Goal: Task Accomplishment & Management: Use online tool/utility

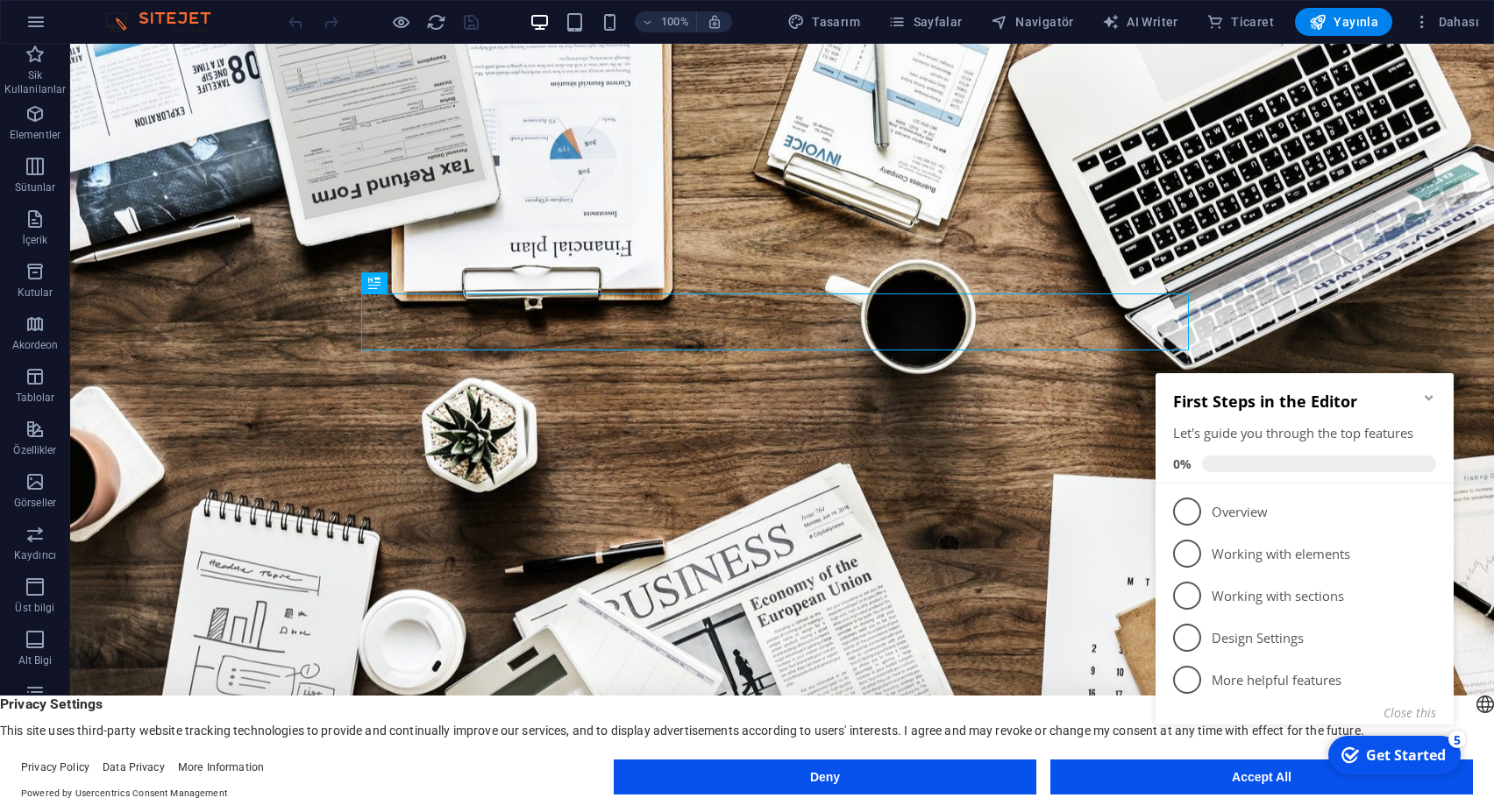
click at [1422, 400] on icon "Minimize checklist" at bounding box center [1429, 398] width 14 height 14
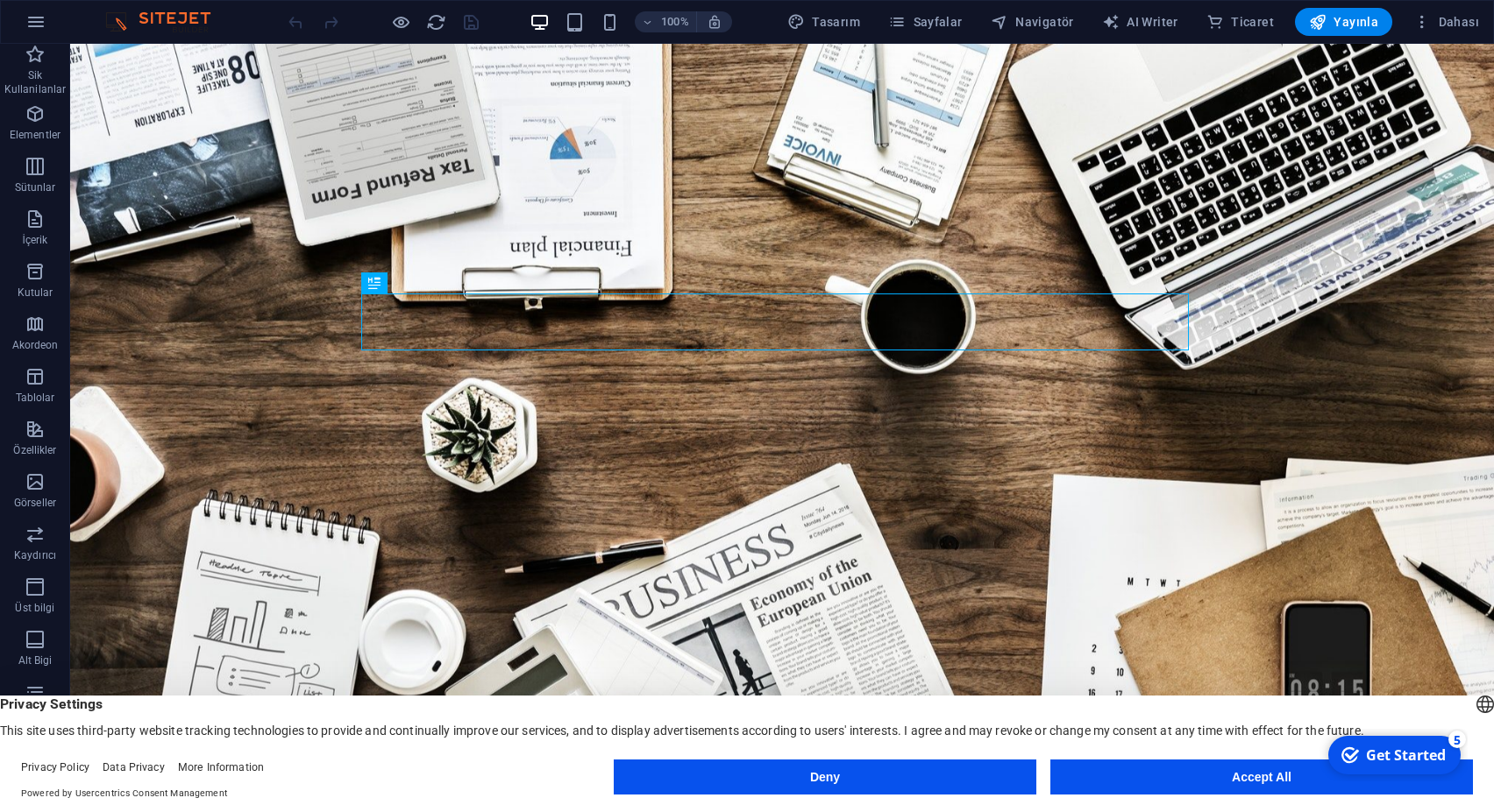
click at [847, 777] on button "Deny" at bounding box center [824, 776] width 422 height 35
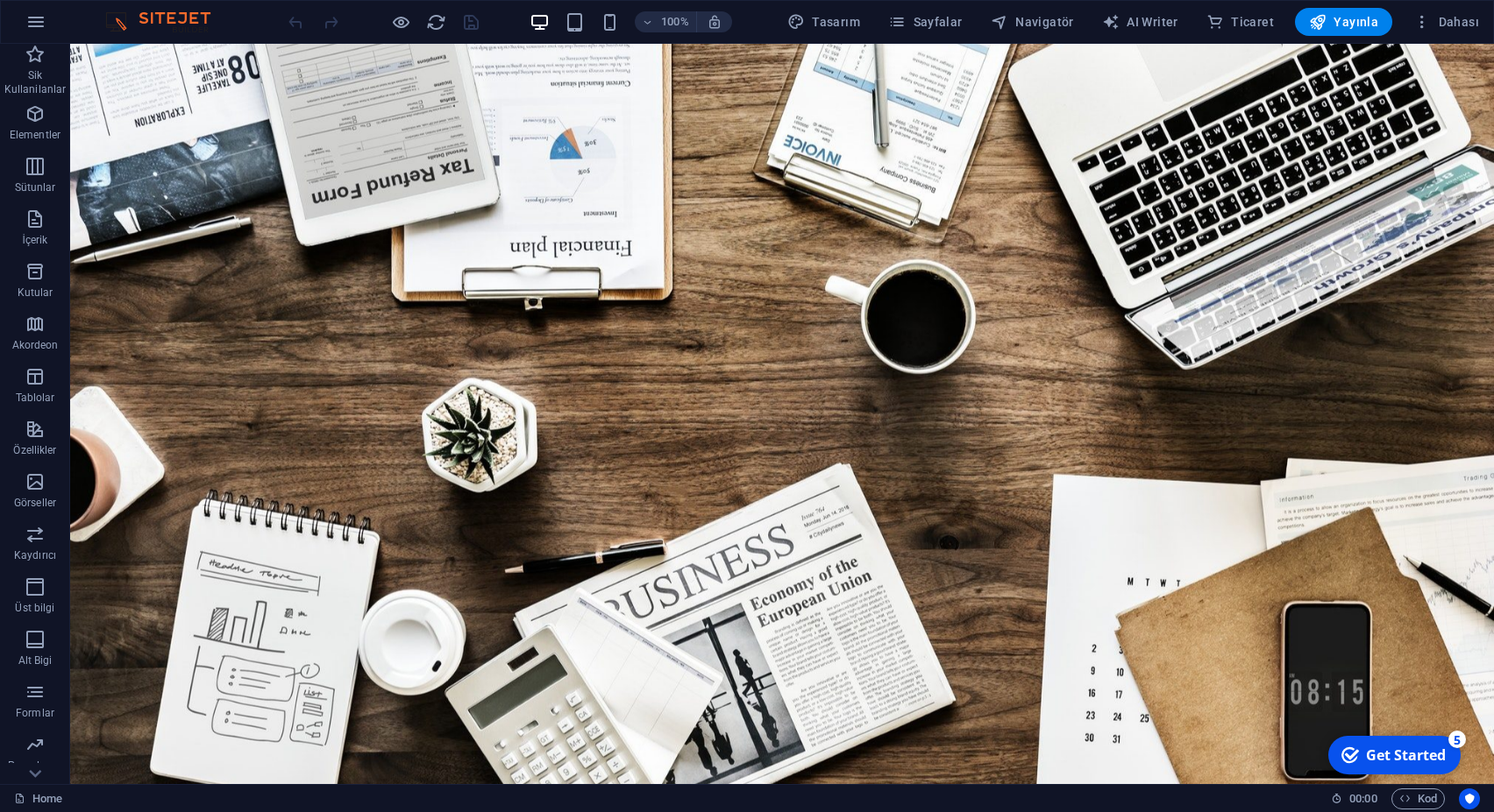
drag, startPoint x: 1489, startPoint y: 719, endPoint x: 1453, endPoint y: 81, distance: 639.0
click at [846, 26] on span "Tasarım" at bounding box center [824, 22] width 73 height 18
select select "rem"
select select "300"
select select "px"
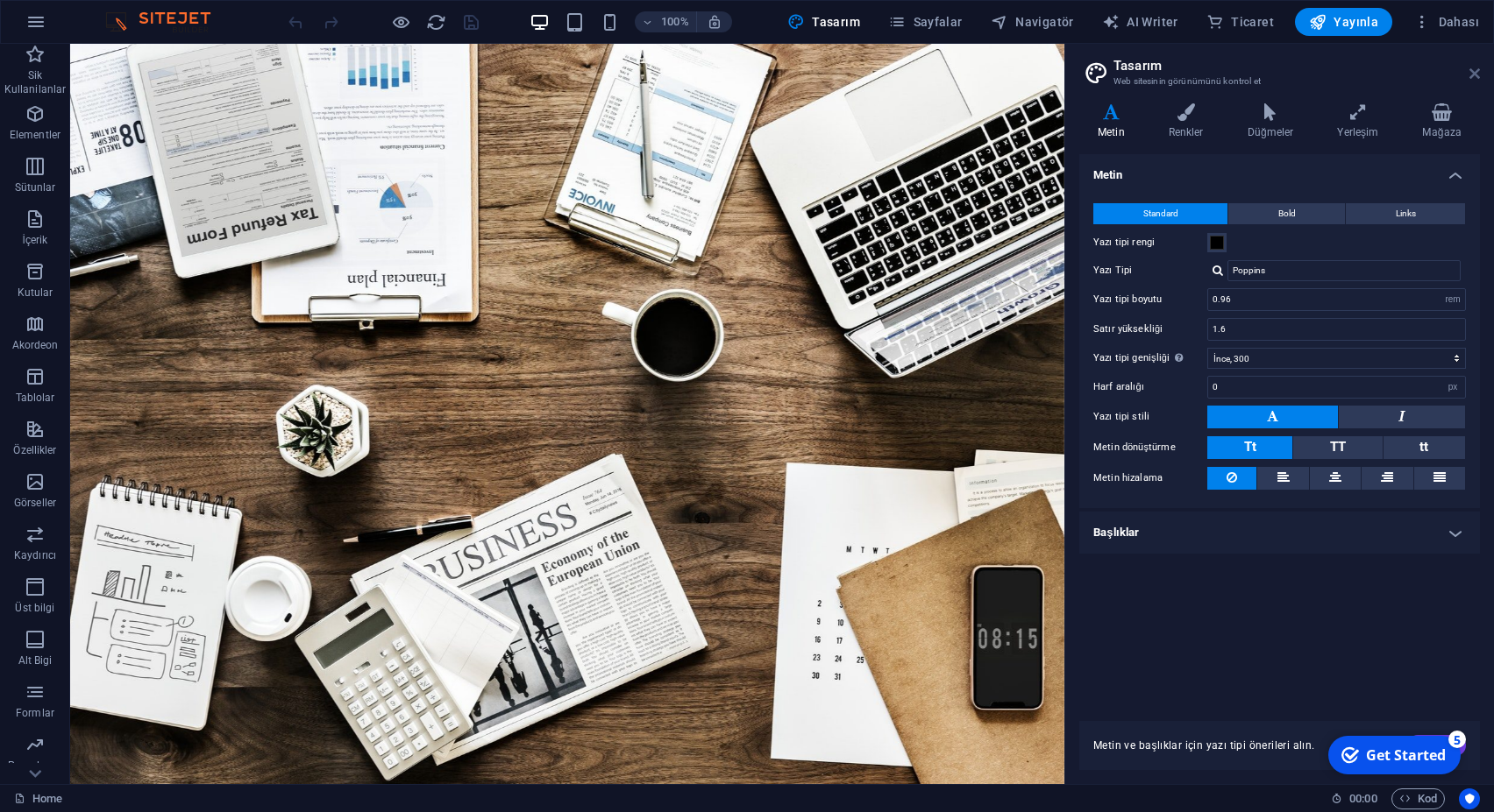
click at [1473, 70] on icon at bounding box center [1474, 73] width 11 height 14
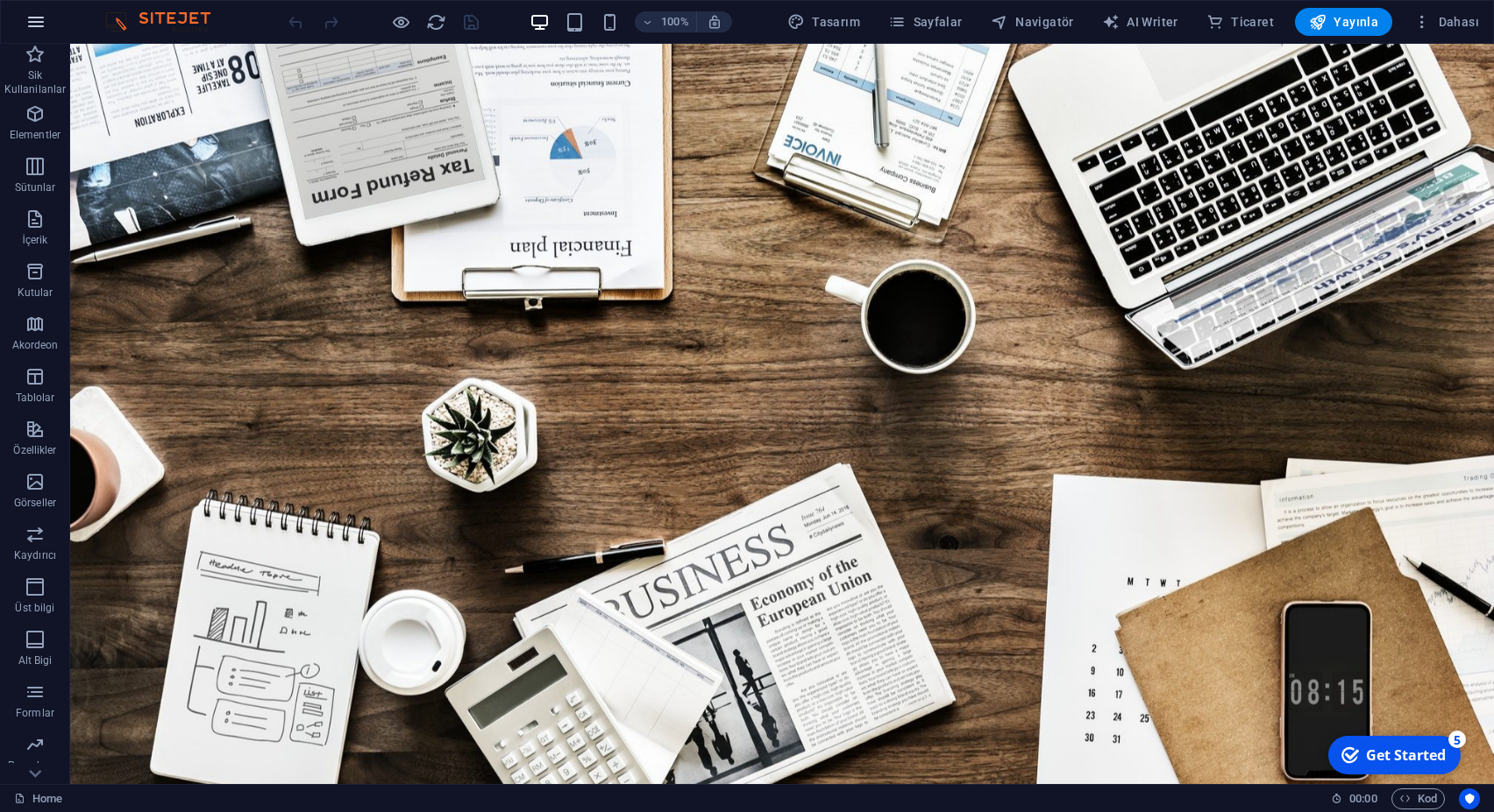
click at [43, 20] on icon "button" at bounding box center [36, 22] width 21 height 21
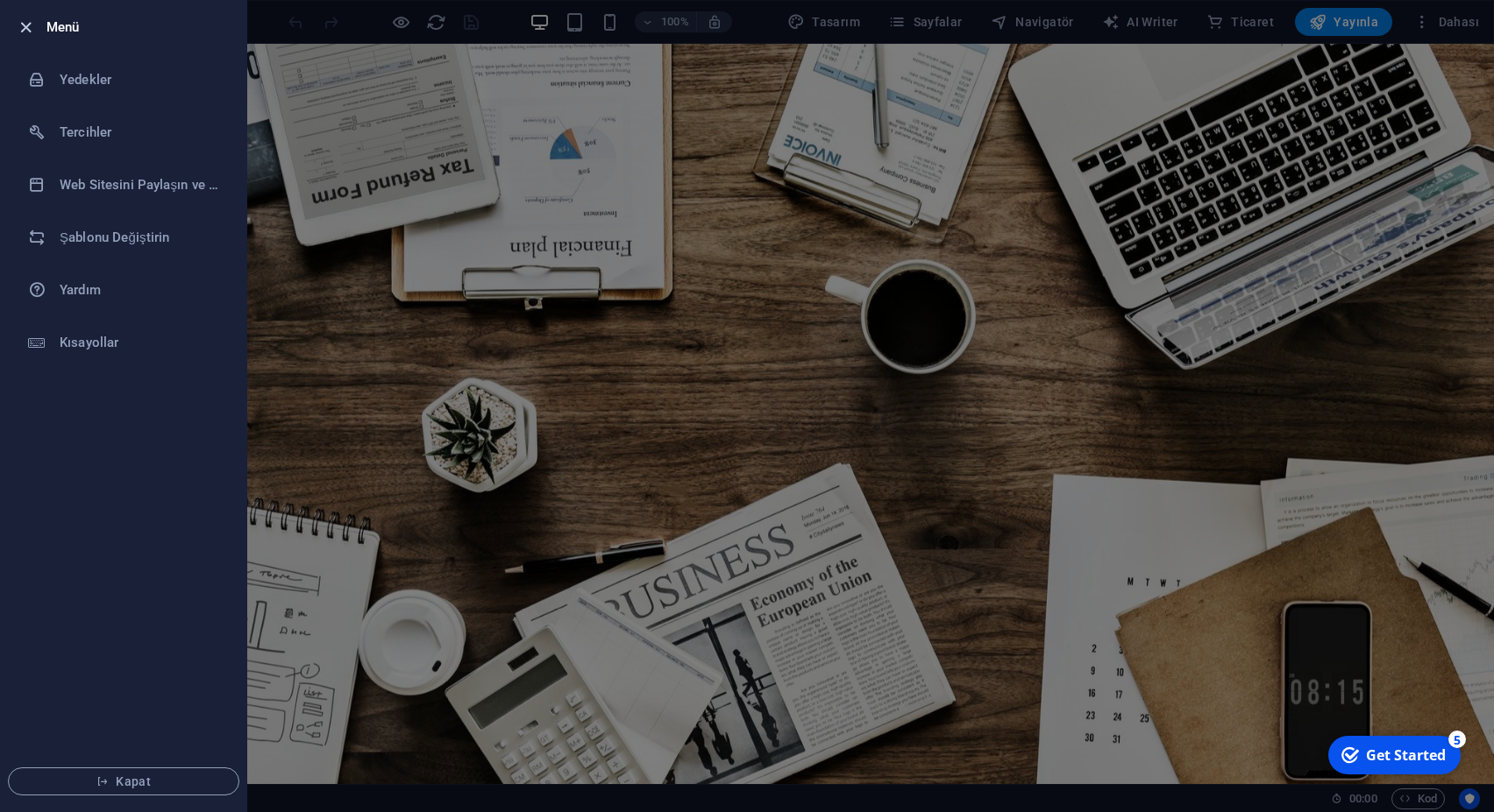
click at [23, 19] on icon "button" at bounding box center [26, 28] width 20 height 20
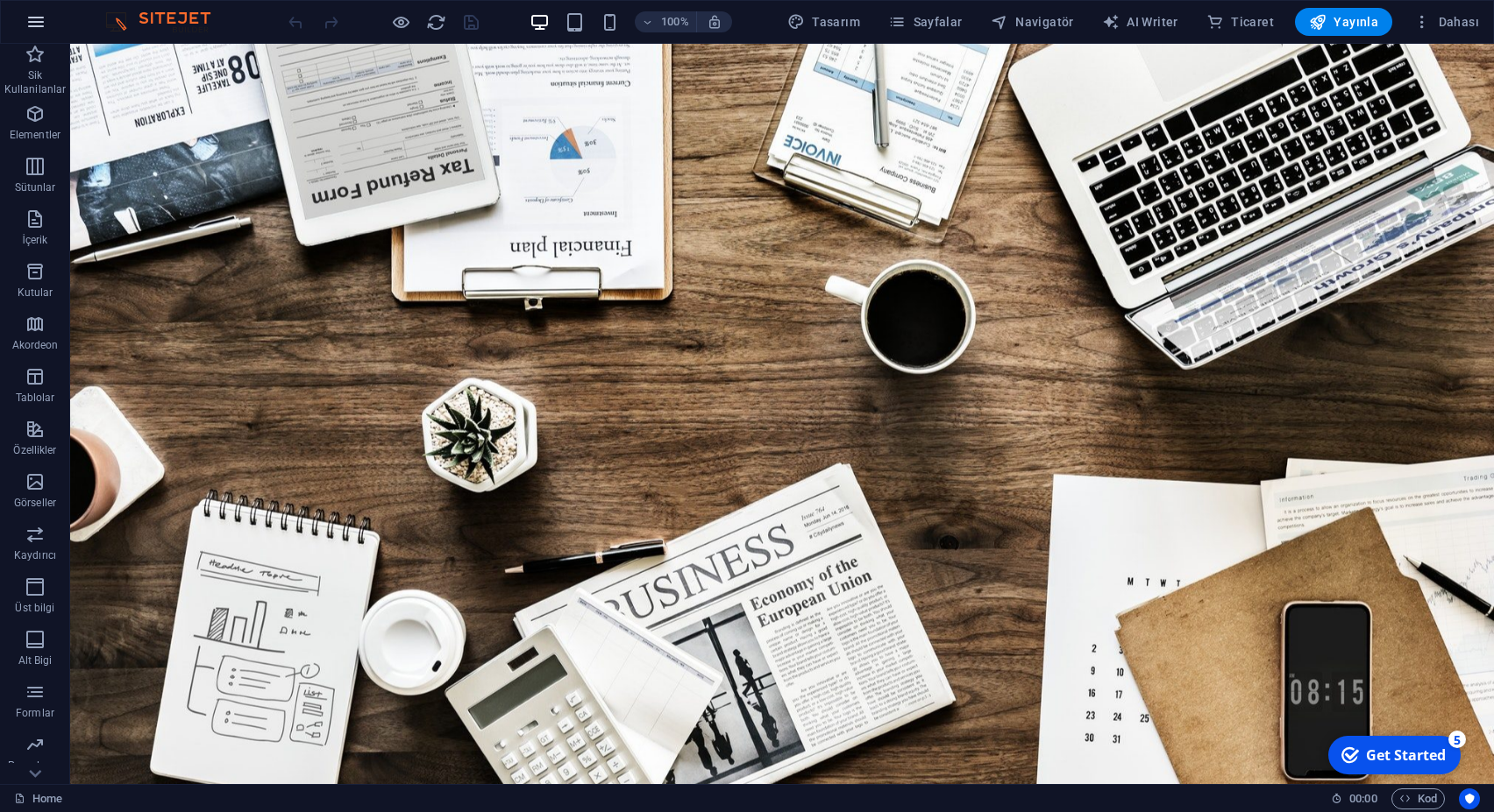
click at [43, 25] on icon "button" at bounding box center [36, 22] width 21 height 21
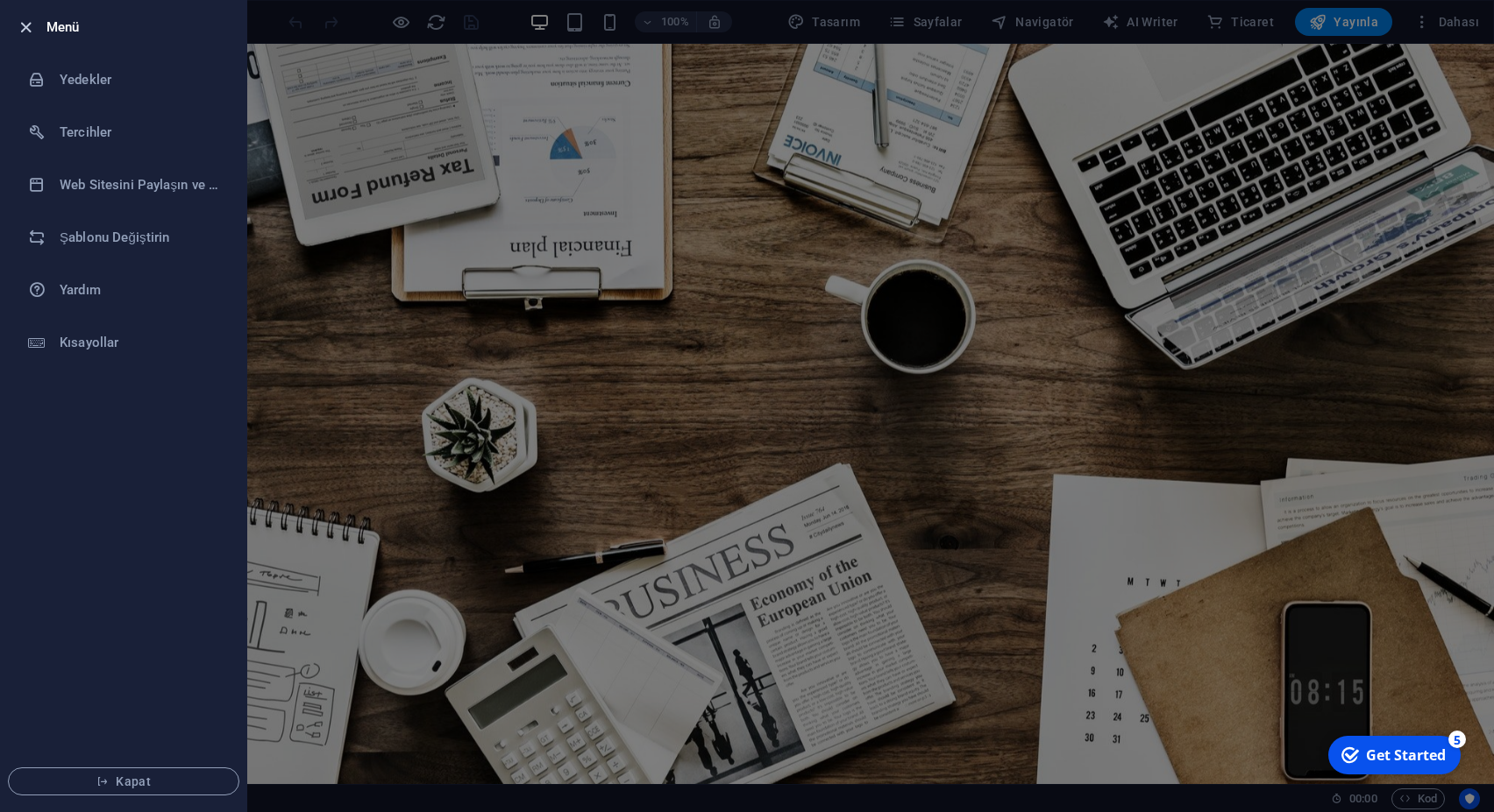
click at [32, 24] on icon "button" at bounding box center [26, 28] width 20 height 20
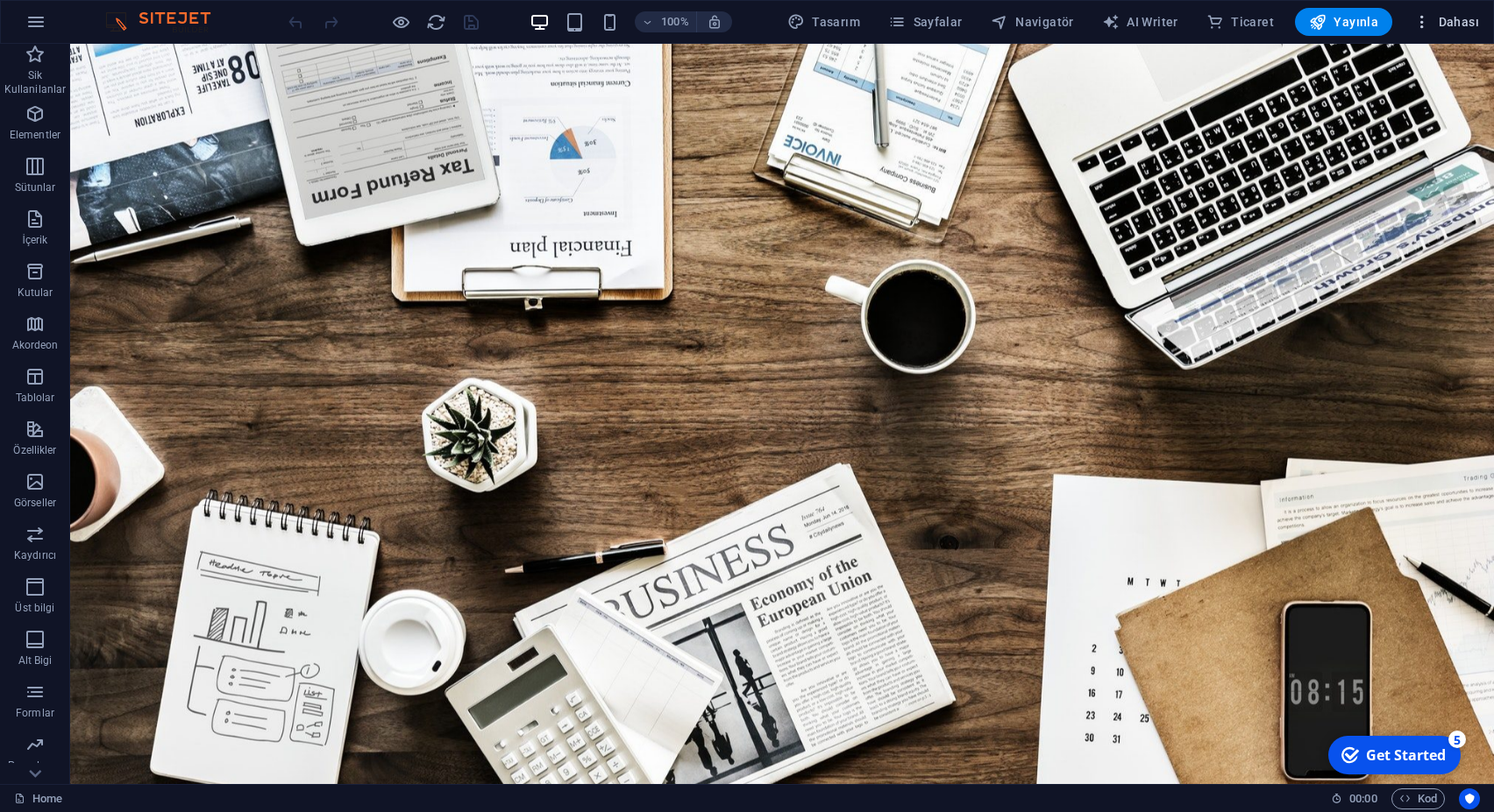
click at [1425, 31] on button "Dahası" at bounding box center [1446, 22] width 80 height 28
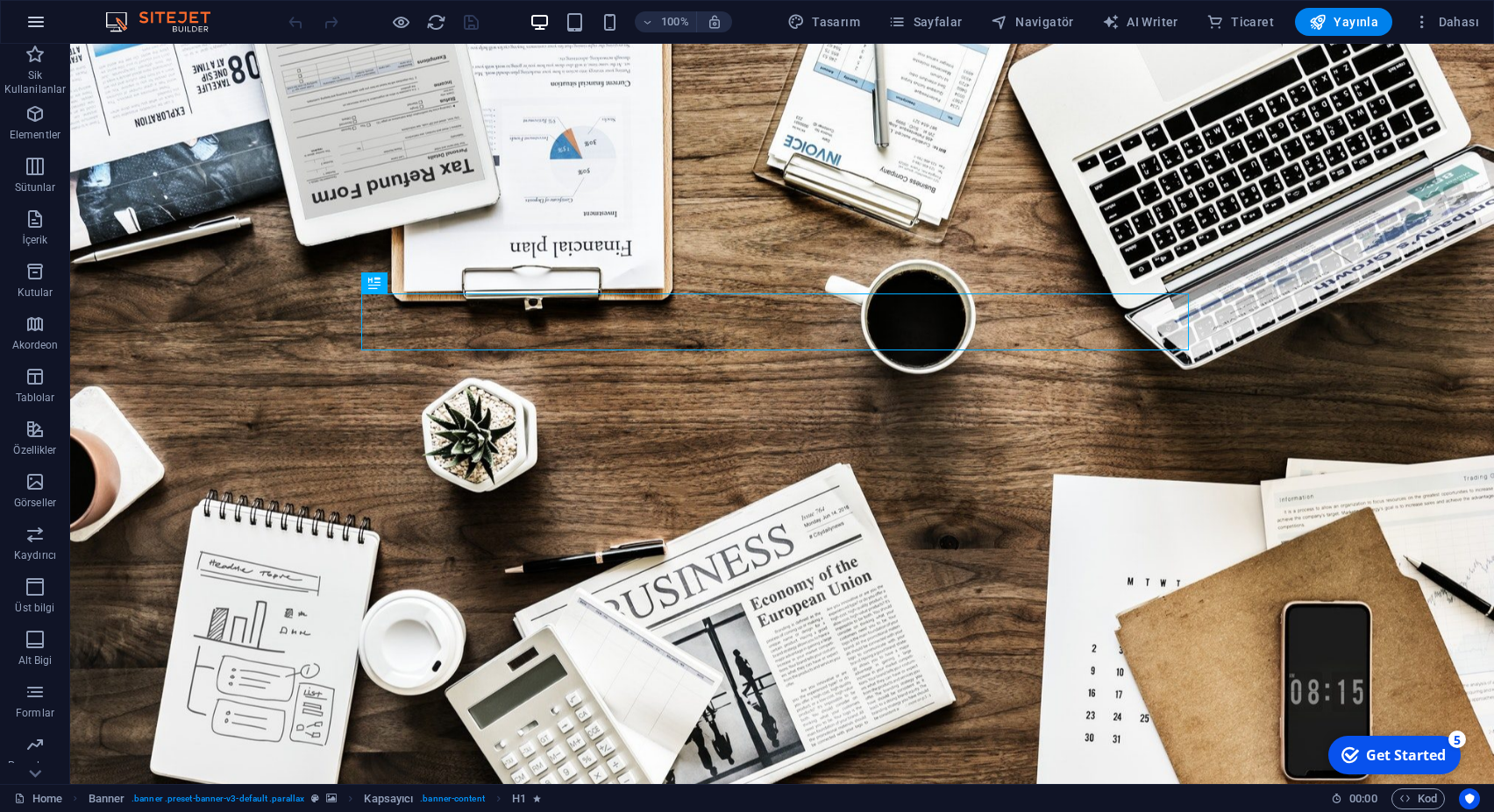
click at [37, 21] on icon "button" at bounding box center [36, 22] width 21 height 21
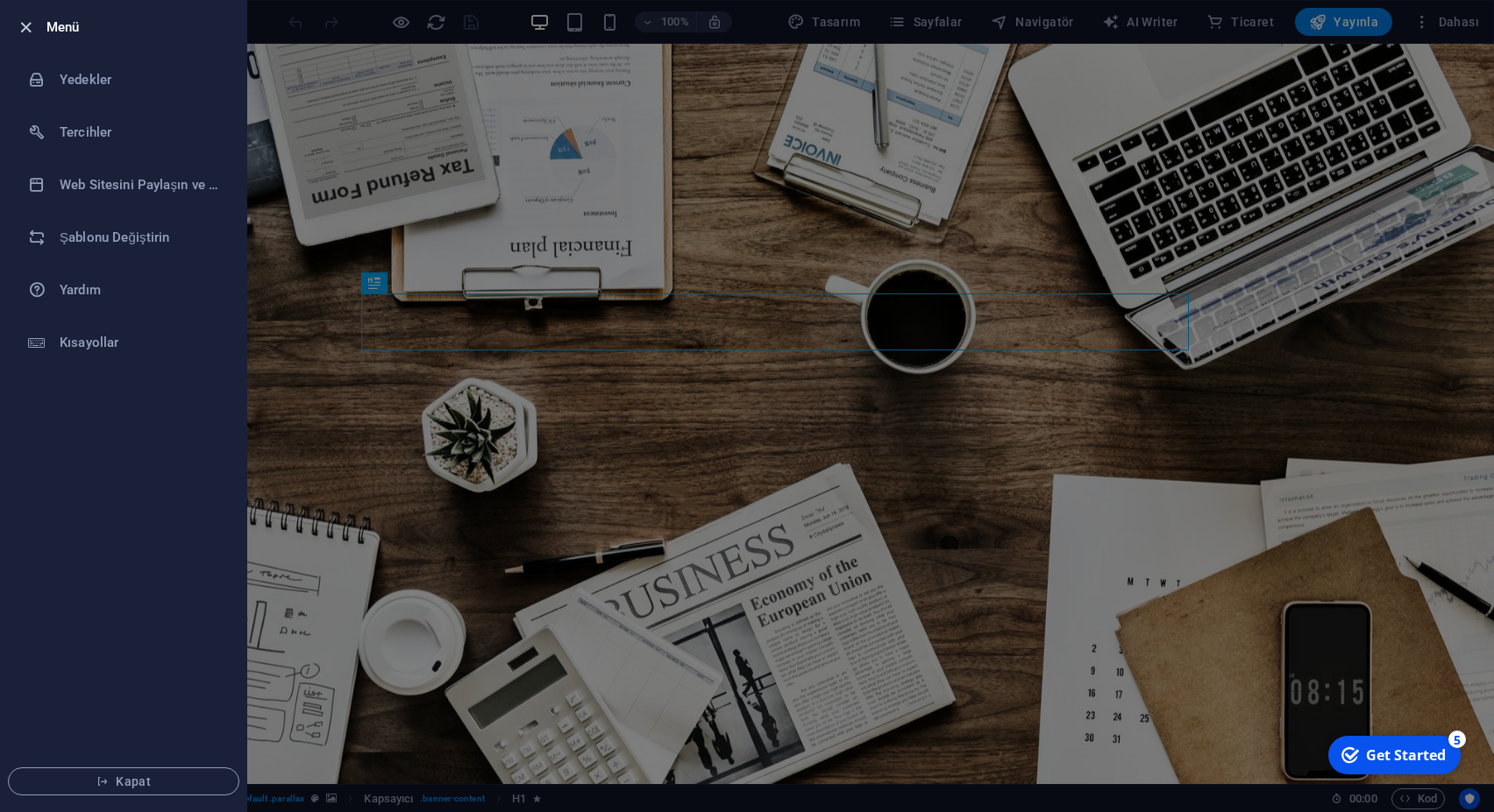
click at [35, 27] on icon "button" at bounding box center [26, 28] width 20 height 20
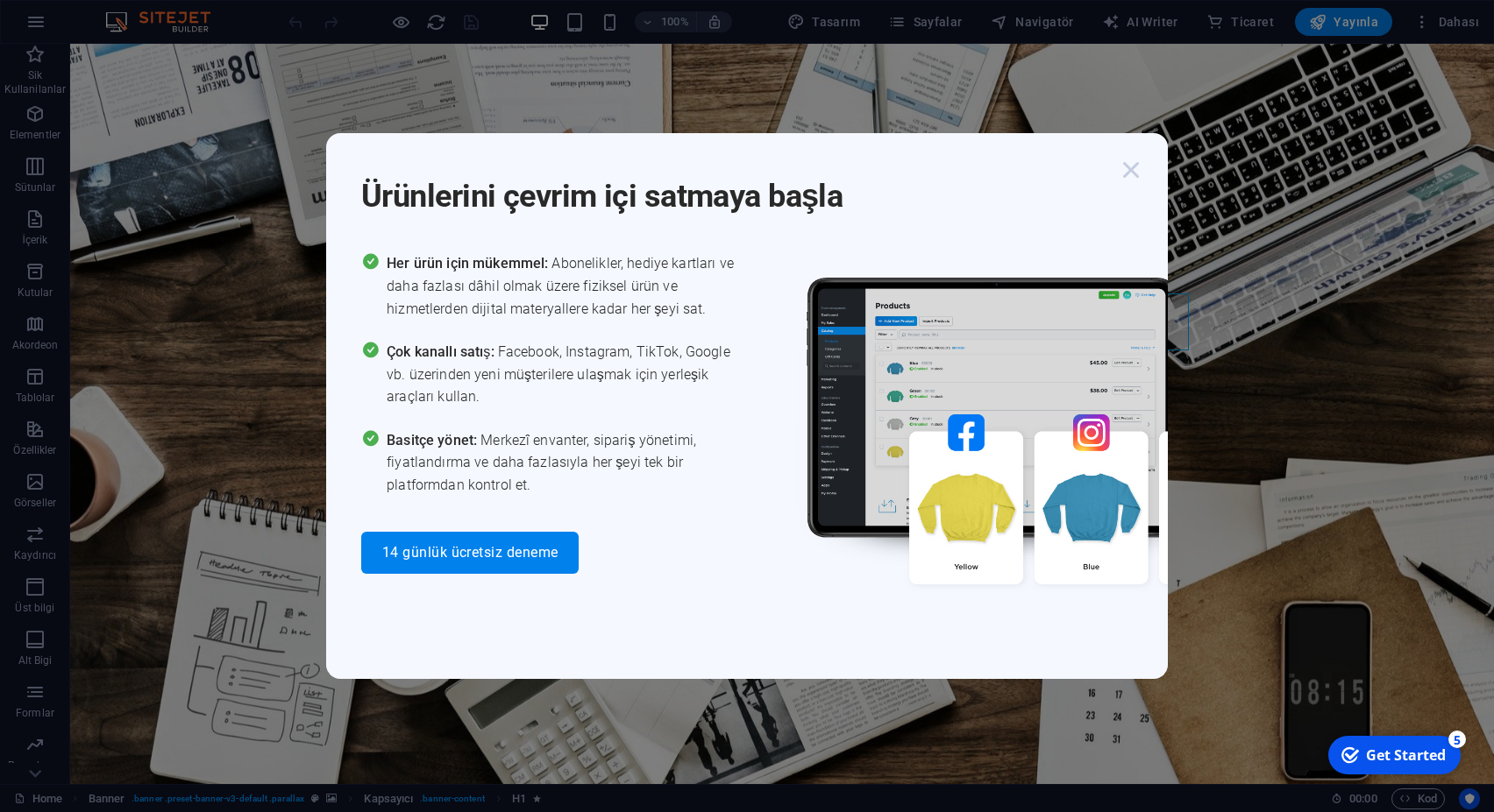
click at [1138, 171] on icon "button" at bounding box center [1131, 170] width 32 height 32
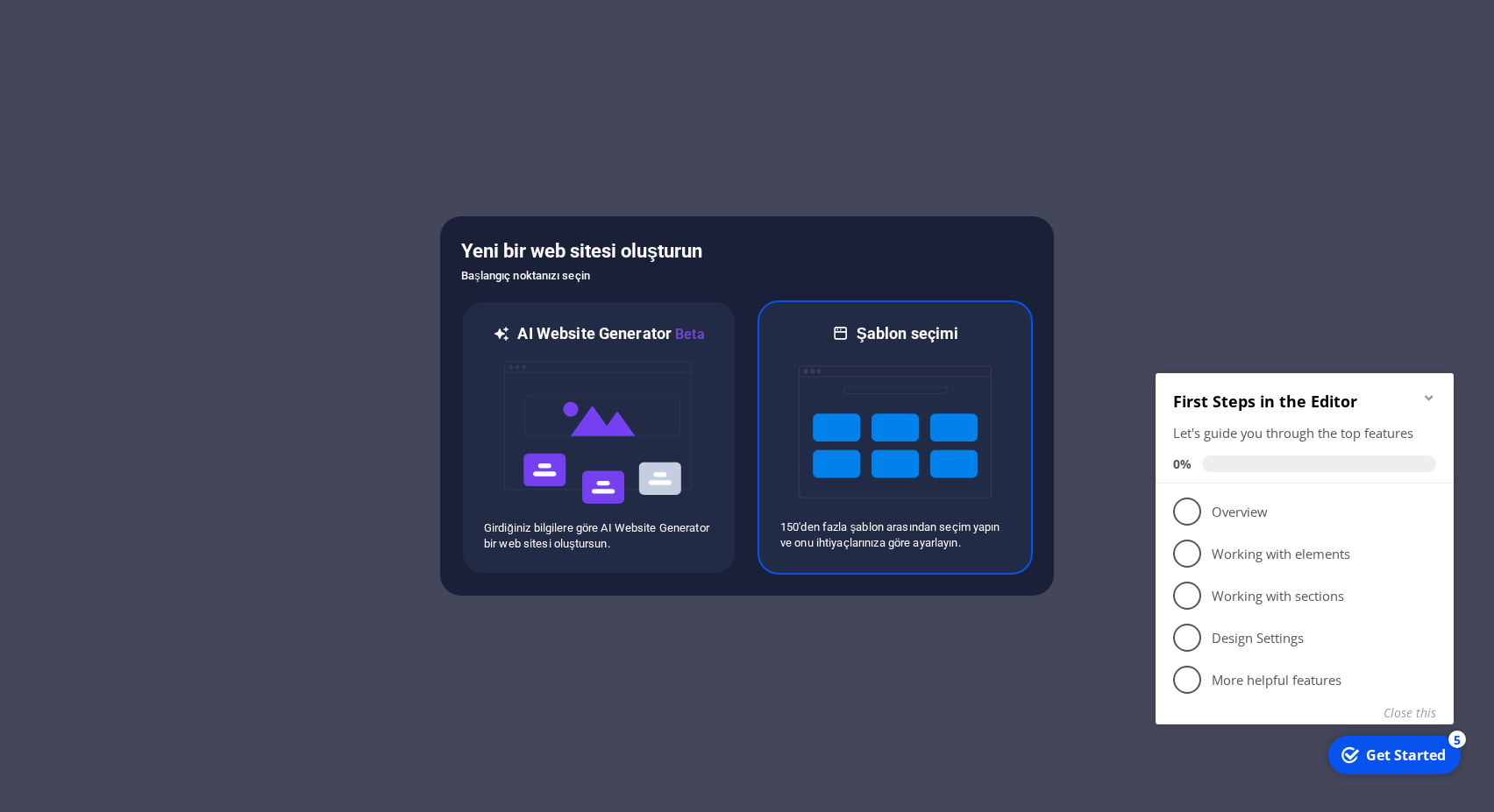
click at [879, 542] on p "150'den fazla şablon arasından seçim yapın ve onu ihtiyaçlarınıza göre ayarlayı…" at bounding box center [895, 535] width 230 height 32
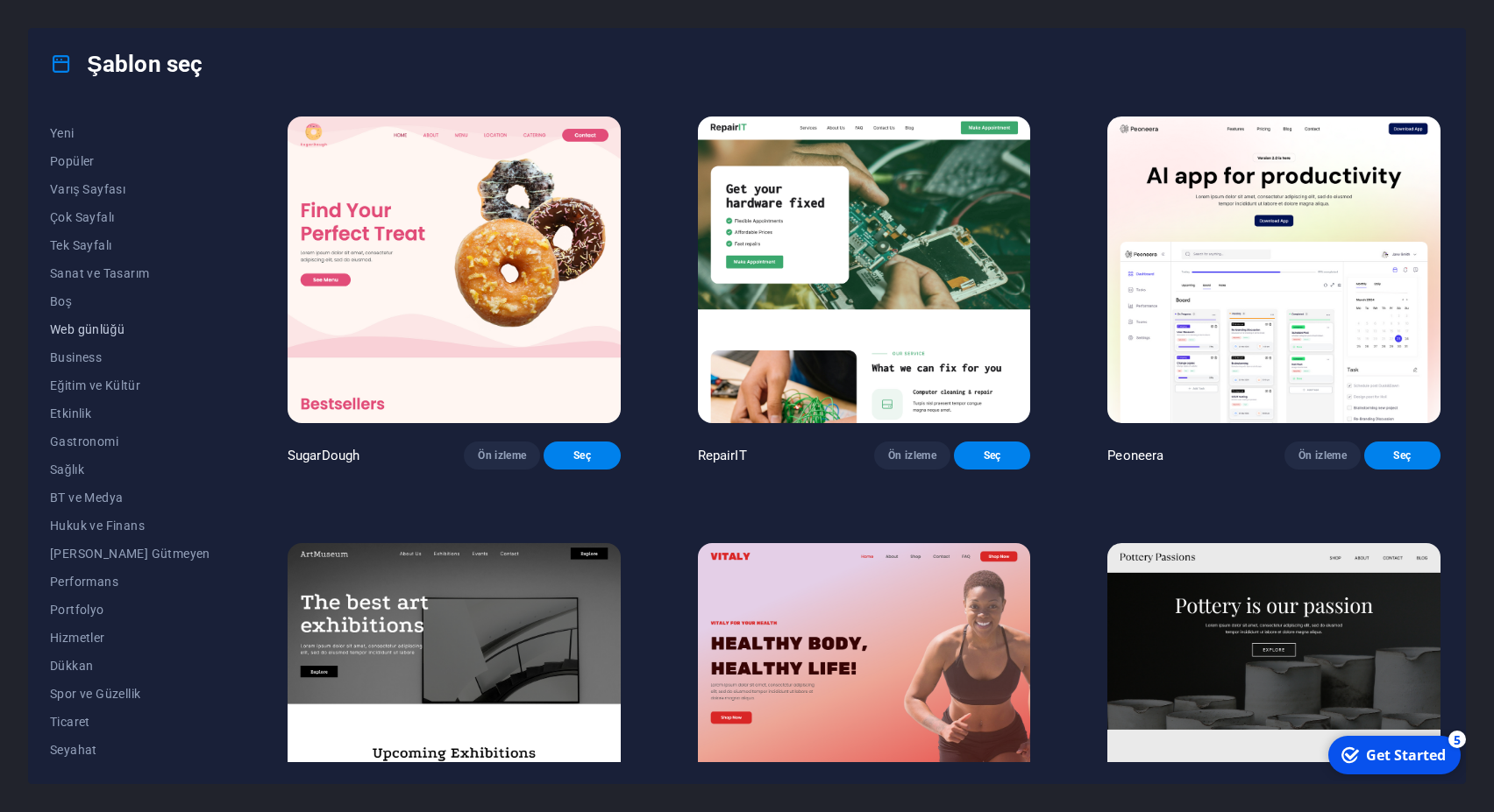
scroll to position [80, 0]
click at [80, 694] on span "Ticaret" at bounding box center [131, 692] width 160 height 14
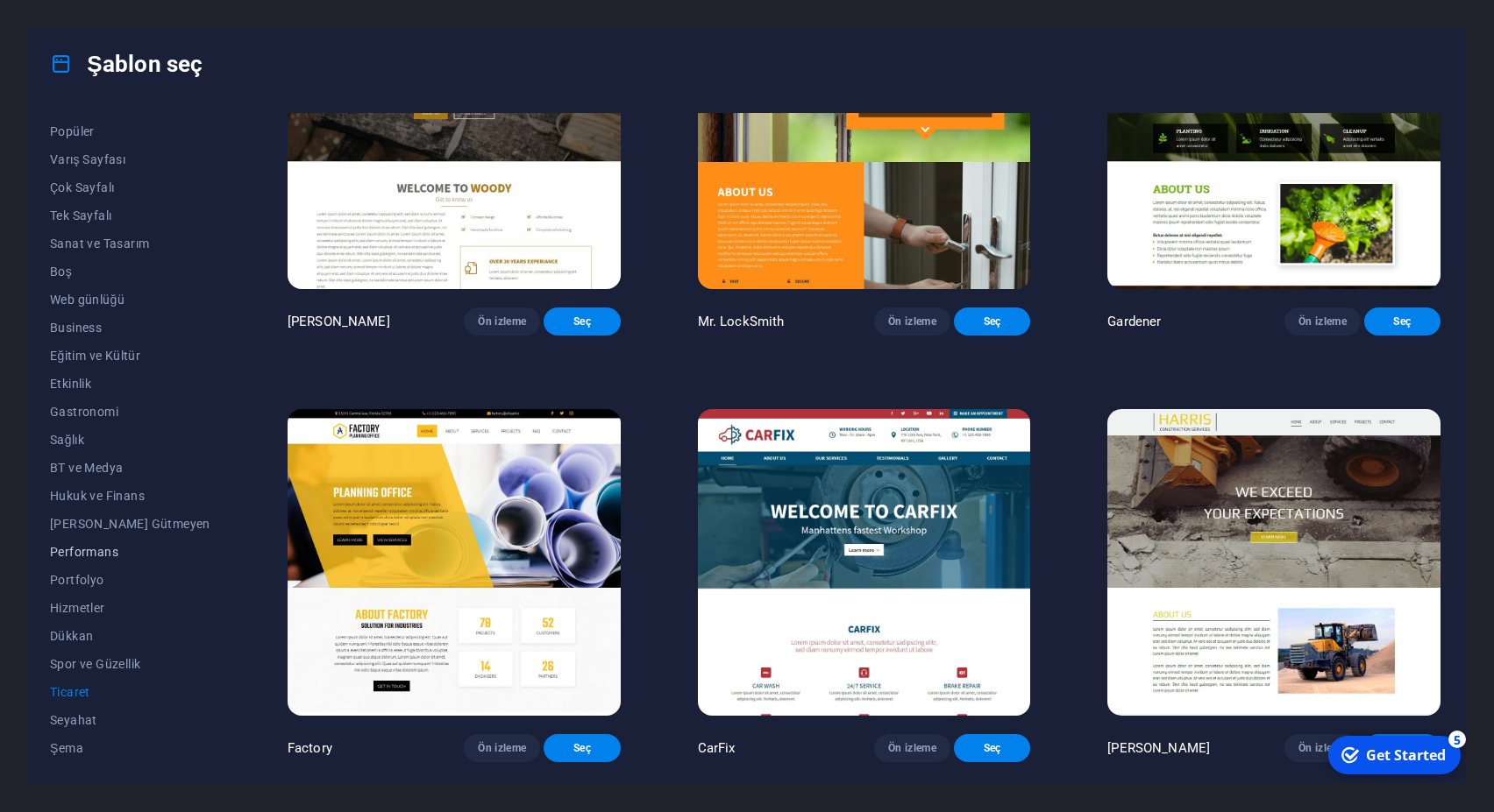
scroll to position [0, 0]
click at [93, 263] on span "Çok Sayfalı" at bounding box center [131, 267] width 160 height 14
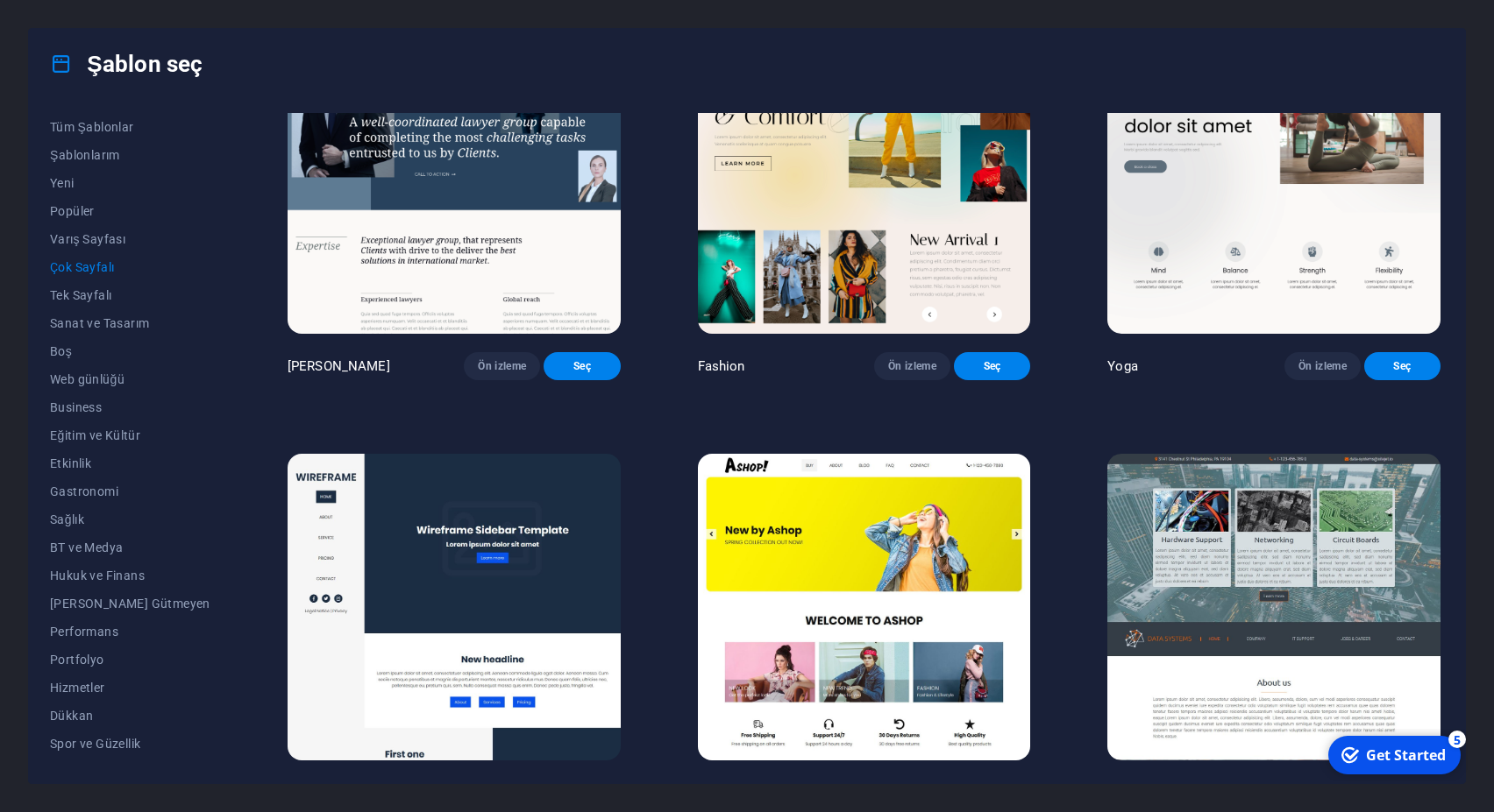
scroll to position [4277, 0]
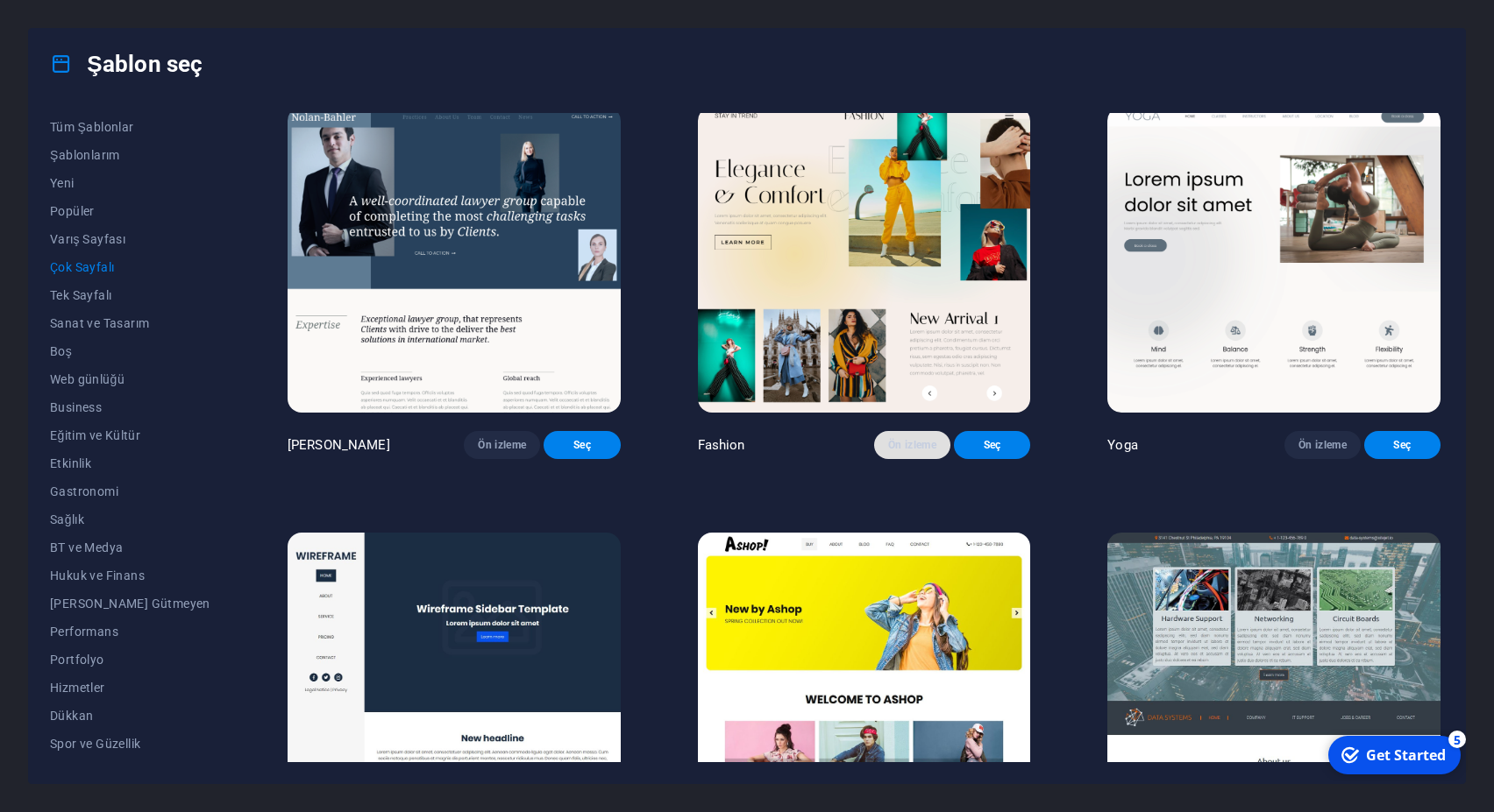
click at [906, 459] on button "Ön izleme" at bounding box center [911, 445] width 76 height 28
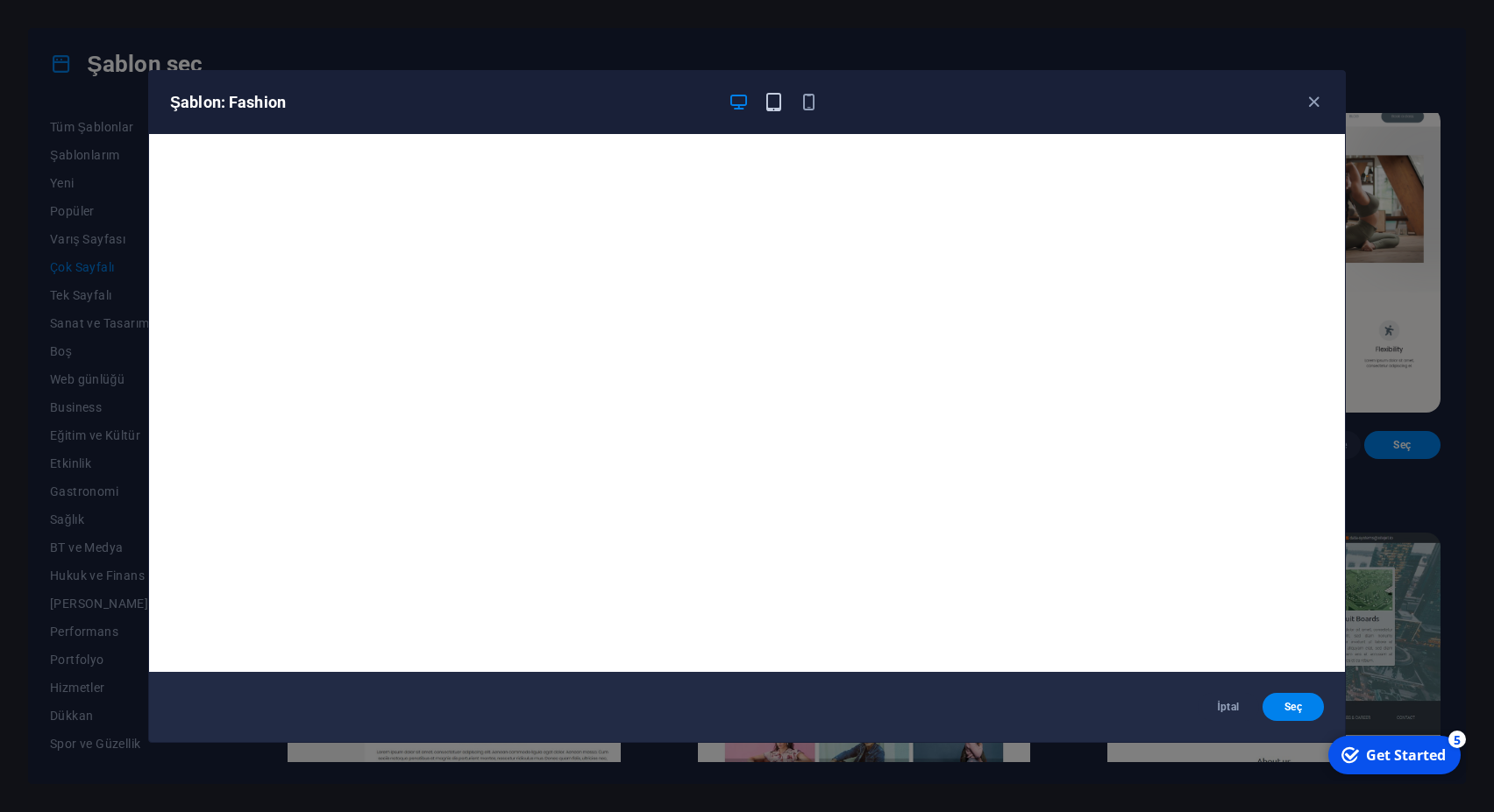
click at [772, 97] on icon "button" at bounding box center [774, 102] width 20 height 20
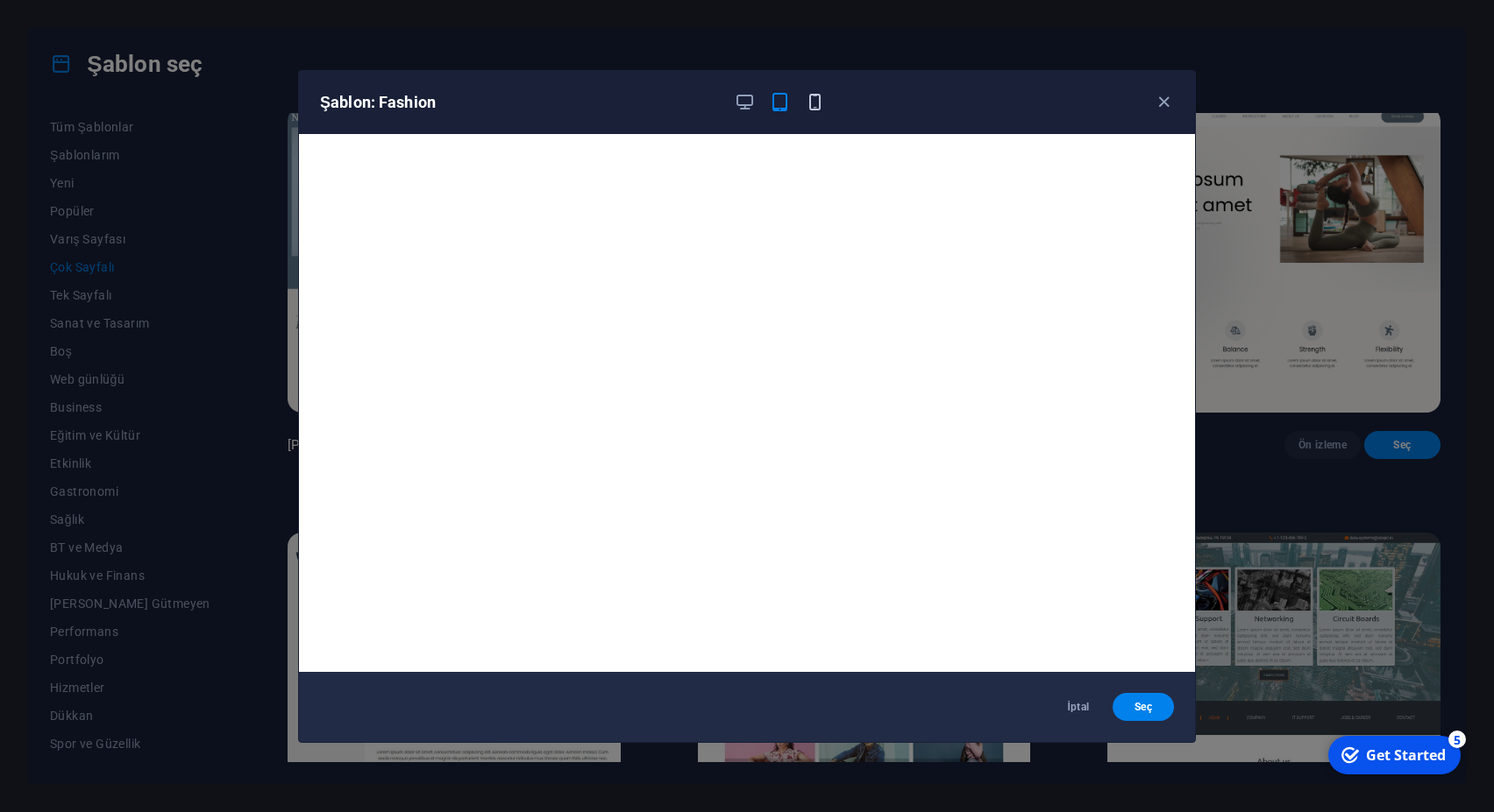
click at [810, 100] on icon "button" at bounding box center [814, 102] width 20 height 20
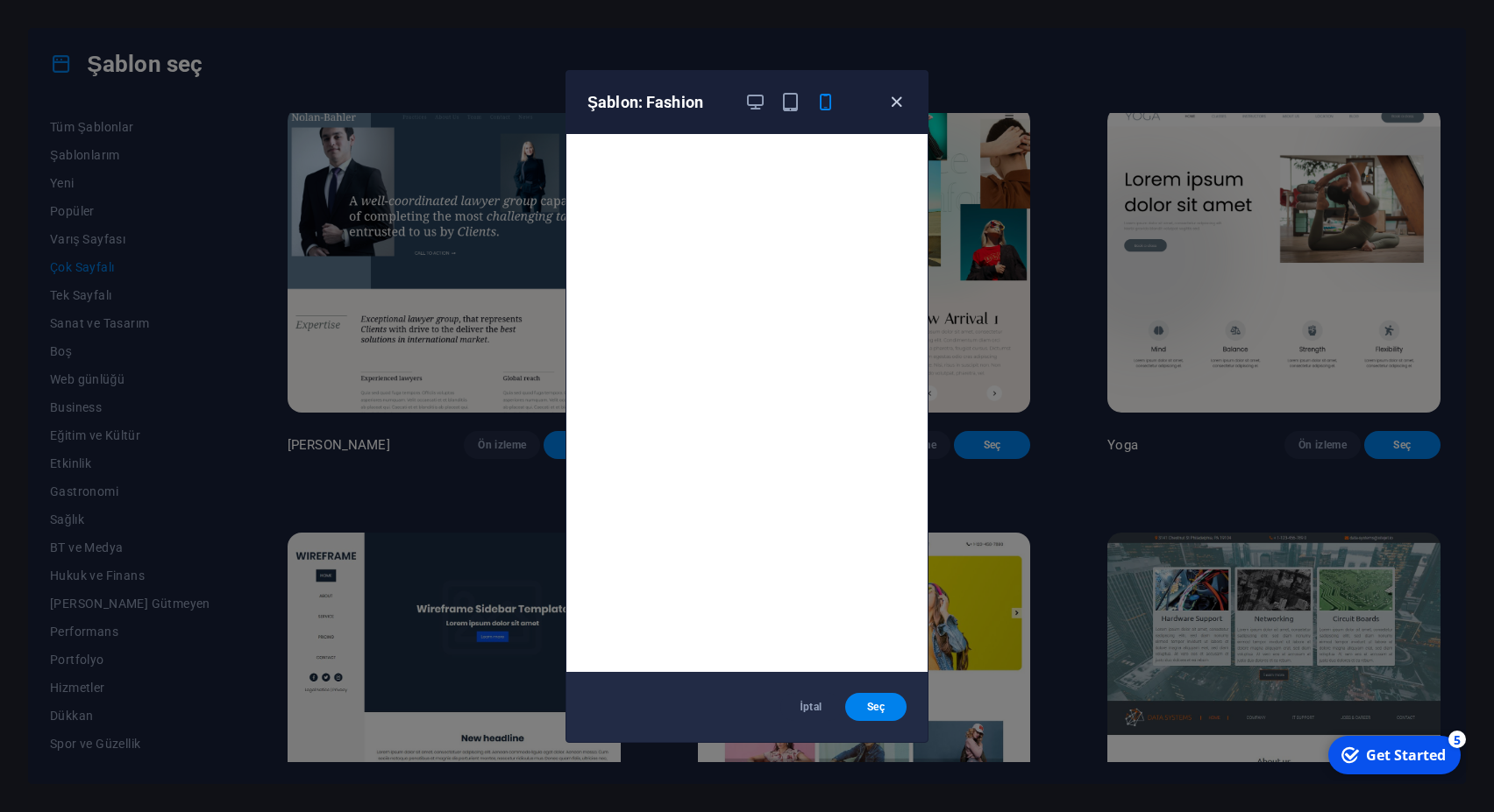
click at [892, 94] on icon "button" at bounding box center [896, 102] width 20 height 20
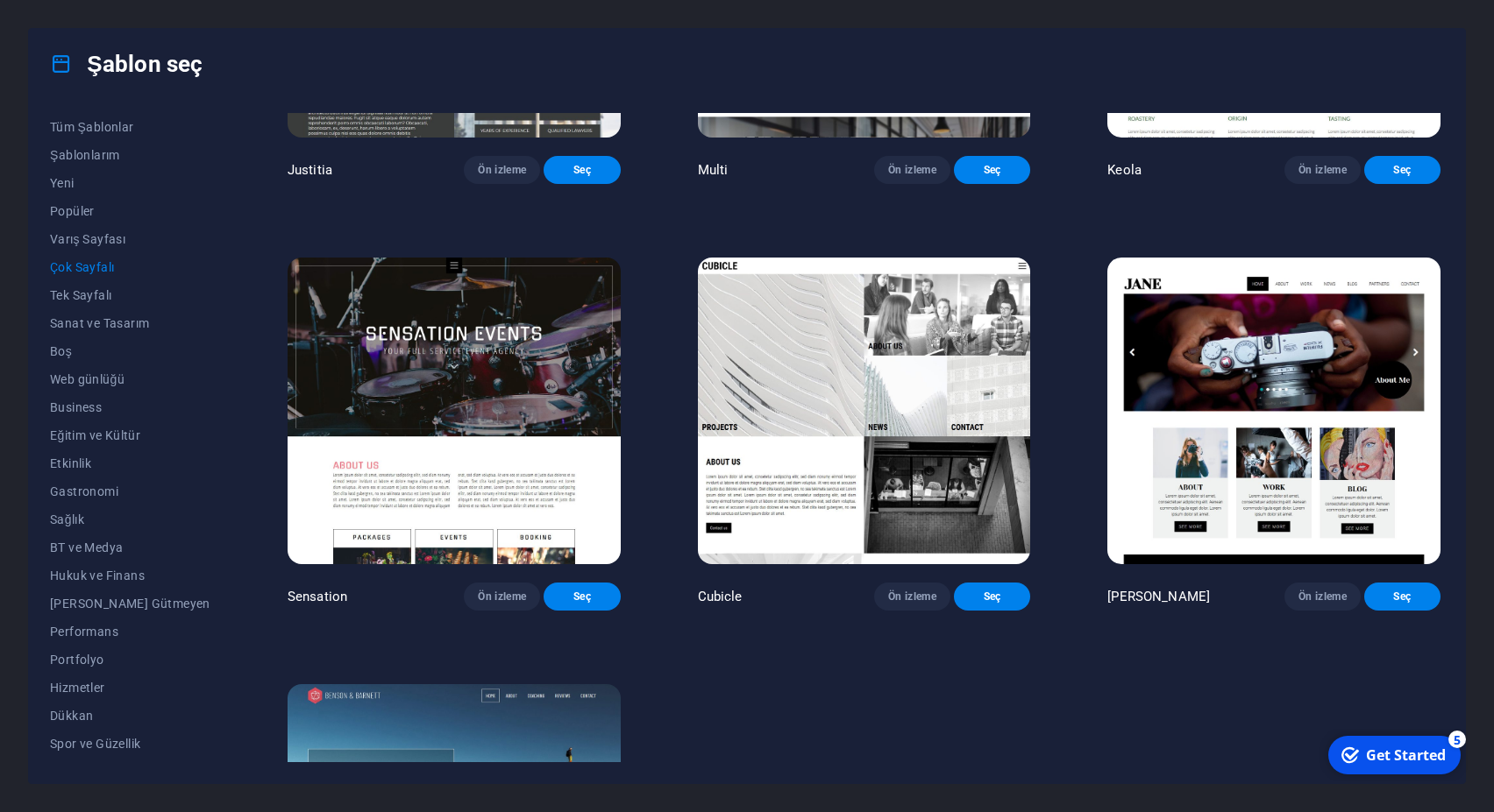
scroll to position [9591, 0]
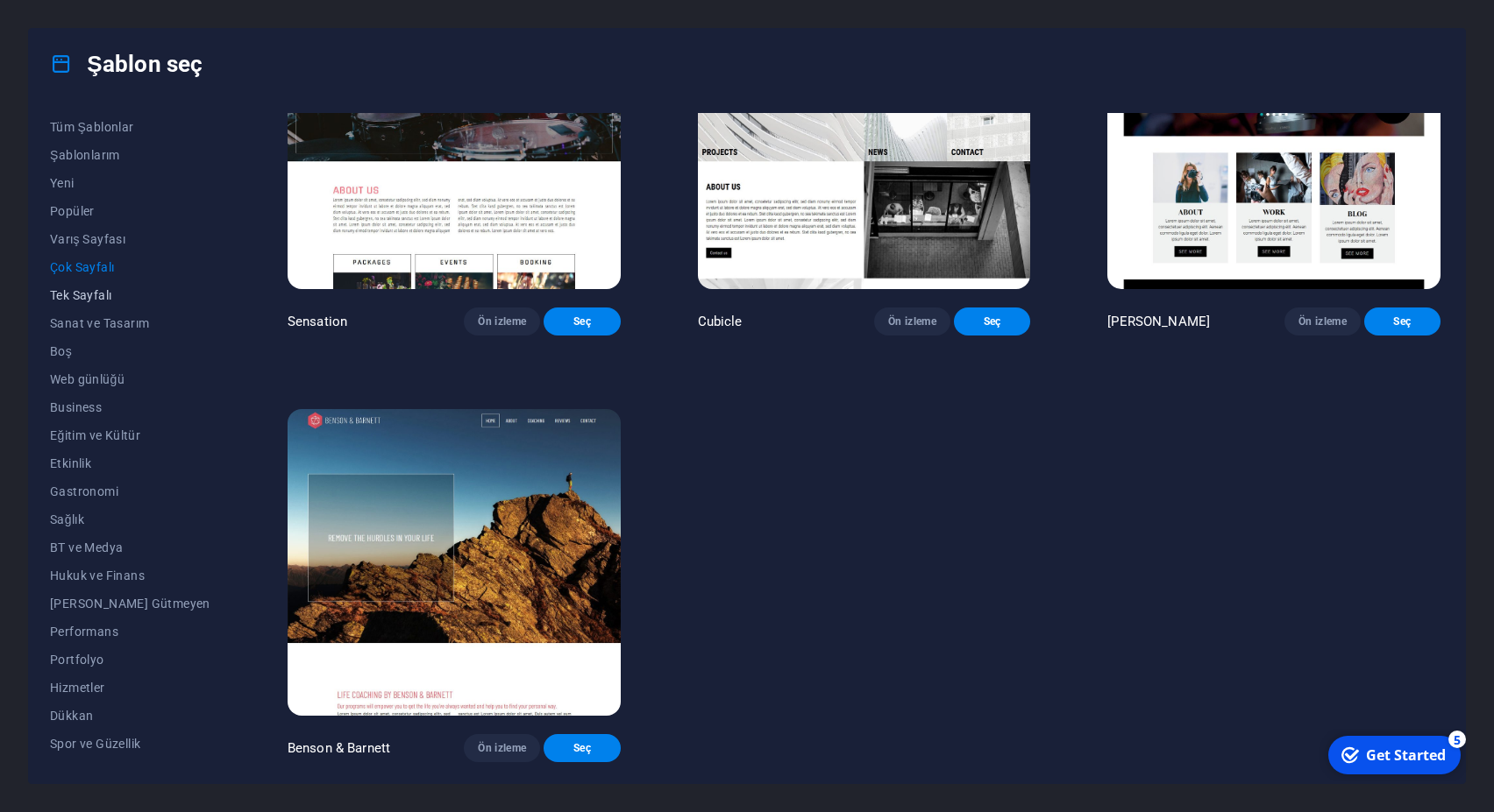
click at [87, 296] on span "Tek Sayfalı" at bounding box center [131, 296] width 160 height 14
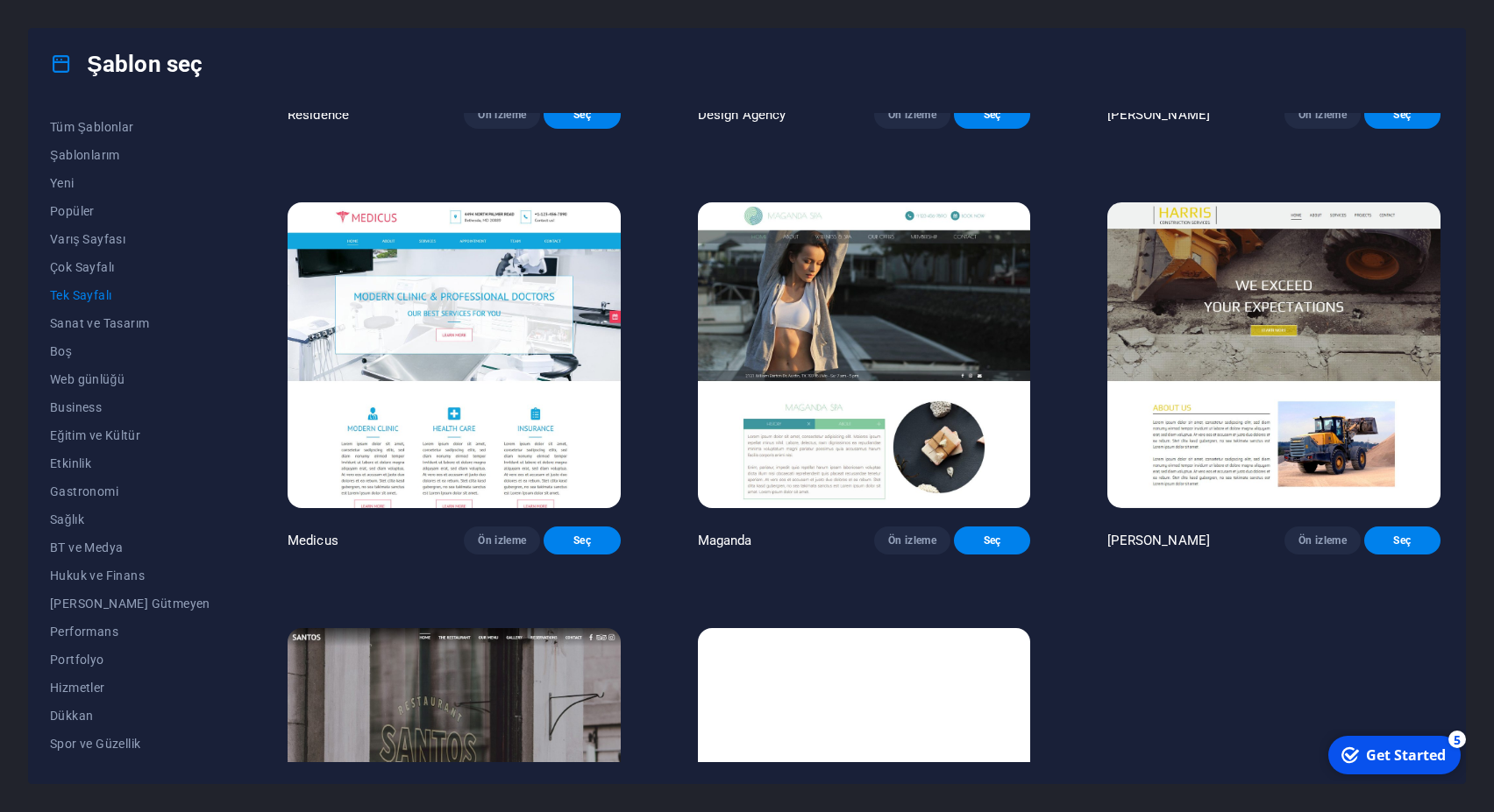
scroll to position [10450, 0]
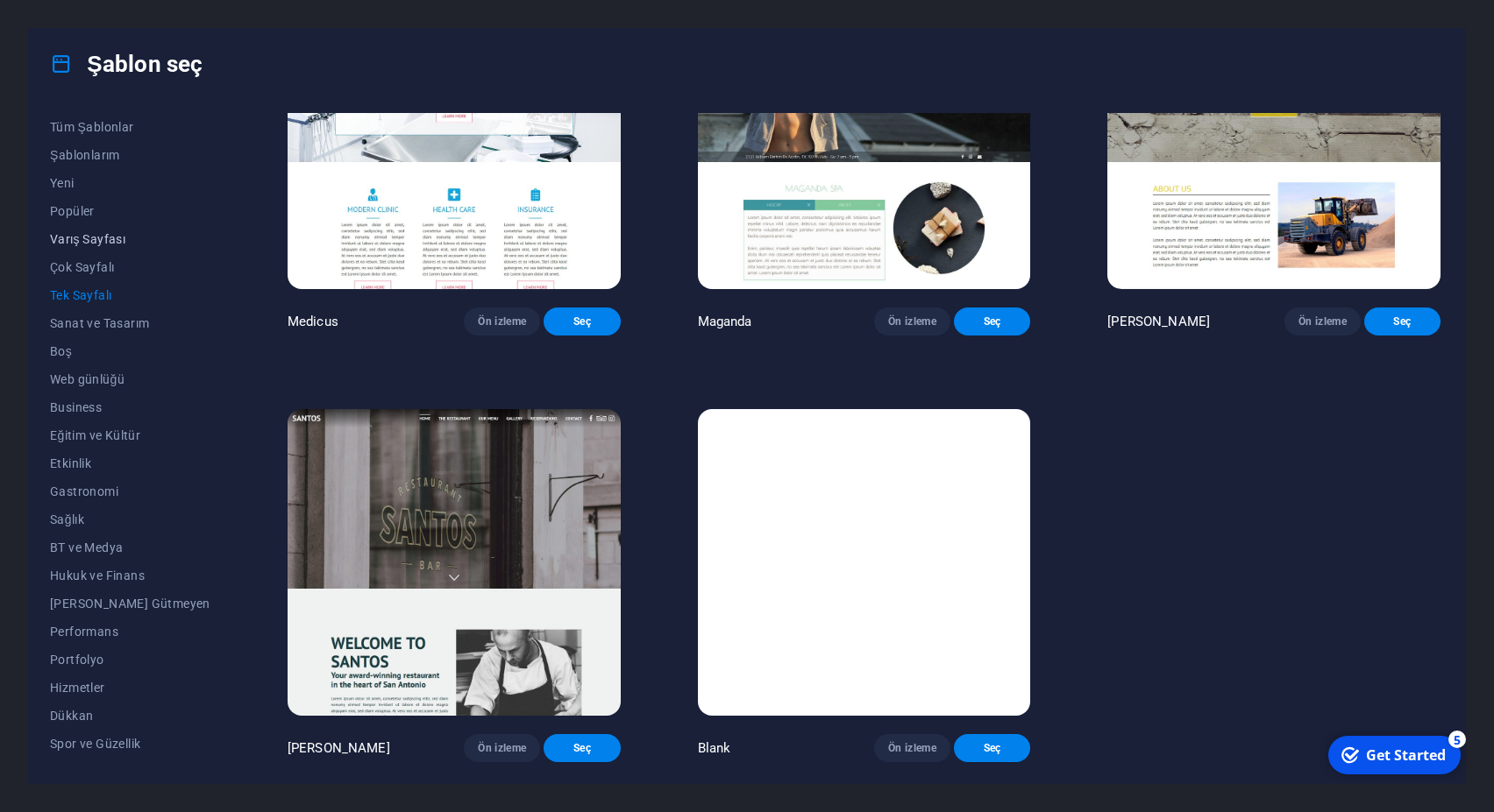
click at [80, 236] on span "Varış Sayfası" at bounding box center [131, 239] width 160 height 14
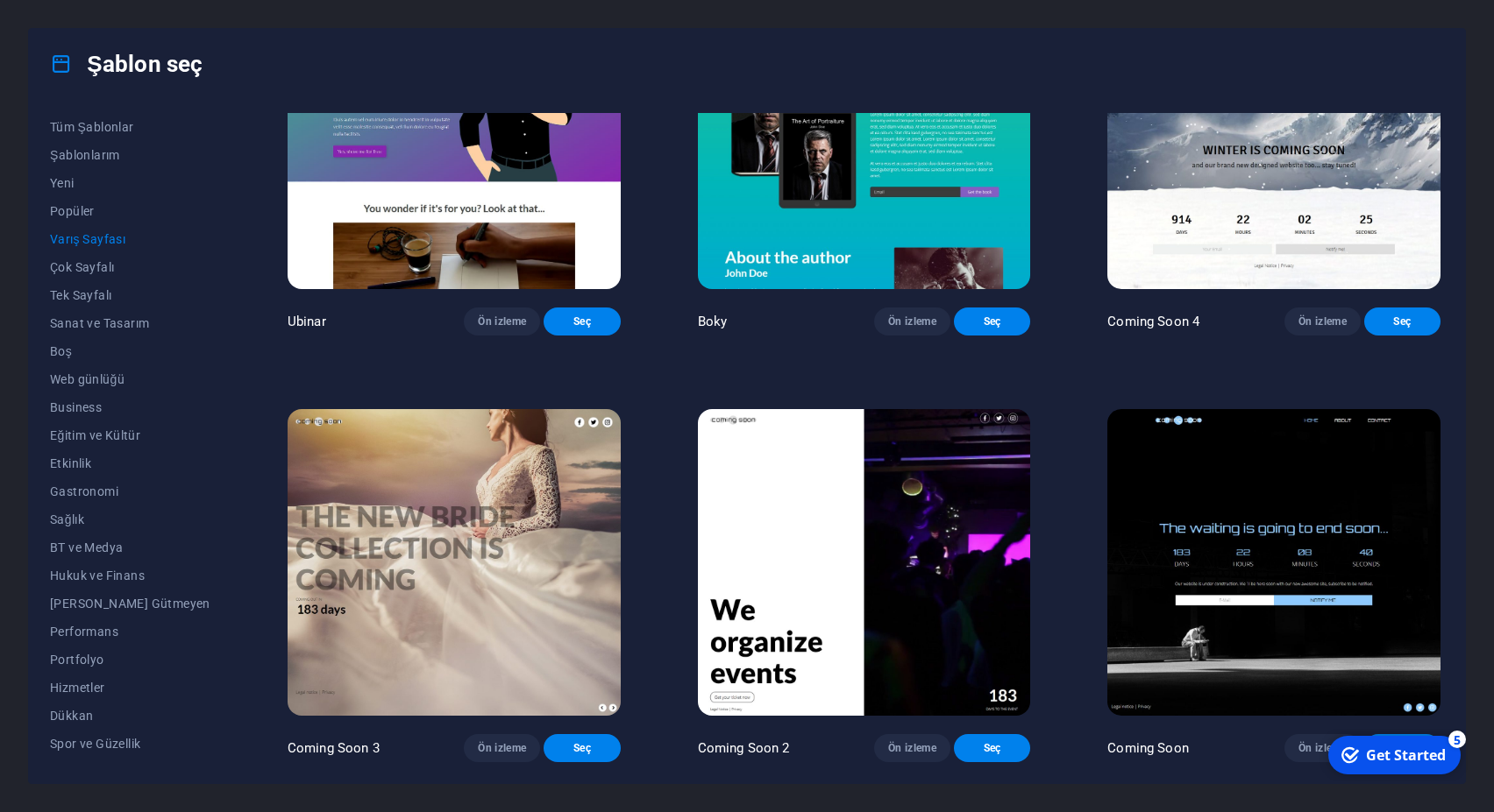
scroll to position [3147, 0]
click at [441, 519] on img at bounding box center [454, 563] width 333 height 307
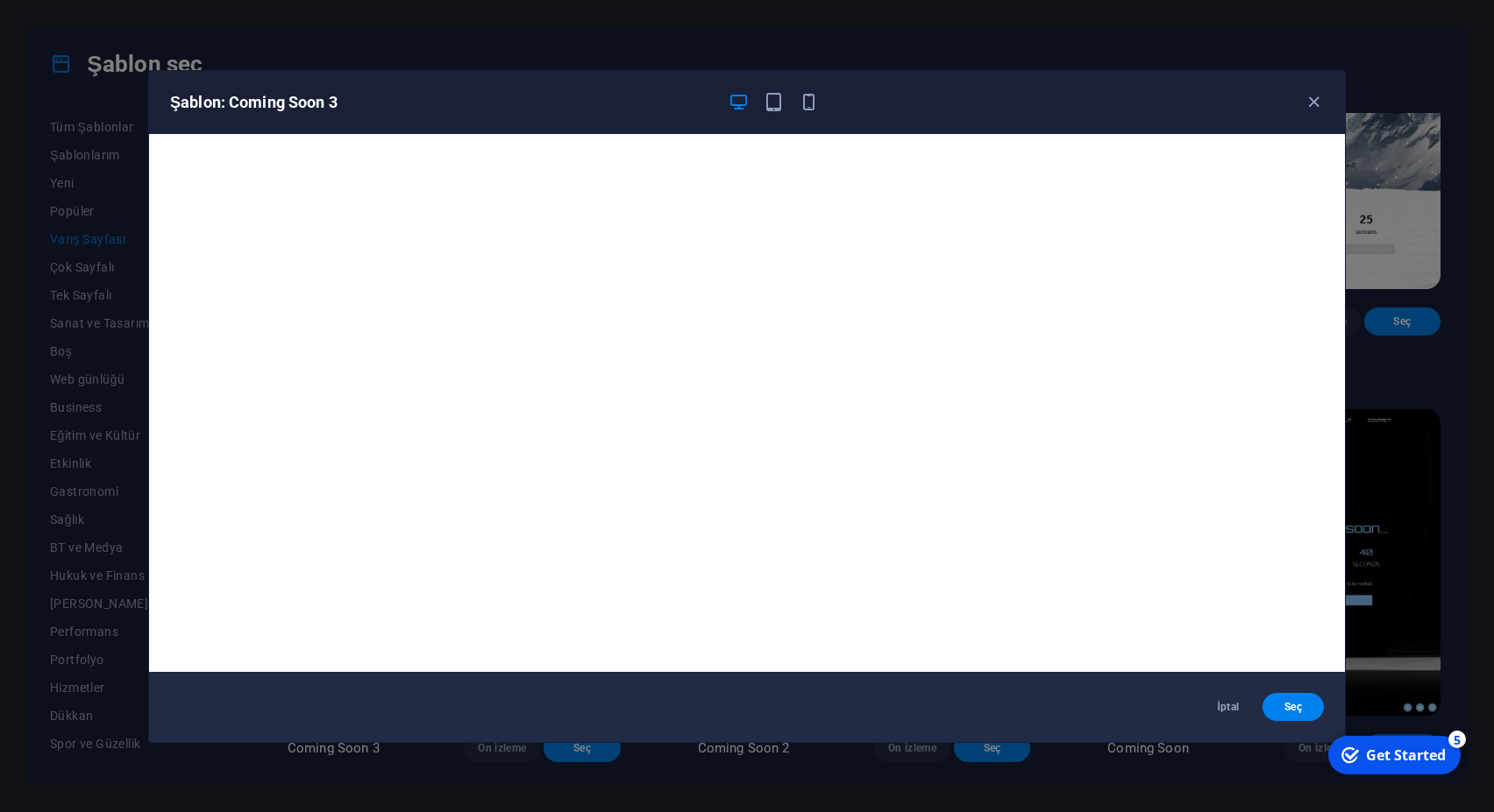
scroll to position [4, 0]
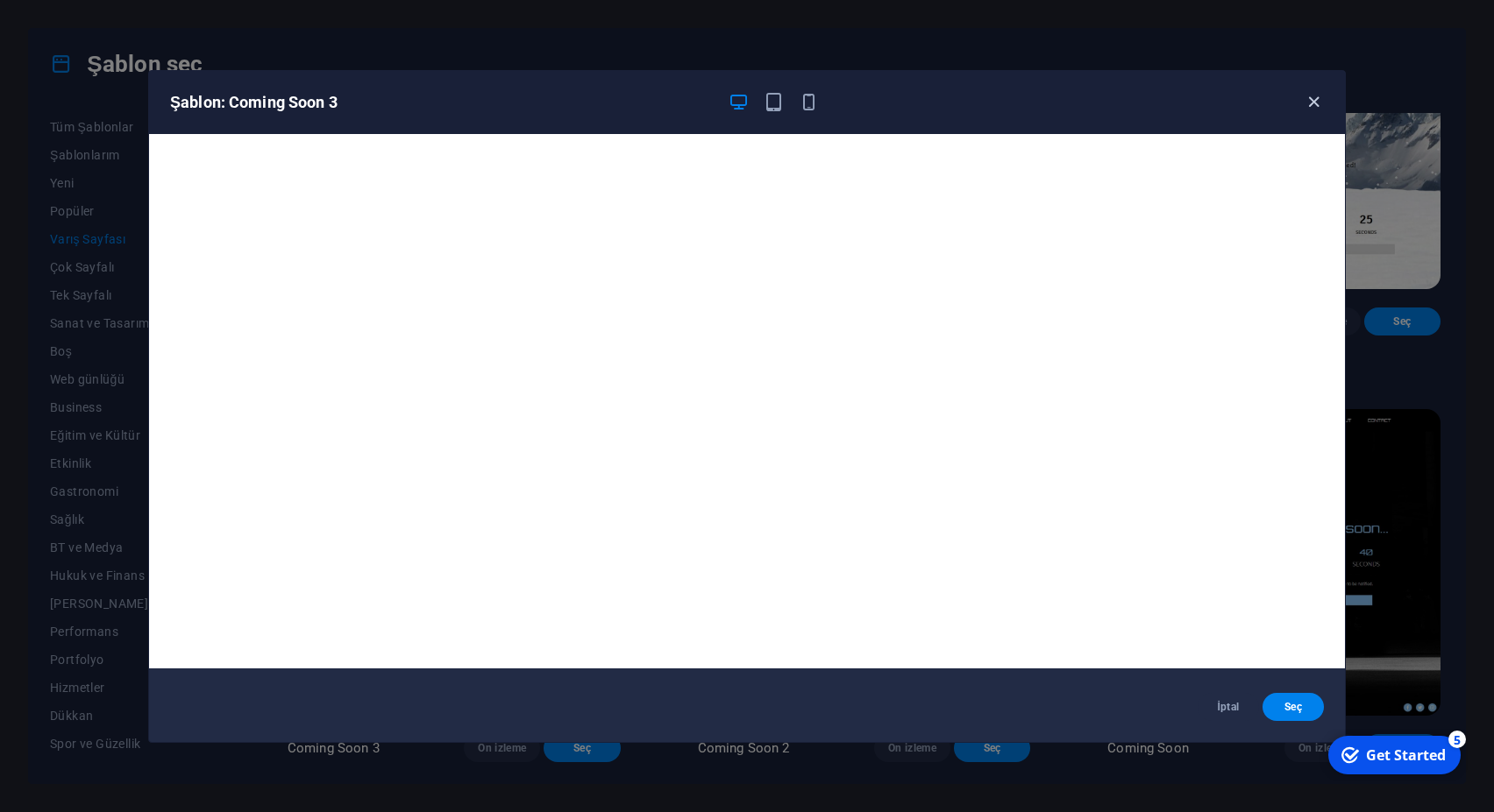
click at [1312, 105] on icon "button" at bounding box center [1314, 102] width 20 height 20
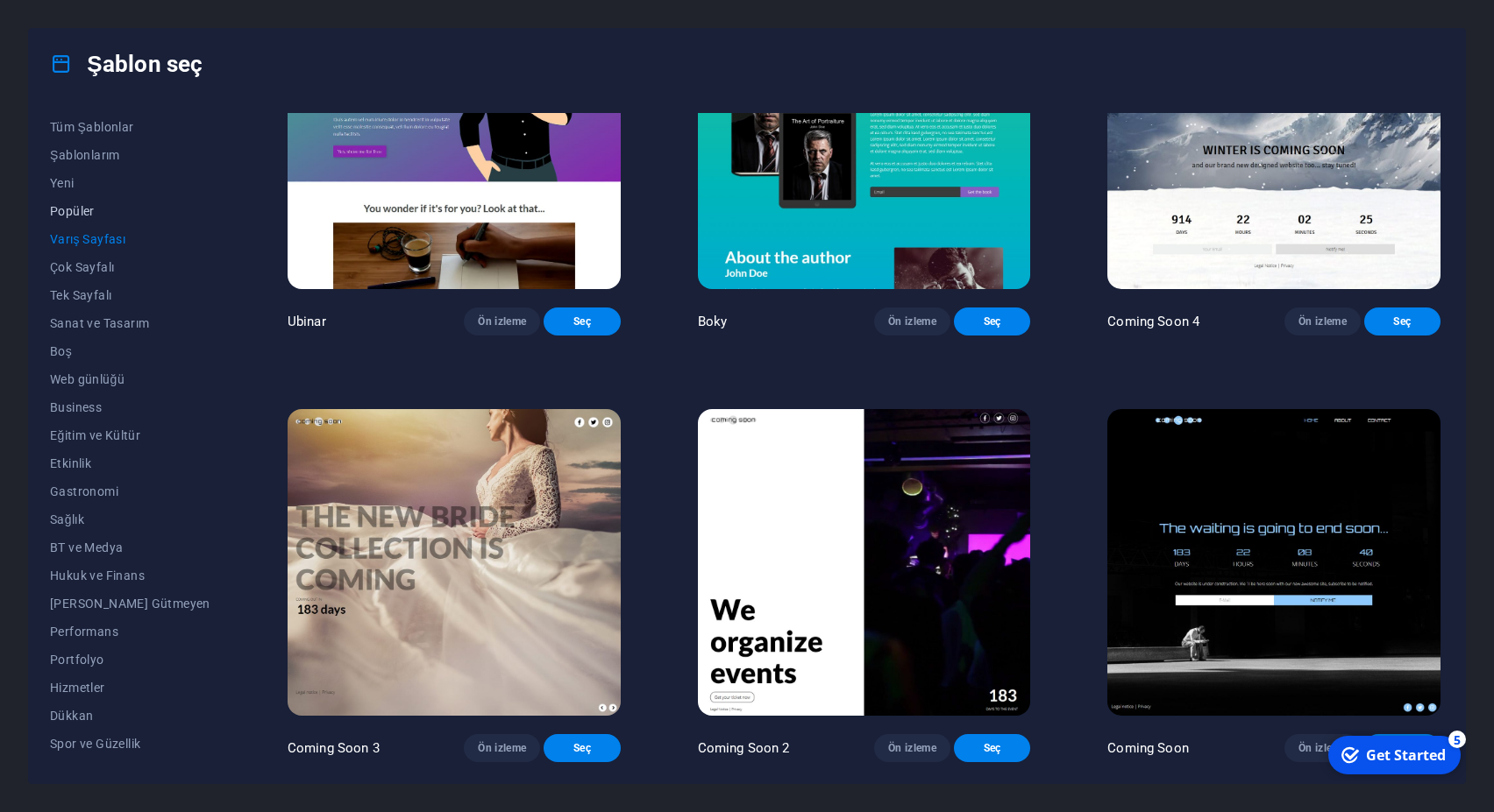
click at [88, 205] on span "Popüler" at bounding box center [131, 211] width 160 height 14
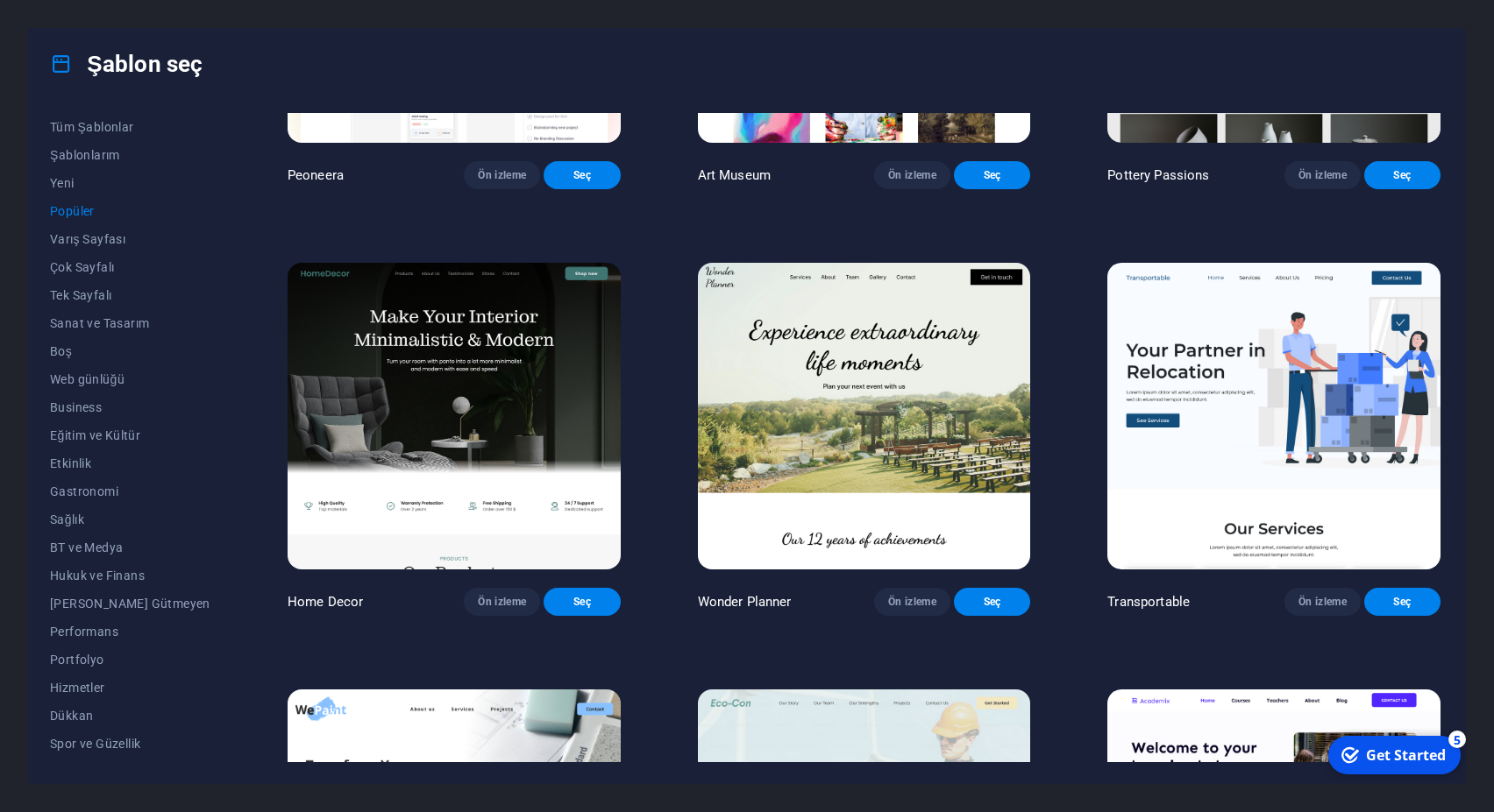
scroll to position [0, 0]
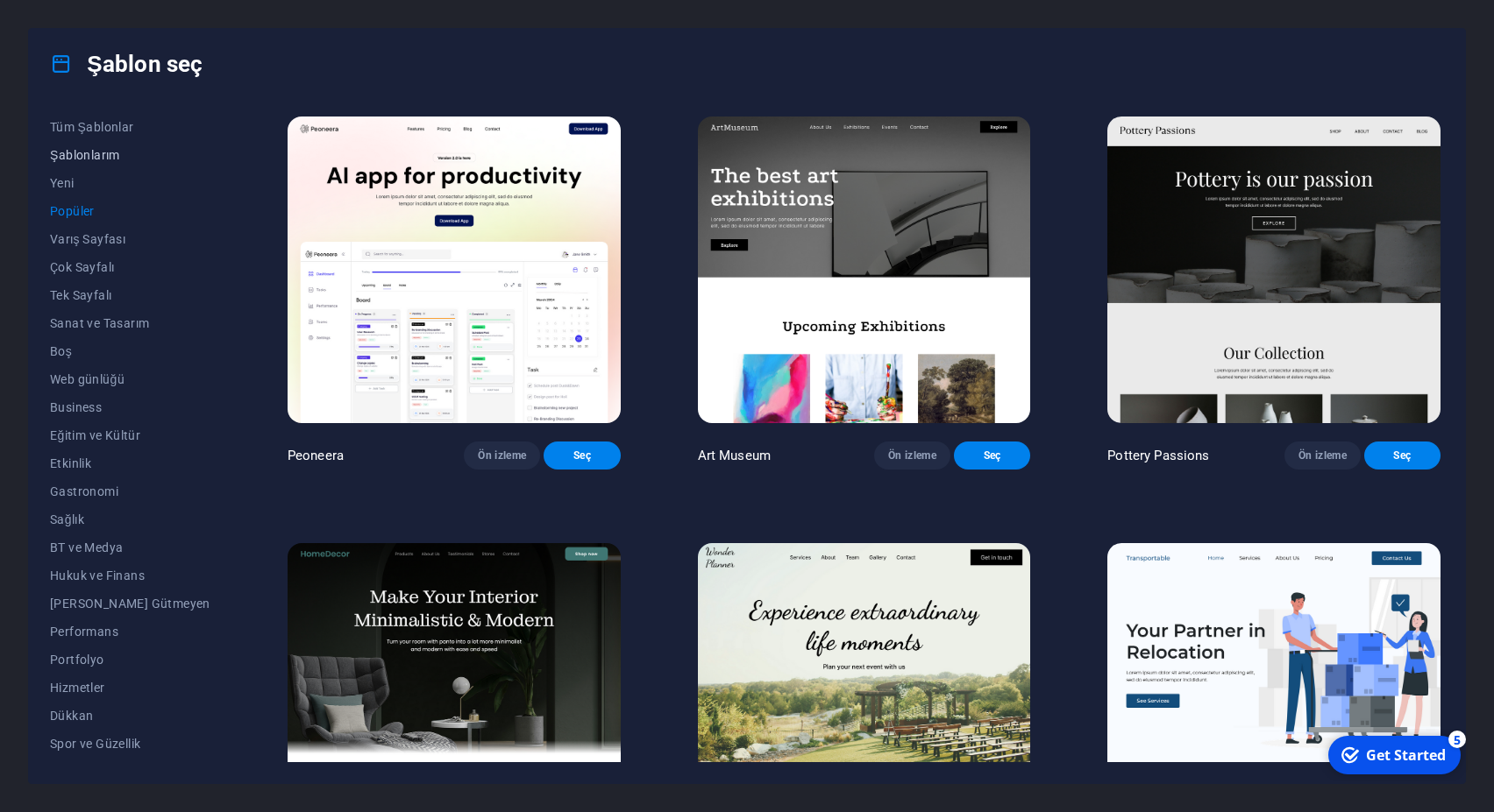
click at [97, 150] on span "Şablonlarım" at bounding box center [131, 155] width 160 height 14
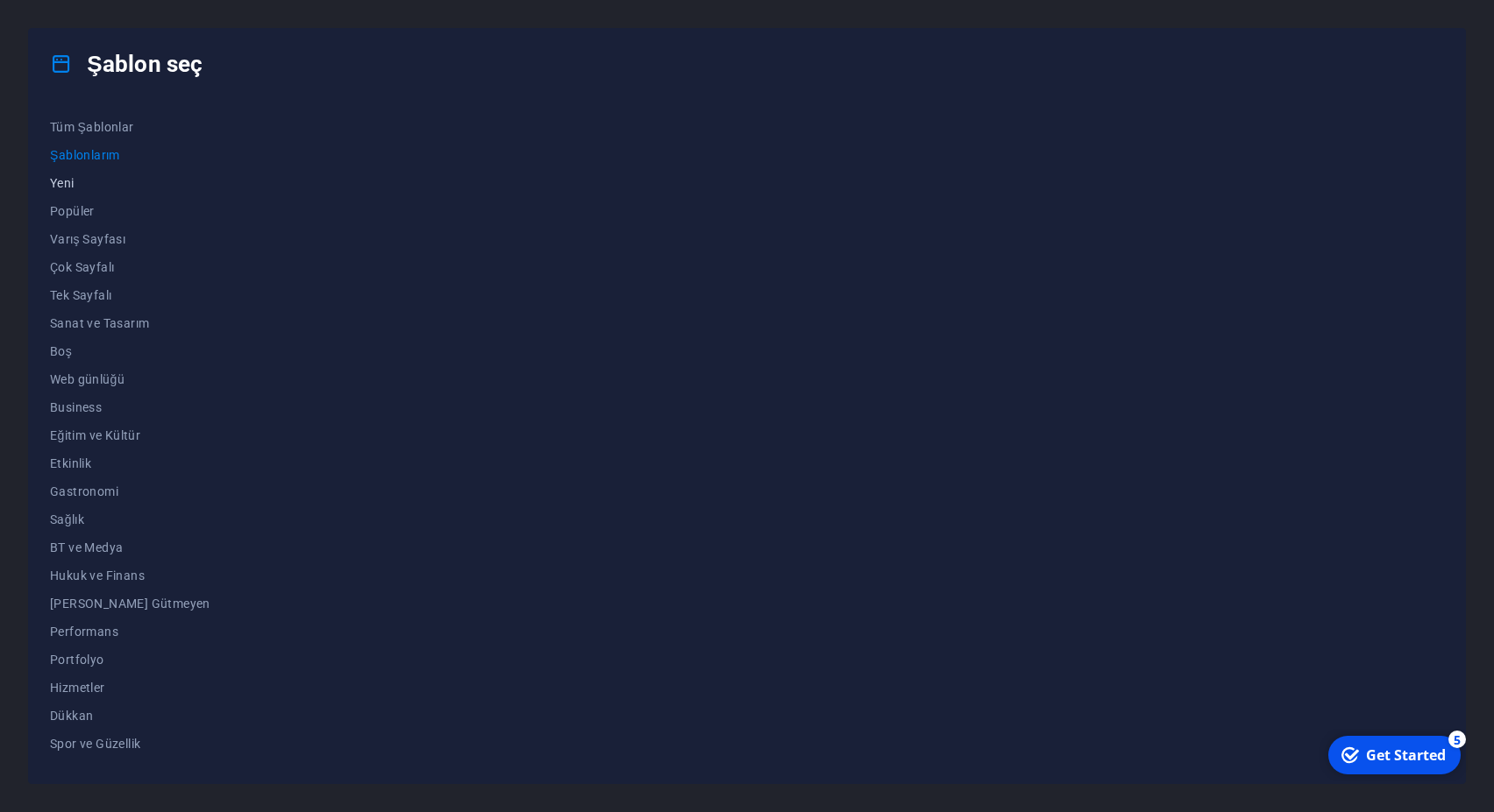
click at [75, 183] on span "Yeni" at bounding box center [131, 183] width 160 height 14
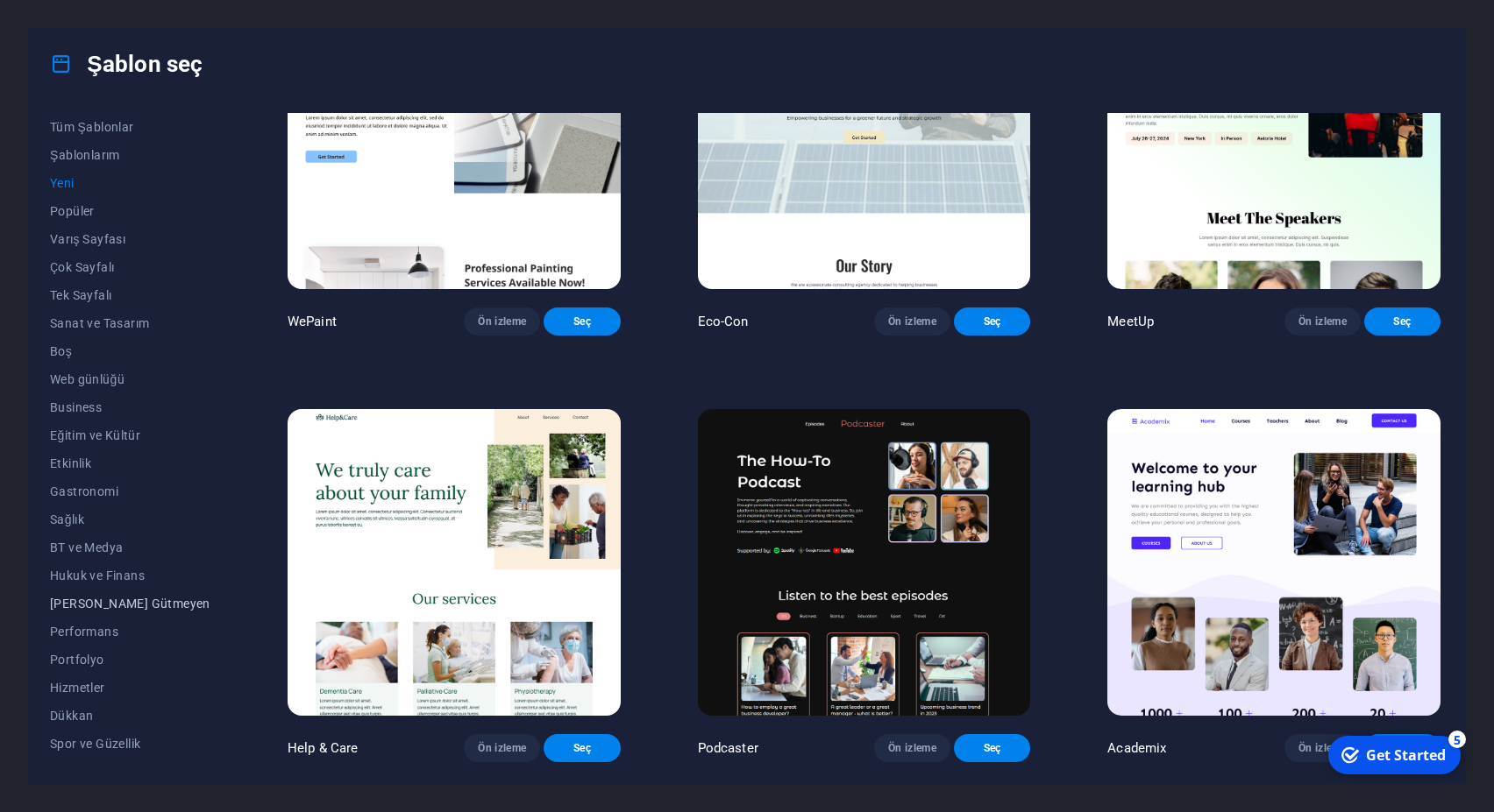
scroll to position [80, 0]
click at [85, 634] on span "Dükkan" at bounding box center [131, 636] width 160 height 14
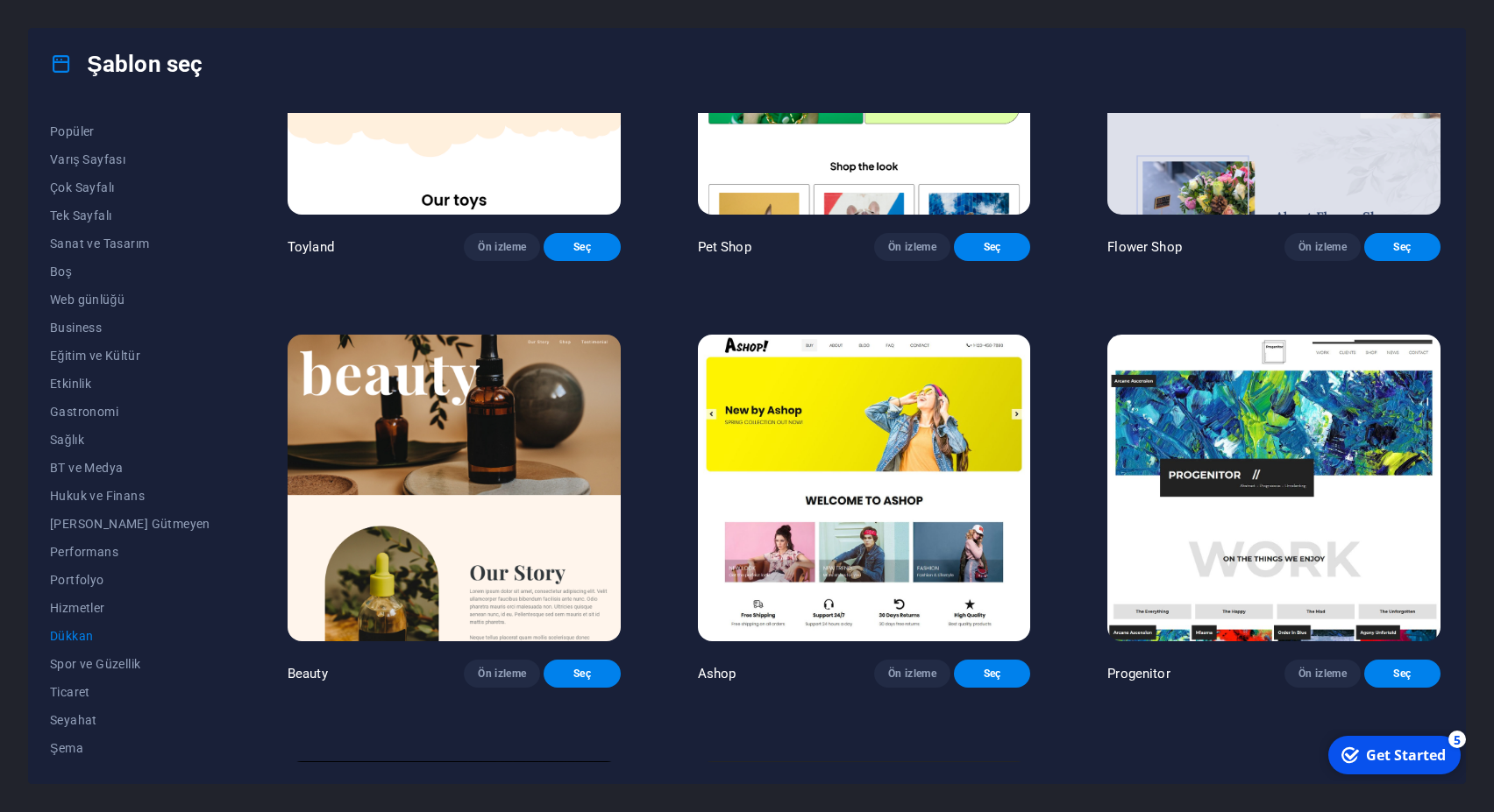
scroll to position [710, 0]
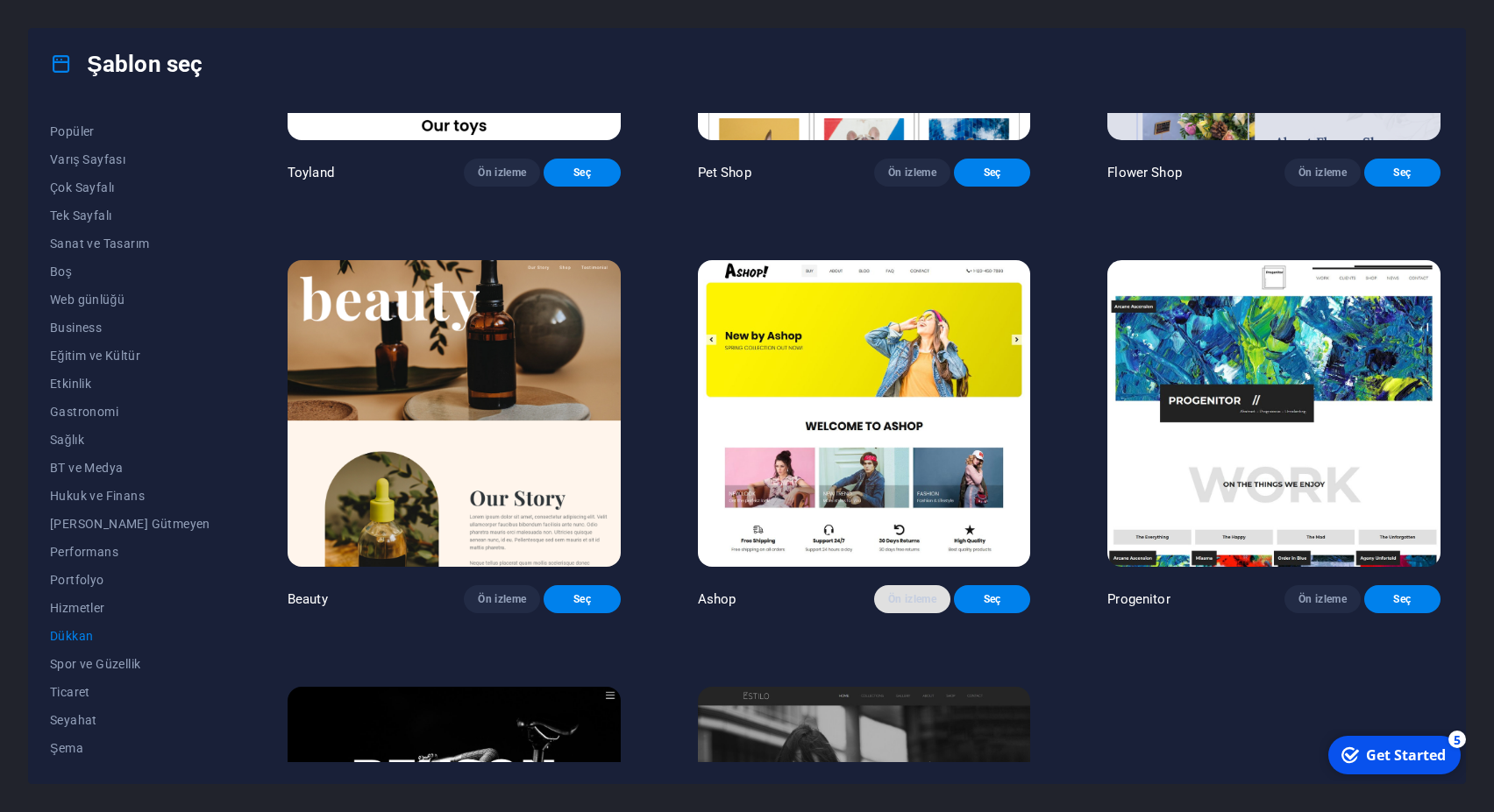
click at [890, 606] on span "Ön izleme" at bounding box center [912, 599] width 48 height 14
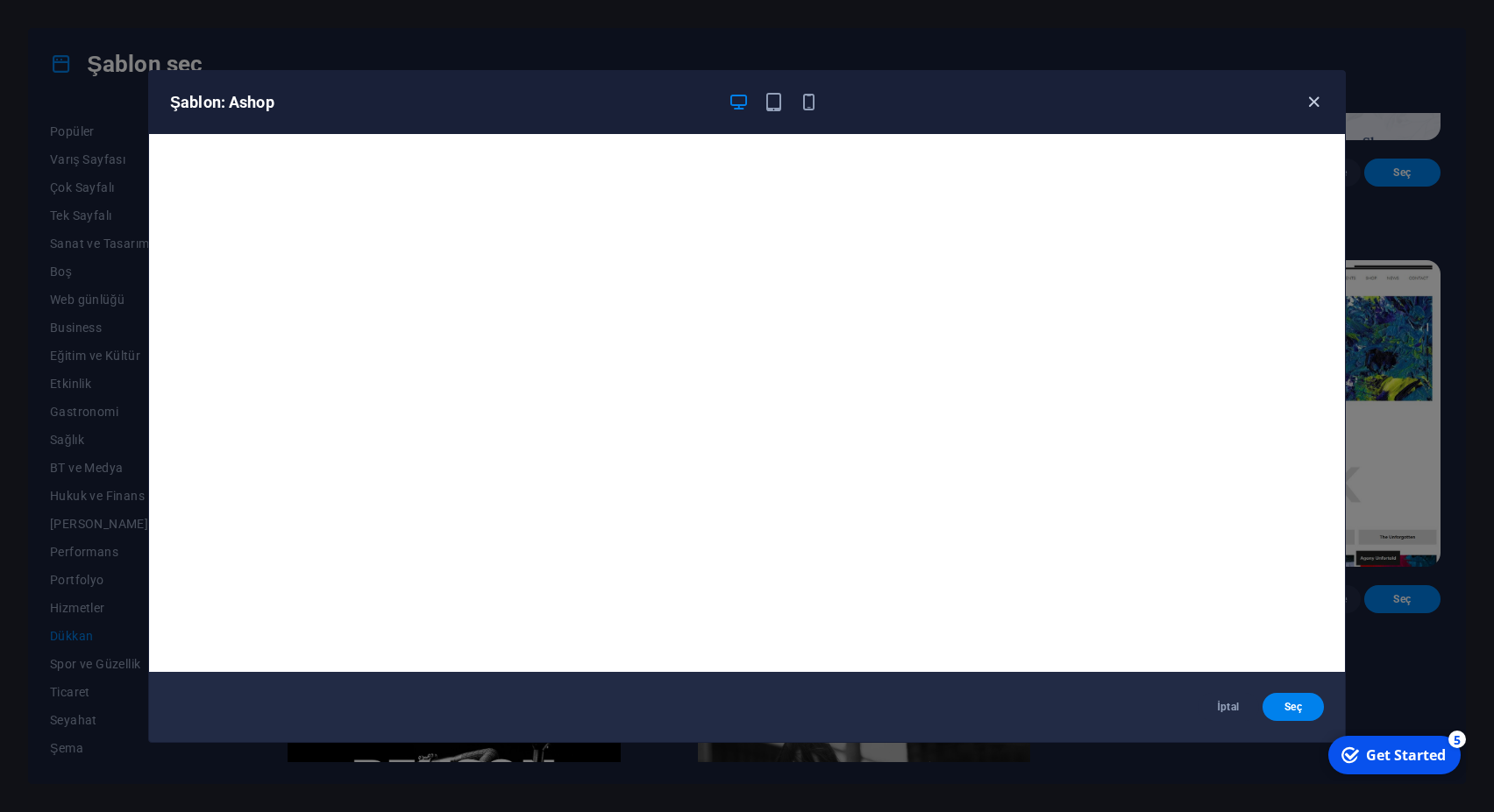
click at [1313, 104] on icon "button" at bounding box center [1314, 102] width 20 height 20
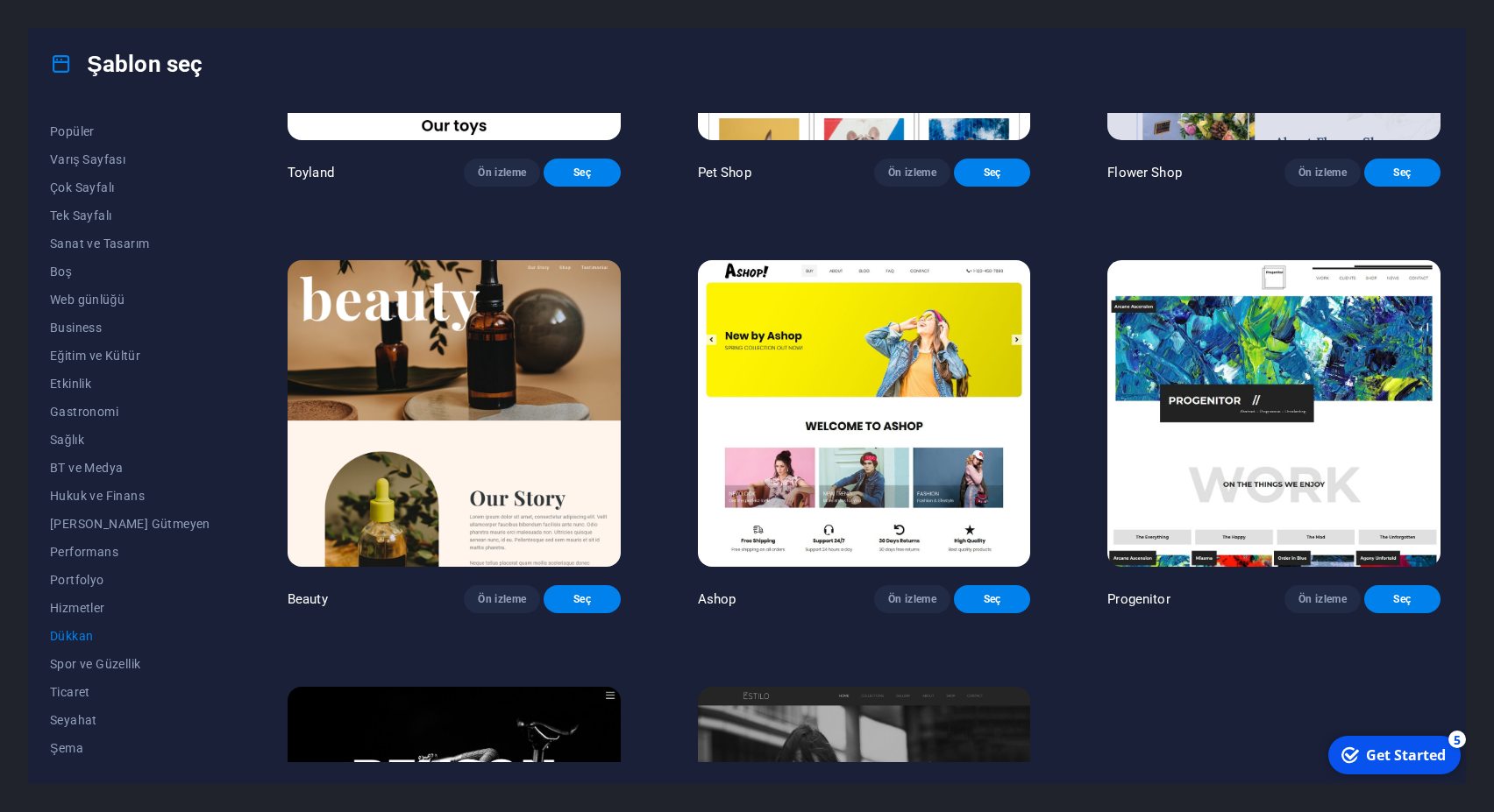
scroll to position [236, 0]
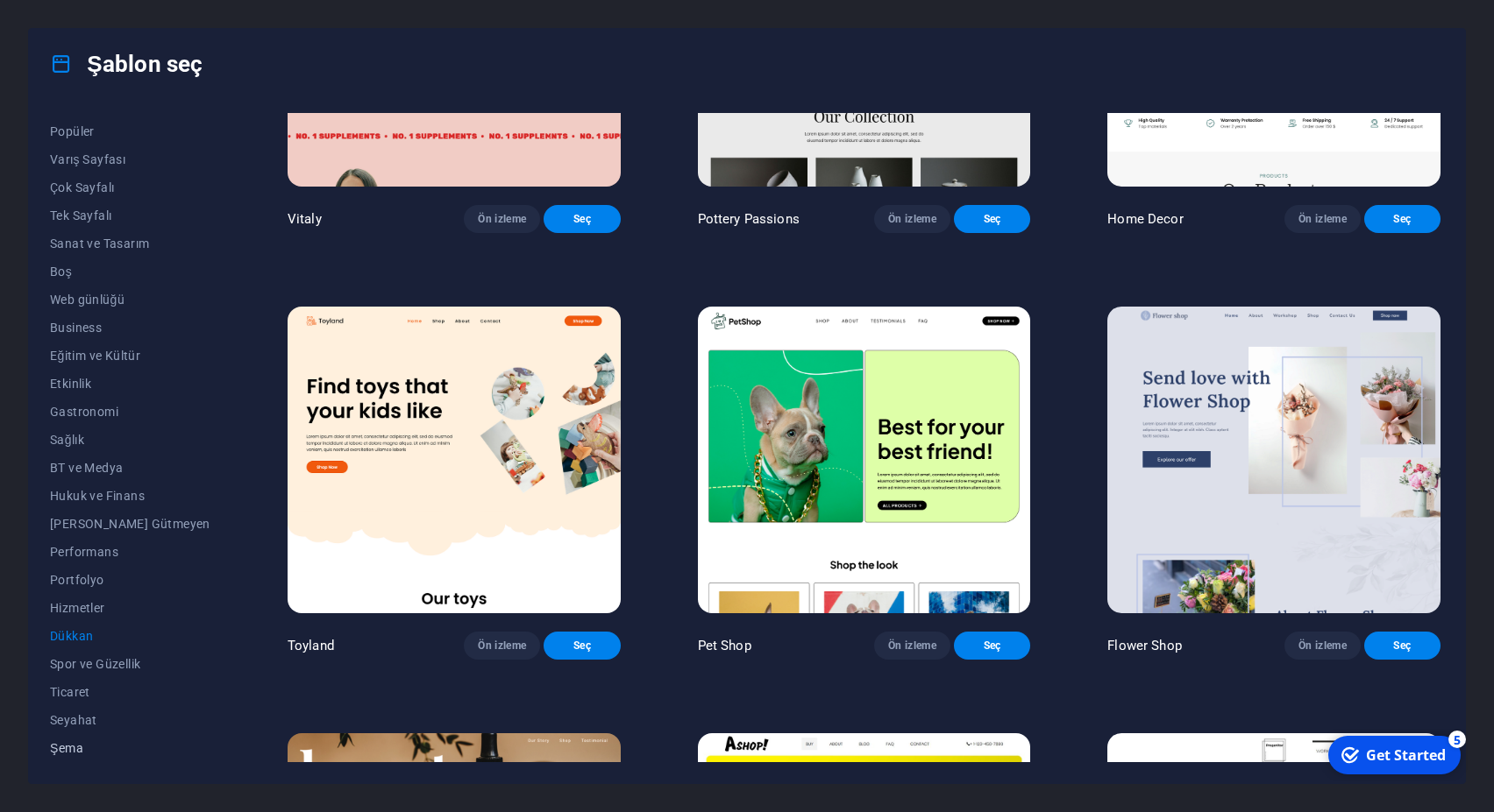
click at [77, 750] on span "Şema" at bounding box center [131, 749] width 160 height 14
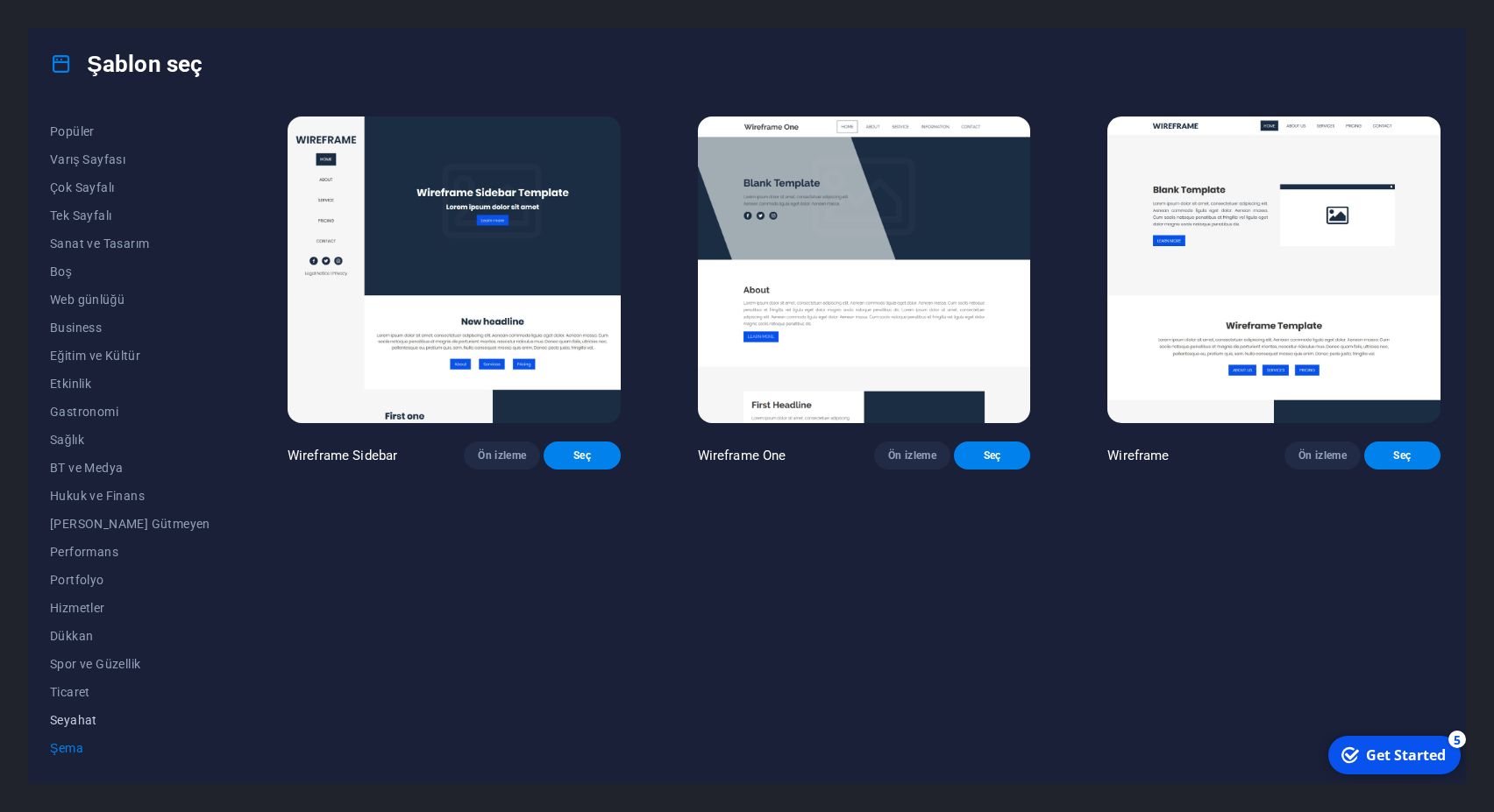
click at [77, 716] on span "Seyahat" at bounding box center [131, 720] width 160 height 14
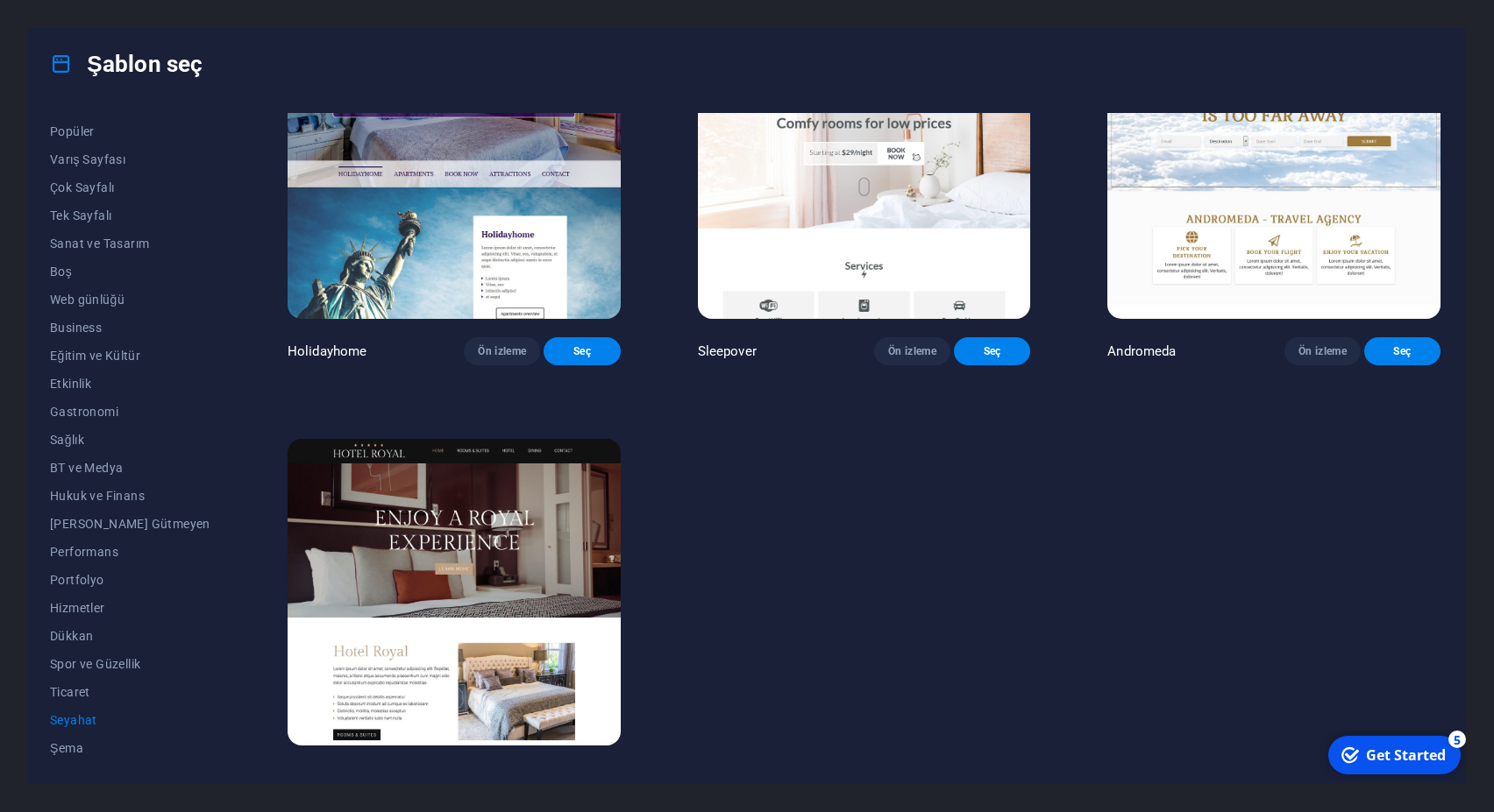
scroll to position [552, 0]
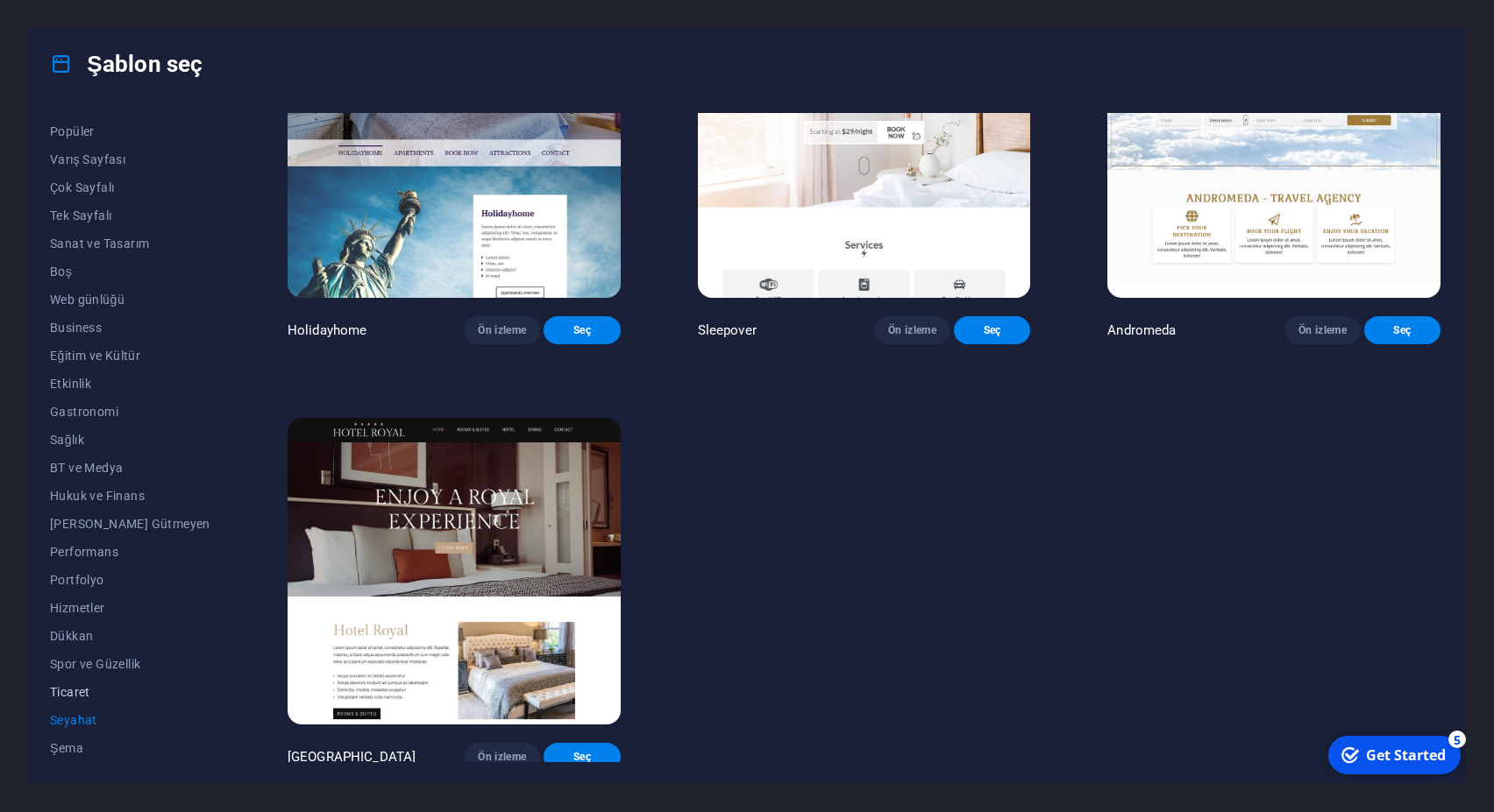
click at [83, 693] on span "Ticaret" at bounding box center [131, 692] width 160 height 14
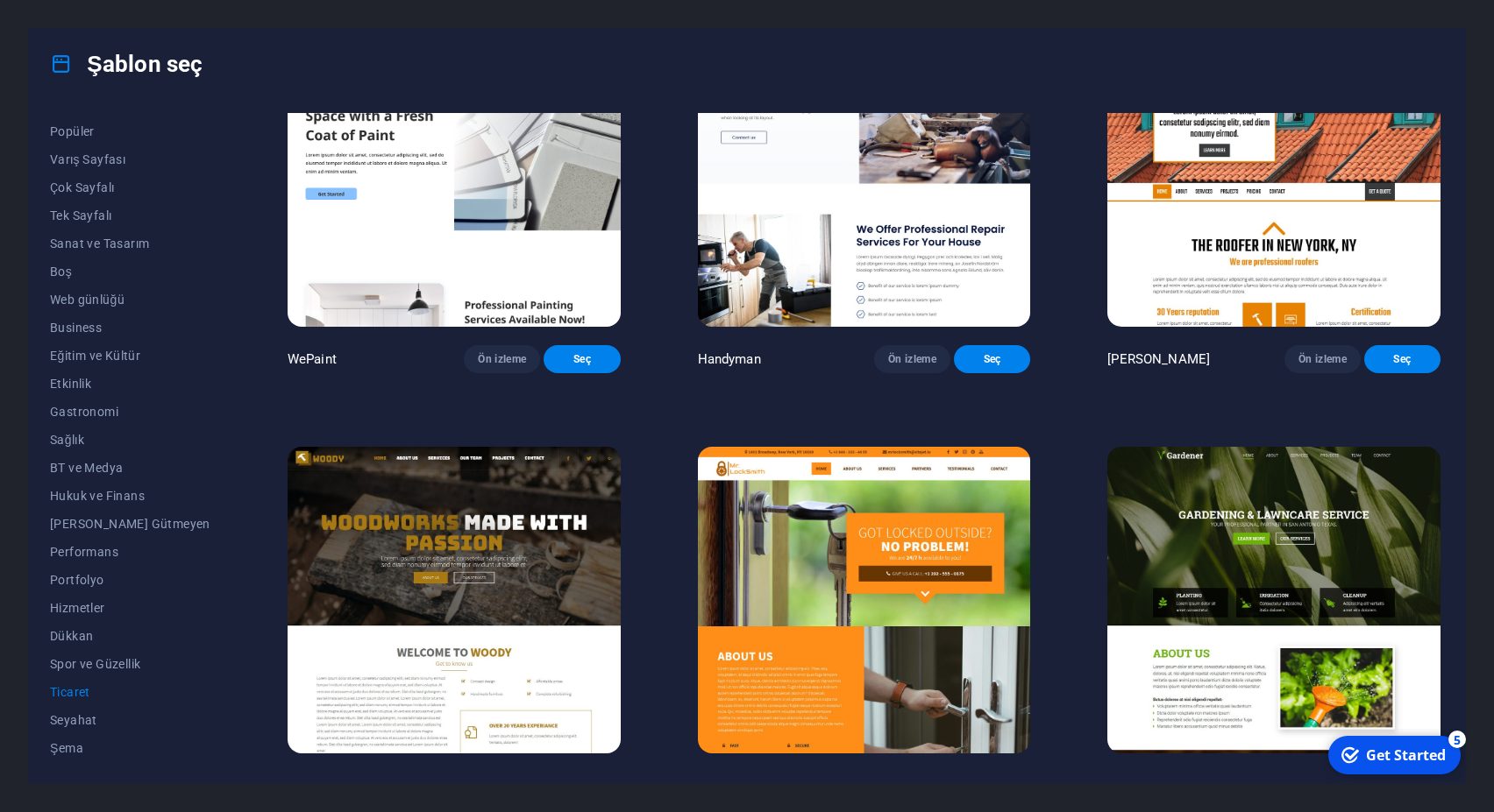
scroll to position [0, 0]
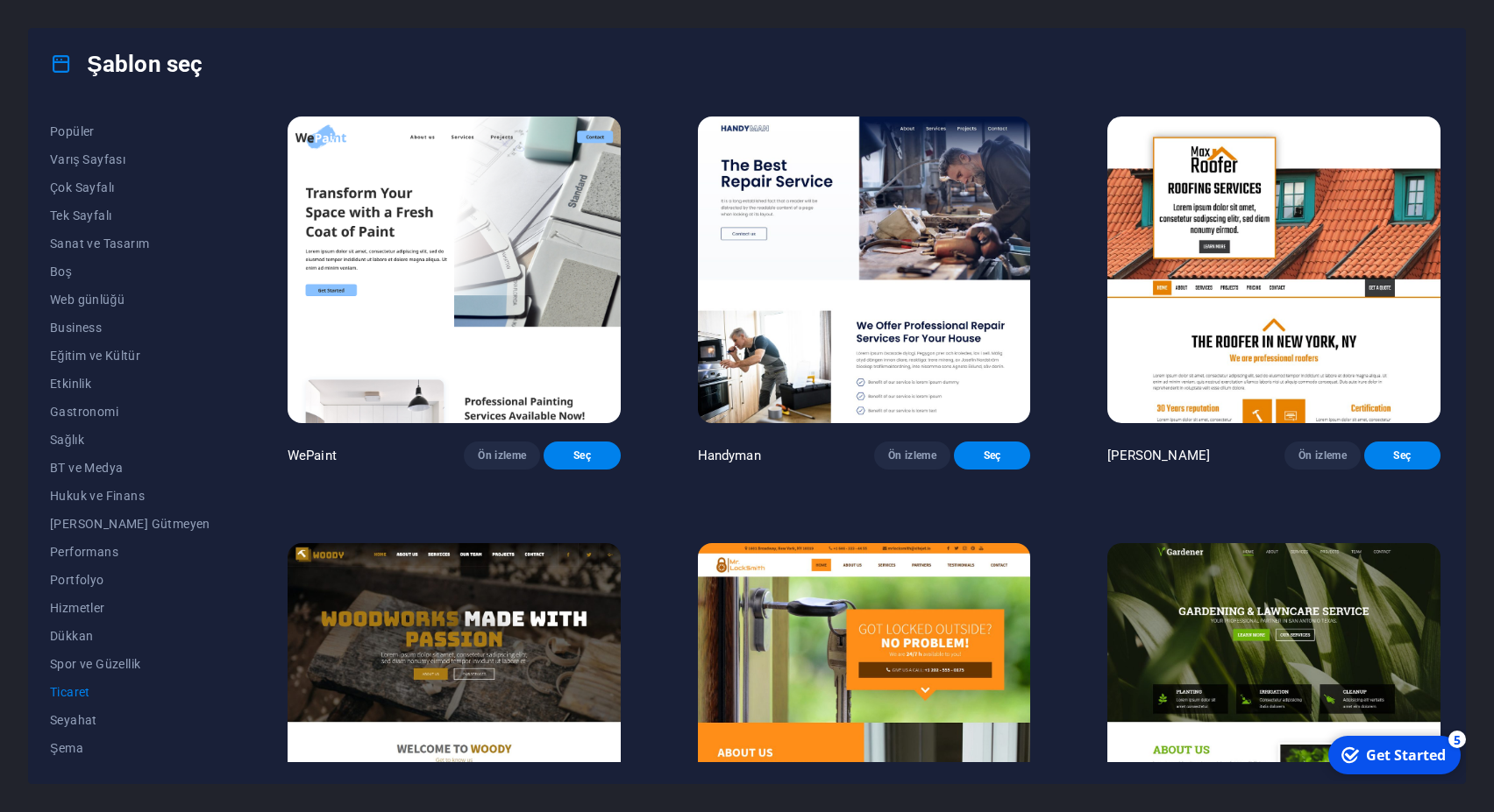
click at [88, 680] on button "Ticaret" at bounding box center [131, 692] width 160 height 28
click at [88, 671] on span "Spor ve Güzellik" at bounding box center [131, 665] width 160 height 14
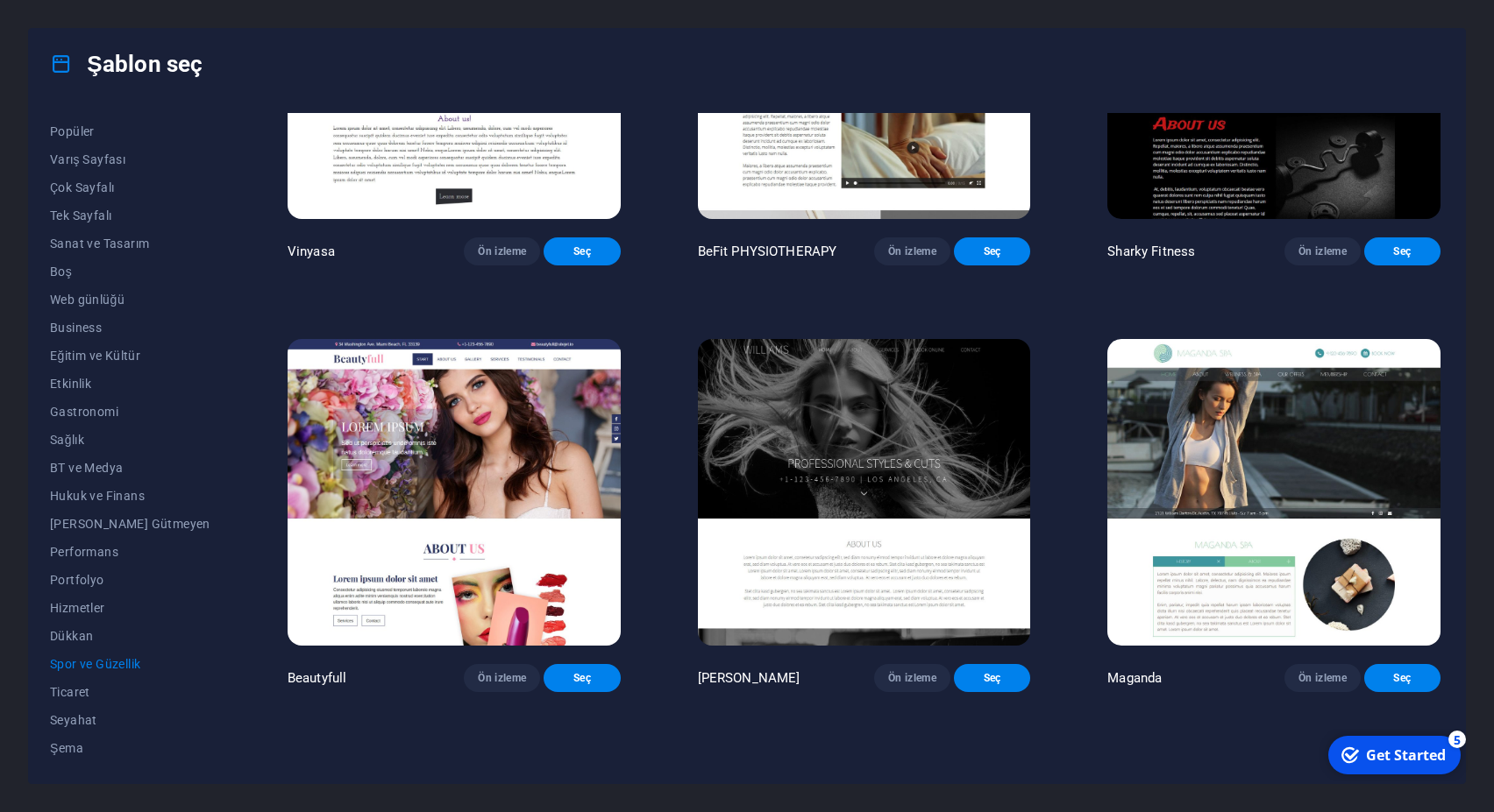
scroll to position [1464, 0]
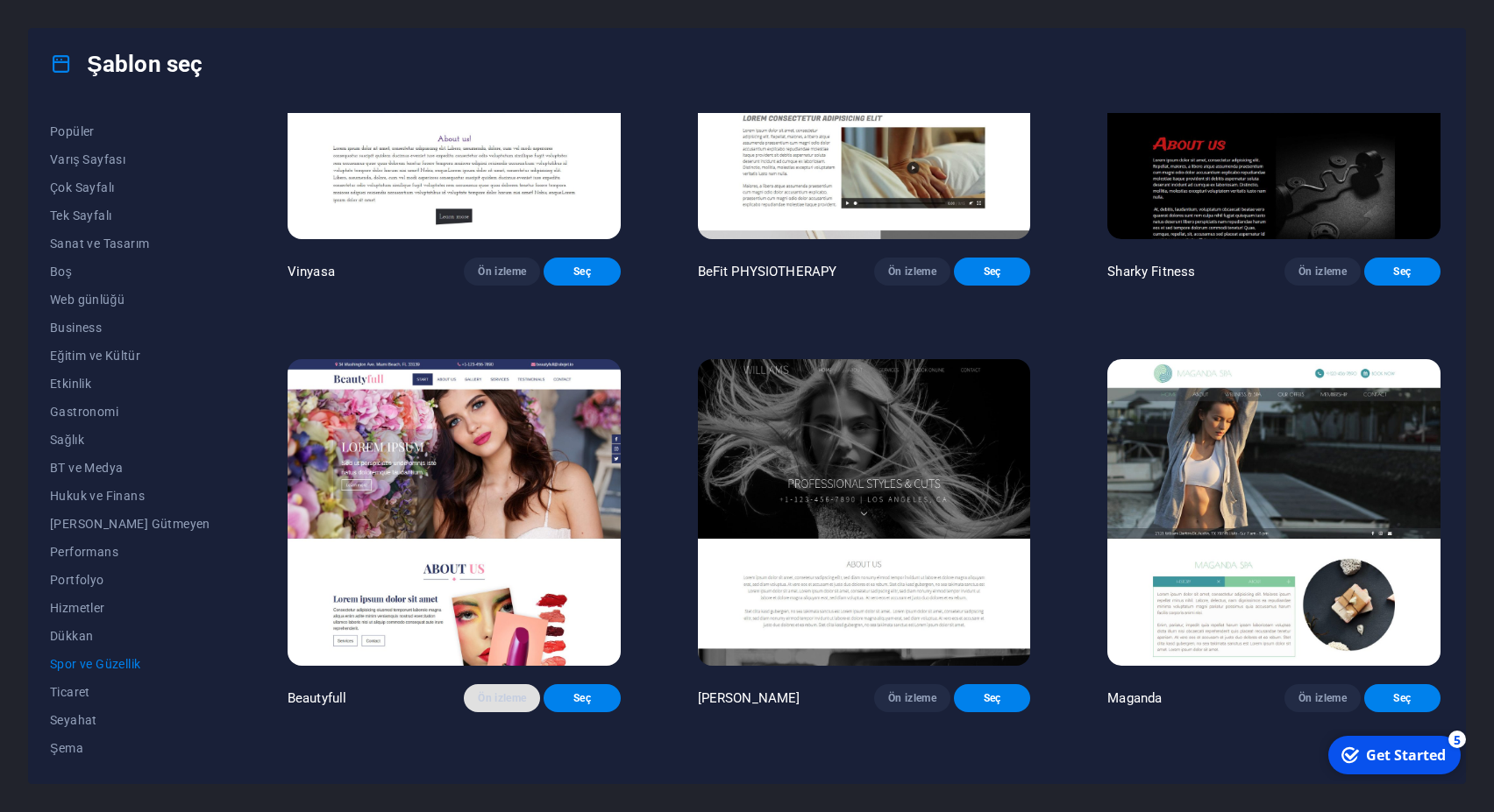
click at [489, 705] on span "Ön izleme" at bounding box center [502, 698] width 48 height 14
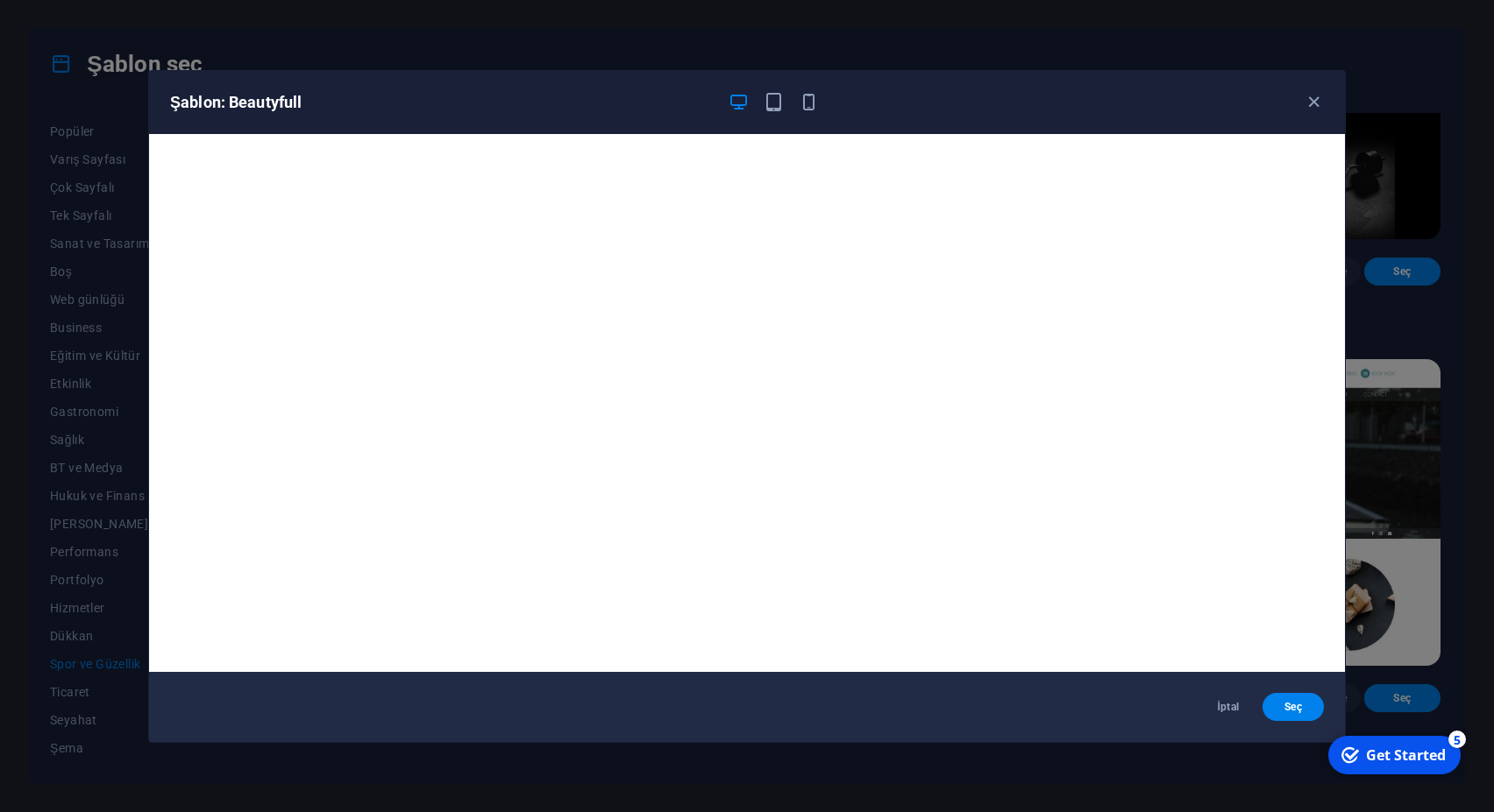
click at [1419, 80] on div "Şablon: Beautyfull İptal Seç" at bounding box center [747, 406] width 1494 height 812
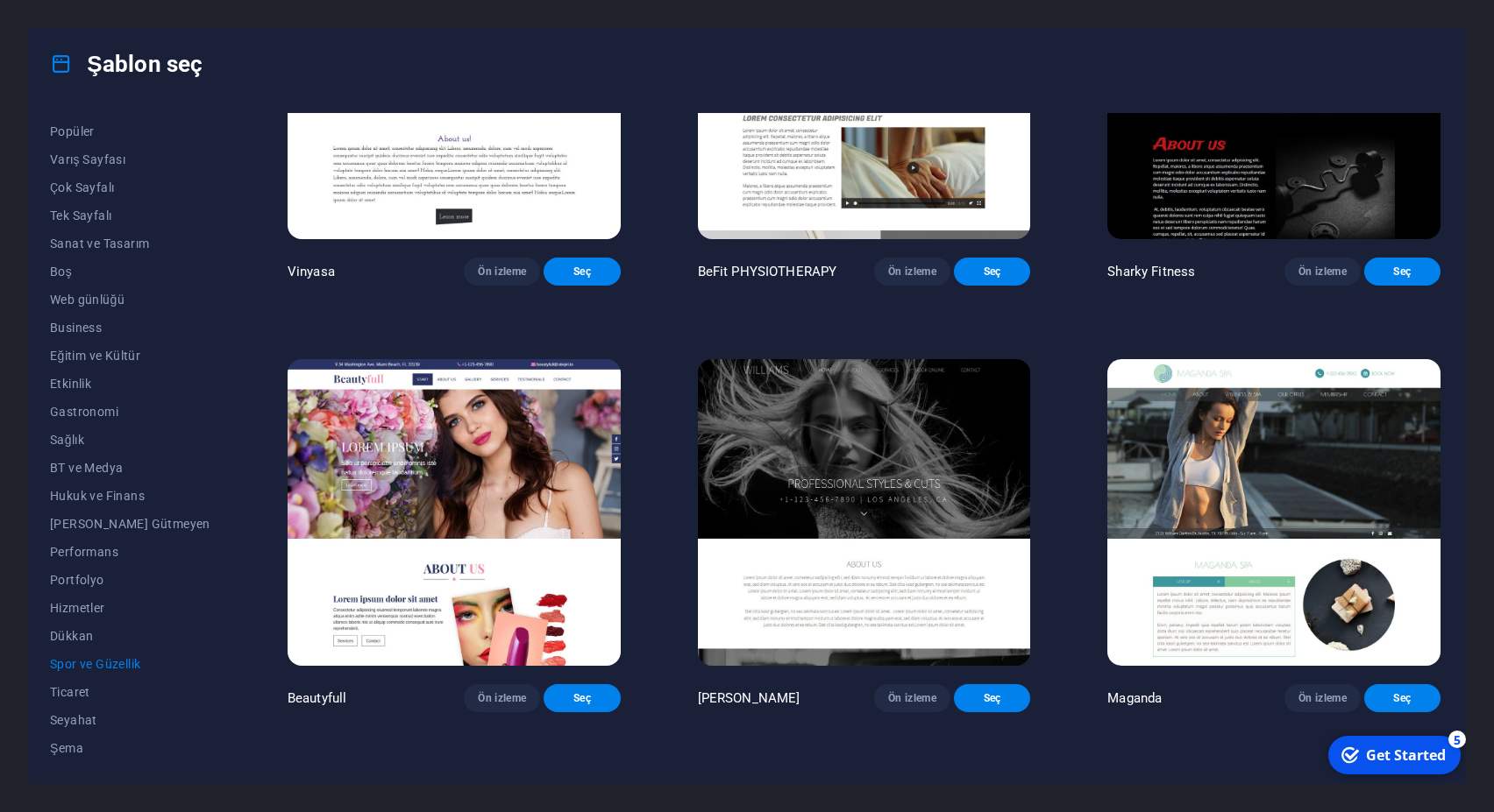
click at [851, 481] on img at bounding box center [864, 512] width 333 height 307
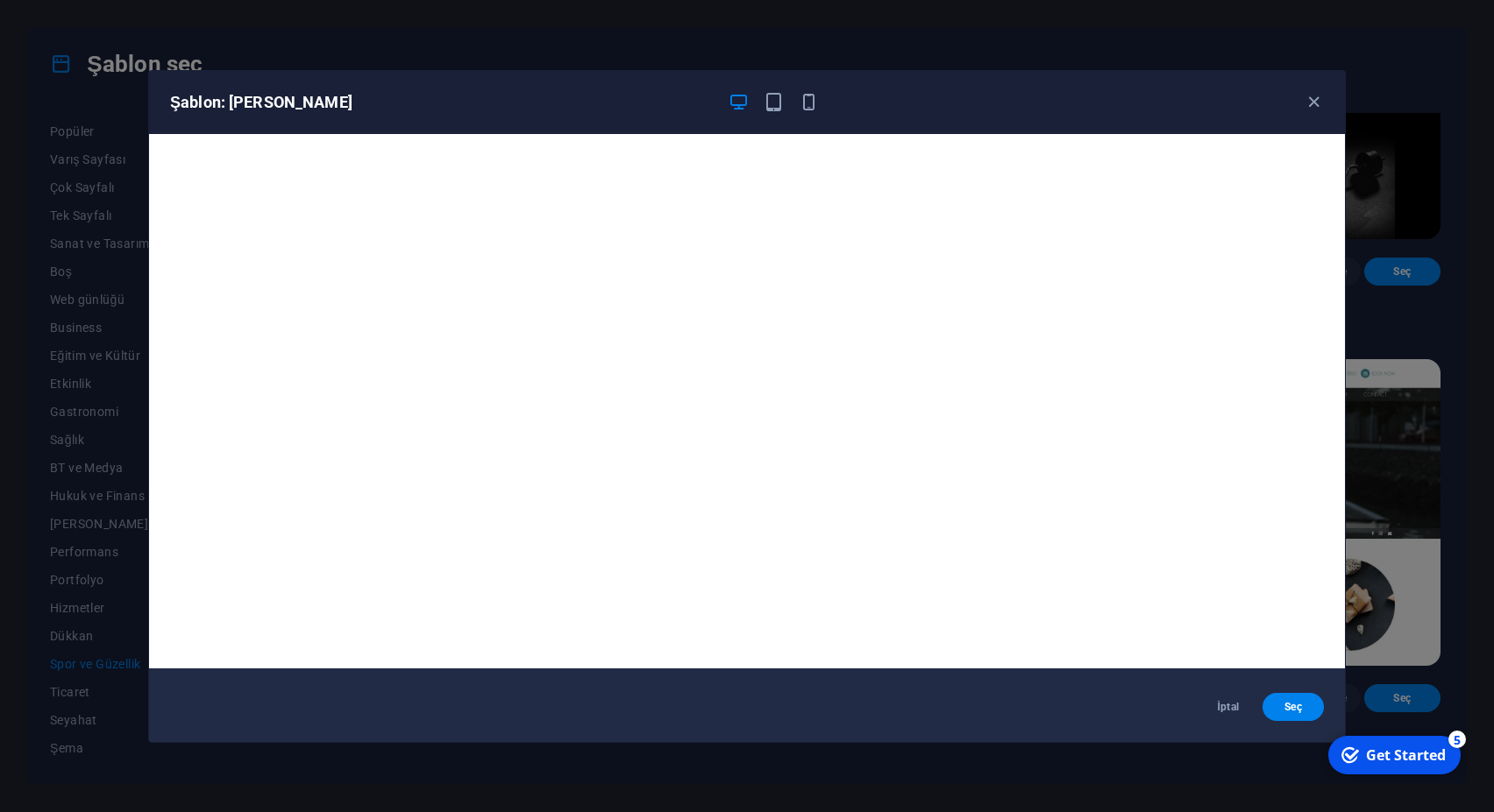
scroll to position [0, 0]
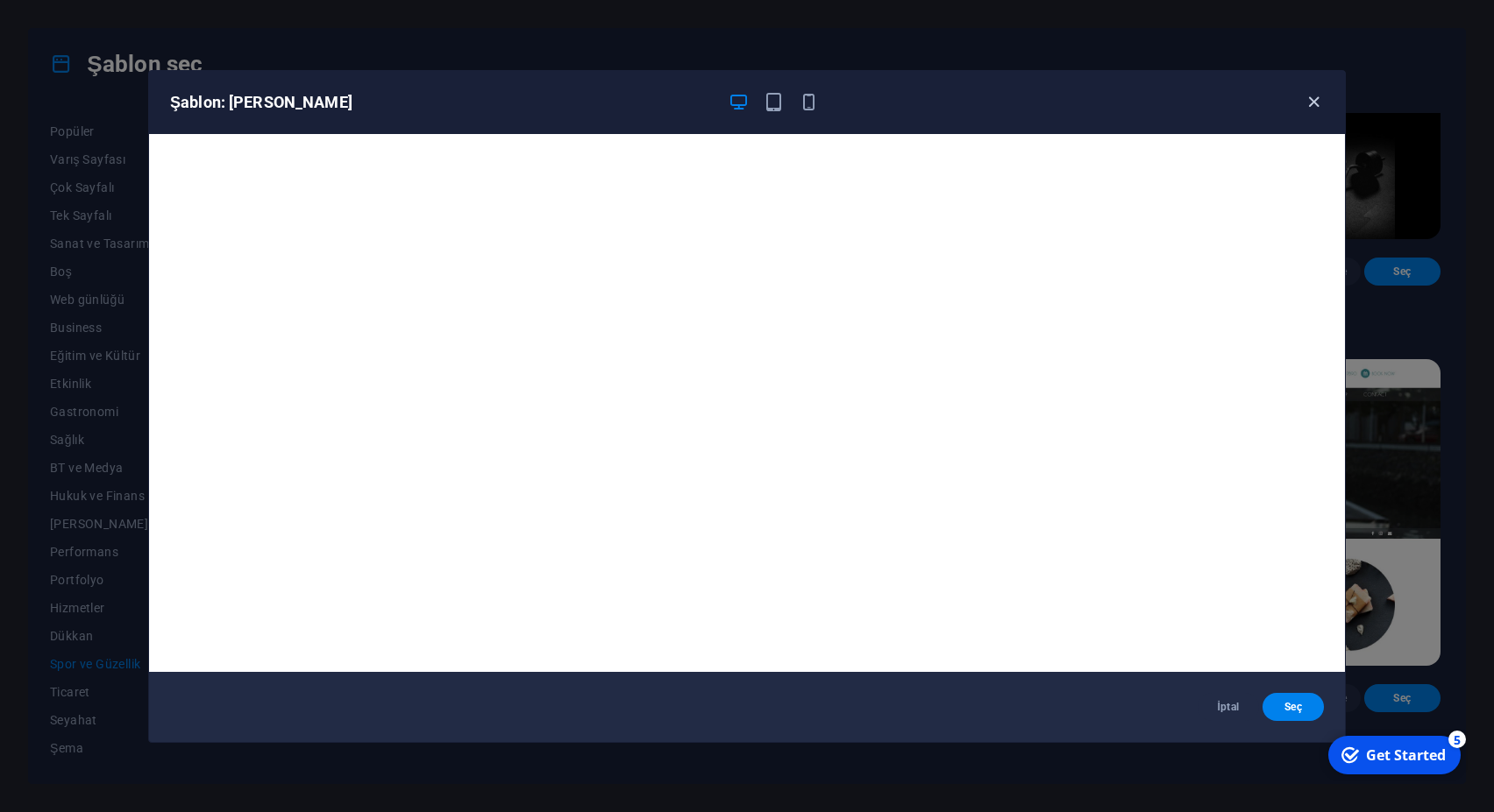
click at [1311, 97] on icon "button" at bounding box center [1314, 102] width 20 height 20
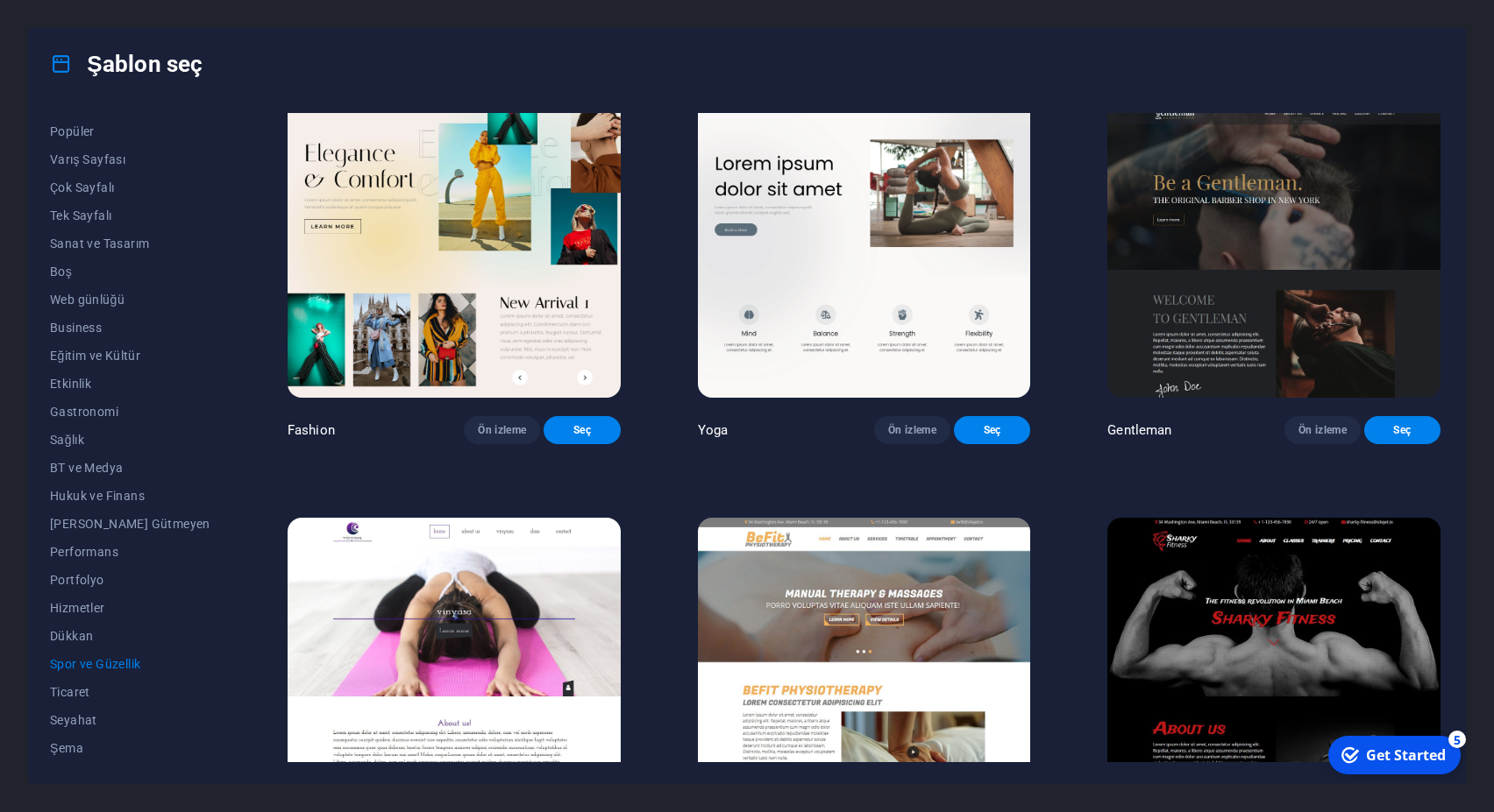
scroll to position [833, 0]
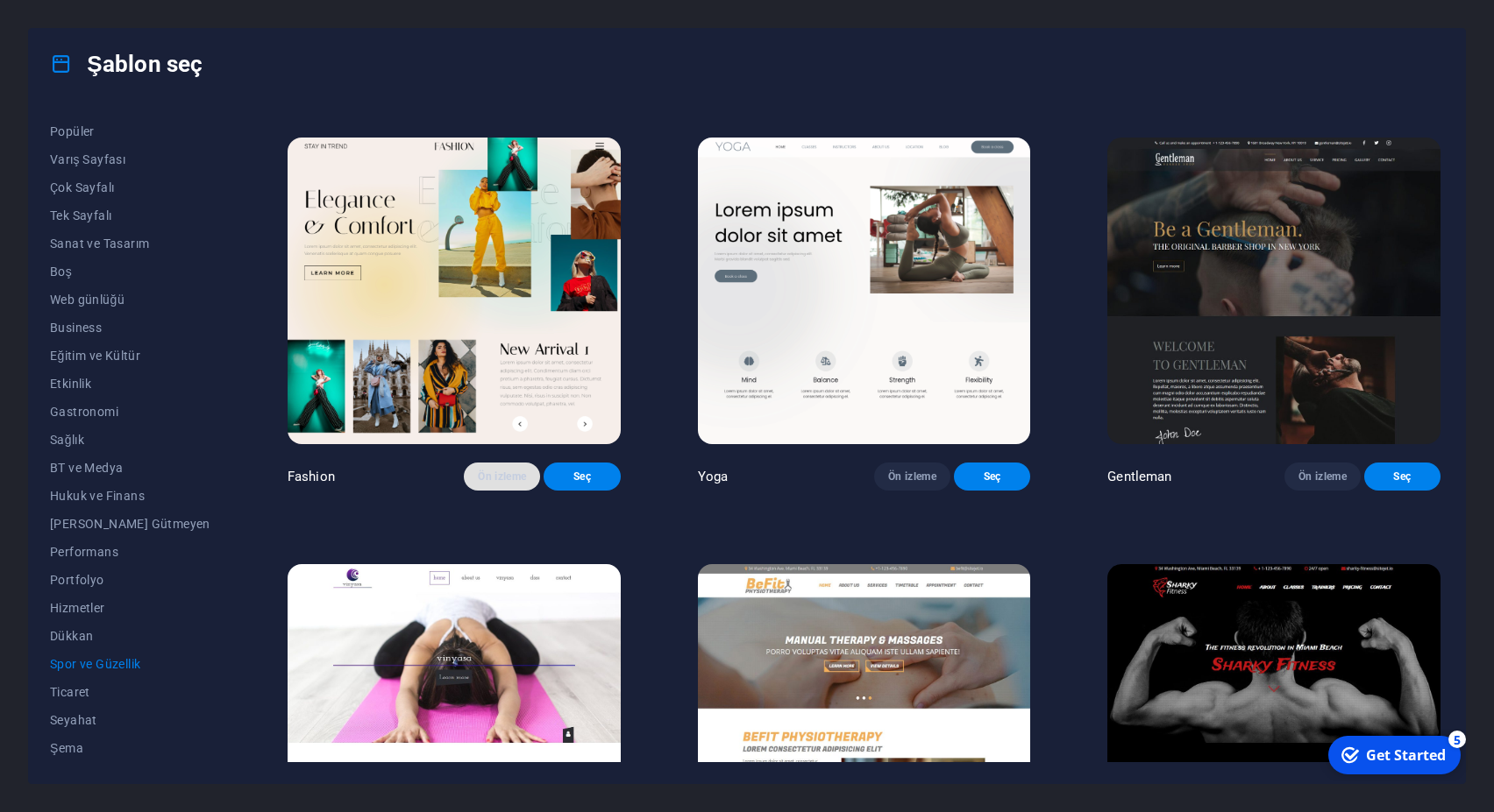
click at [478, 484] on span "Ön izleme" at bounding box center [502, 477] width 48 height 14
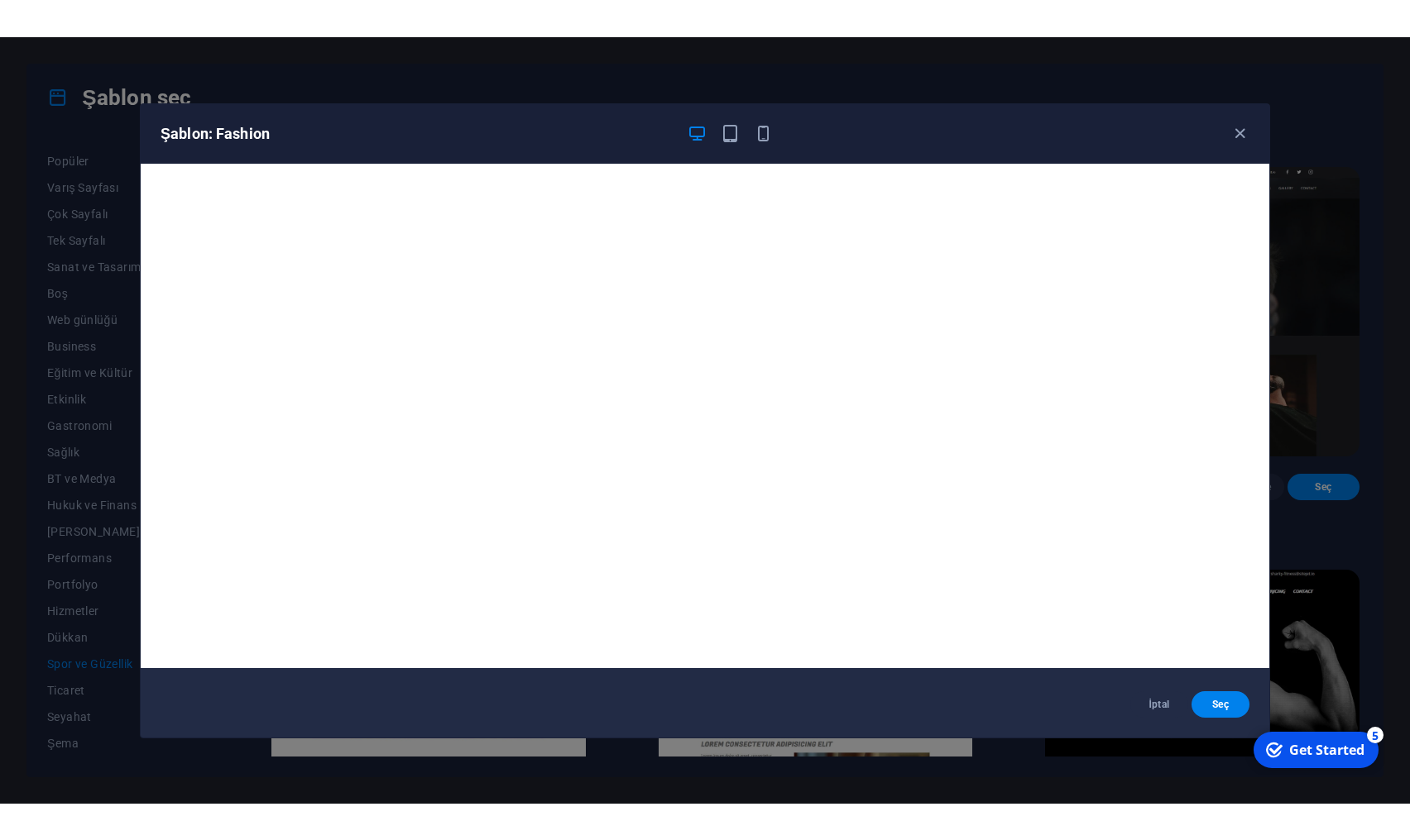
scroll to position [0, 0]
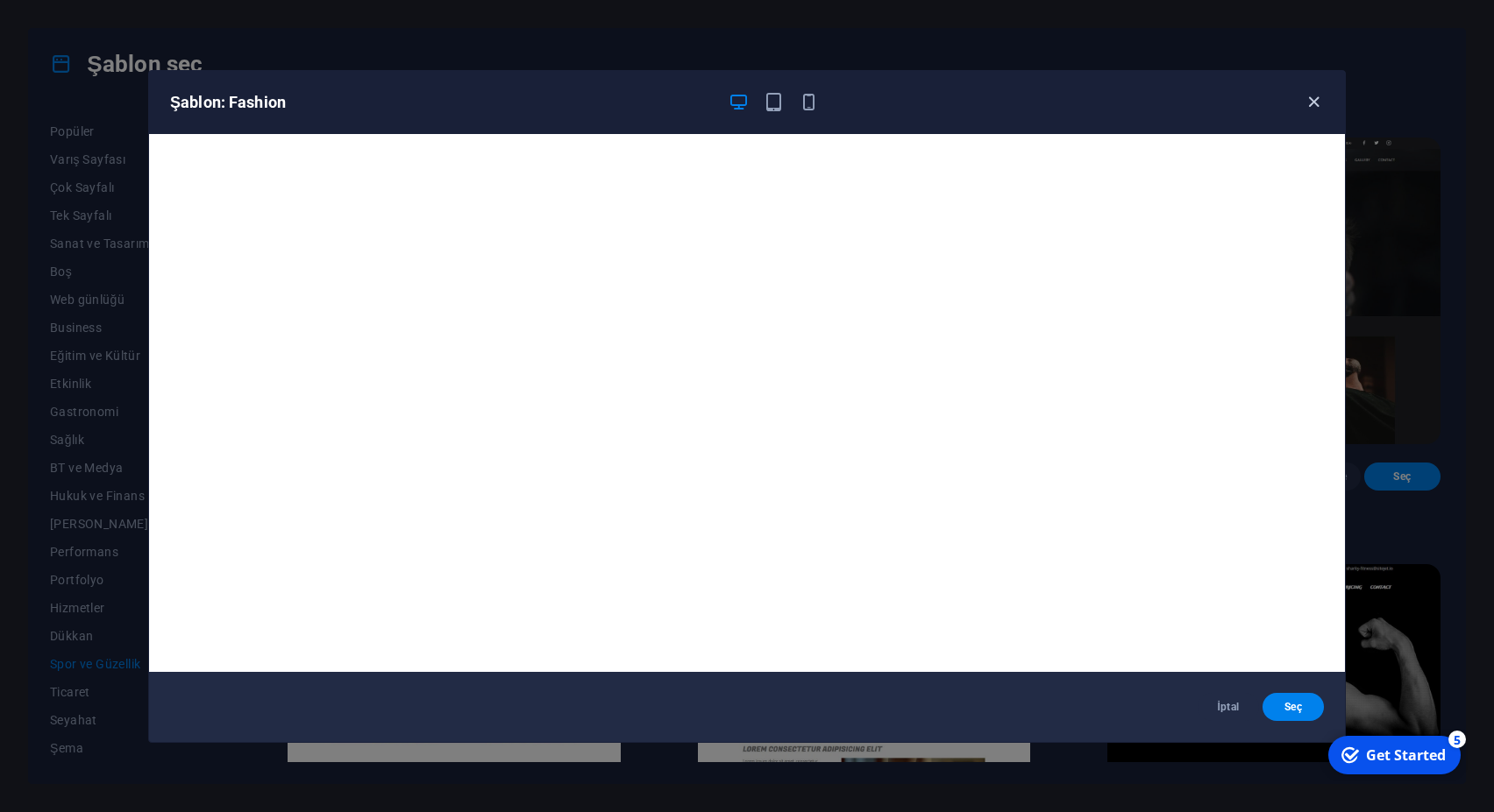
click at [1310, 105] on icon "button" at bounding box center [1314, 102] width 20 height 20
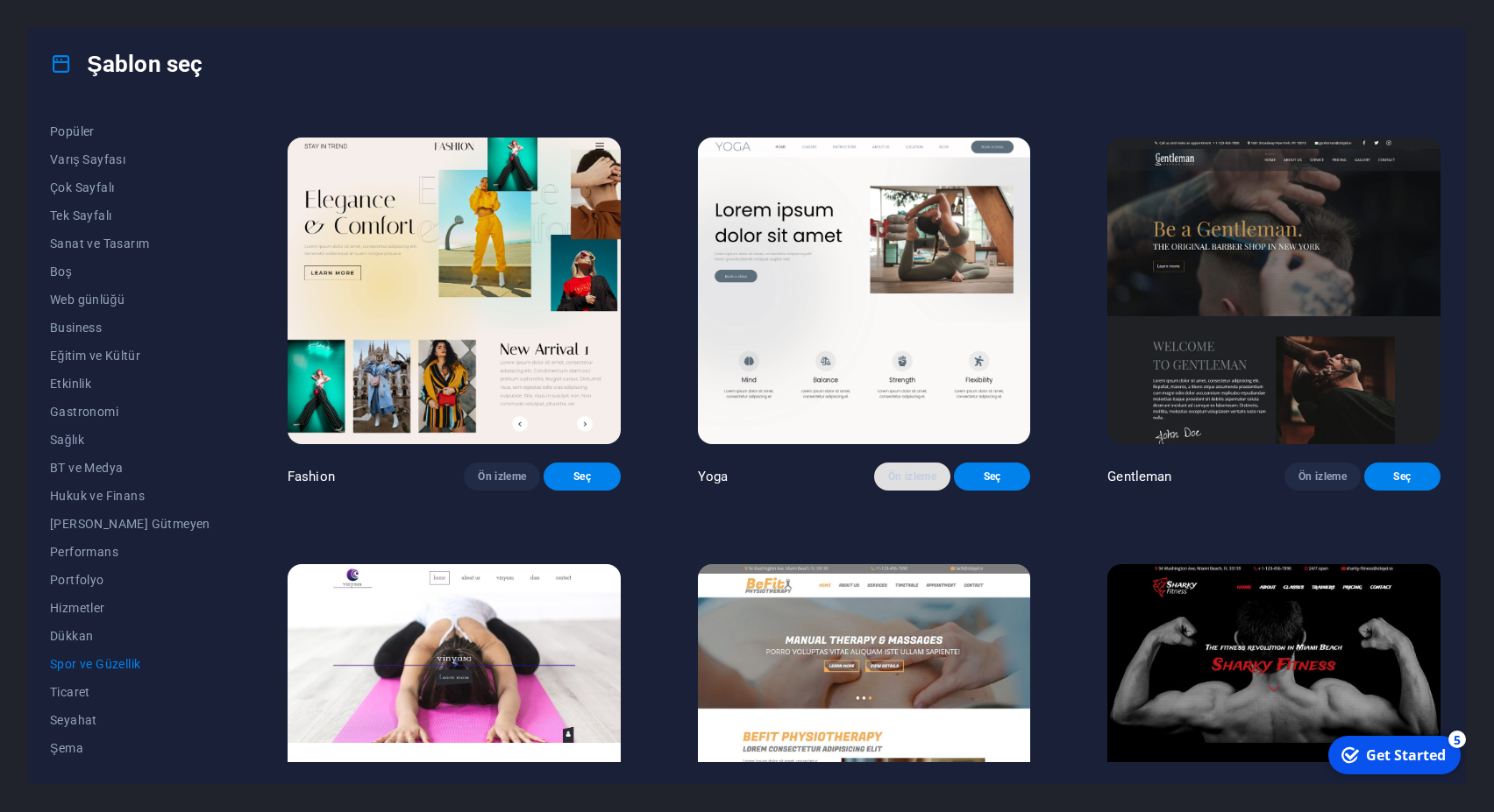
click at [893, 484] on span "Ön izleme" at bounding box center [912, 477] width 48 height 14
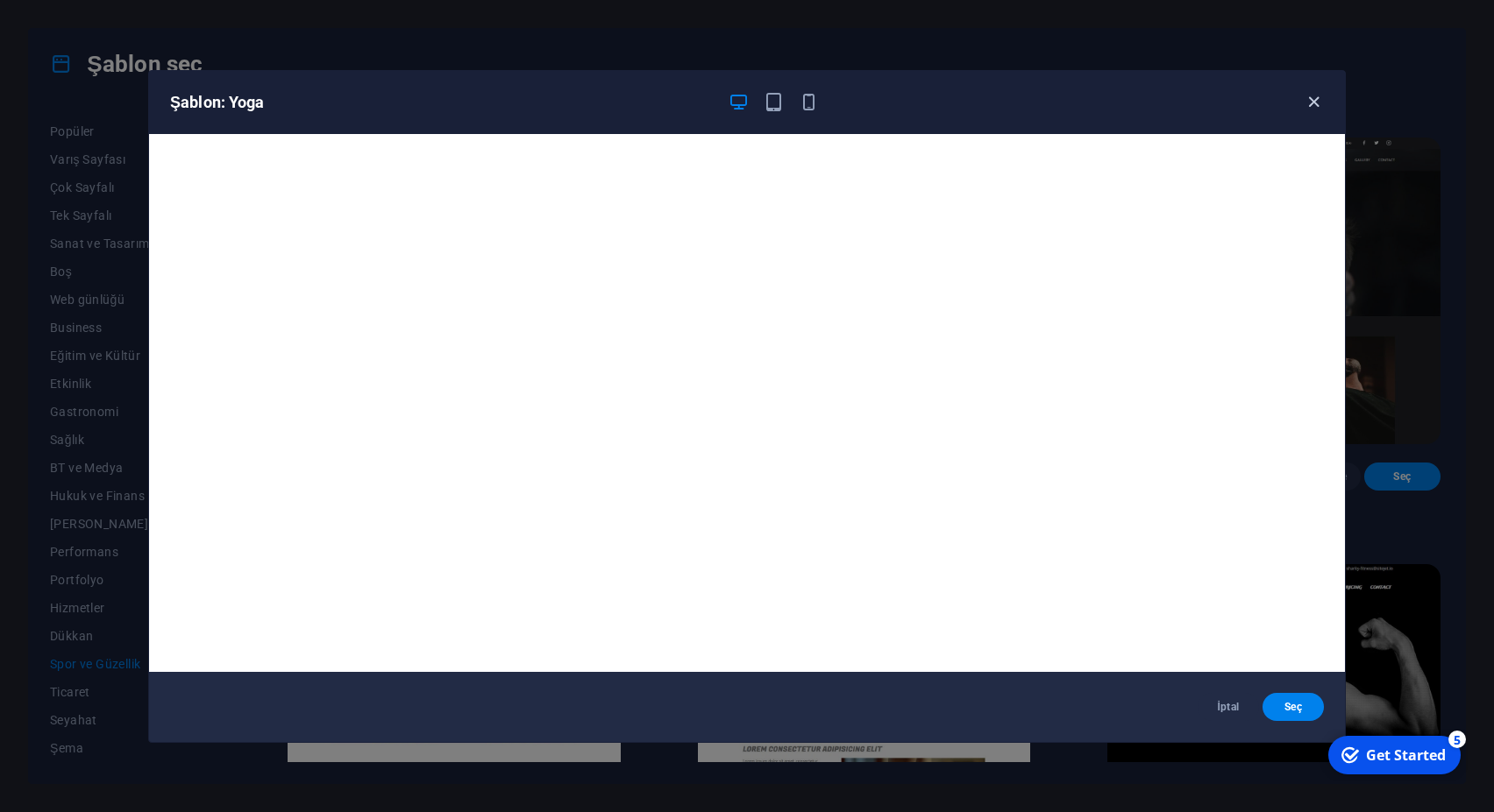
click at [1322, 103] on icon "button" at bounding box center [1314, 102] width 20 height 20
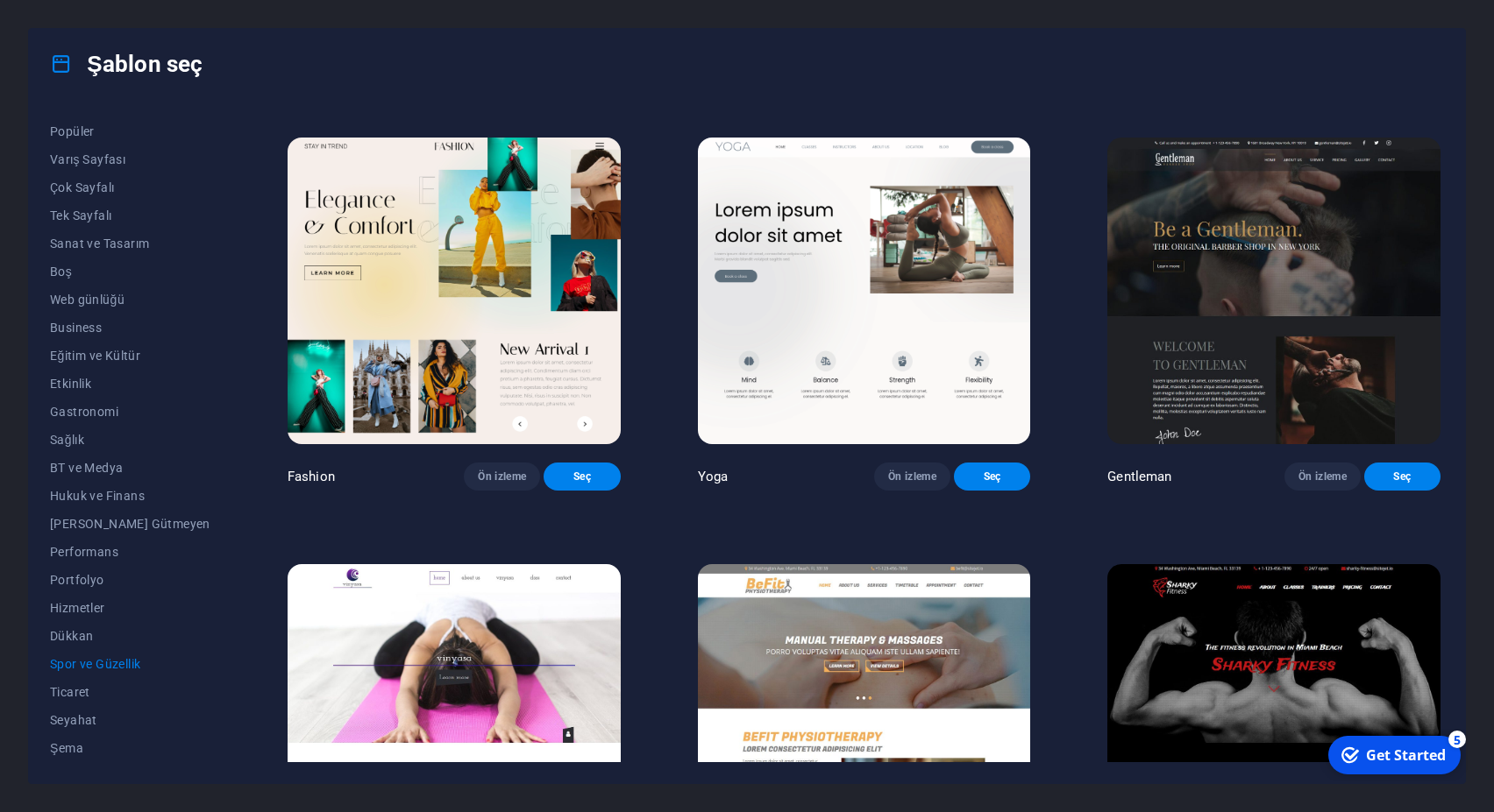
click at [353, 516] on div "BIG Barber Shop Ön izleme Seç The Beauty Temple Ön izleme Seç WeTrain Ön izleme…" at bounding box center [864, 525] width 1160 height 2489
click at [481, 297] on img at bounding box center [454, 291] width 333 height 307
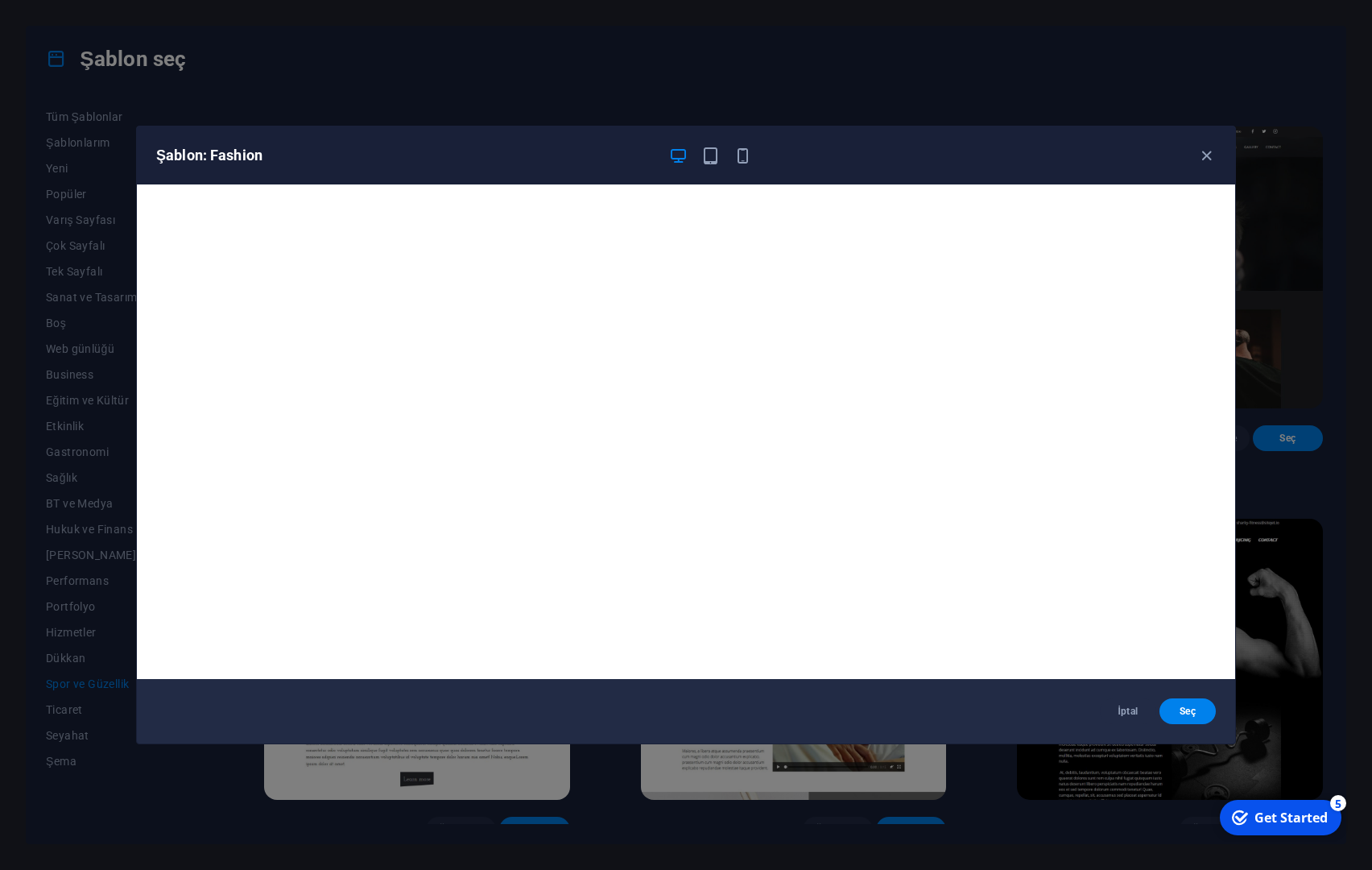
click at [1217, 149] on div "Şablon: Fashion" at bounding box center [686, 155] width 1099 height 58
click at [1211, 149] on icon "button" at bounding box center [1207, 155] width 18 height 18
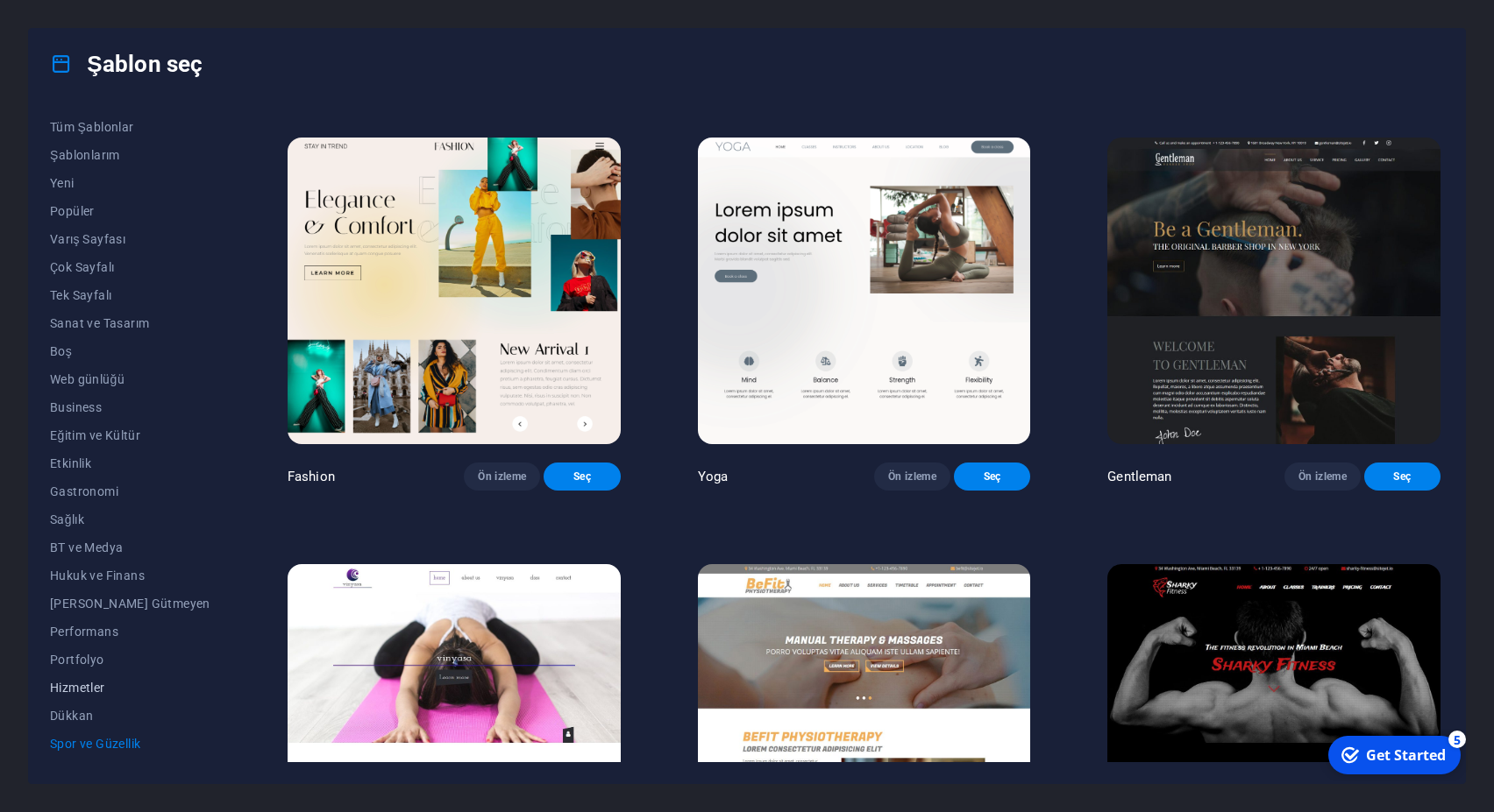
click at [92, 680] on button "Hizmetler" at bounding box center [131, 687] width 160 height 28
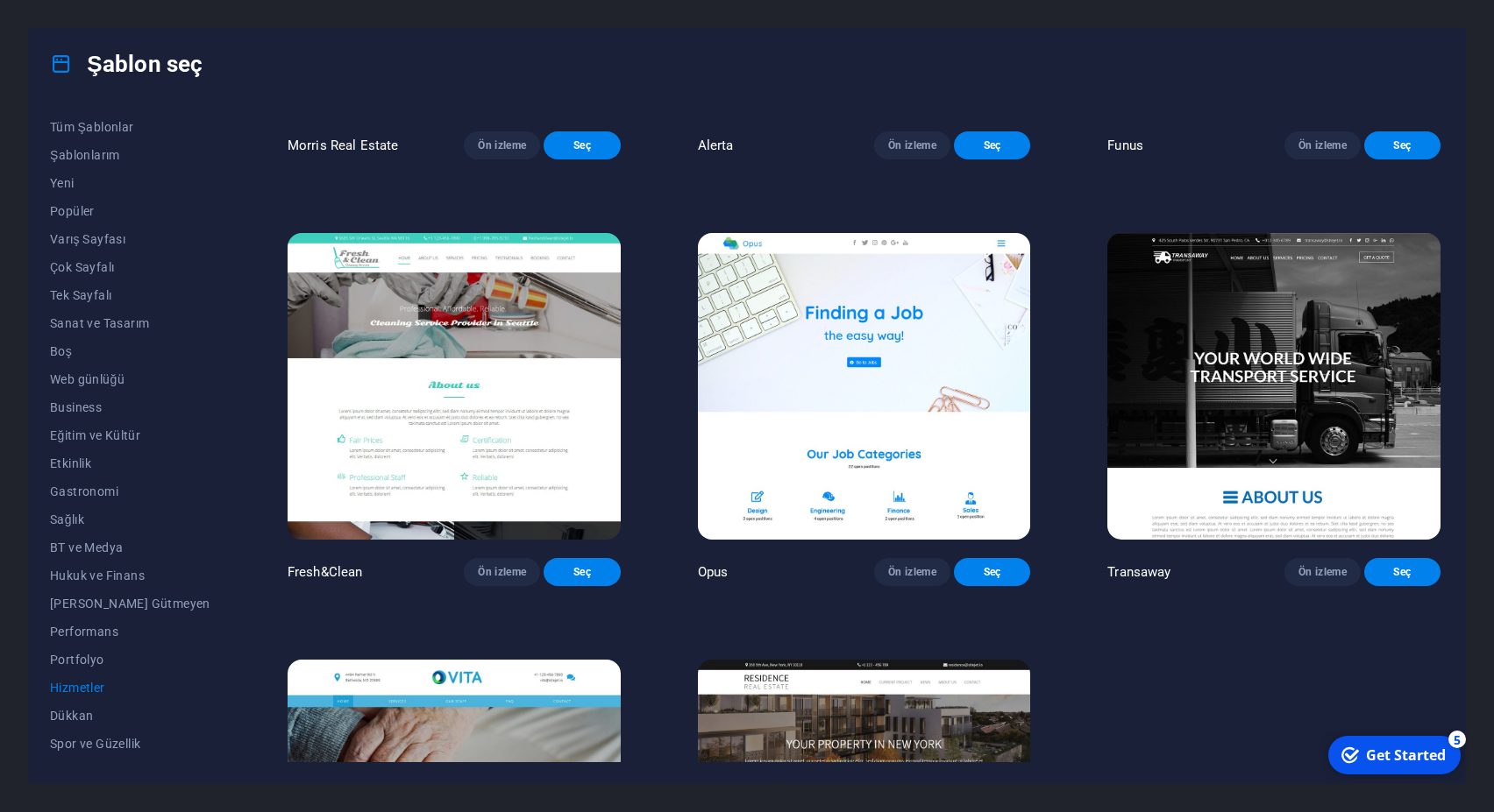
scroll to position [2289, 0]
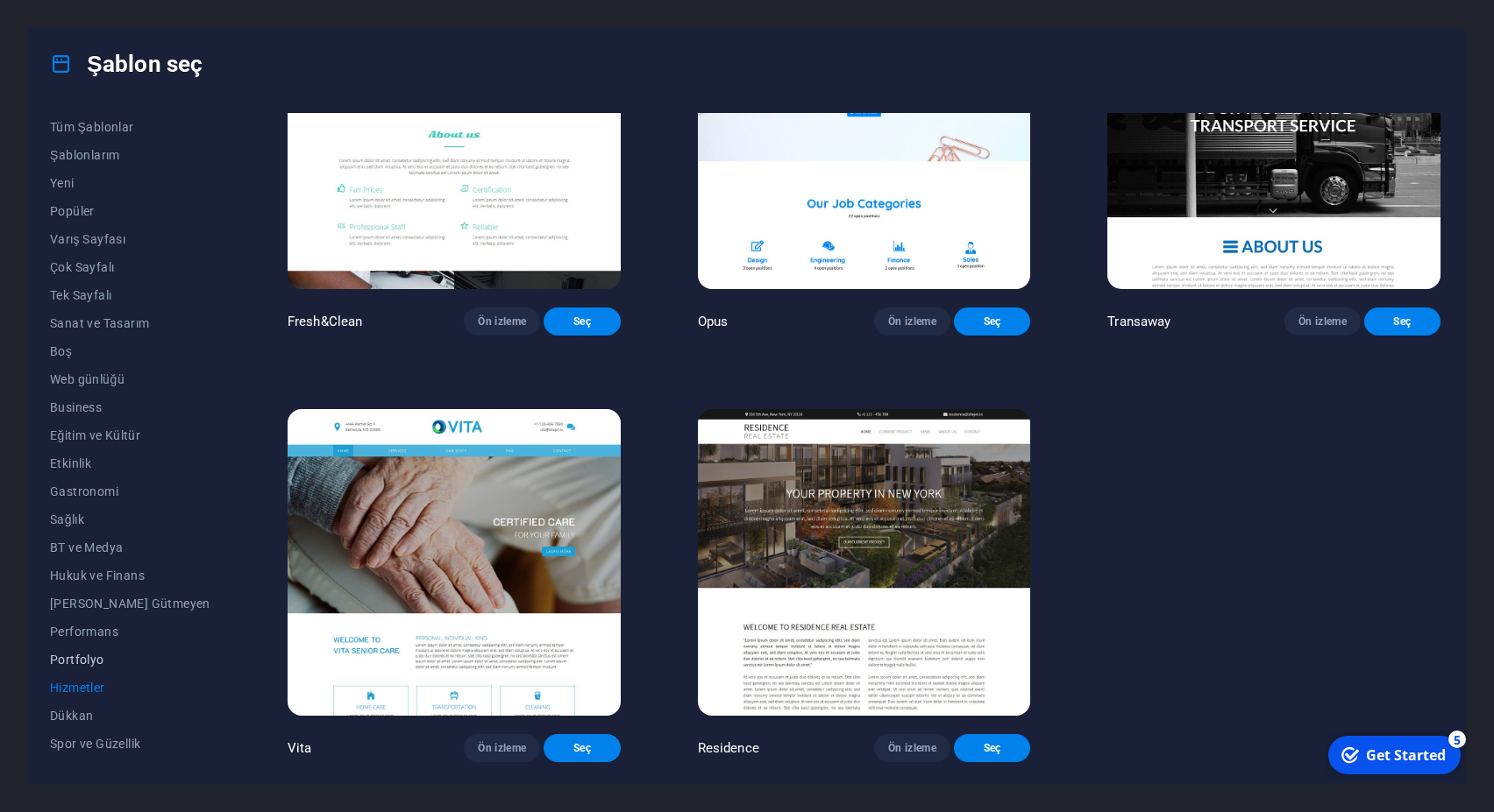
click at [92, 658] on span "Portfolyo" at bounding box center [131, 660] width 160 height 14
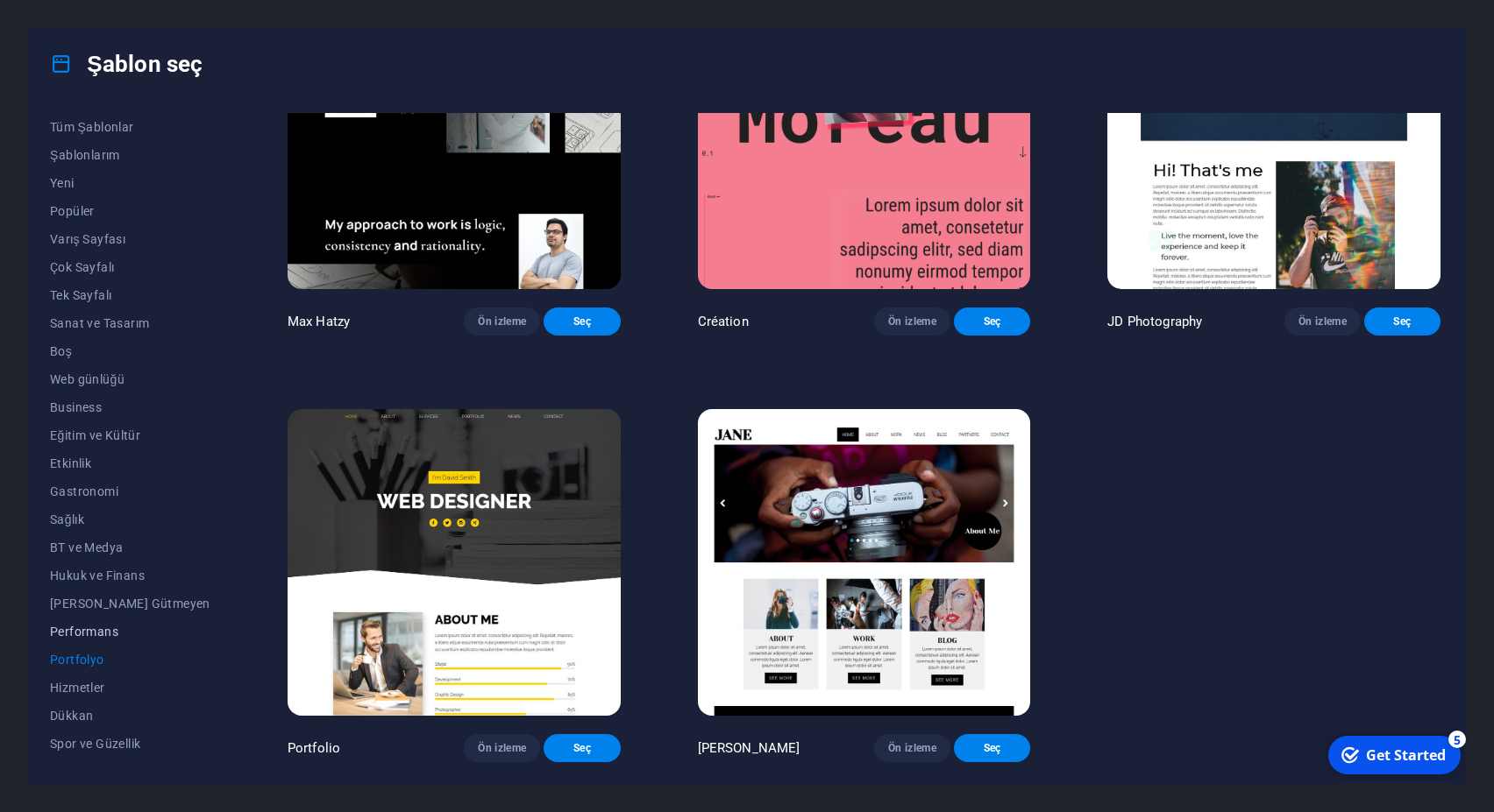
click at [90, 635] on span "Performans" at bounding box center [131, 632] width 160 height 14
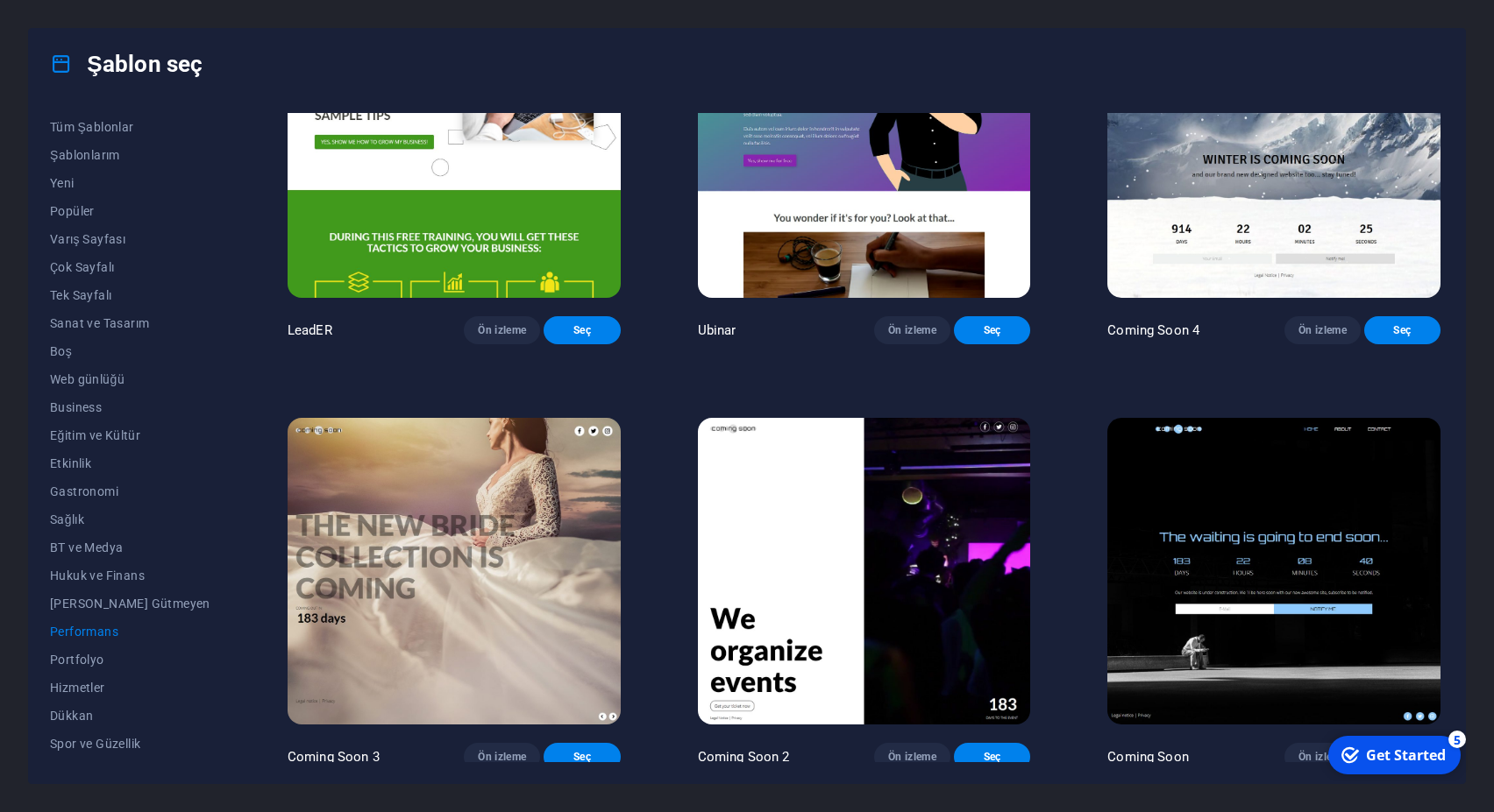
scroll to position [1858, 0]
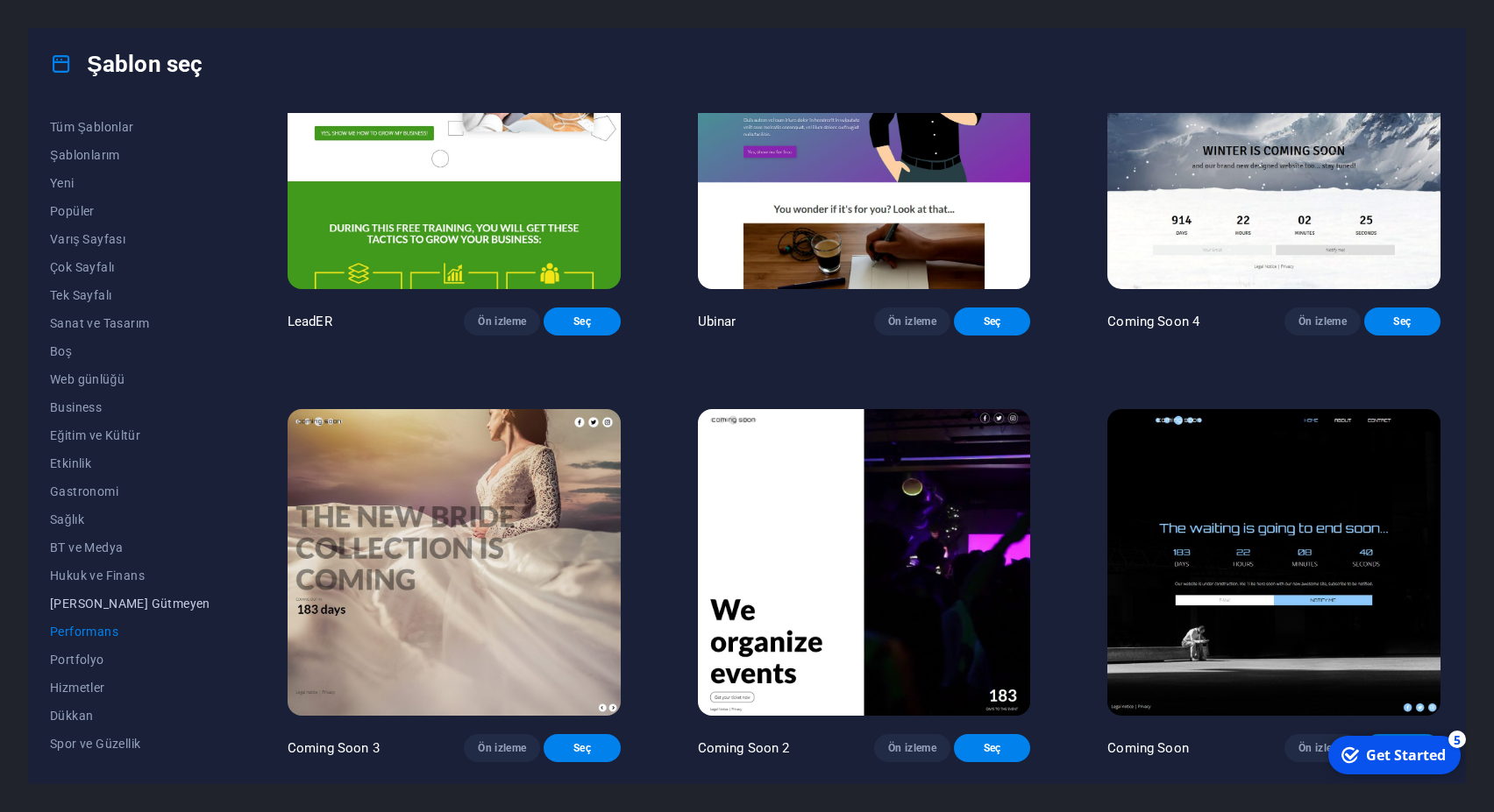
click at [83, 600] on span "Kâr Amacı Gütmeyen" at bounding box center [131, 603] width 160 height 14
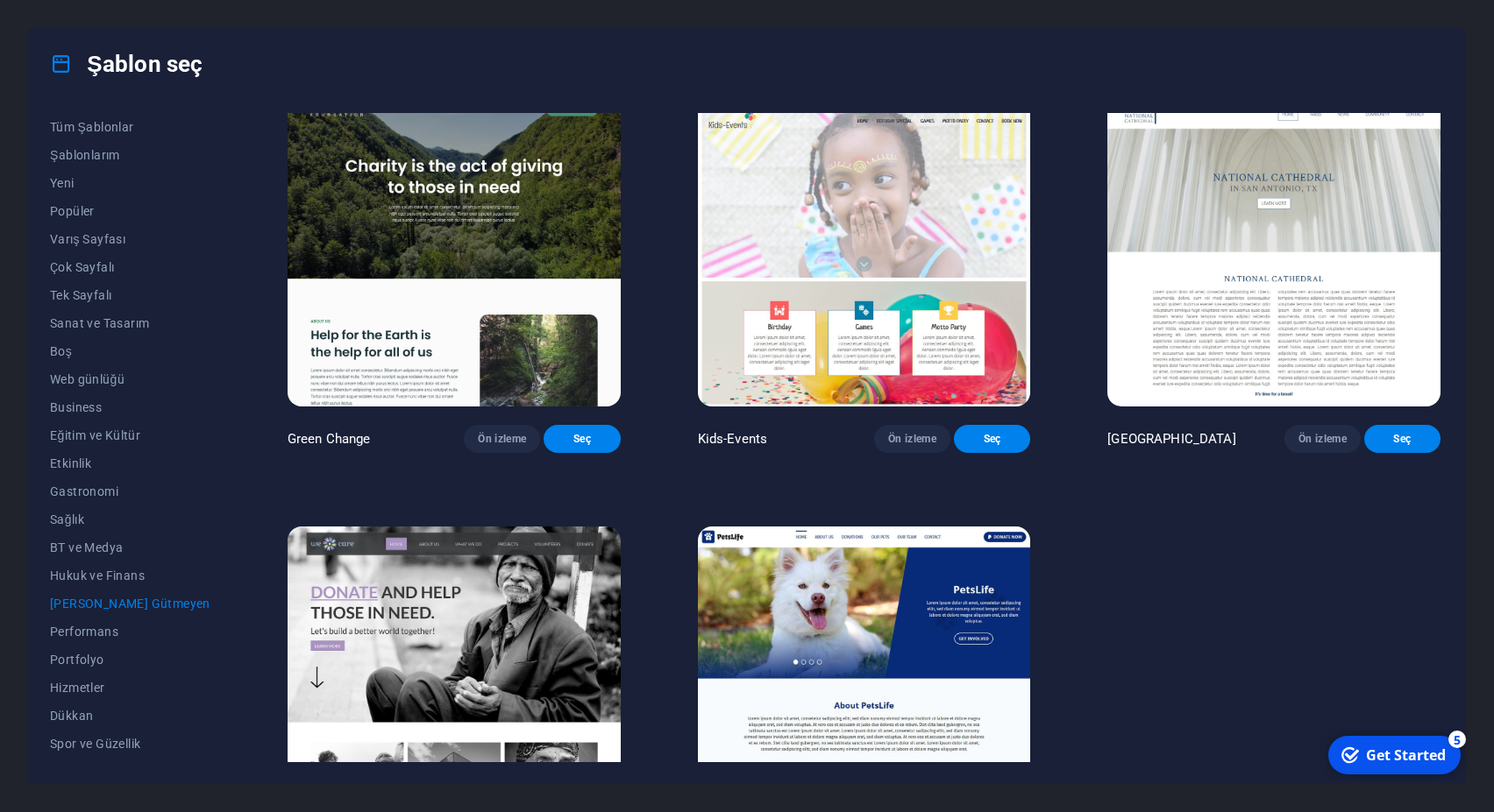
scroll to position [0, 0]
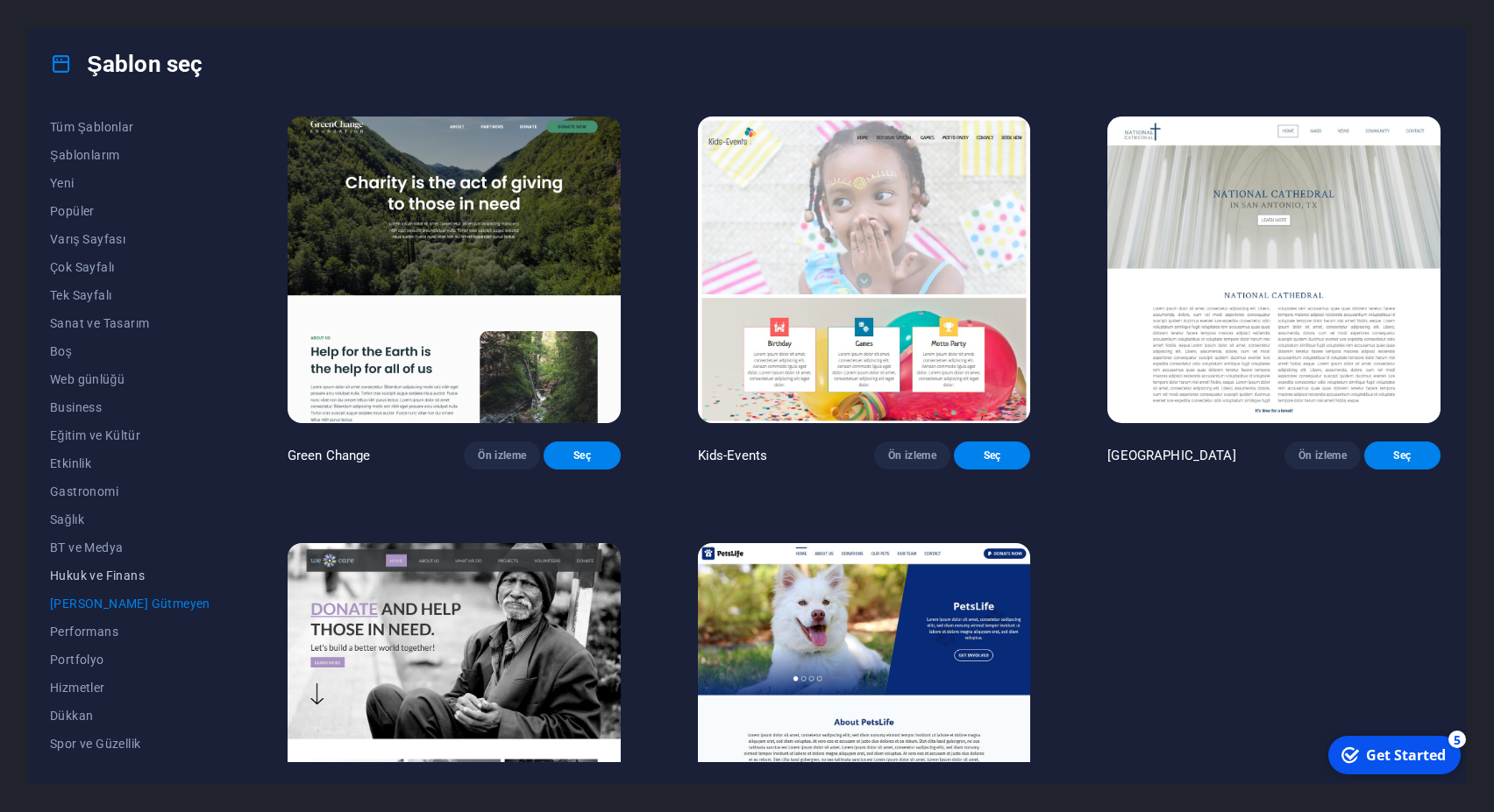
click at [100, 579] on span "Hukuk ve Finans" at bounding box center [131, 576] width 160 height 14
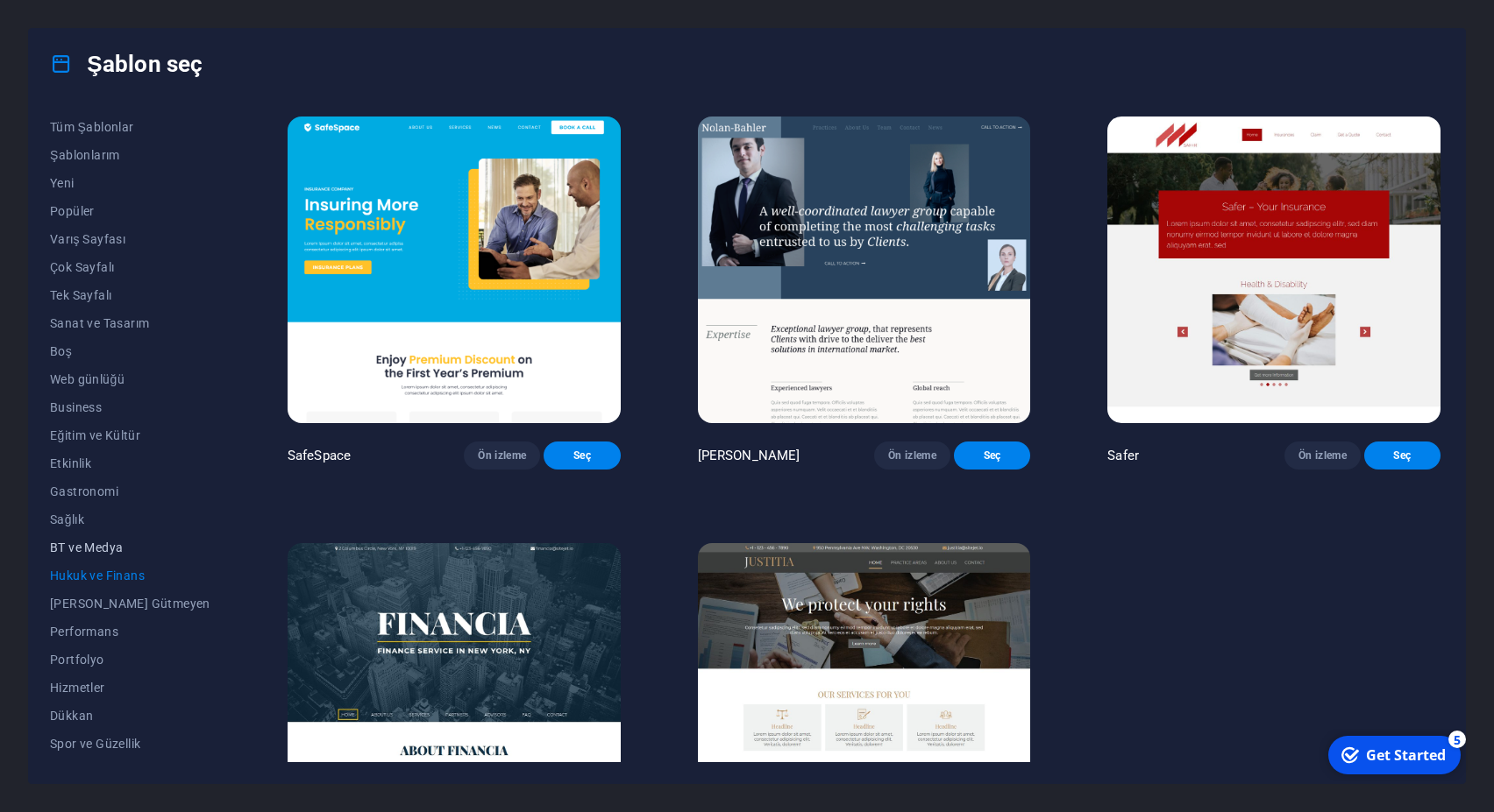
click at [84, 550] on span "BT ve Medya" at bounding box center [131, 548] width 160 height 14
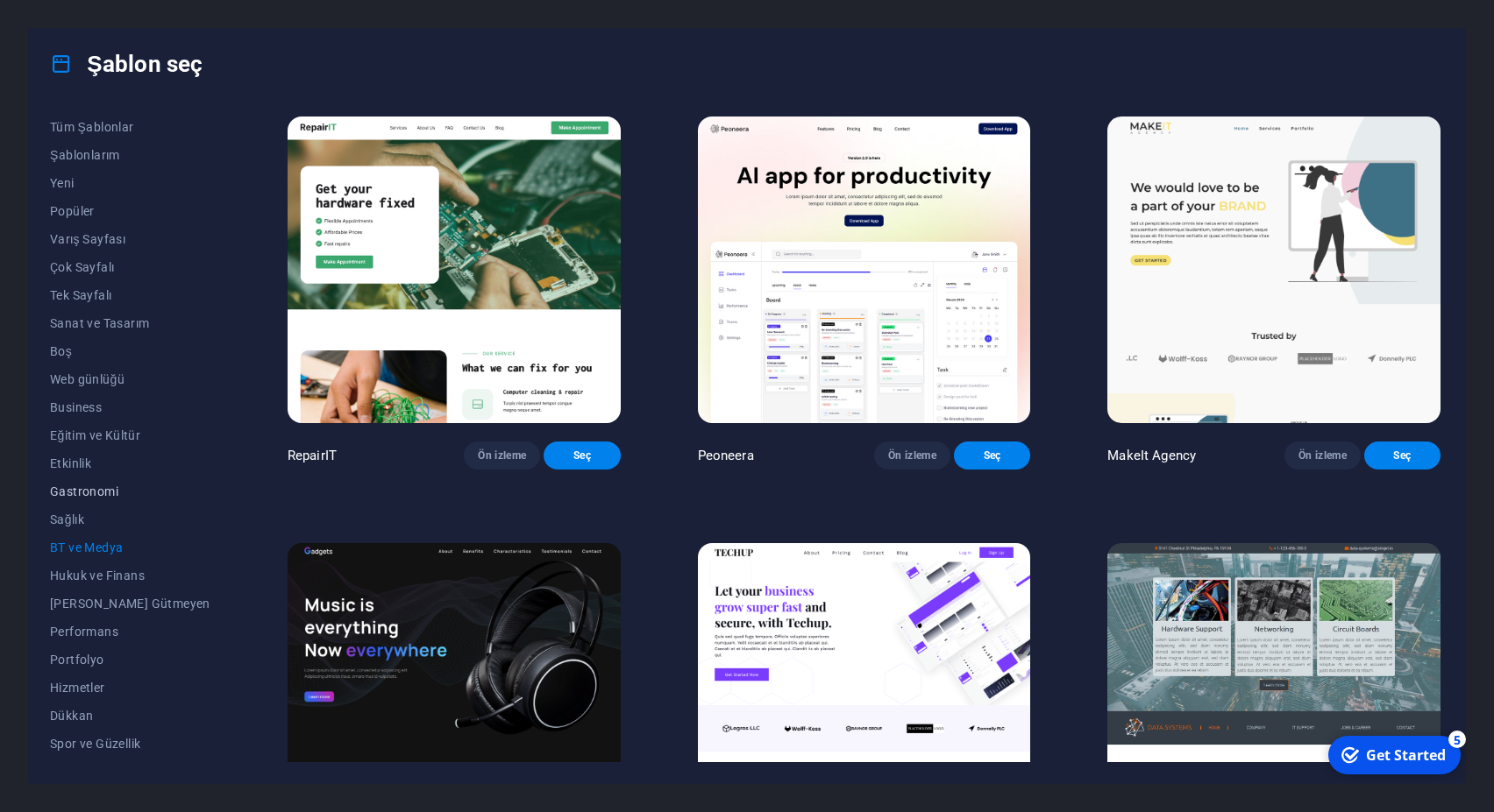
click at [73, 493] on span "Gastronomi" at bounding box center [131, 492] width 160 height 14
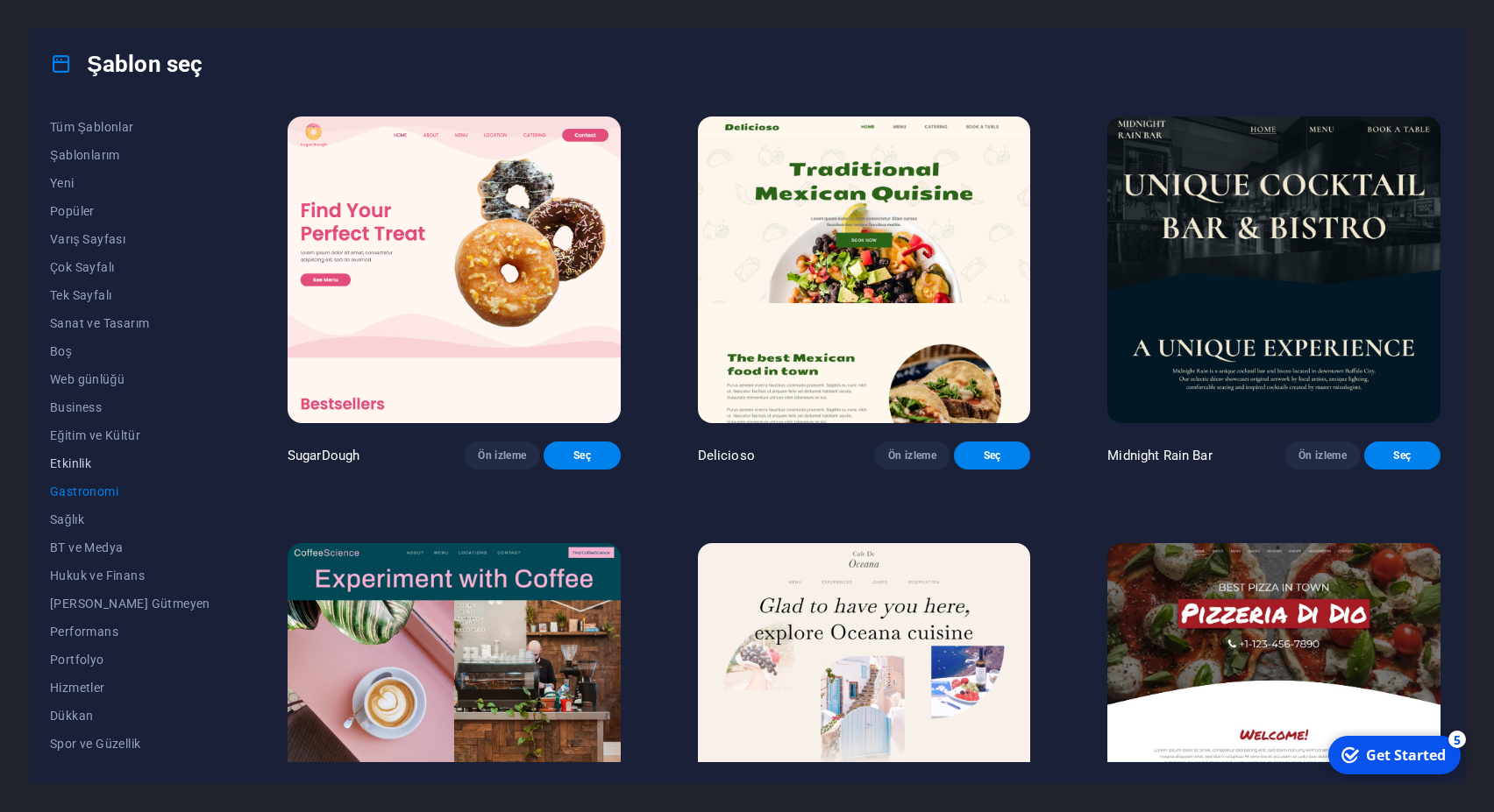
click at [67, 462] on span "Etkinlik" at bounding box center [131, 464] width 160 height 14
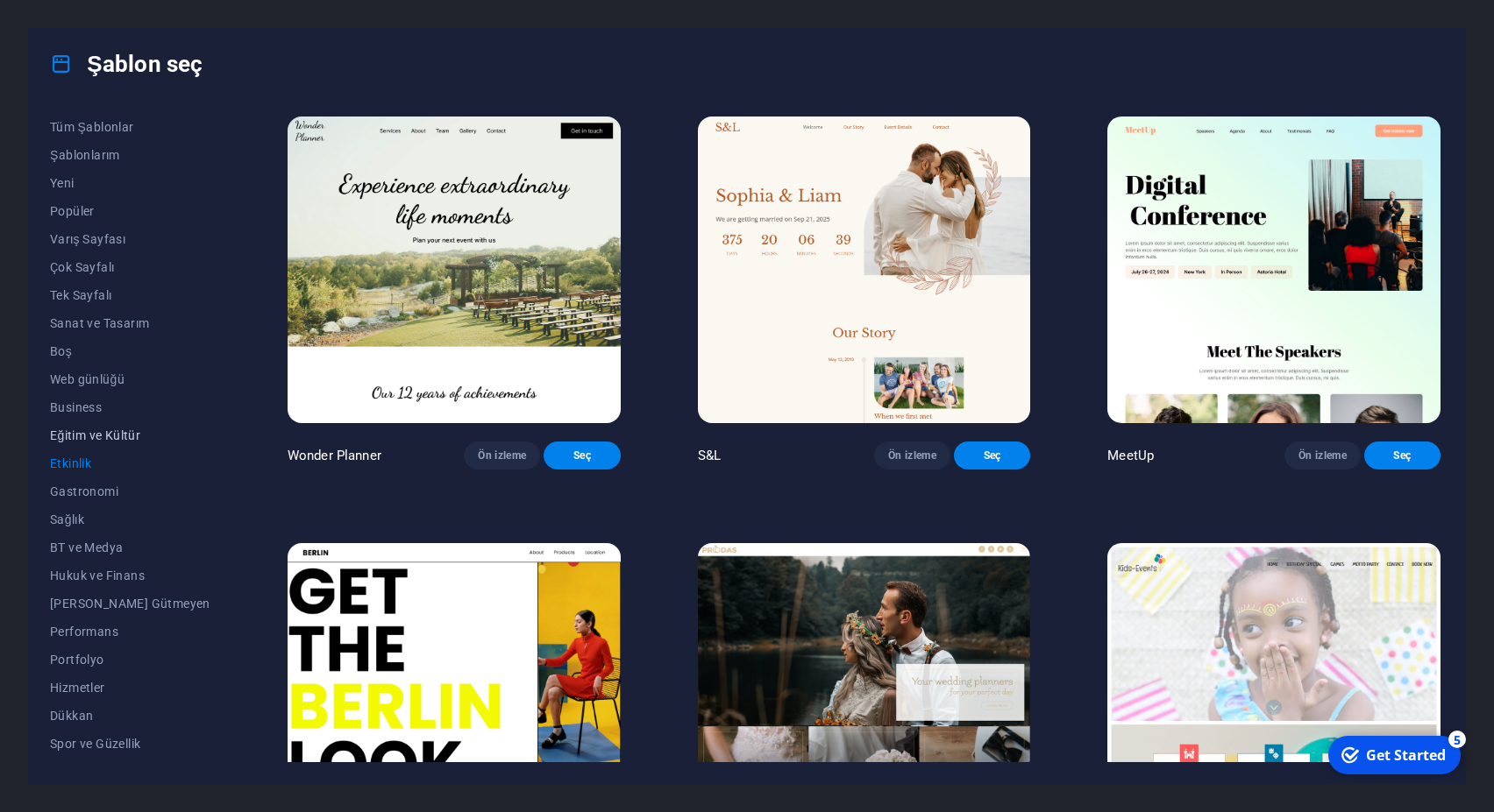
click at [71, 430] on span "Eğitim ve Kültür" at bounding box center [131, 435] width 160 height 14
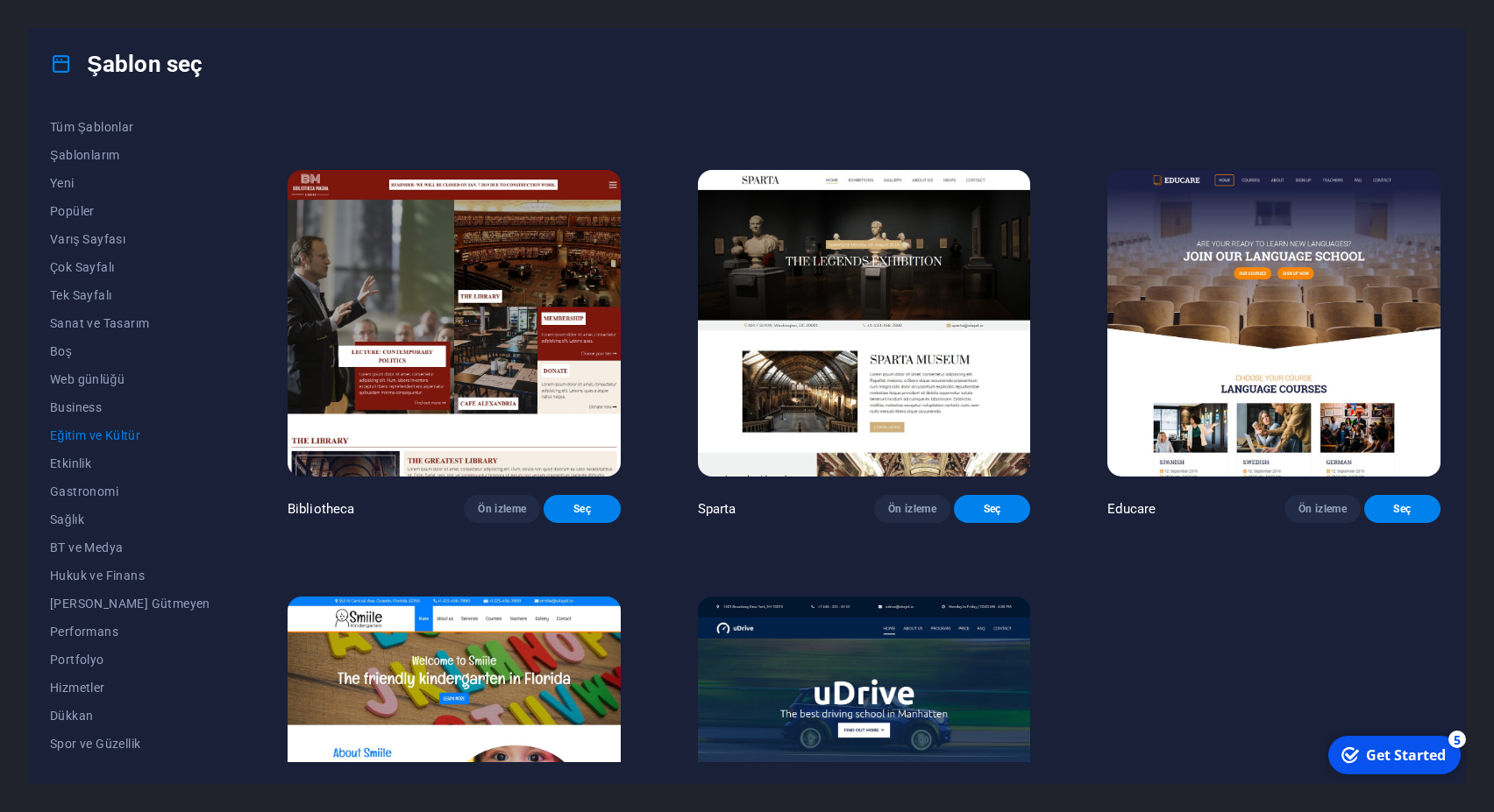
scroll to position [473, 0]
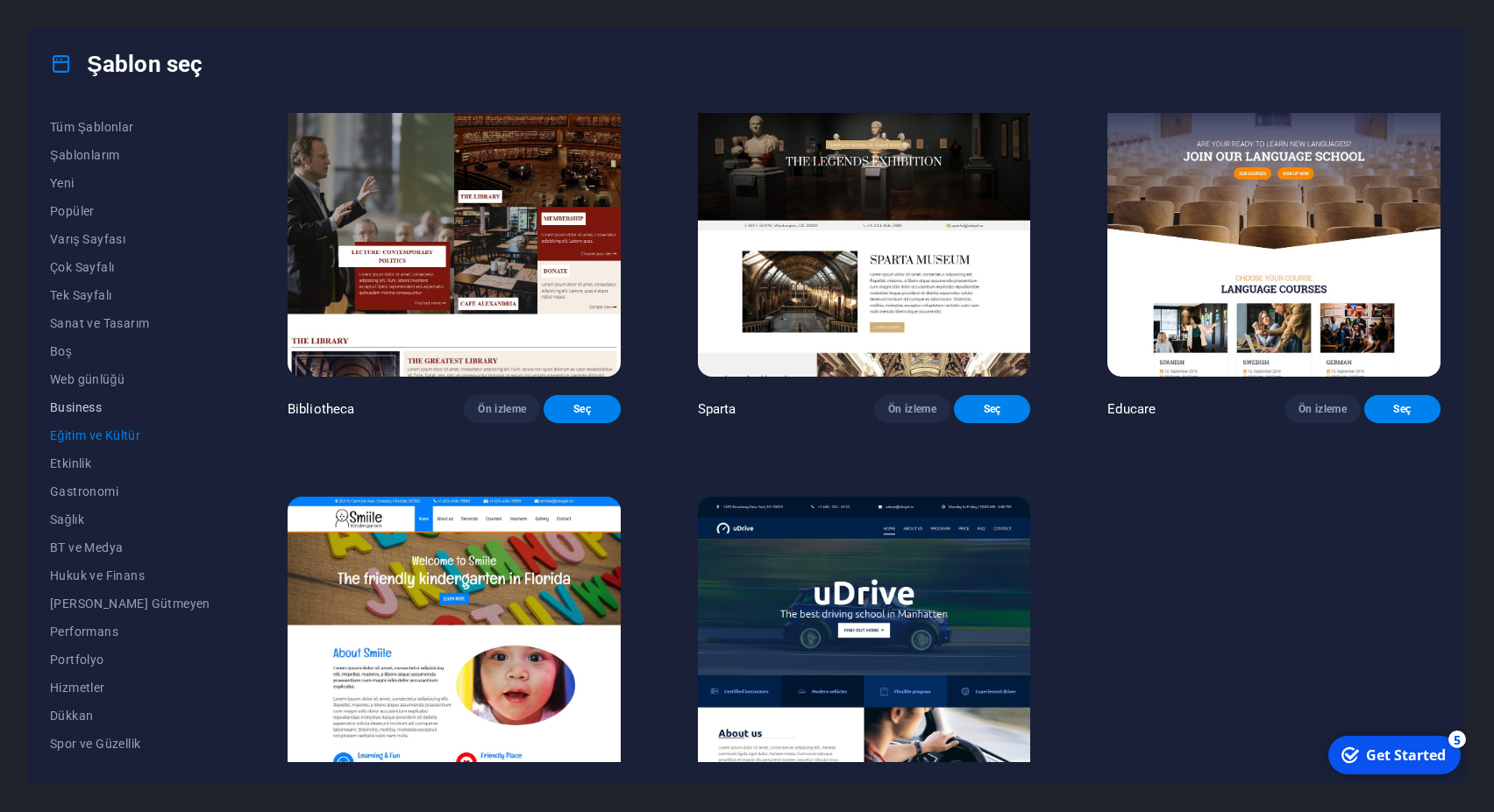
click at [56, 402] on span "Business" at bounding box center [131, 407] width 160 height 14
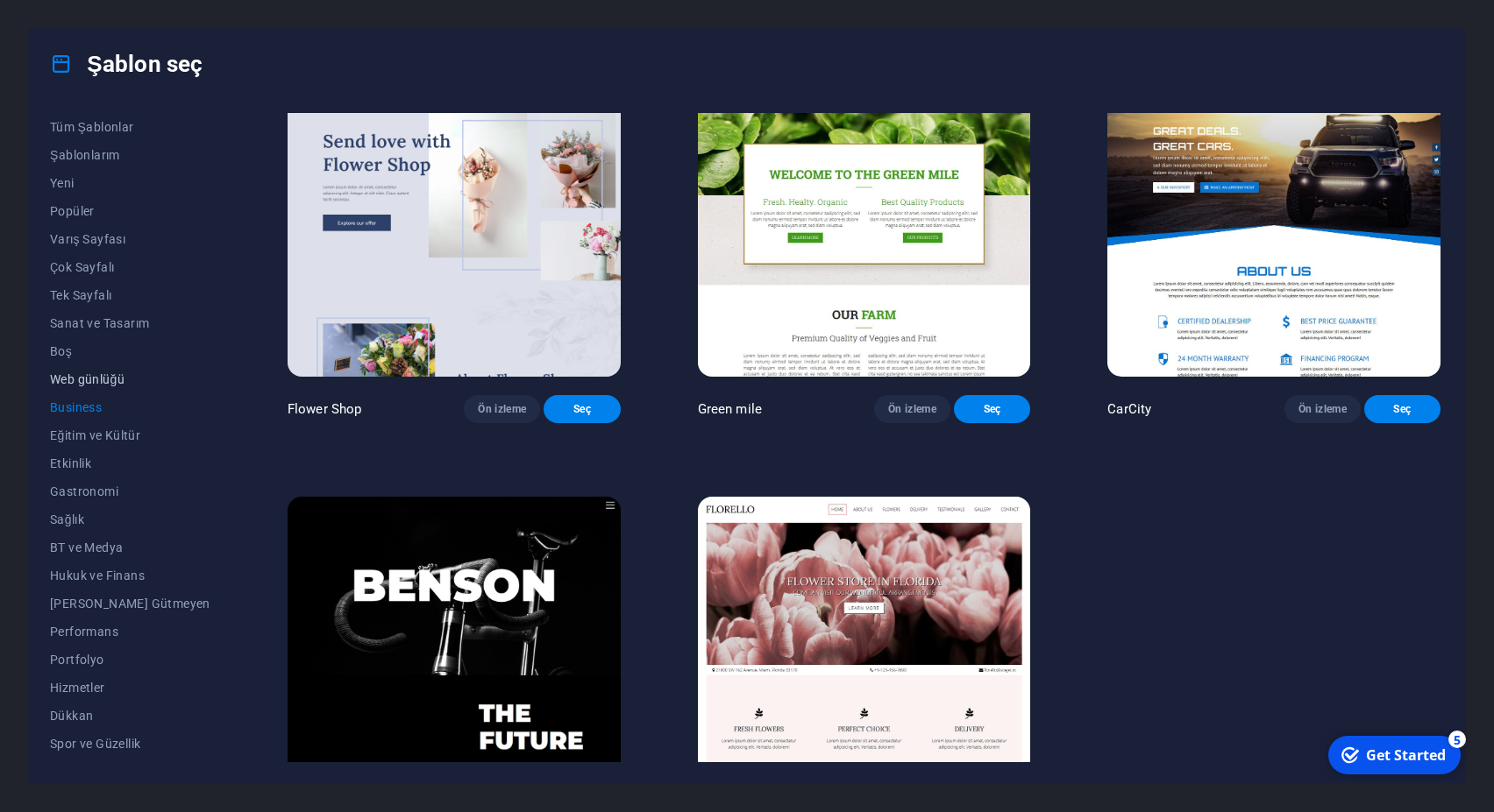
click at [74, 380] on span "Web günlüğü" at bounding box center [131, 380] width 160 height 14
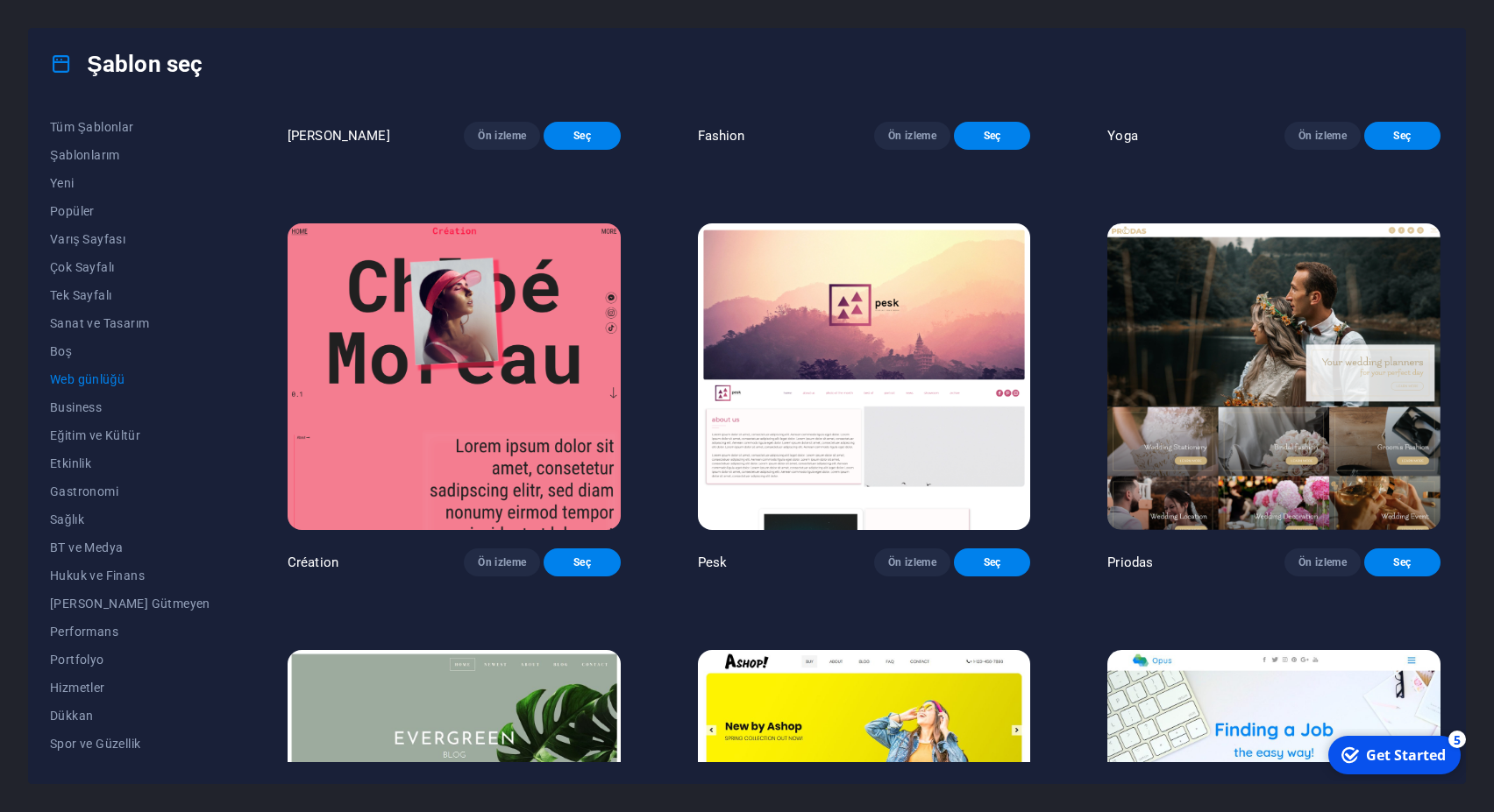
scroll to position [2524, 0]
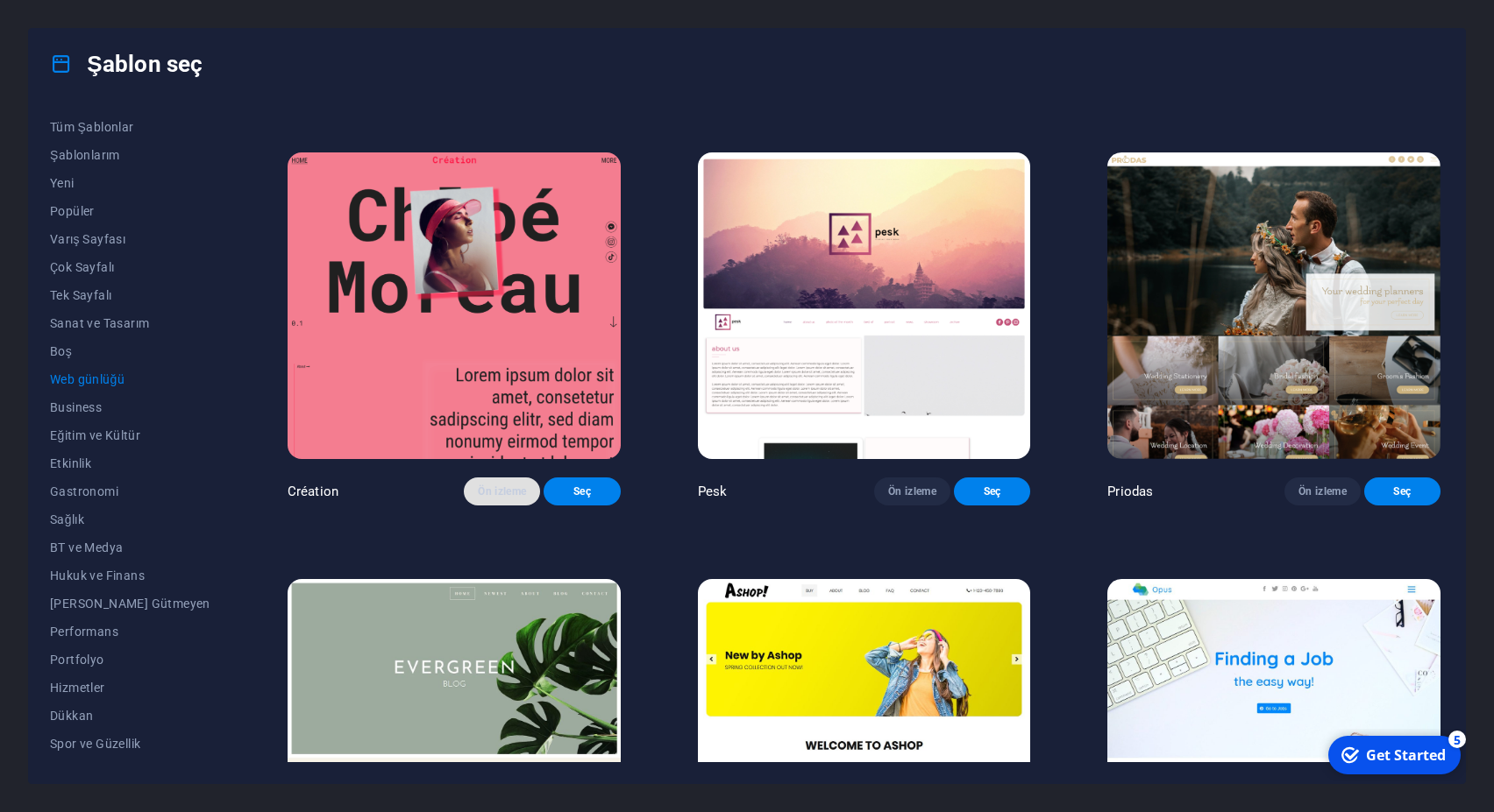
click at [479, 504] on button "Ön izleme" at bounding box center [502, 492] width 76 height 28
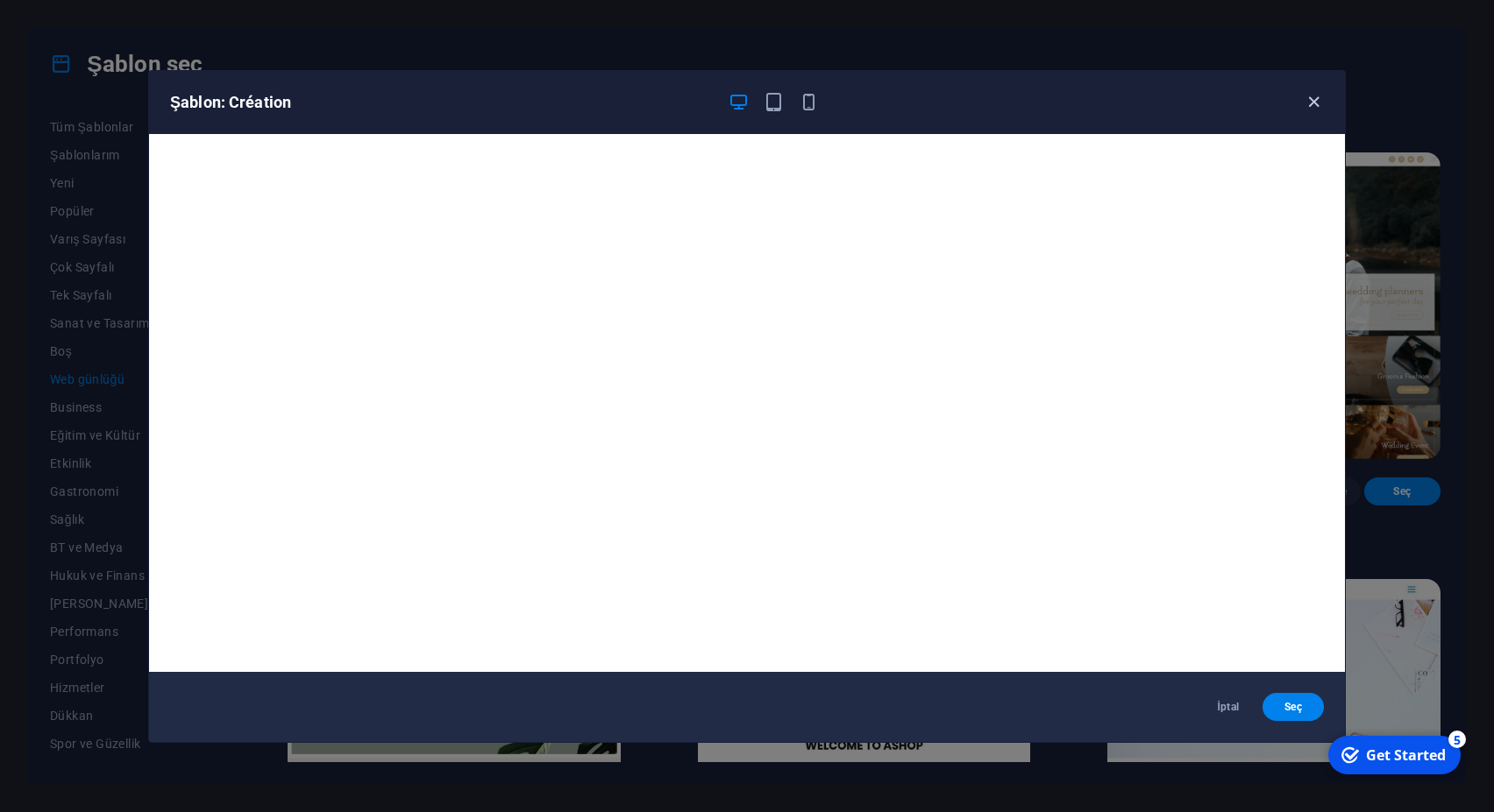
click at [1316, 100] on icon "button" at bounding box center [1314, 102] width 20 height 20
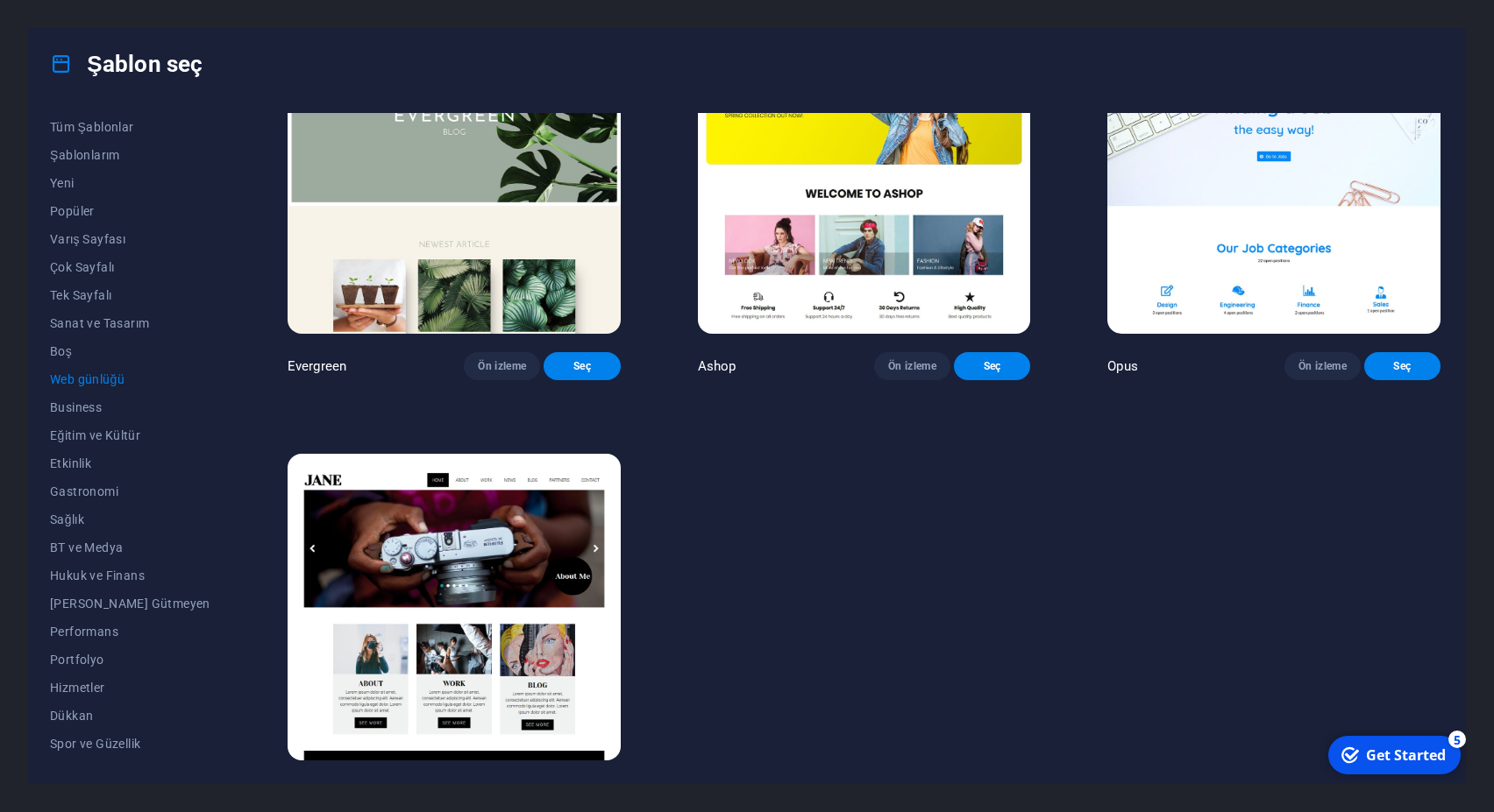
scroll to position [3148, 0]
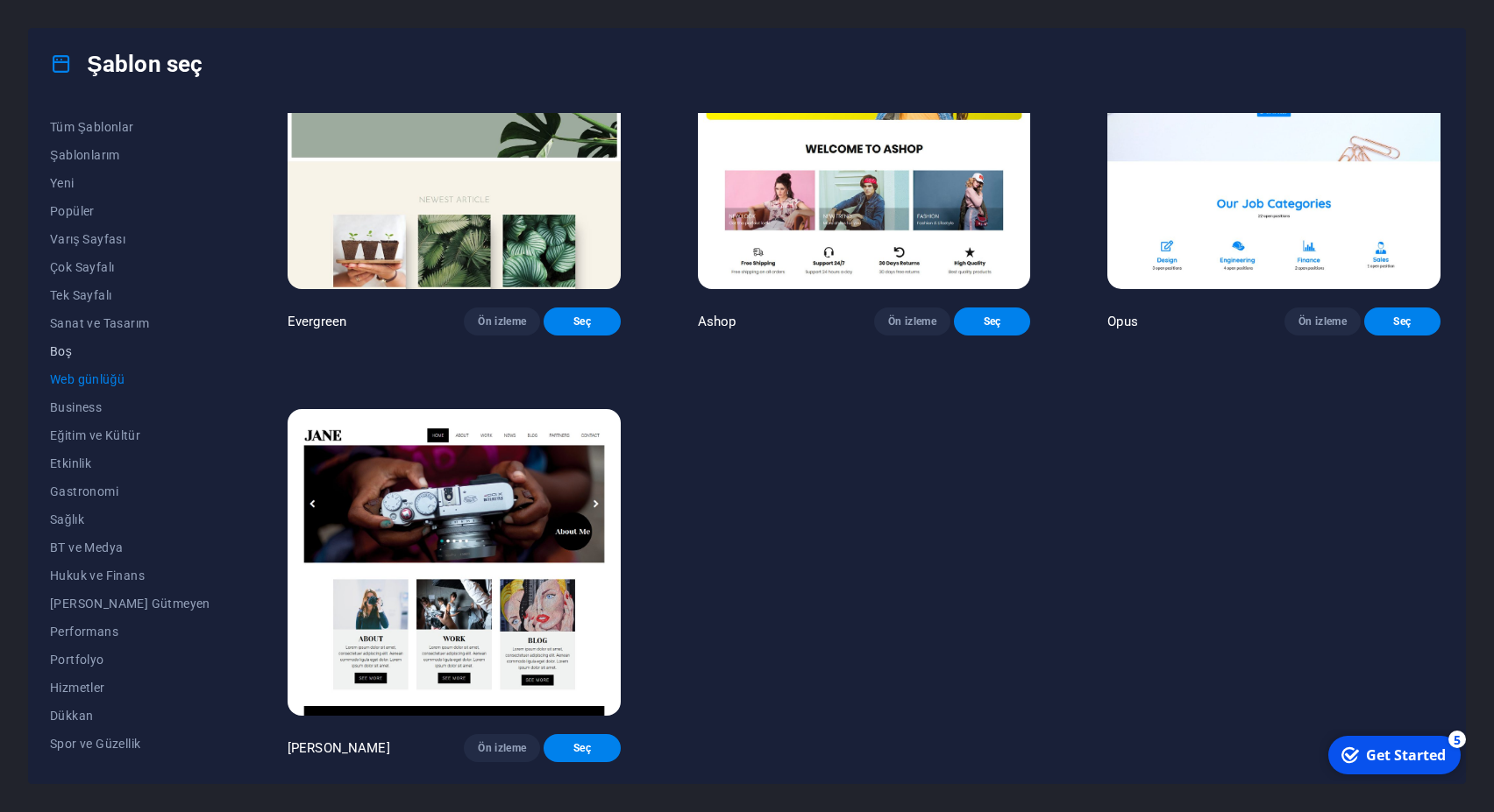
click at [62, 347] on span "Boş" at bounding box center [131, 351] width 160 height 14
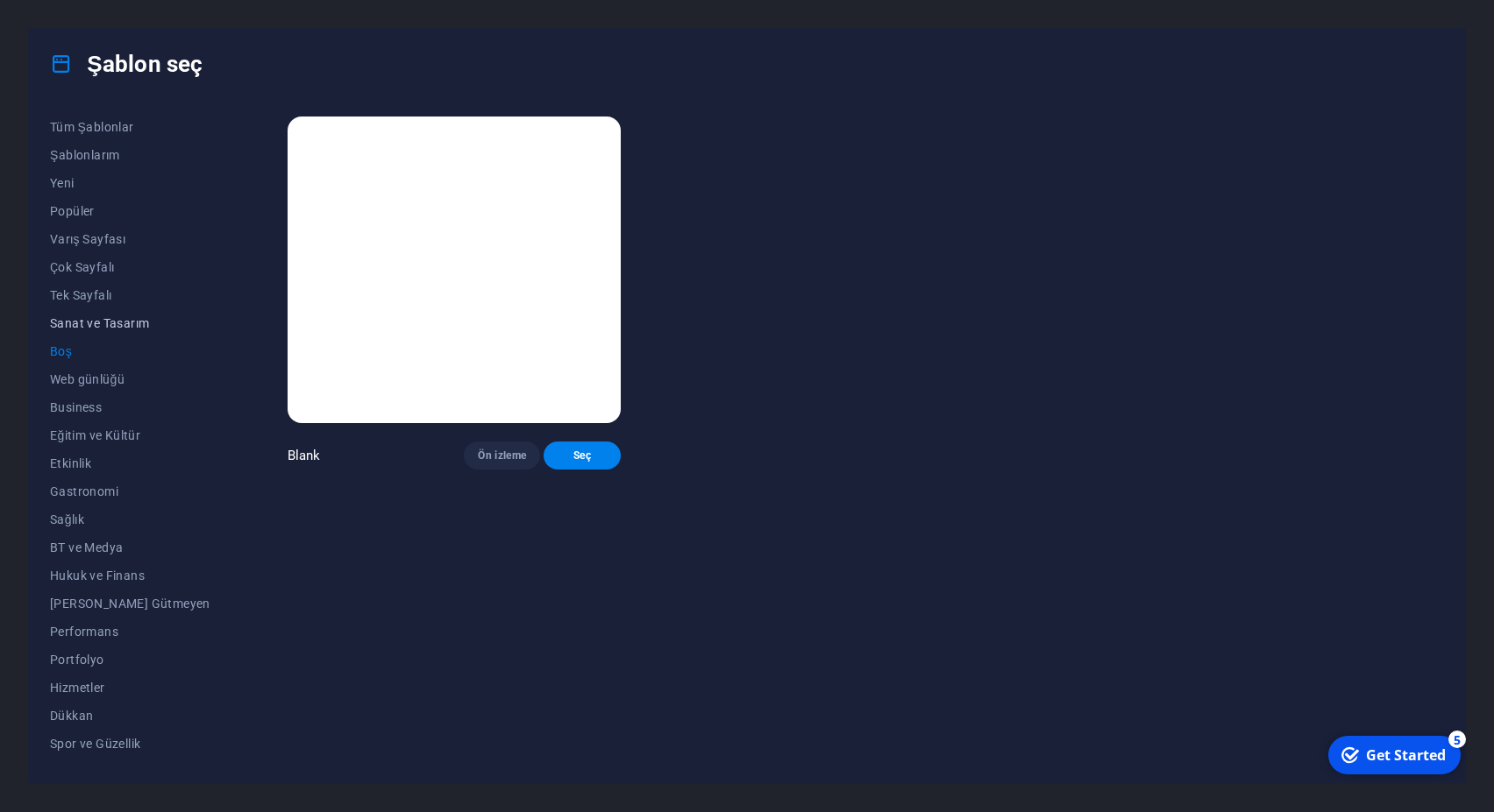
click at [74, 321] on span "Sanat ve Tasarım" at bounding box center [131, 323] width 160 height 14
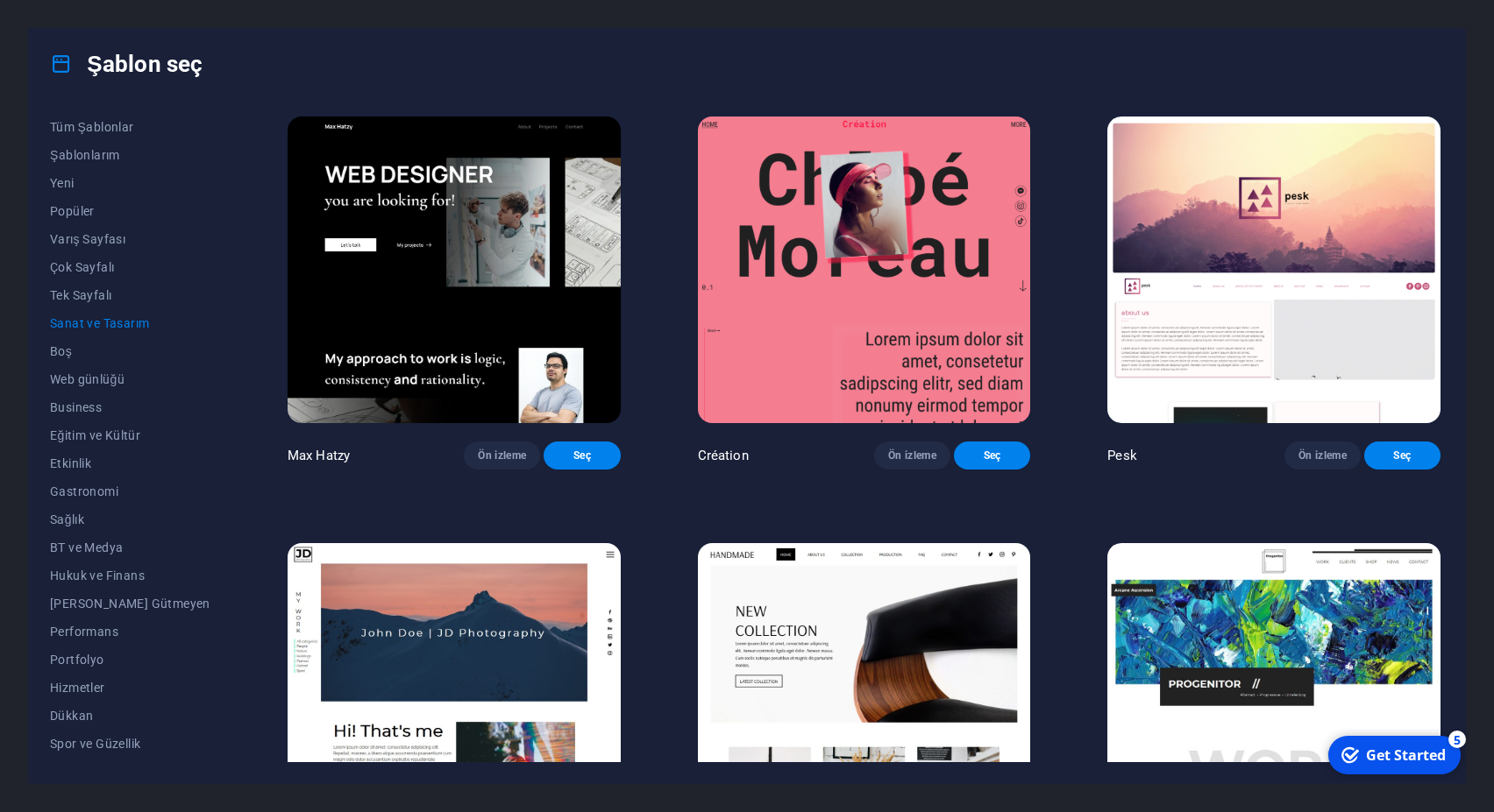
scroll to position [316, 0]
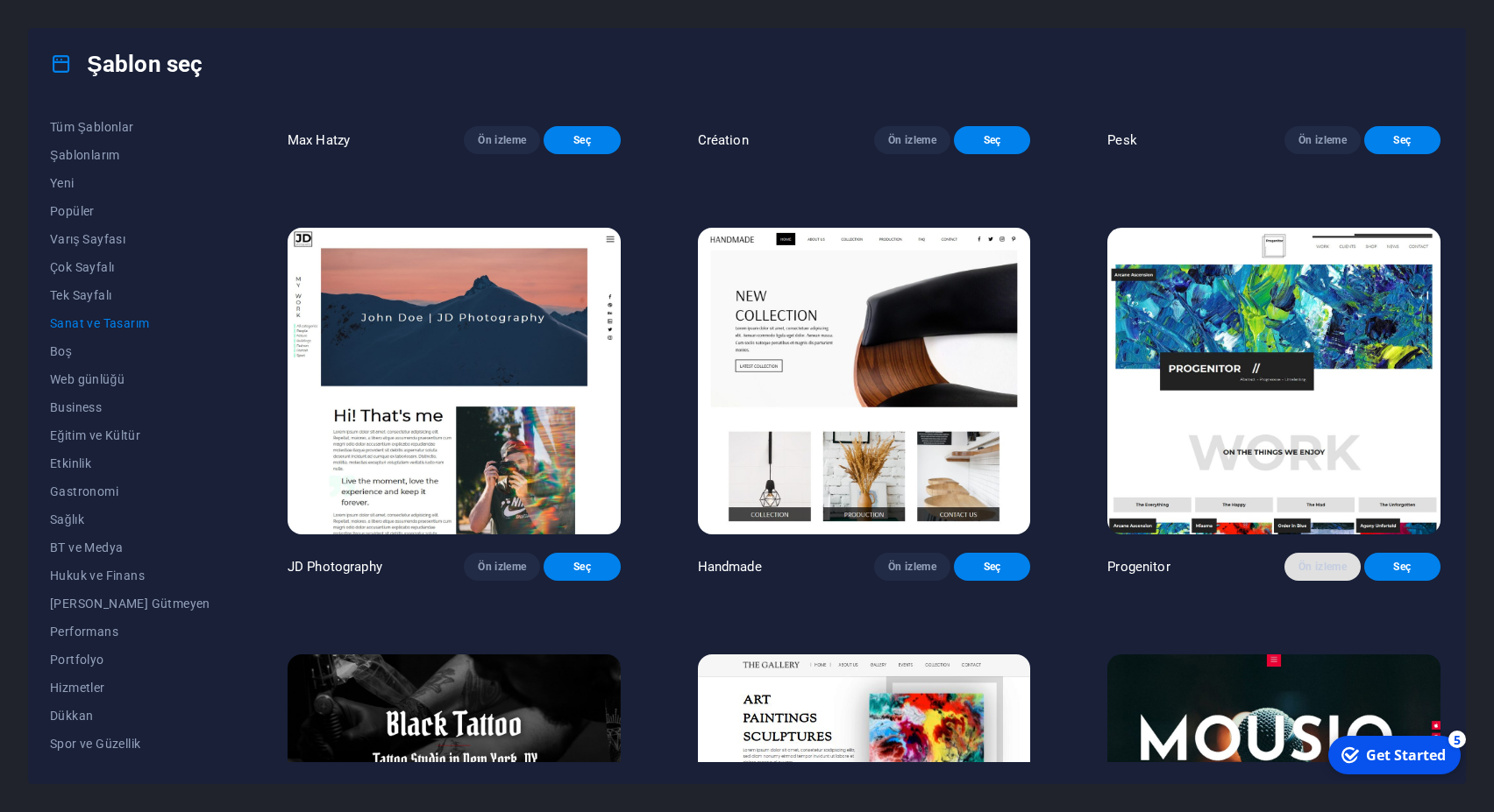
click at [1307, 568] on span "Ön izleme" at bounding box center [1322, 567] width 48 height 14
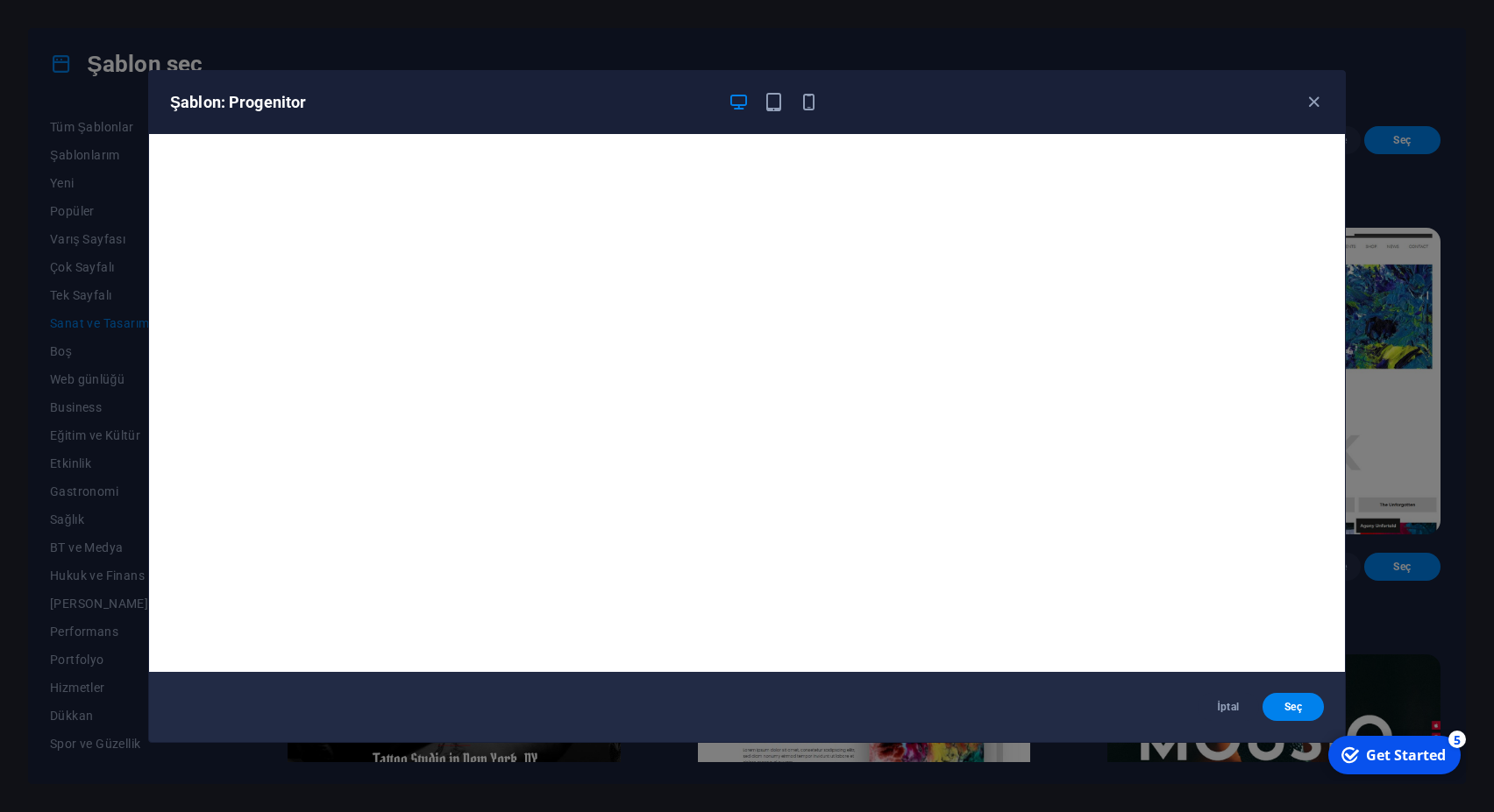
click at [1459, 458] on div "Şablon: Progenitor İptal Seç" at bounding box center [747, 406] width 1494 height 812
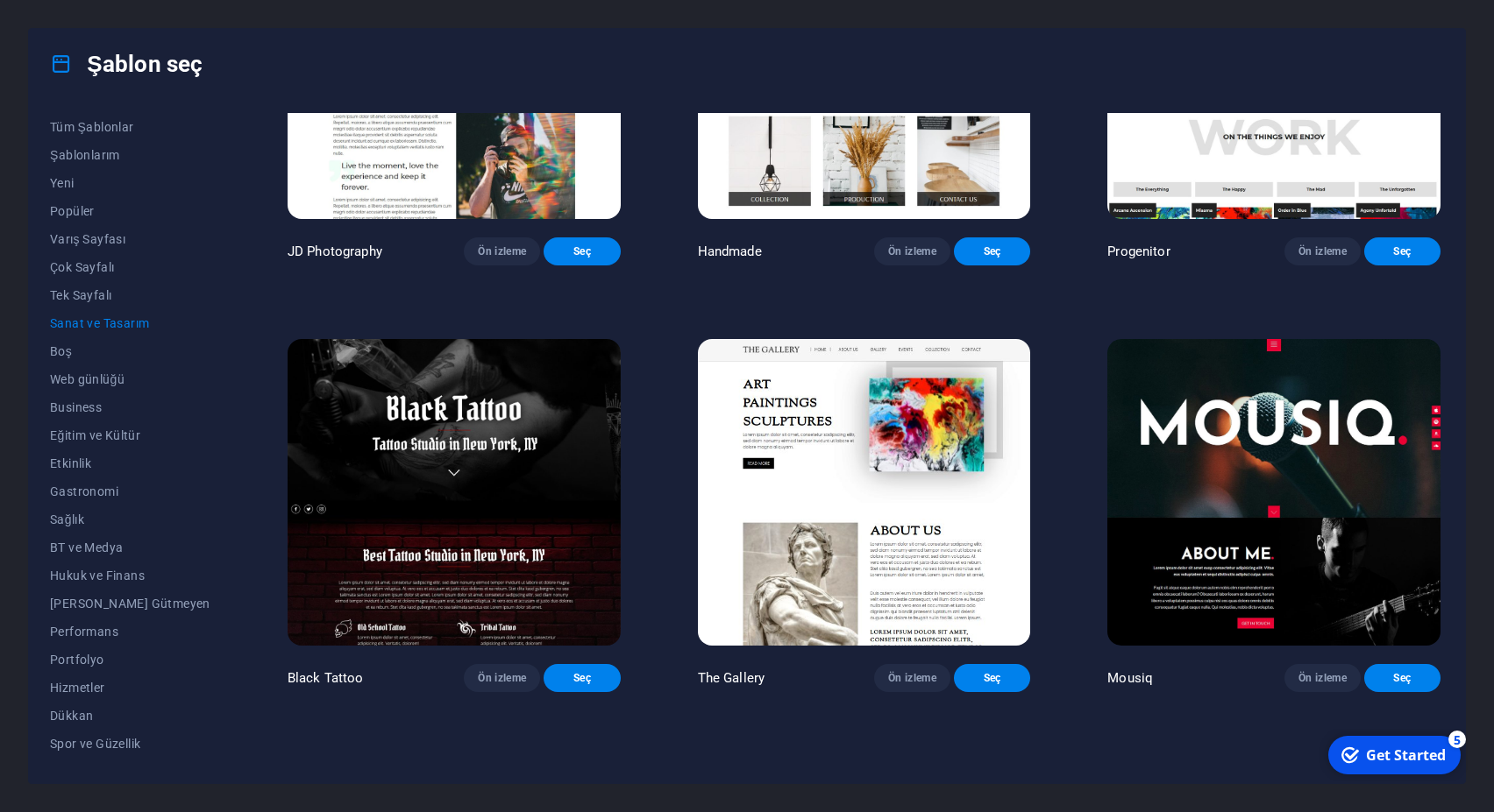
scroll to position [1026, 0]
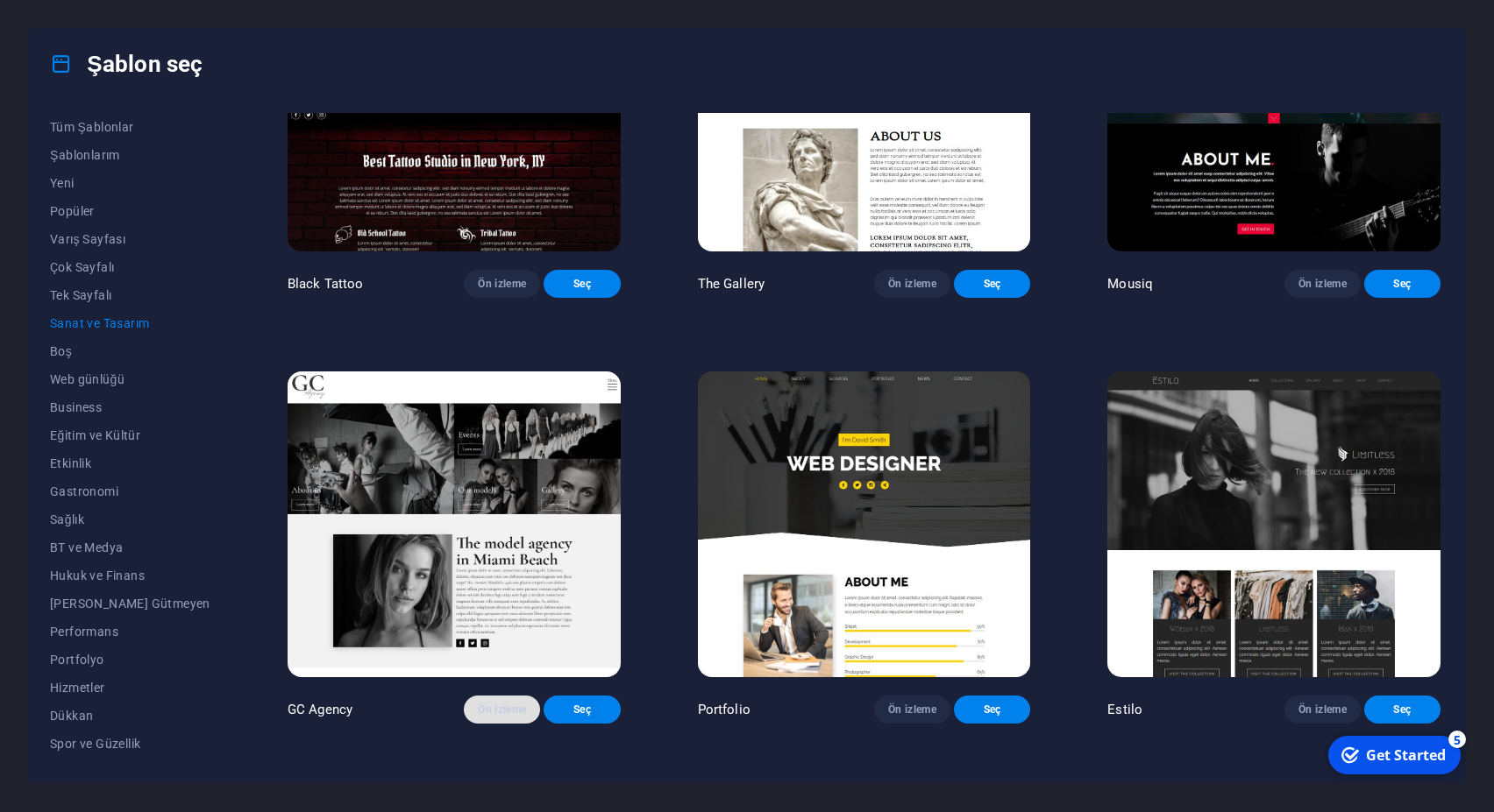
click at [488, 717] on span "Ön izleme" at bounding box center [502, 710] width 48 height 14
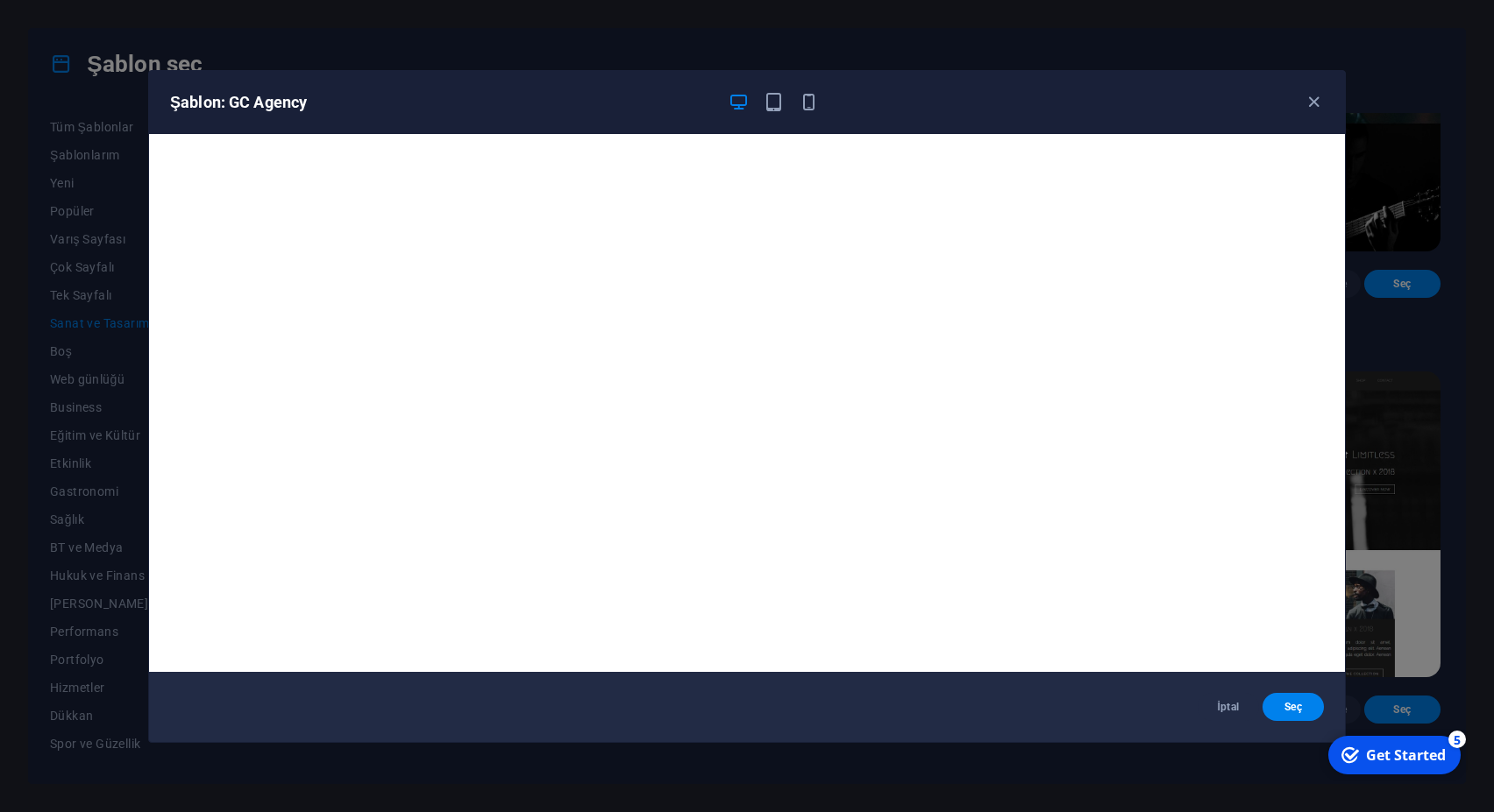
scroll to position [4, 0]
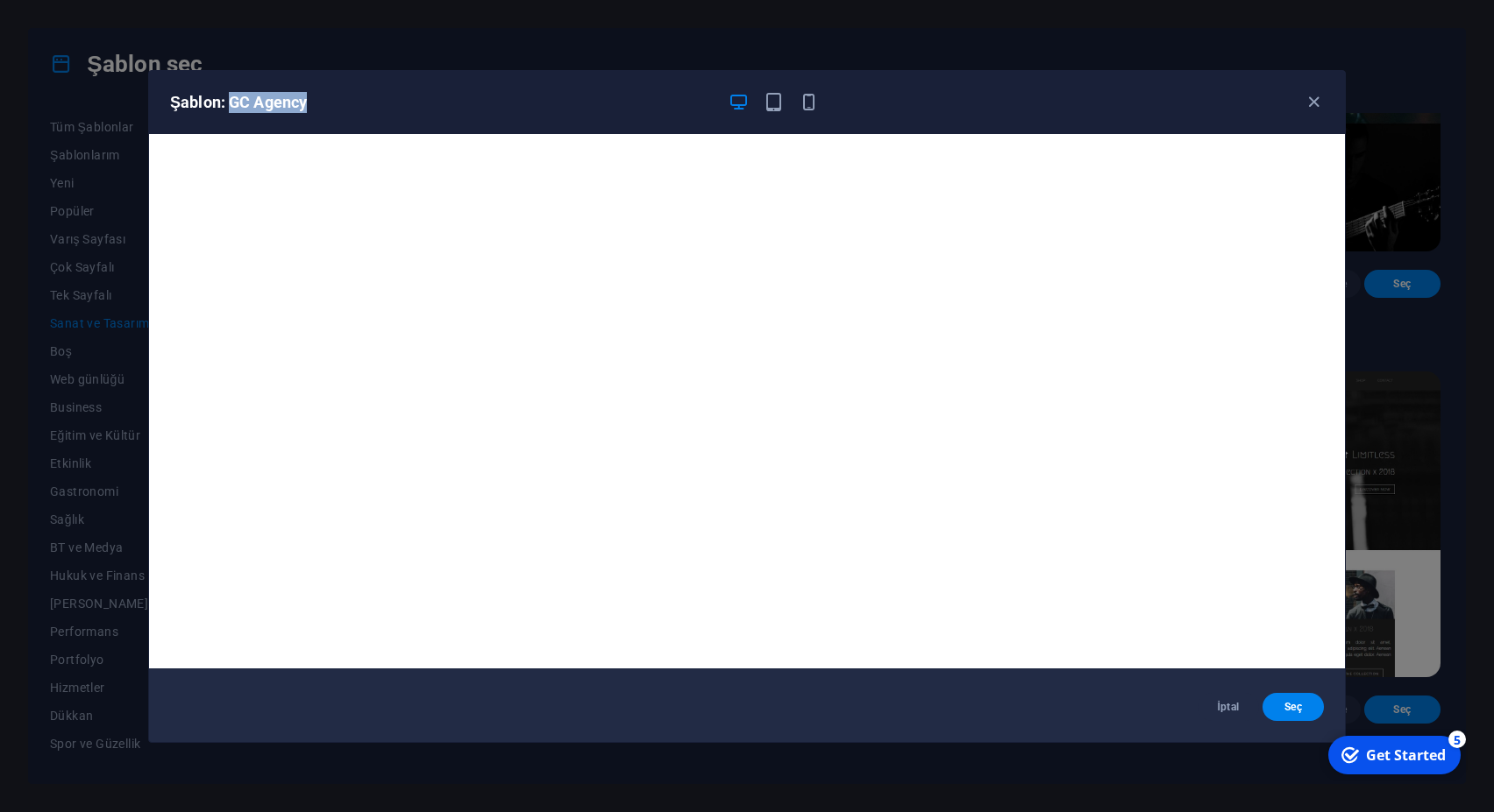
drag, startPoint x: 325, startPoint y: 110, endPoint x: 229, endPoint y: 98, distance: 96.7
click at [229, 98] on h6 "Şablon: GC Agency" at bounding box center [441, 102] width 543 height 21
click at [264, 112] on h6 "Şablon: GC Agency" at bounding box center [441, 102] width 543 height 21
drag, startPoint x: 318, startPoint y: 105, endPoint x: 230, endPoint y: 102, distance: 88.1
click at [230, 102] on h6 "Şablon: GC Agency" at bounding box center [441, 102] width 543 height 21
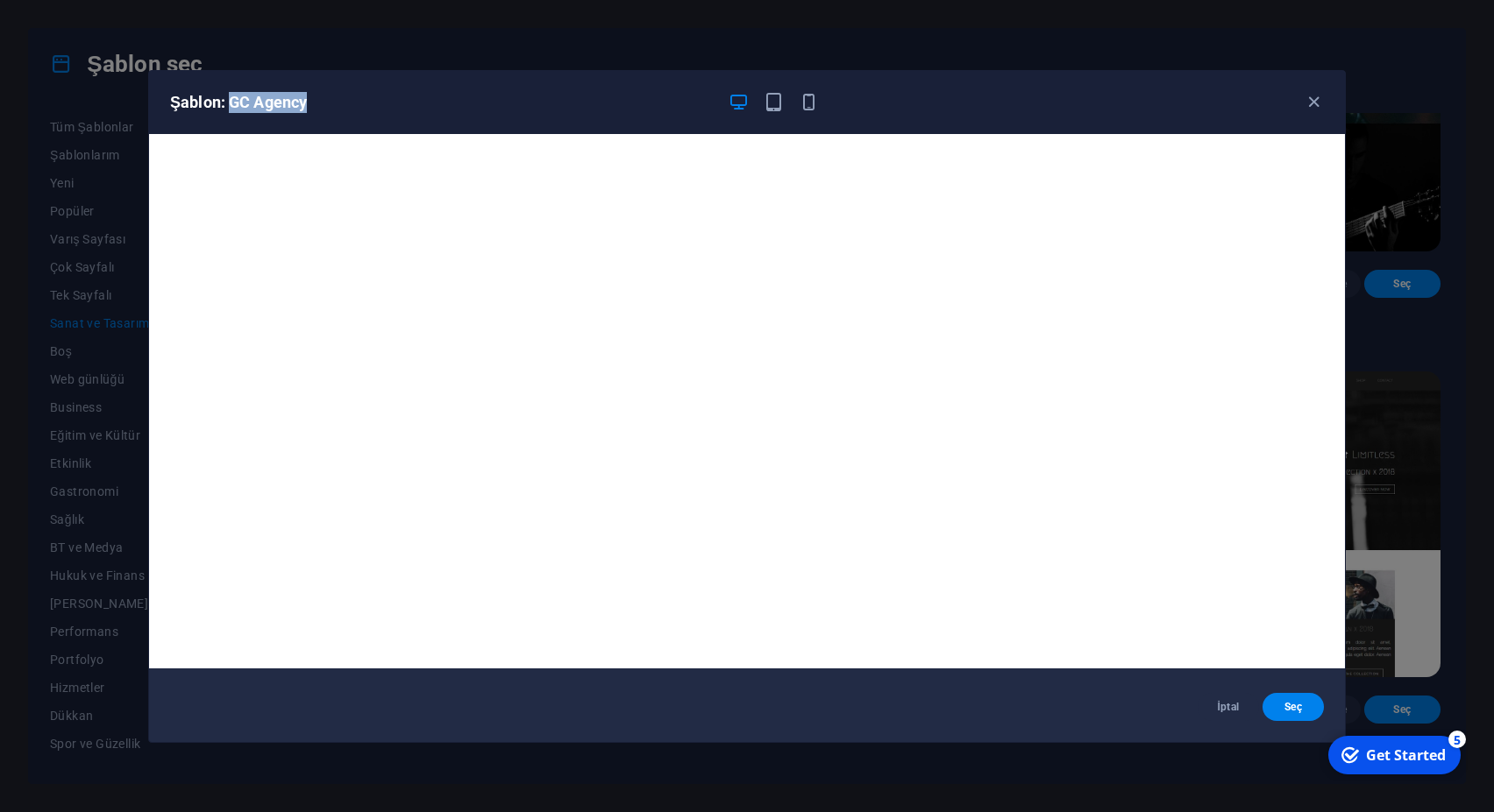
copy h6 "GC Agency"
click at [1321, 94] on icon "button" at bounding box center [1314, 102] width 20 height 20
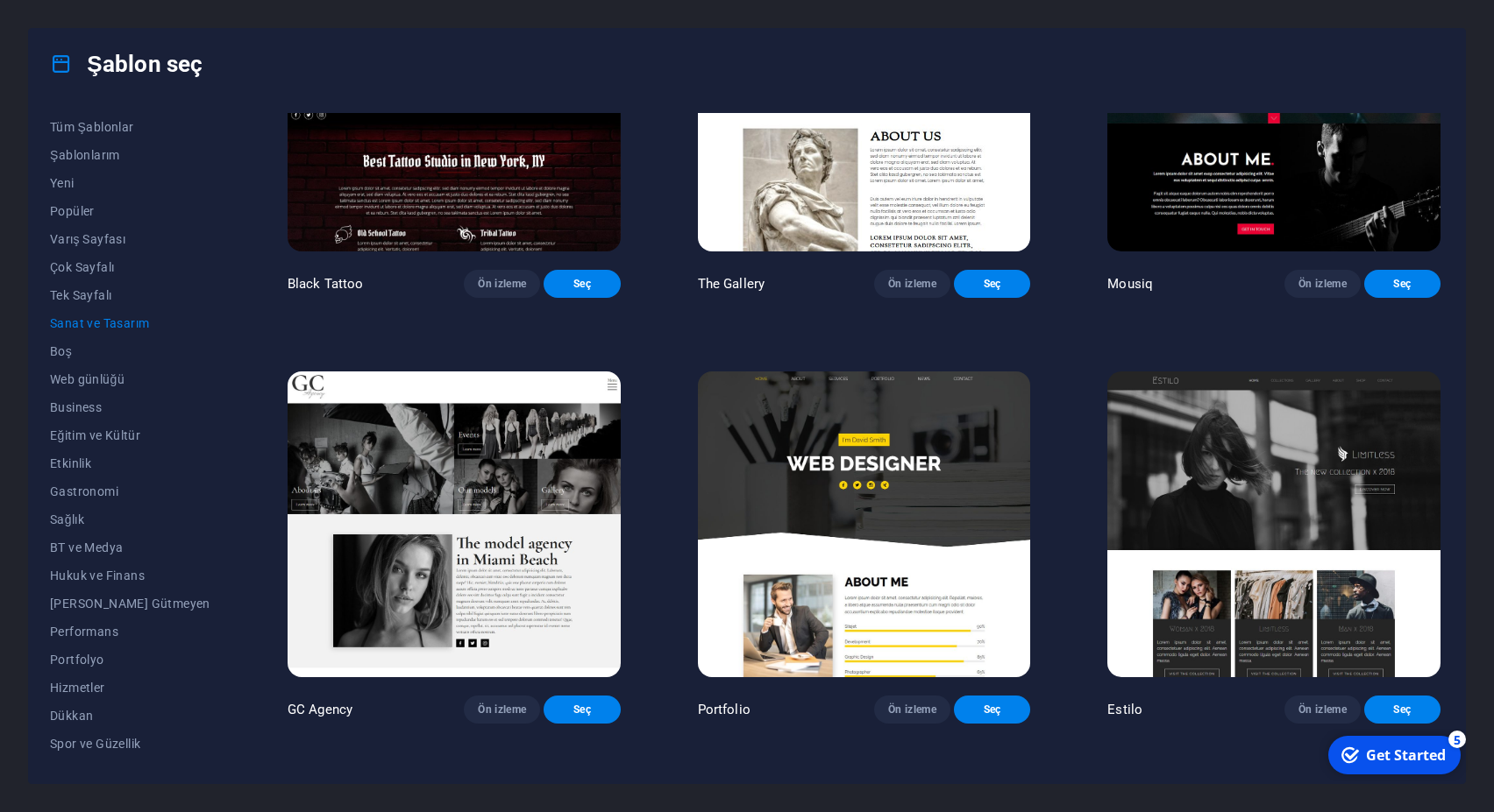
scroll to position [1104, 0]
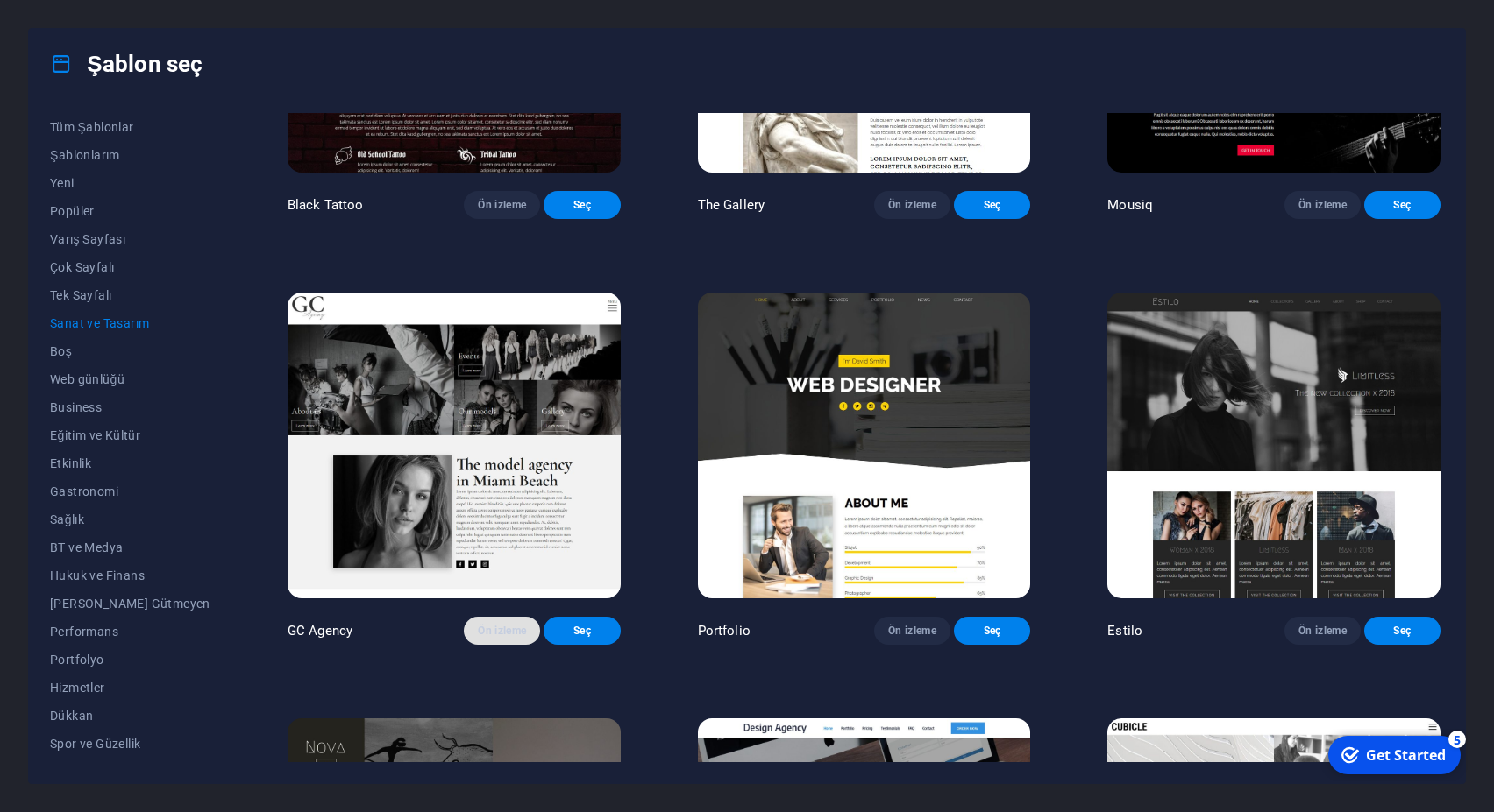
click at [478, 638] on span "Ön izleme" at bounding box center [502, 631] width 48 height 14
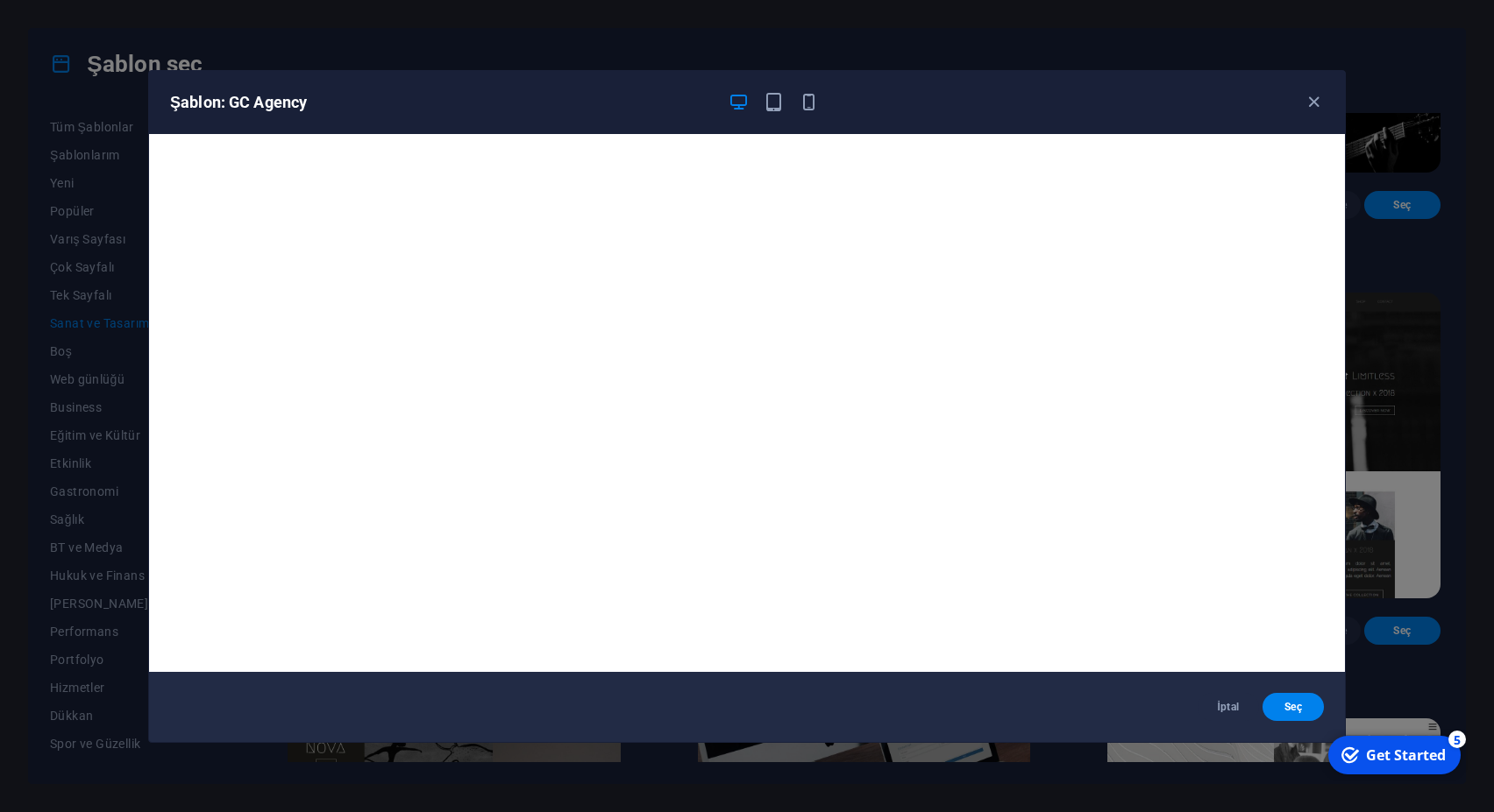
click at [1302, 102] on div "Şablon: GC Agency" at bounding box center [736, 102] width 1133 height 21
click at [1305, 102] on icon "button" at bounding box center [1314, 102] width 20 height 20
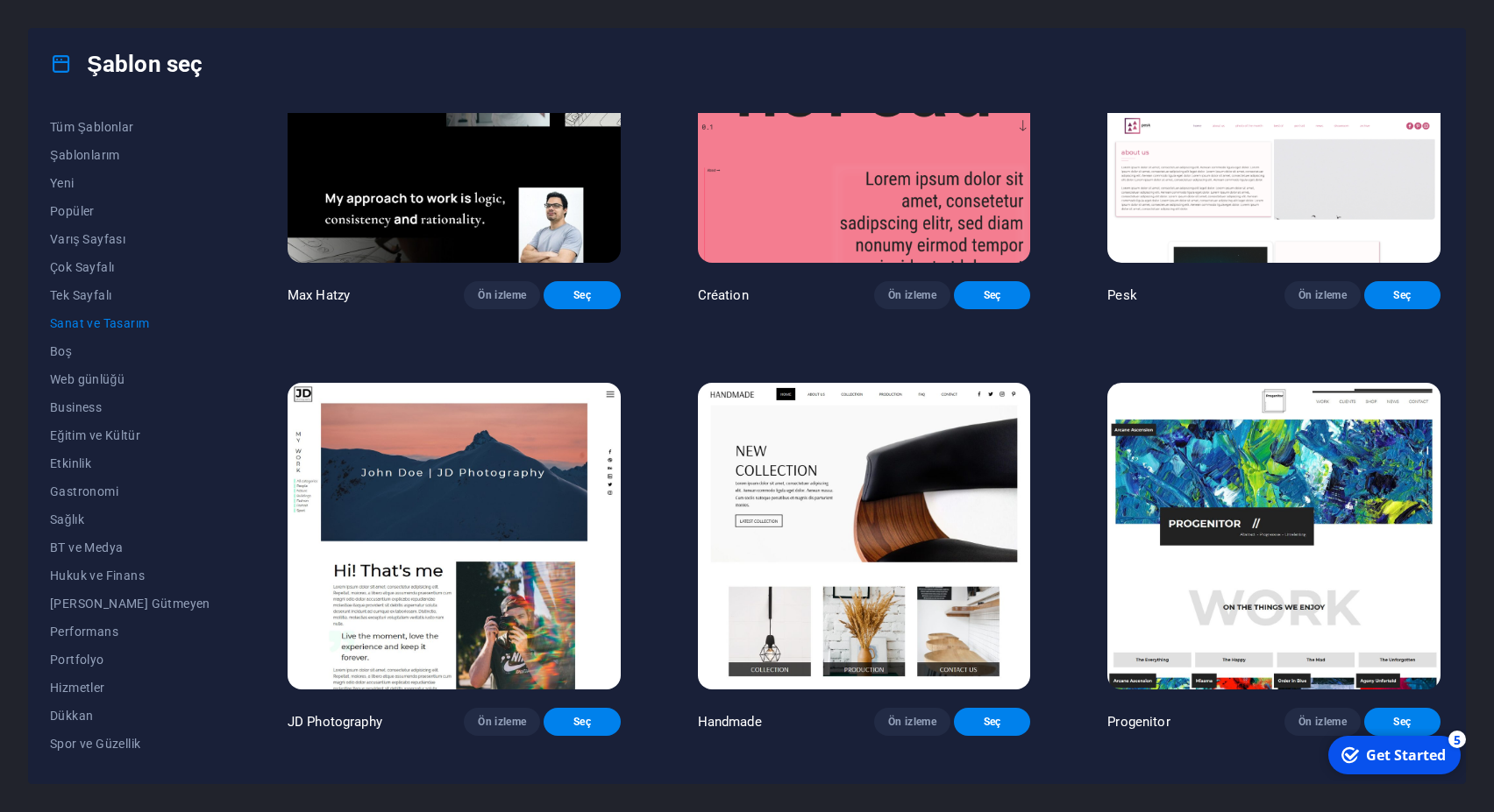
scroll to position [157, 0]
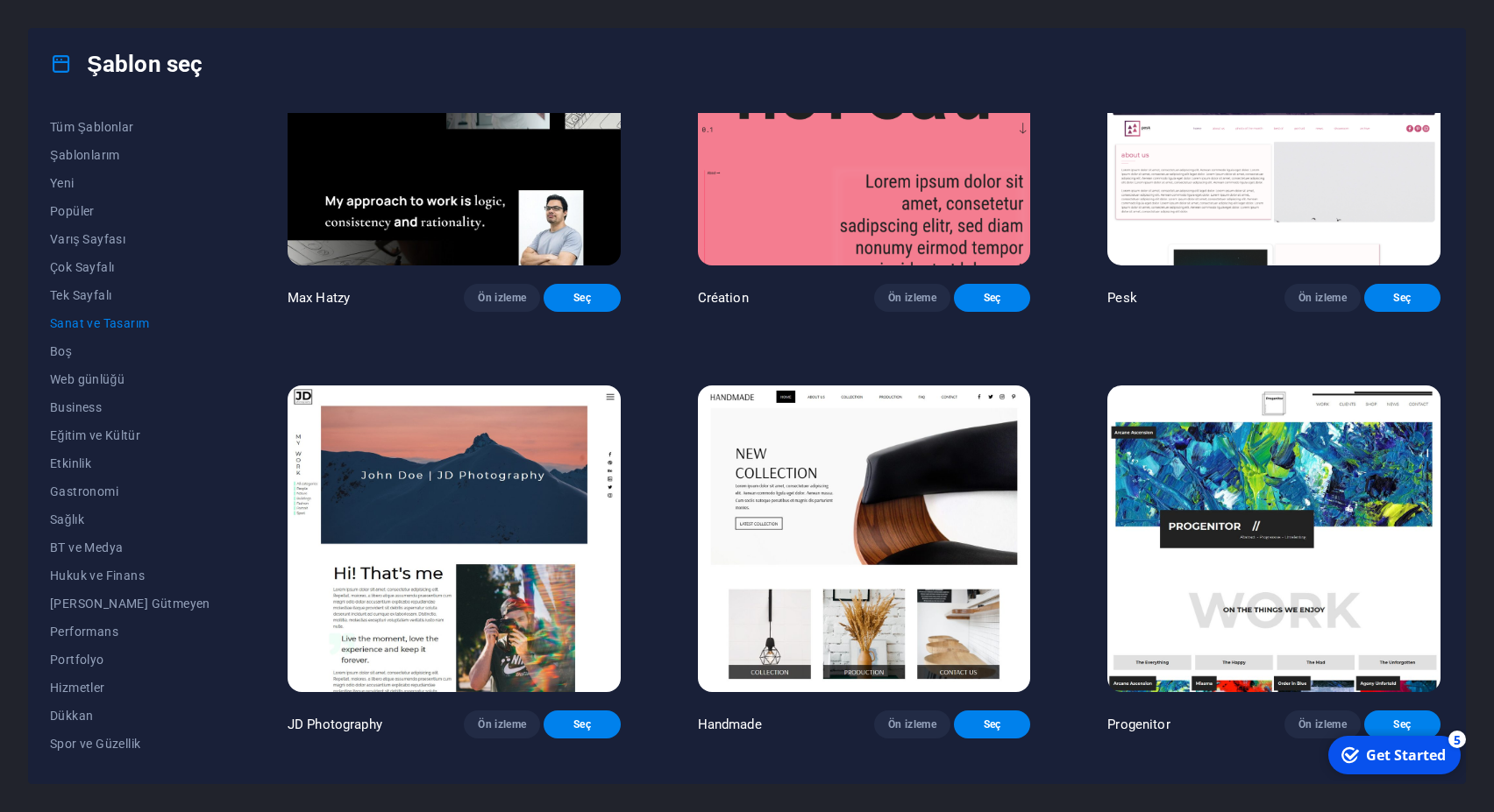
click at [863, 499] on img at bounding box center [864, 539] width 333 height 307
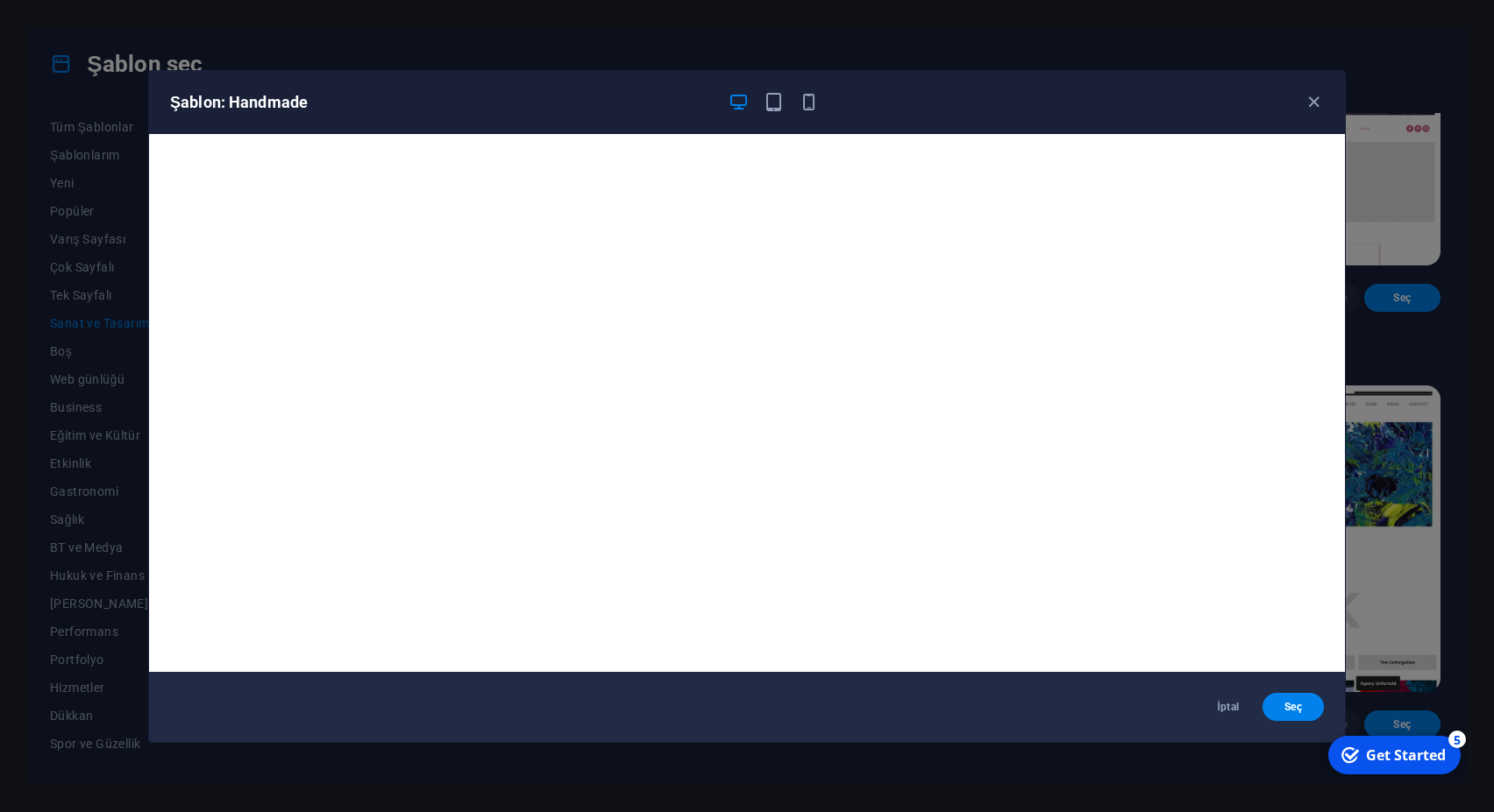
scroll to position [4, 0]
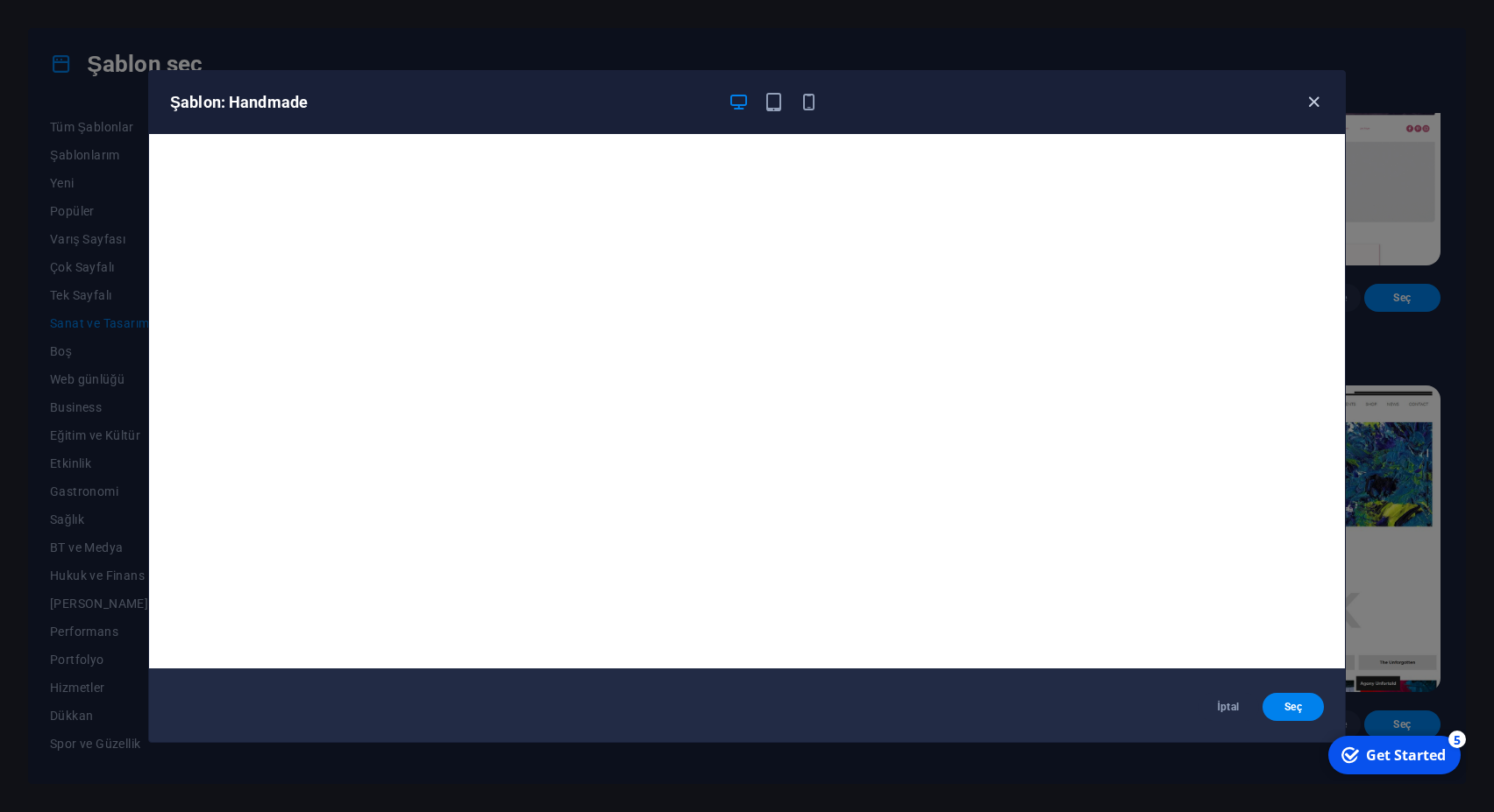
click at [1314, 100] on icon "button" at bounding box center [1314, 102] width 20 height 20
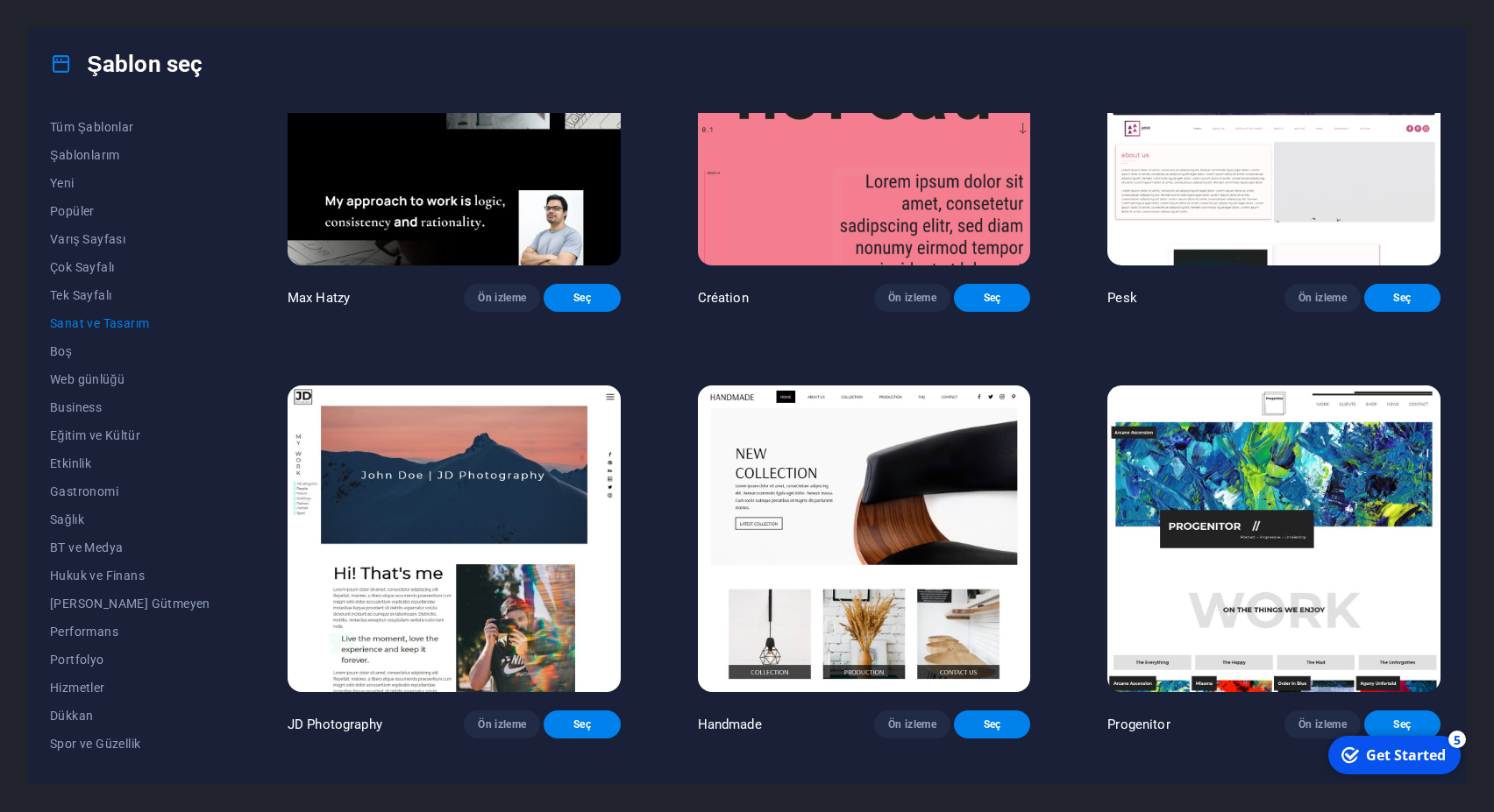
scroll to position [0, 0]
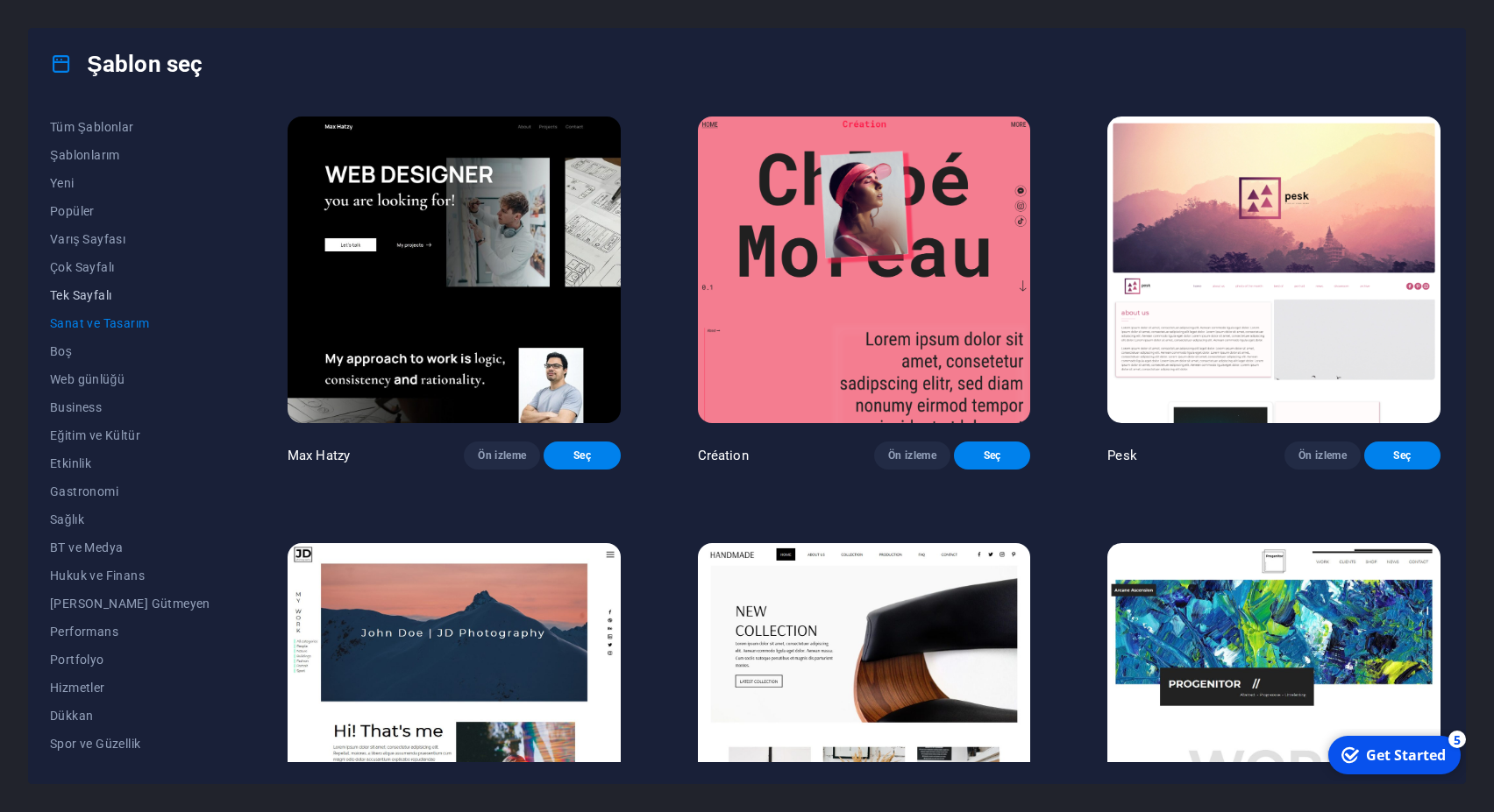
click at [82, 301] on span "Tek Sayfalı" at bounding box center [131, 296] width 160 height 14
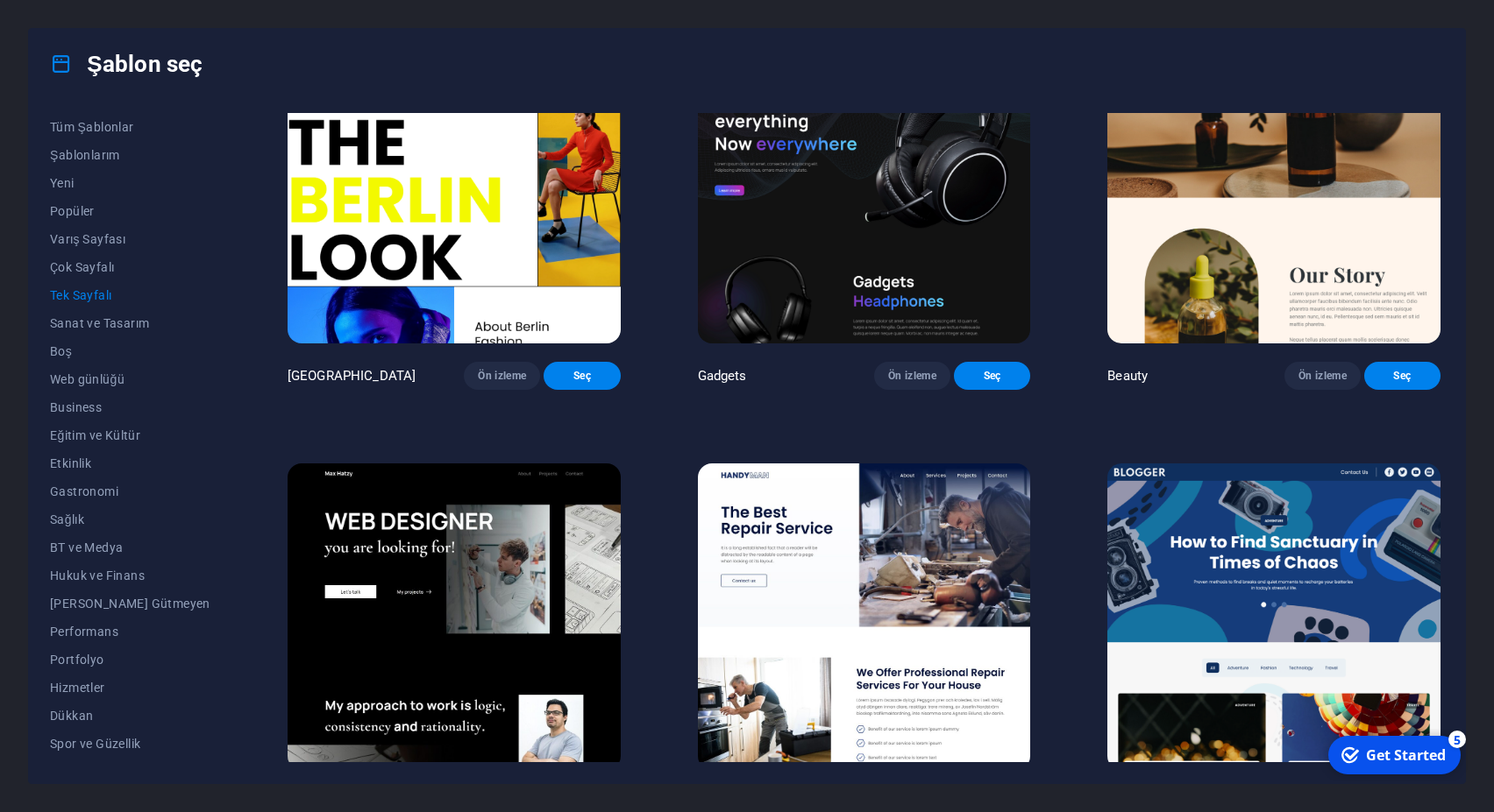
scroll to position [2050, 0]
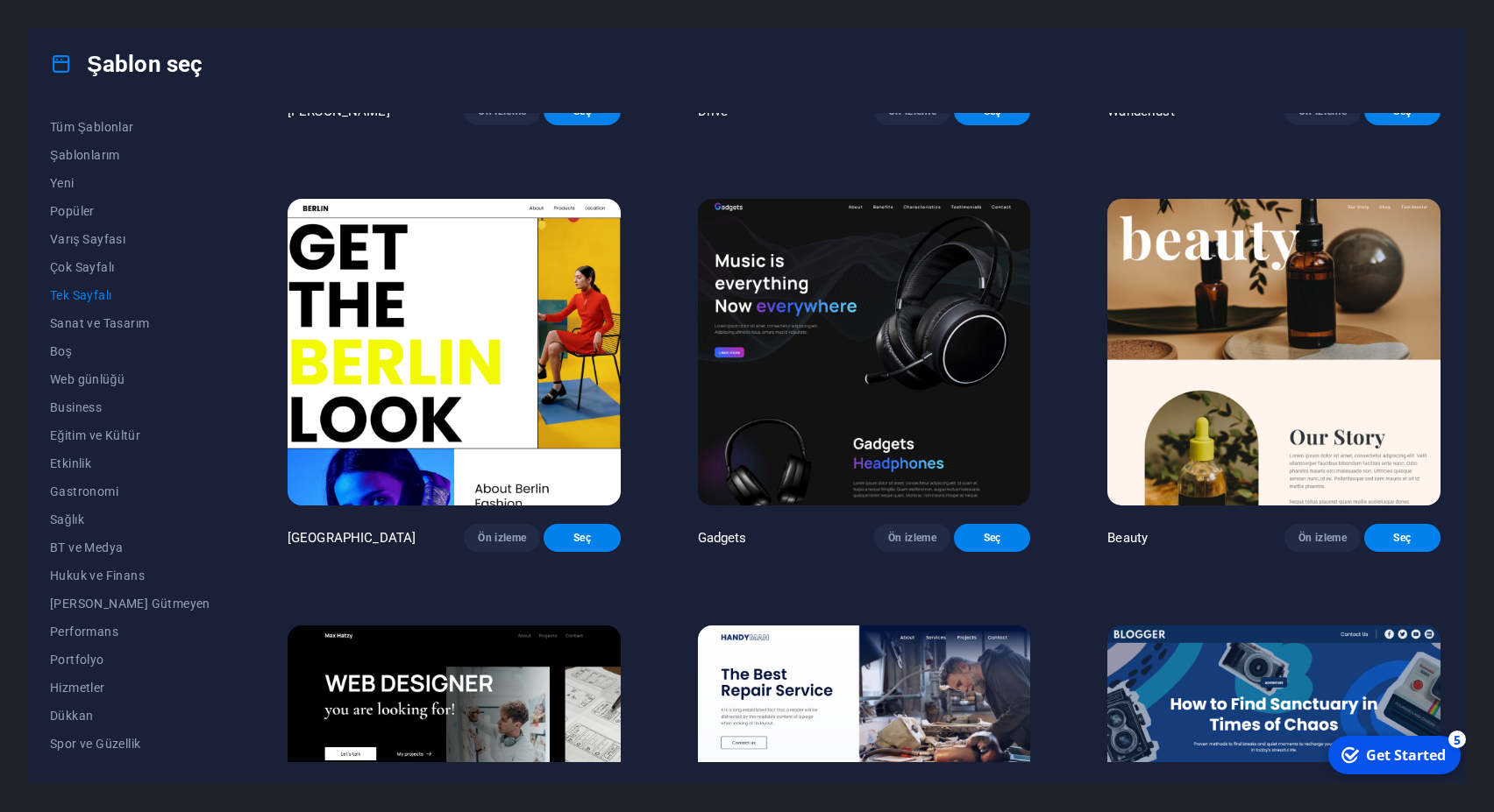
click at [1216, 329] on img at bounding box center [1273, 352] width 333 height 307
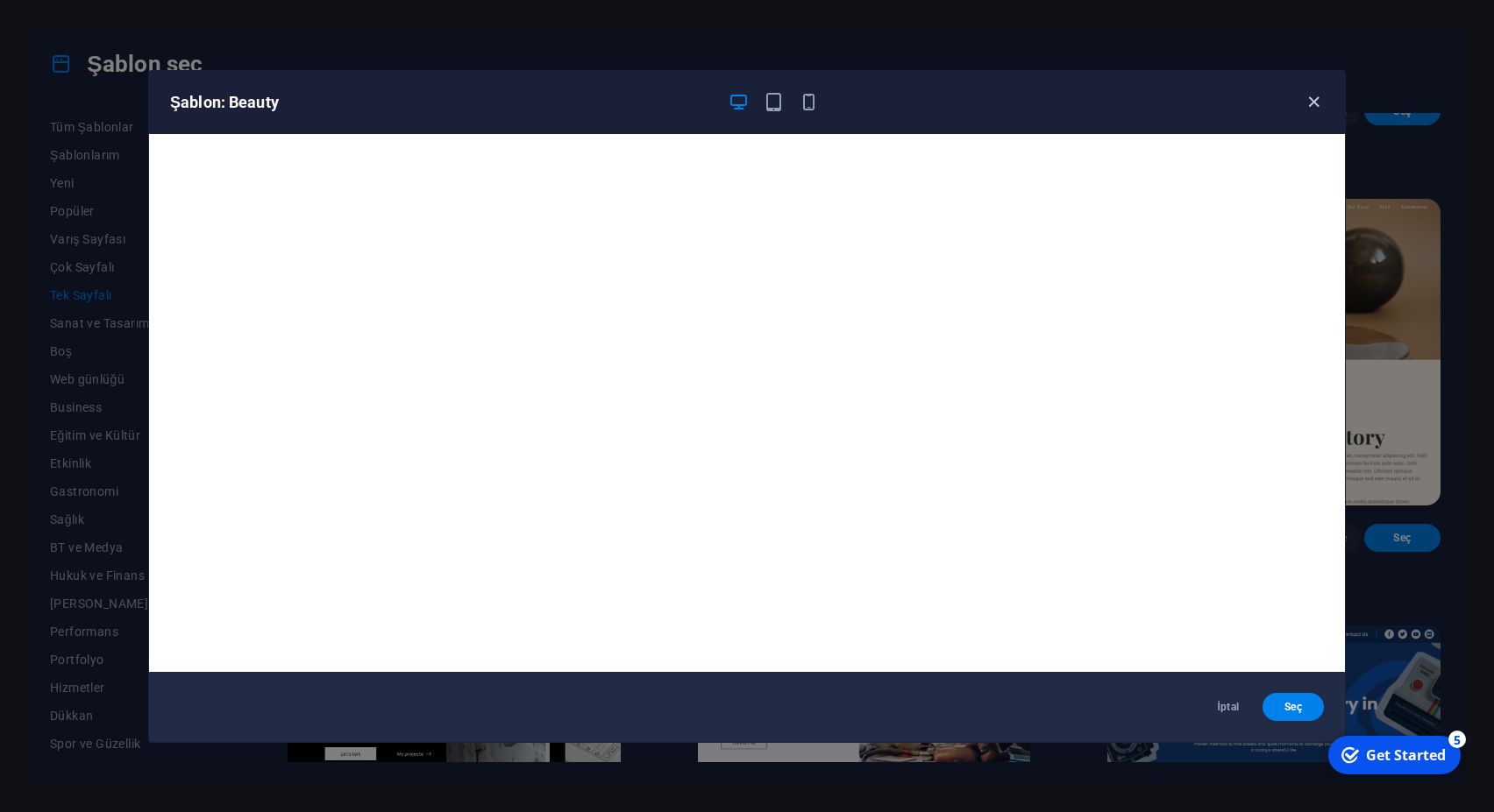
click at [1312, 106] on icon "button" at bounding box center [1314, 102] width 20 height 20
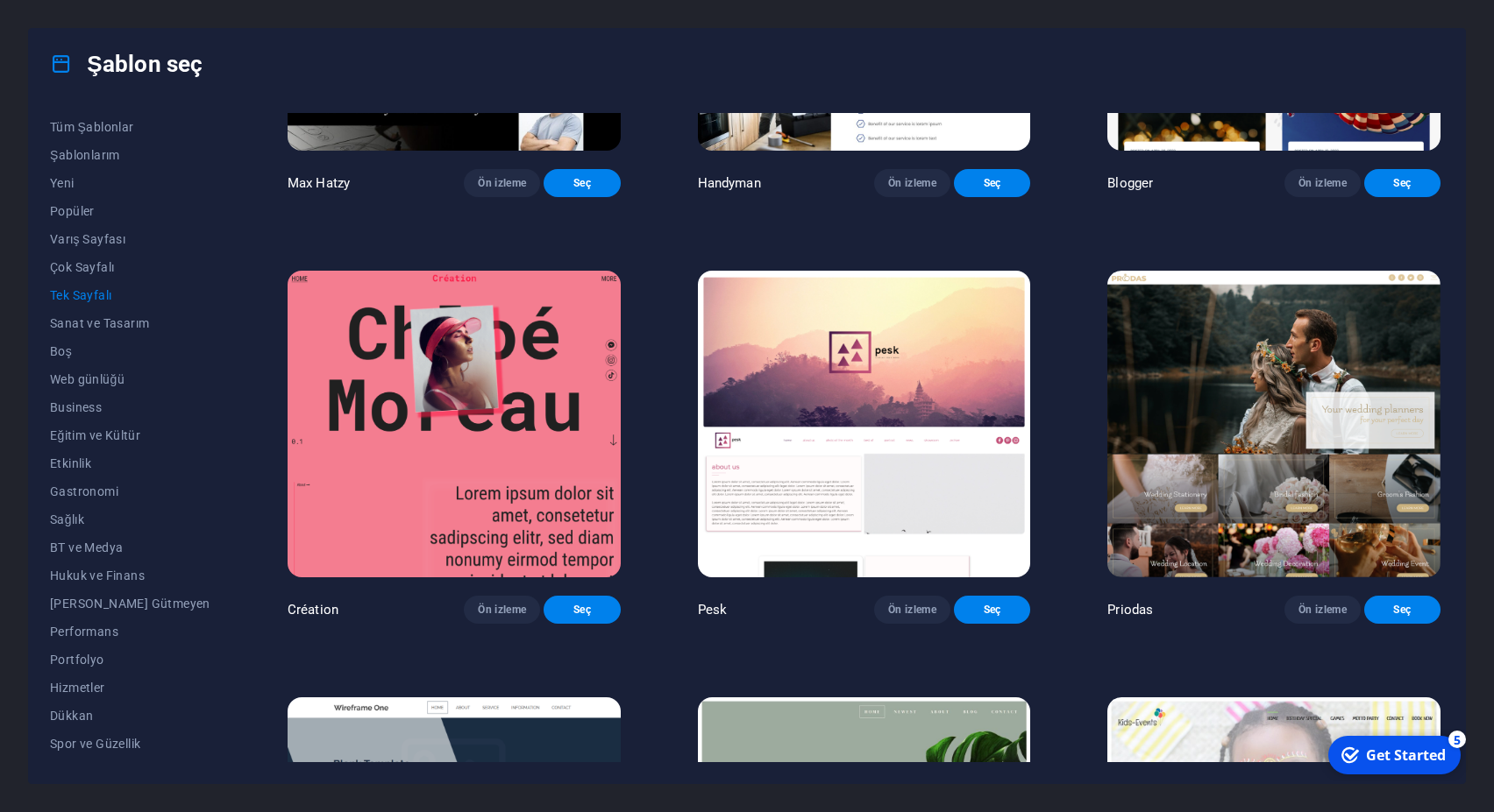
scroll to position [2919, 0]
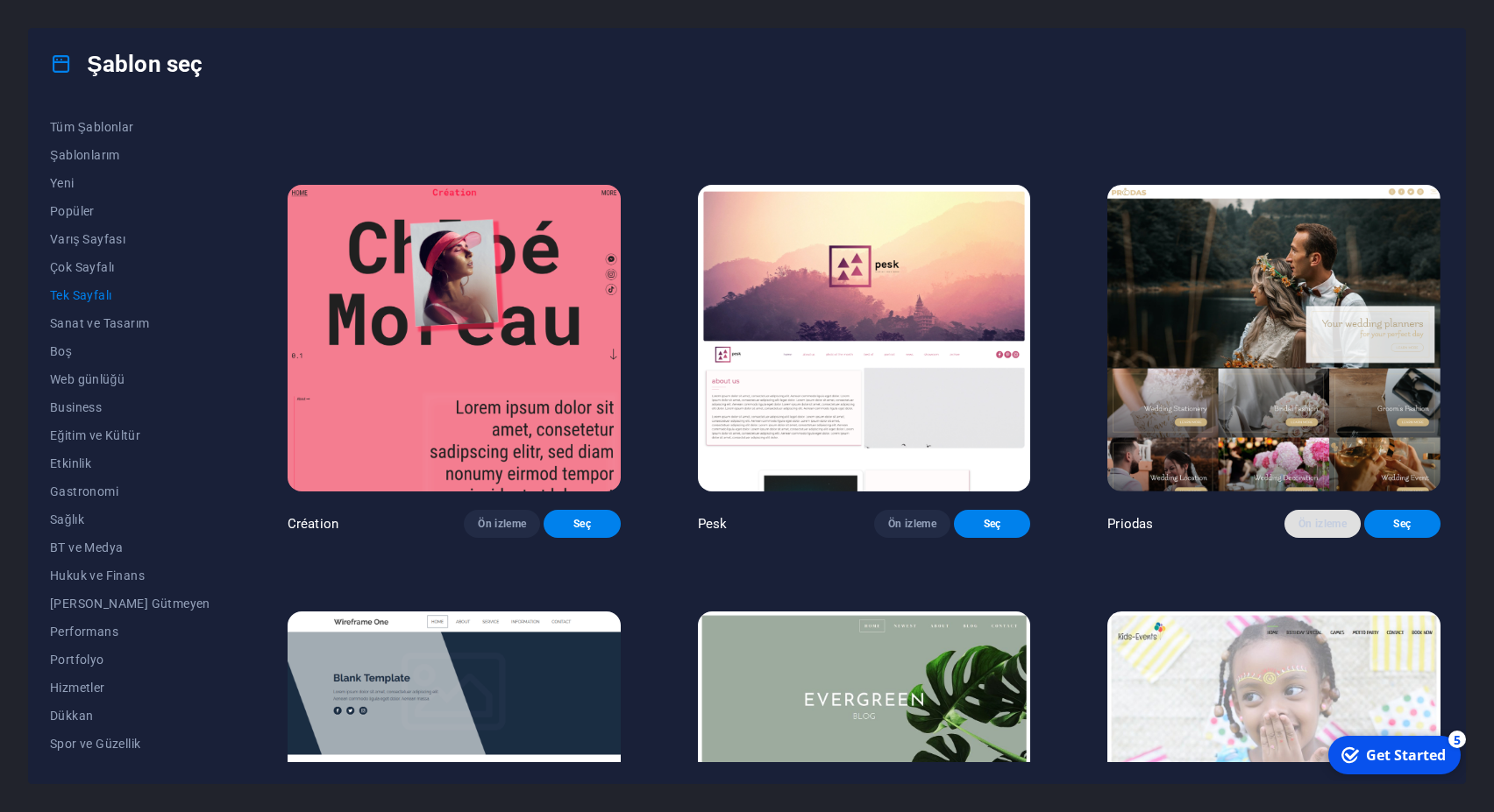
click at [1295, 538] on button "Ön izleme" at bounding box center [1322, 524] width 76 height 28
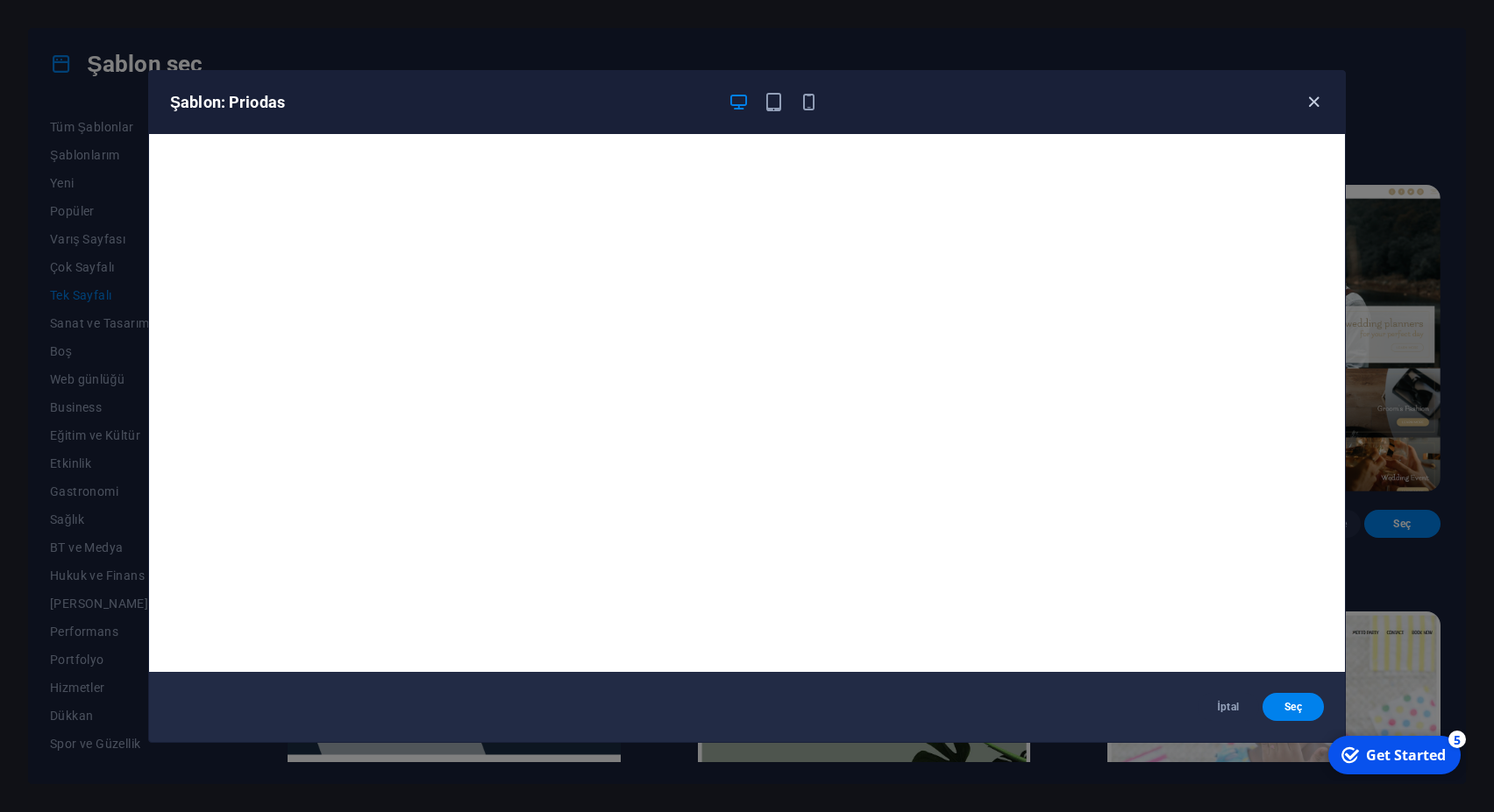
click at [1319, 106] on icon "button" at bounding box center [1314, 102] width 20 height 20
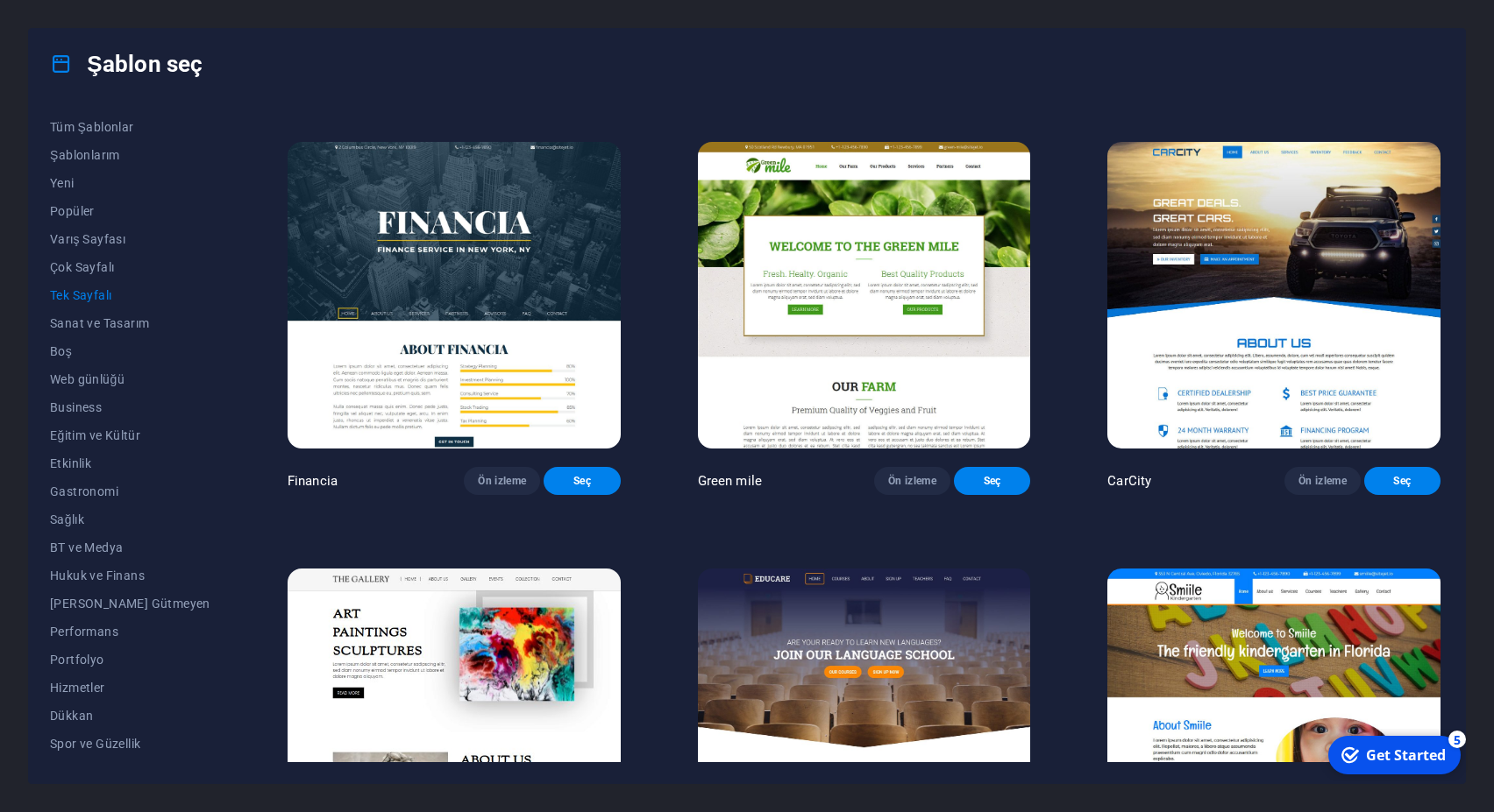
scroll to position [5758, 0]
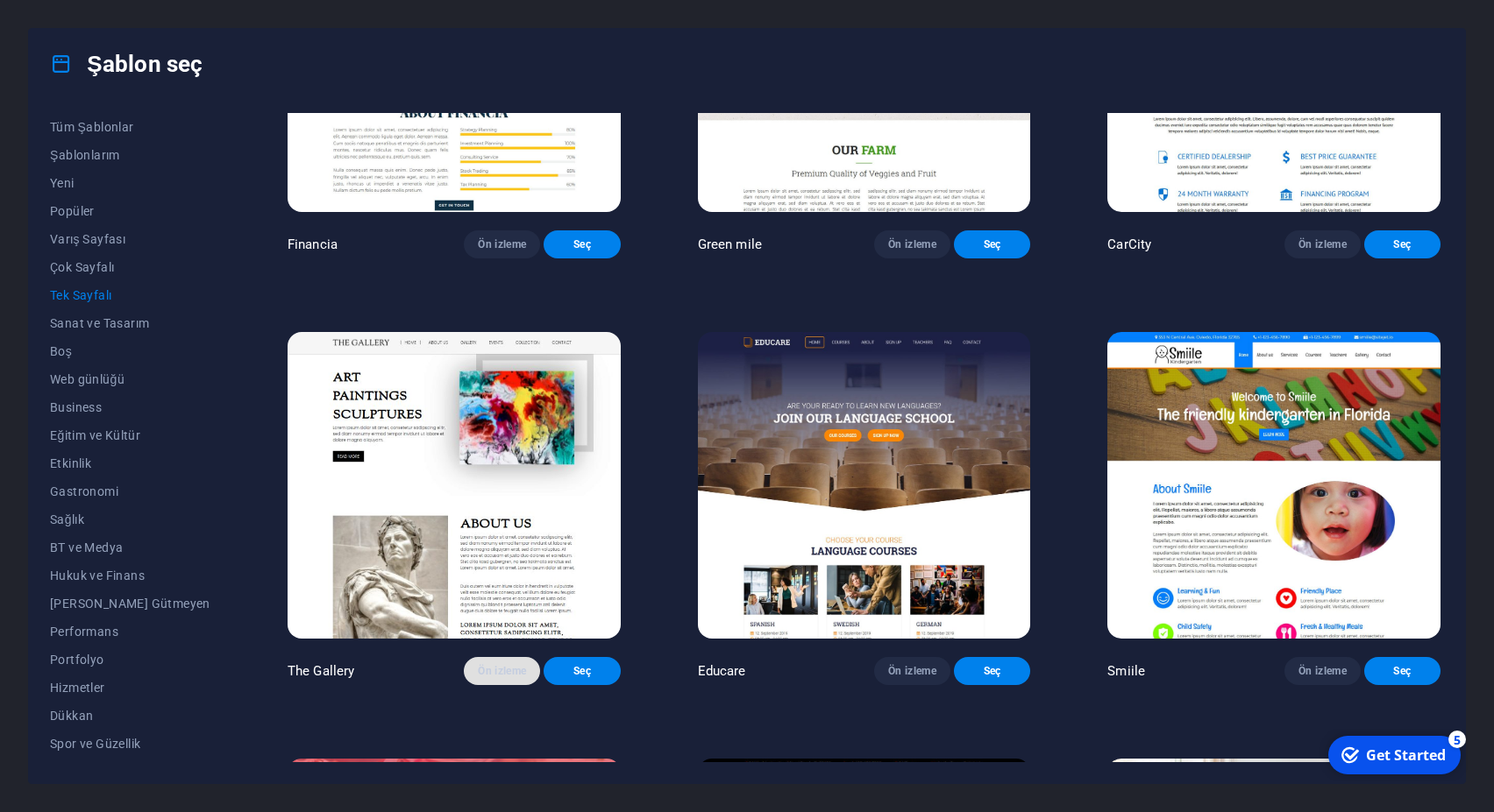
click at [485, 678] on span "Ön izleme" at bounding box center [502, 672] width 48 height 14
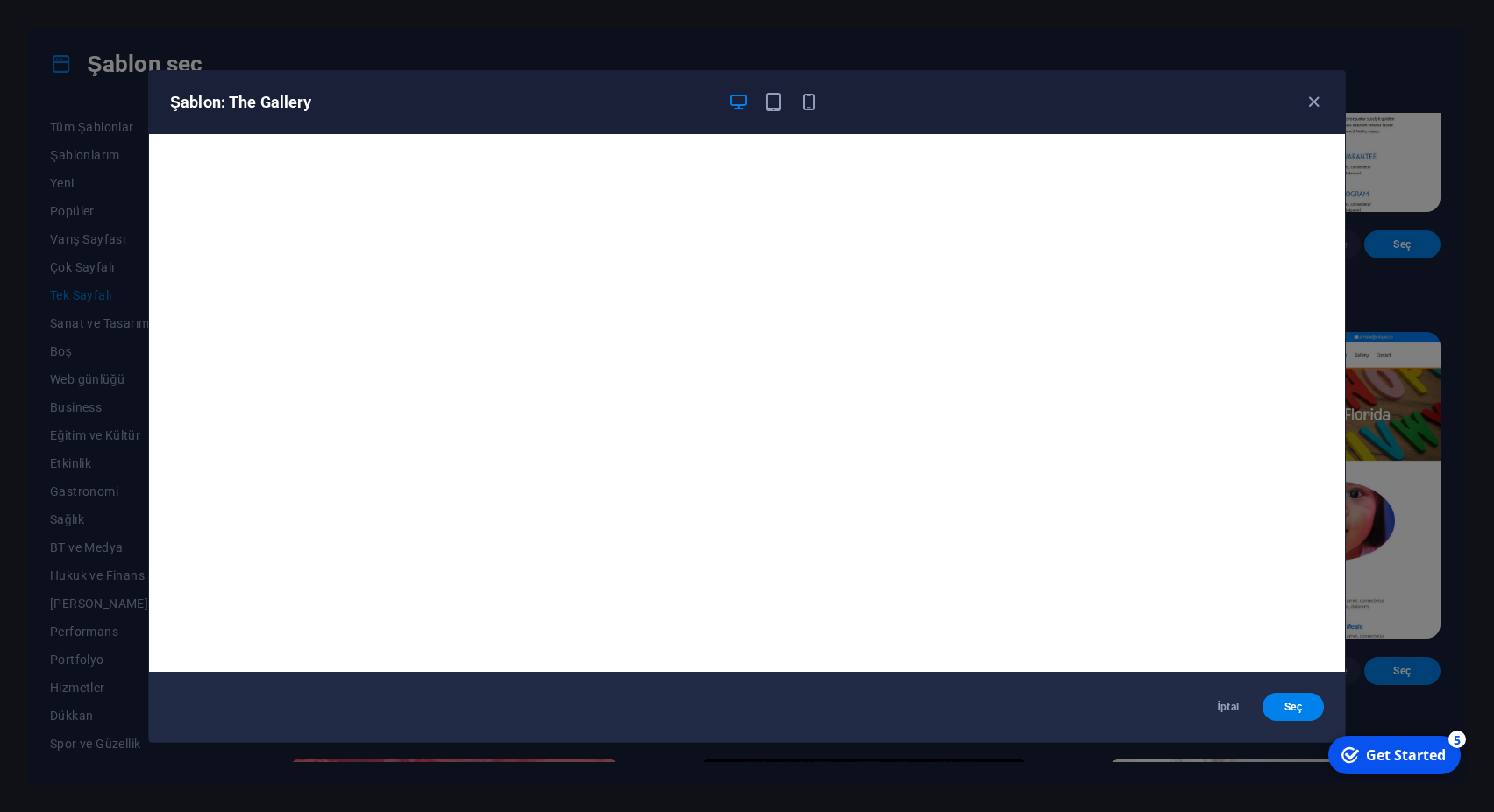
click at [1449, 498] on div "Şablon: The Gallery İptal Seç" at bounding box center [747, 406] width 1494 height 812
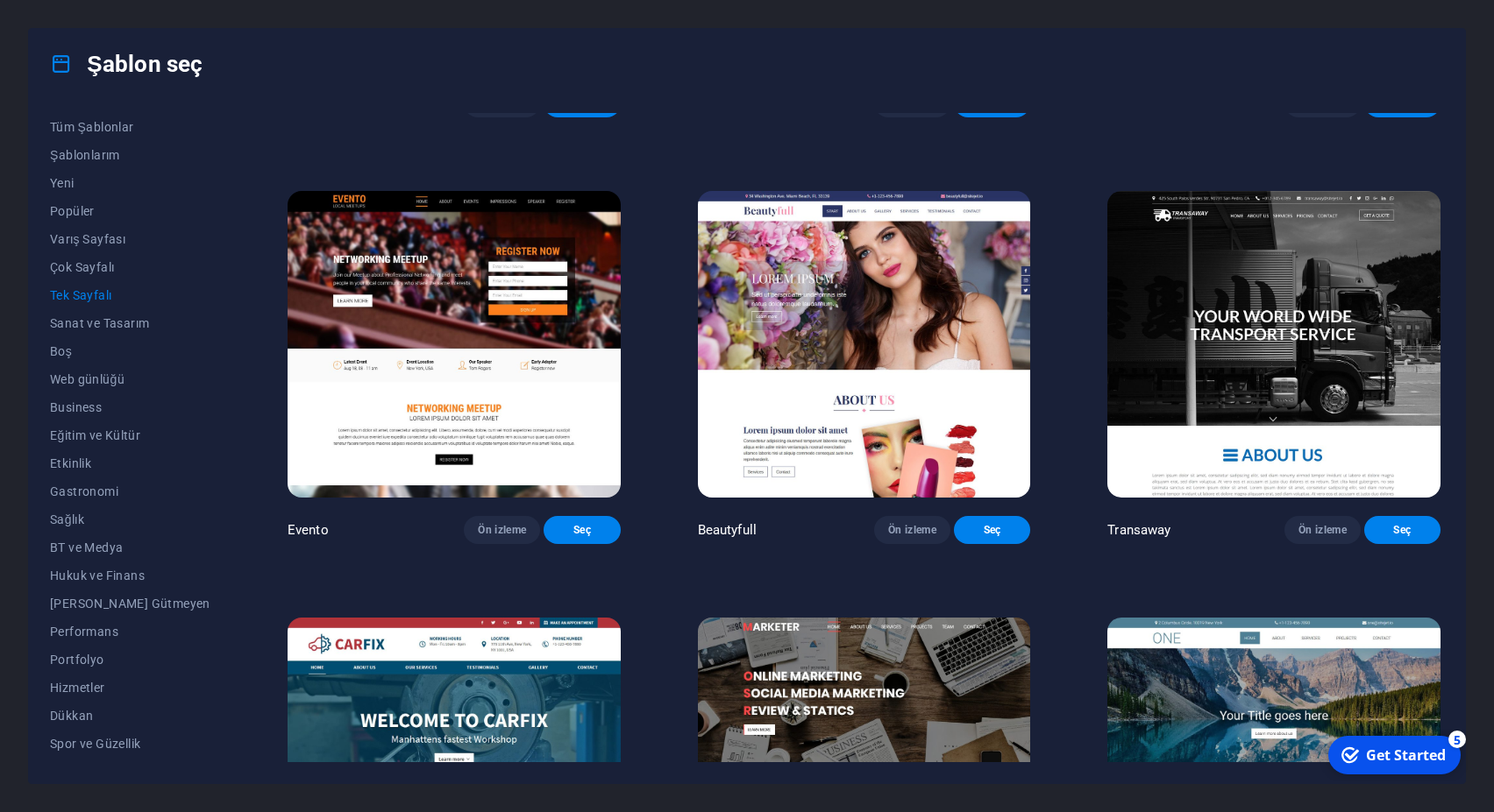
scroll to position [8933, 0]
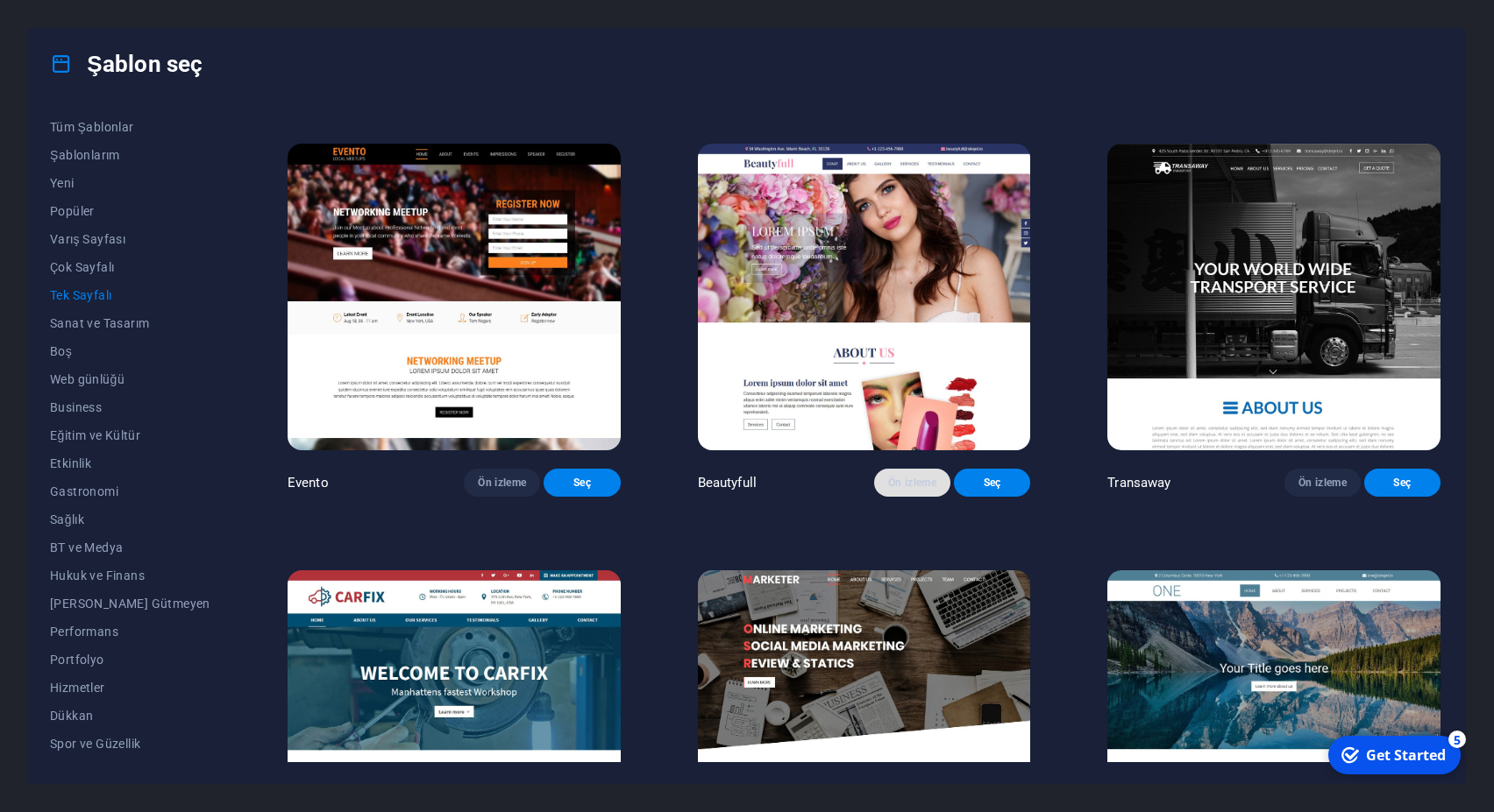
click at [894, 490] on span "Ön izleme" at bounding box center [912, 483] width 48 height 14
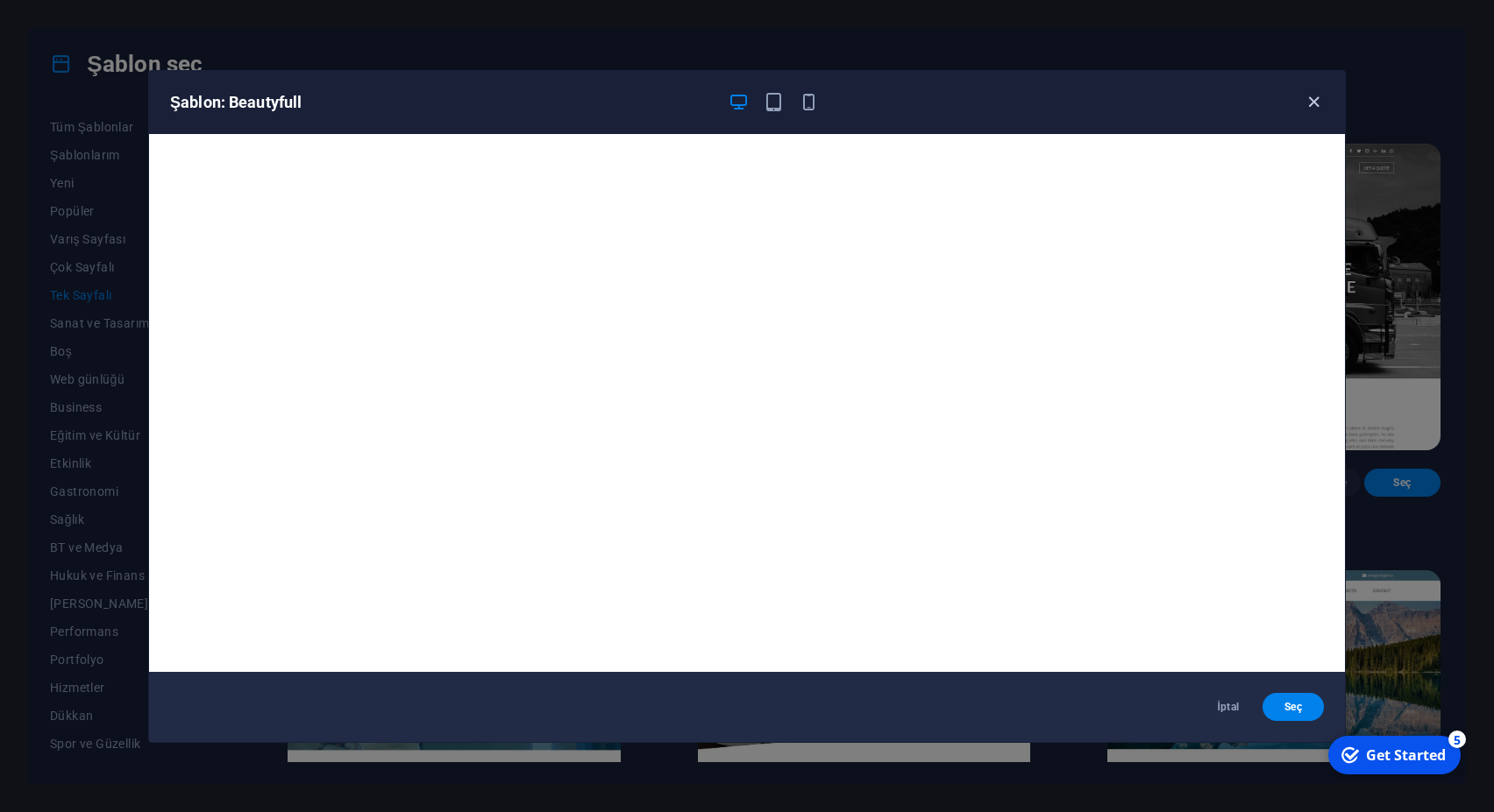
click at [1320, 99] on icon "button" at bounding box center [1314, 102] width 20 height 20
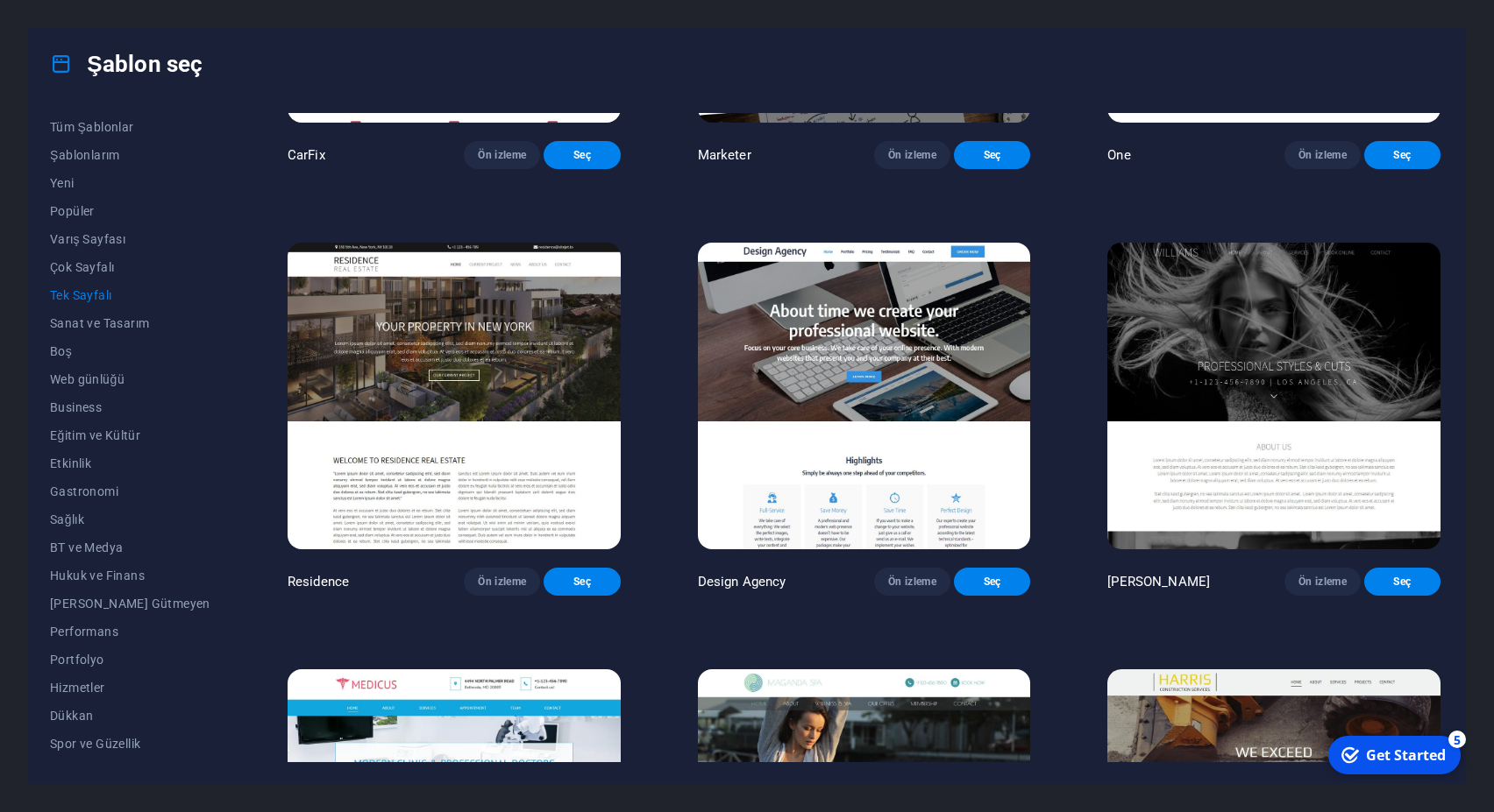
scroll to position [9721, 0]
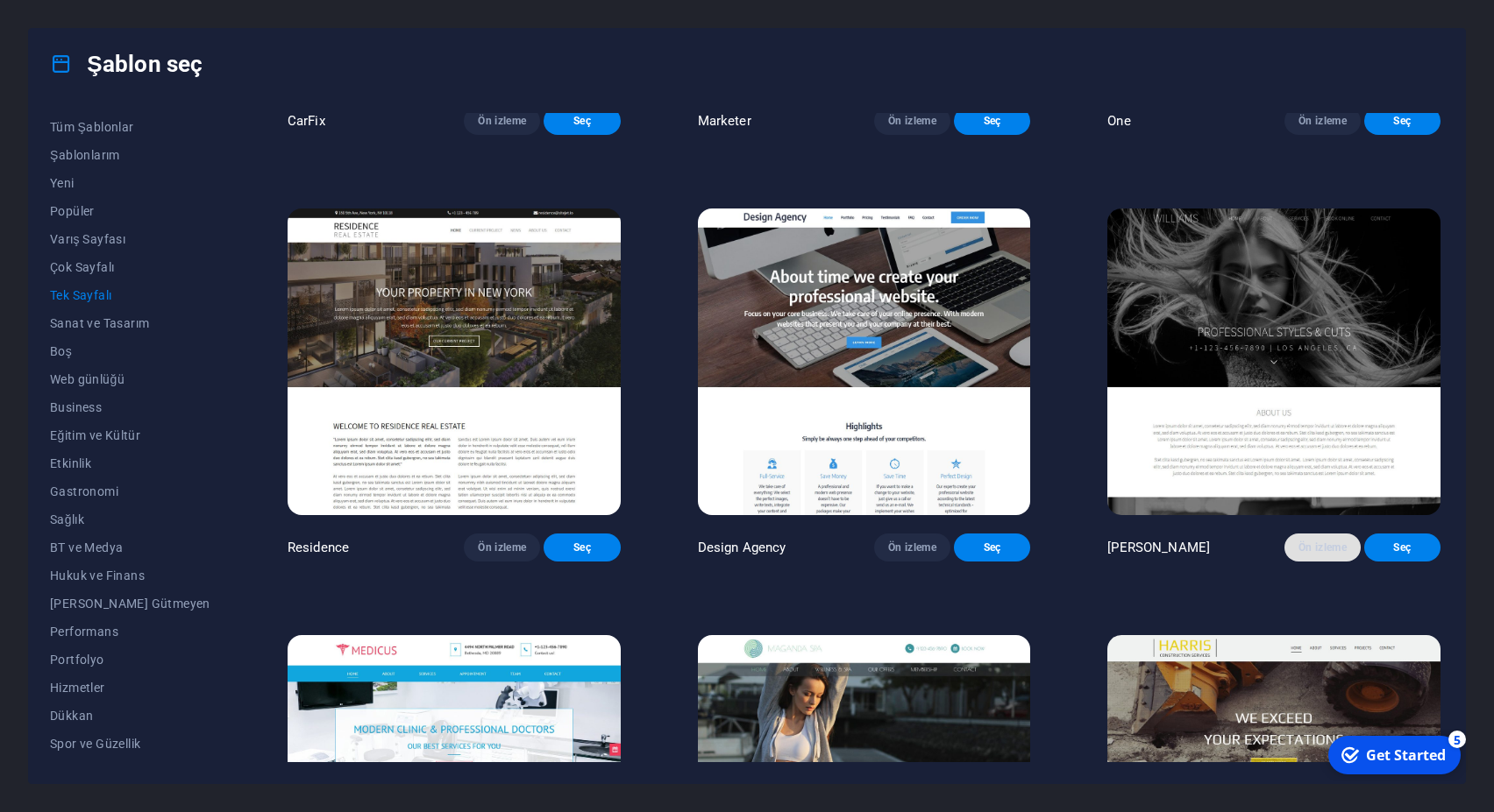
click at [1298, 555] on span "Ön izleme" at bounding box center [1322, 548] width 48 height 14
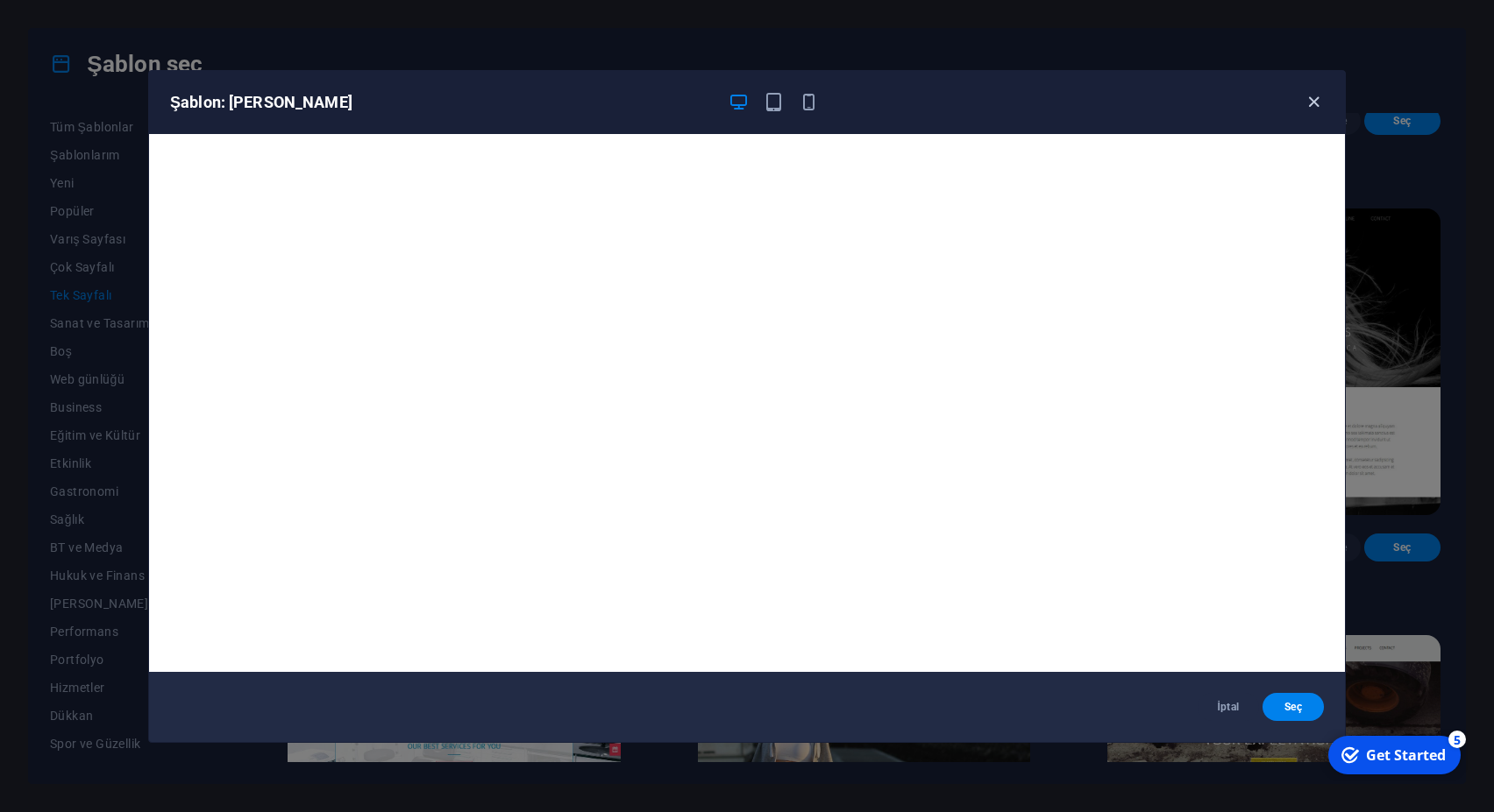
click at [1304, 101] on icon "button" at bounding box center [1314, 102] width 20 height 20
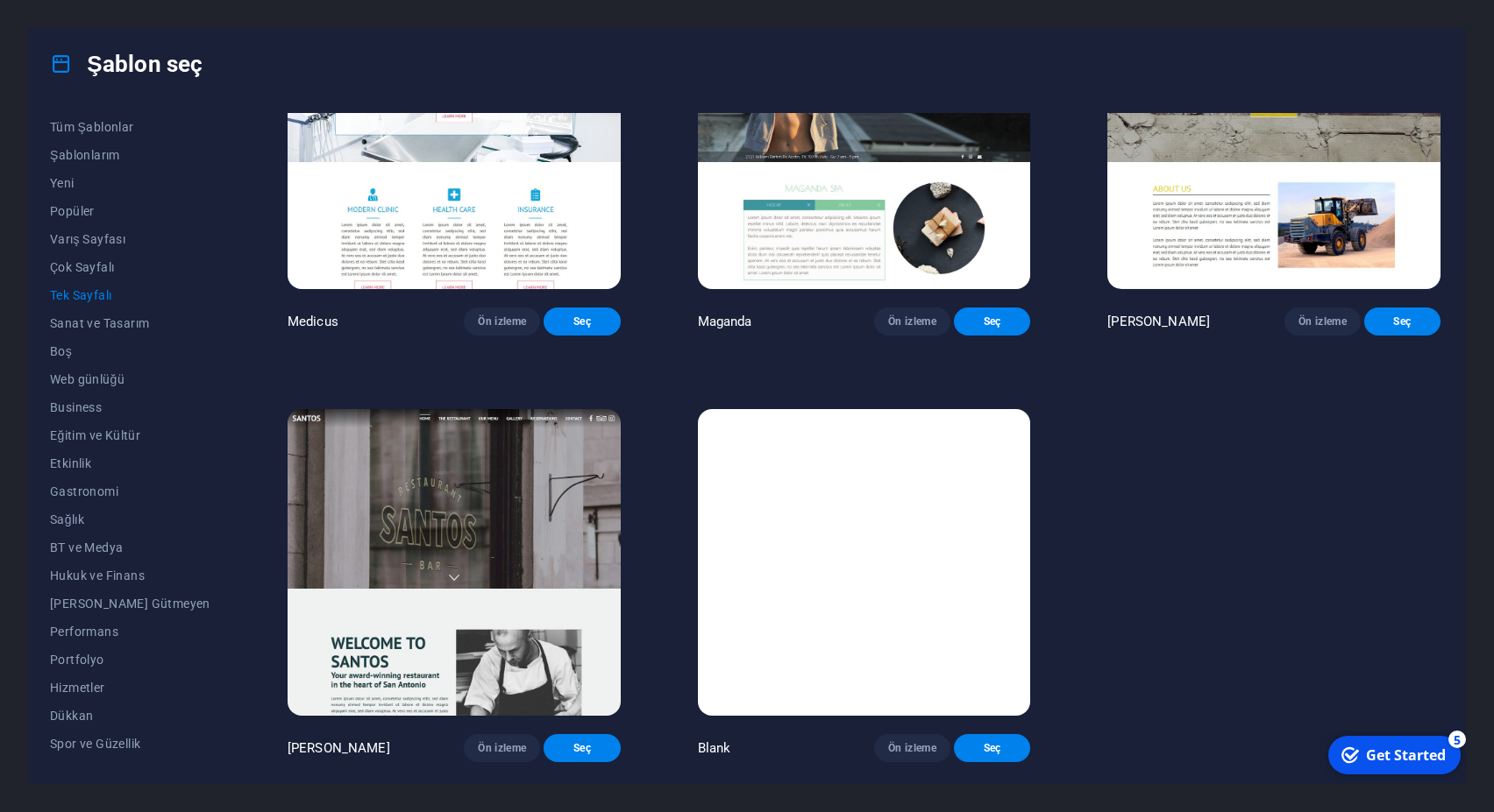
scroll to position [10450, 0]
click at [481, 486] on img at bounding box center [454, 563] width 333 height 307
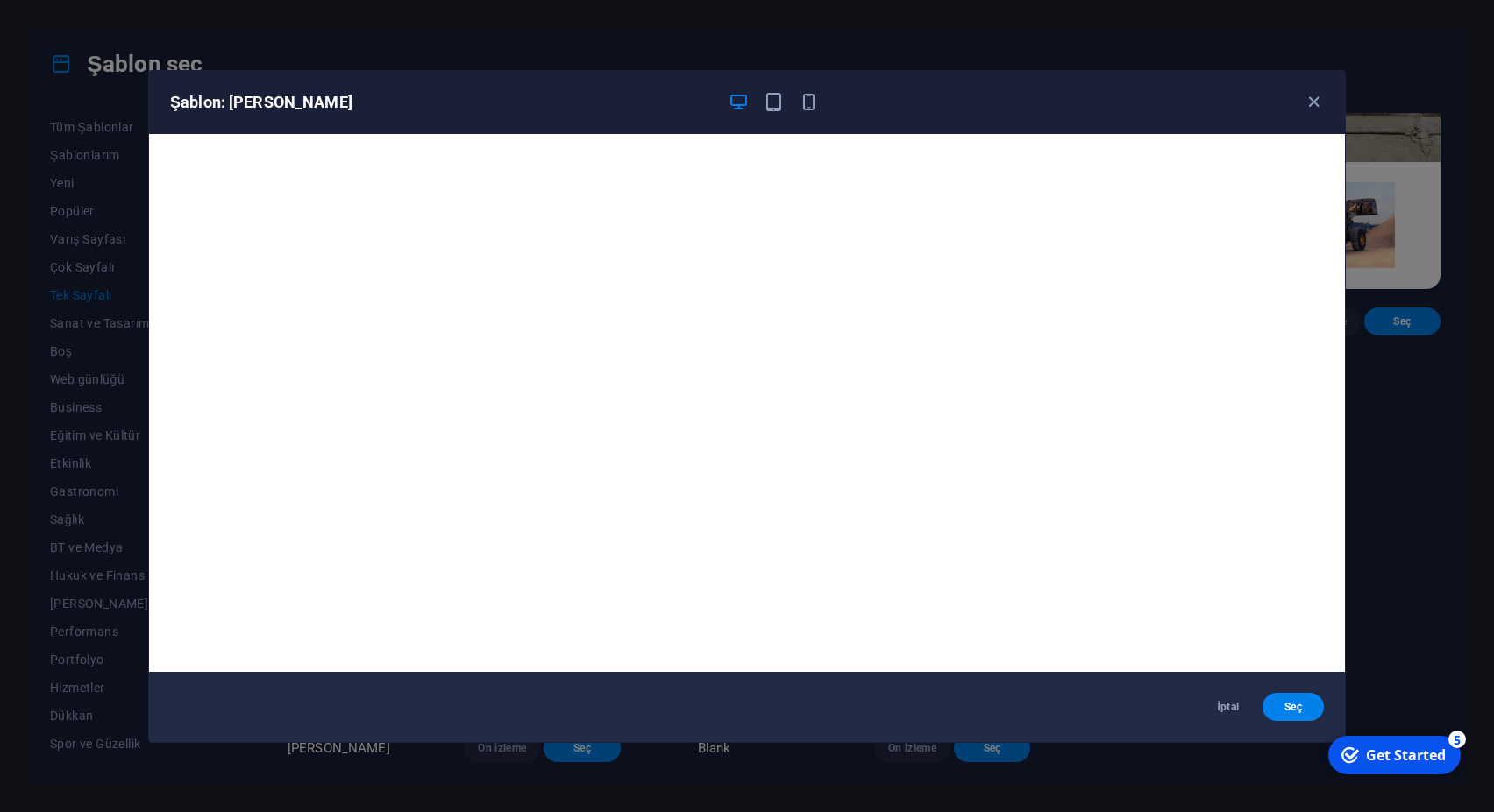
click at [87, 292] on div "Şablon: Santos İptal Seç" at bounding box center [747, 406] width 1494 height 812
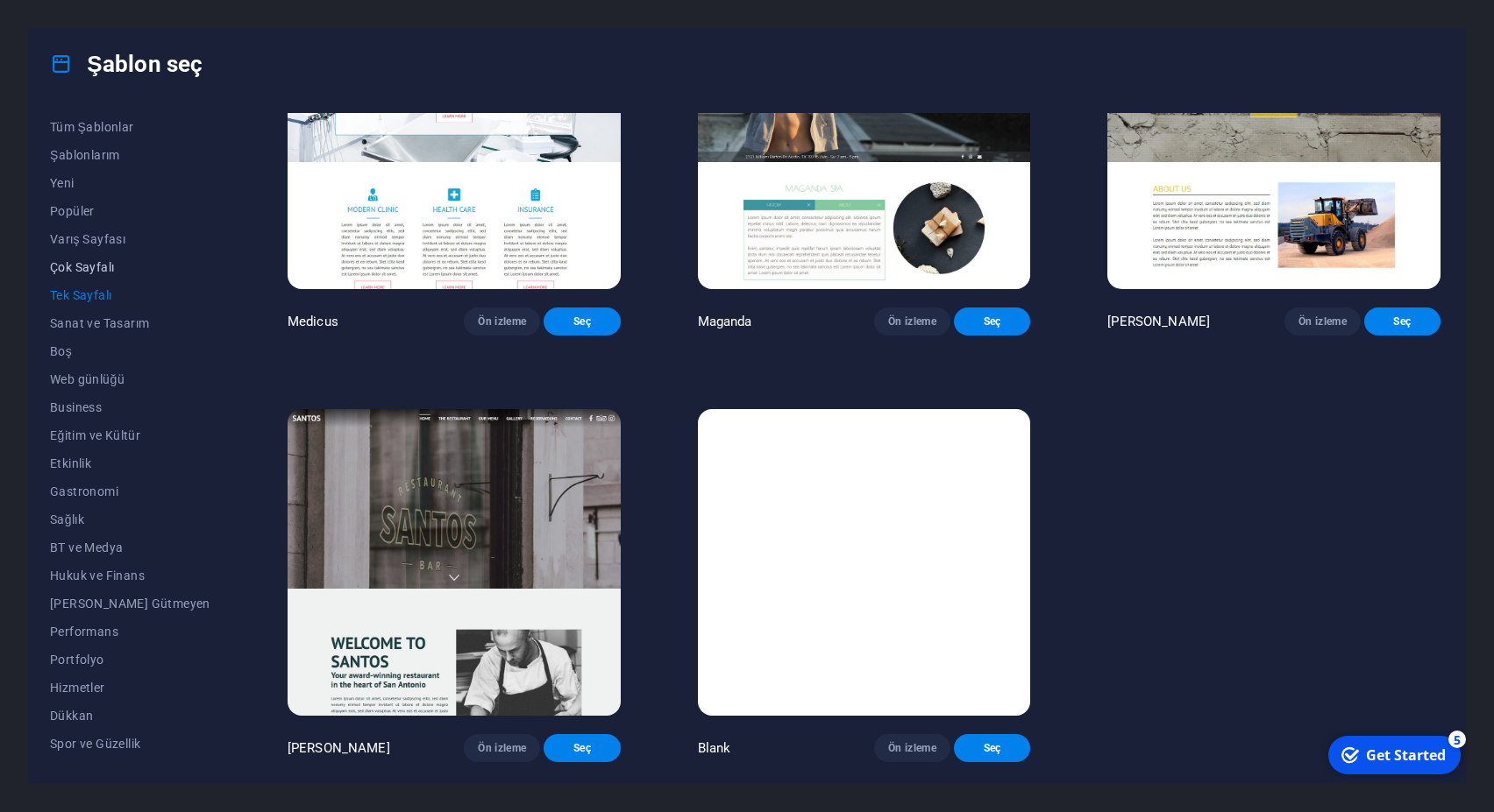
click at [87, 265] on span "Çok Sayfalı" at bounding box center [131, 267] width 160 height 14
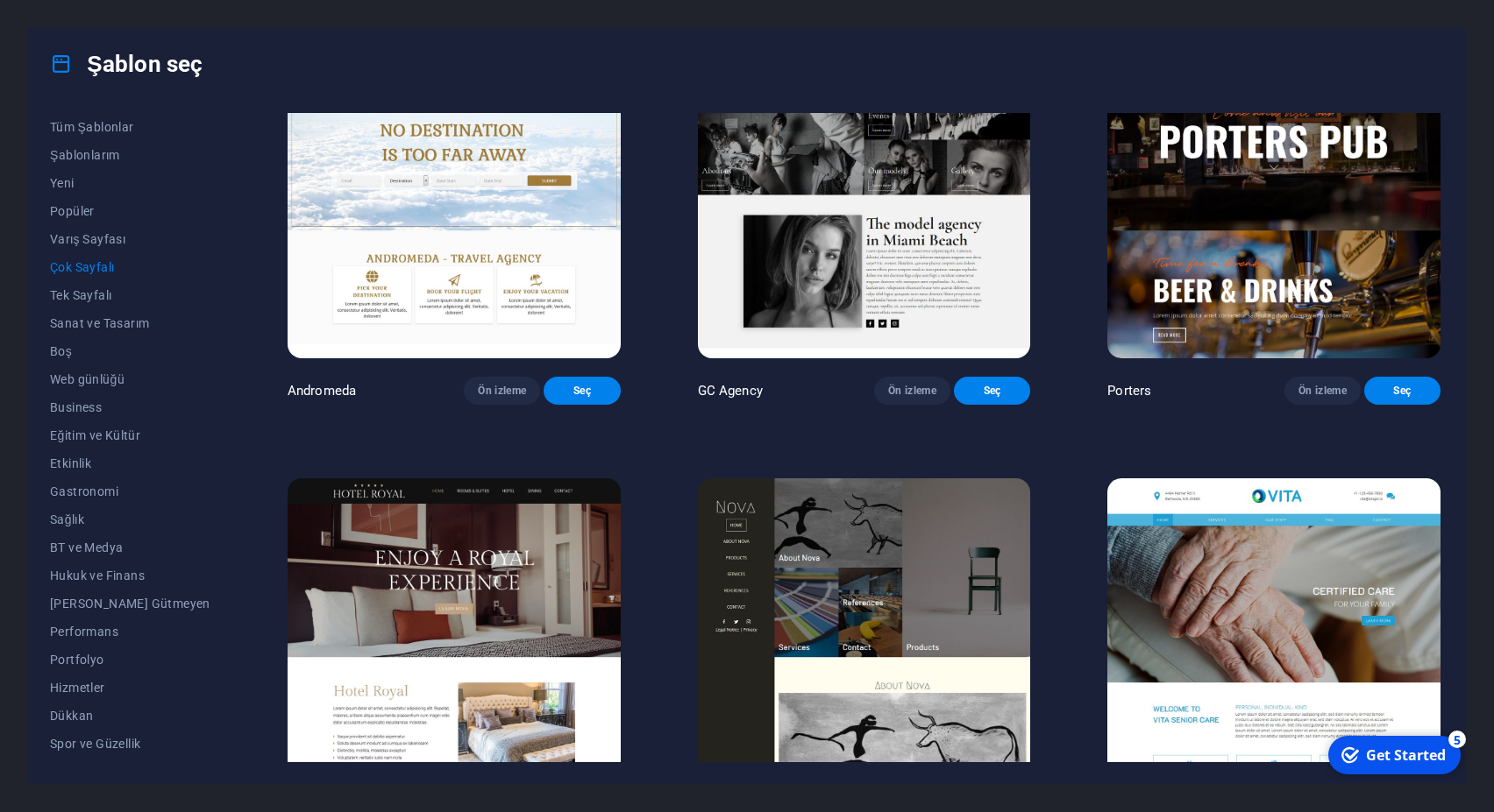
scroll to position [8092, 0]
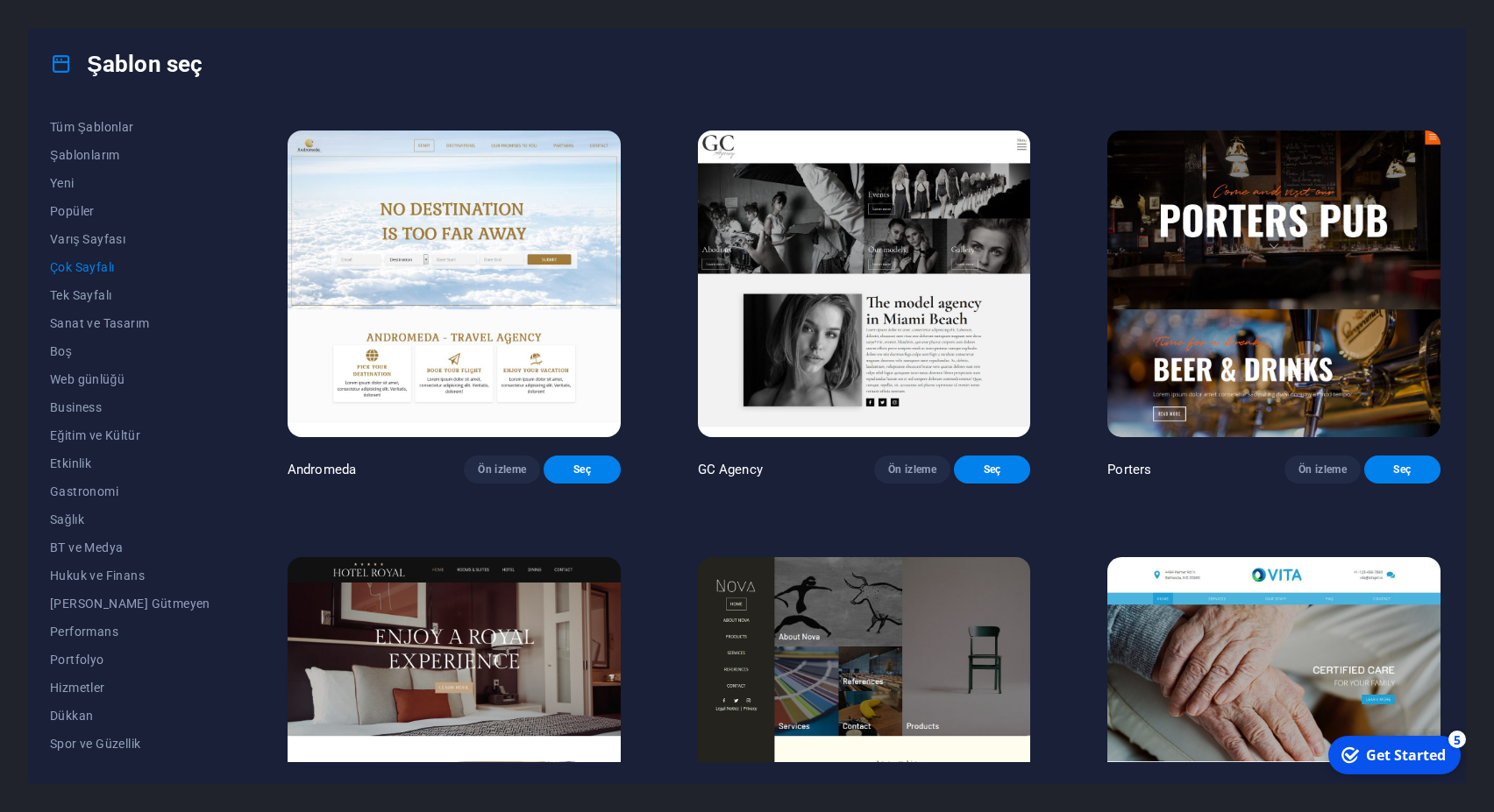
click at [882, 289] on img at bounding box center [864, 284] width 333 height 307
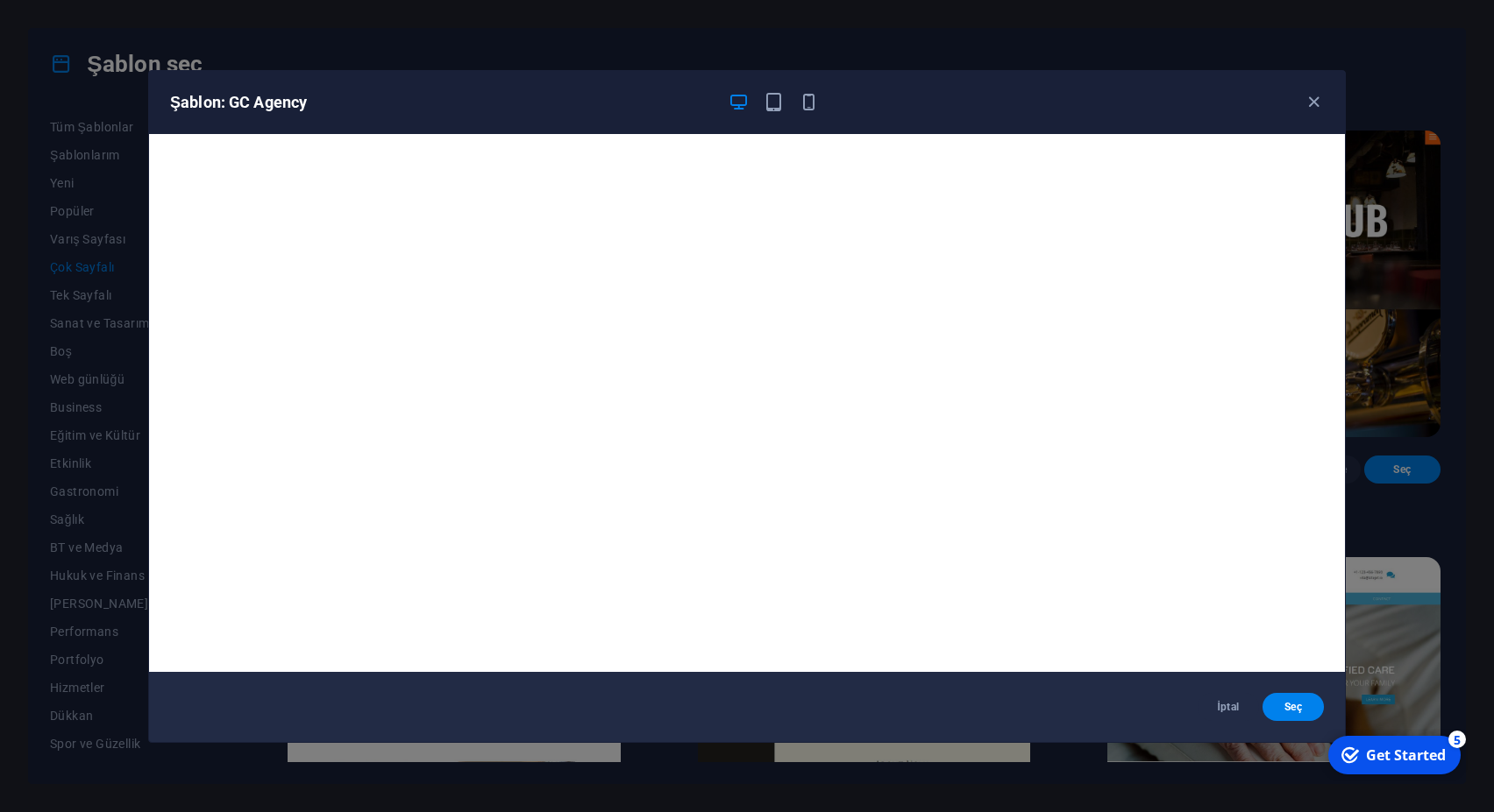
click at [256, 98] on h6 "Şablon: GC Agency" at bounding box center [441, 102] width 543 height 21
click at [1311, 99] on icon "button" at bounding box center [1314, 102] width 20 height 20
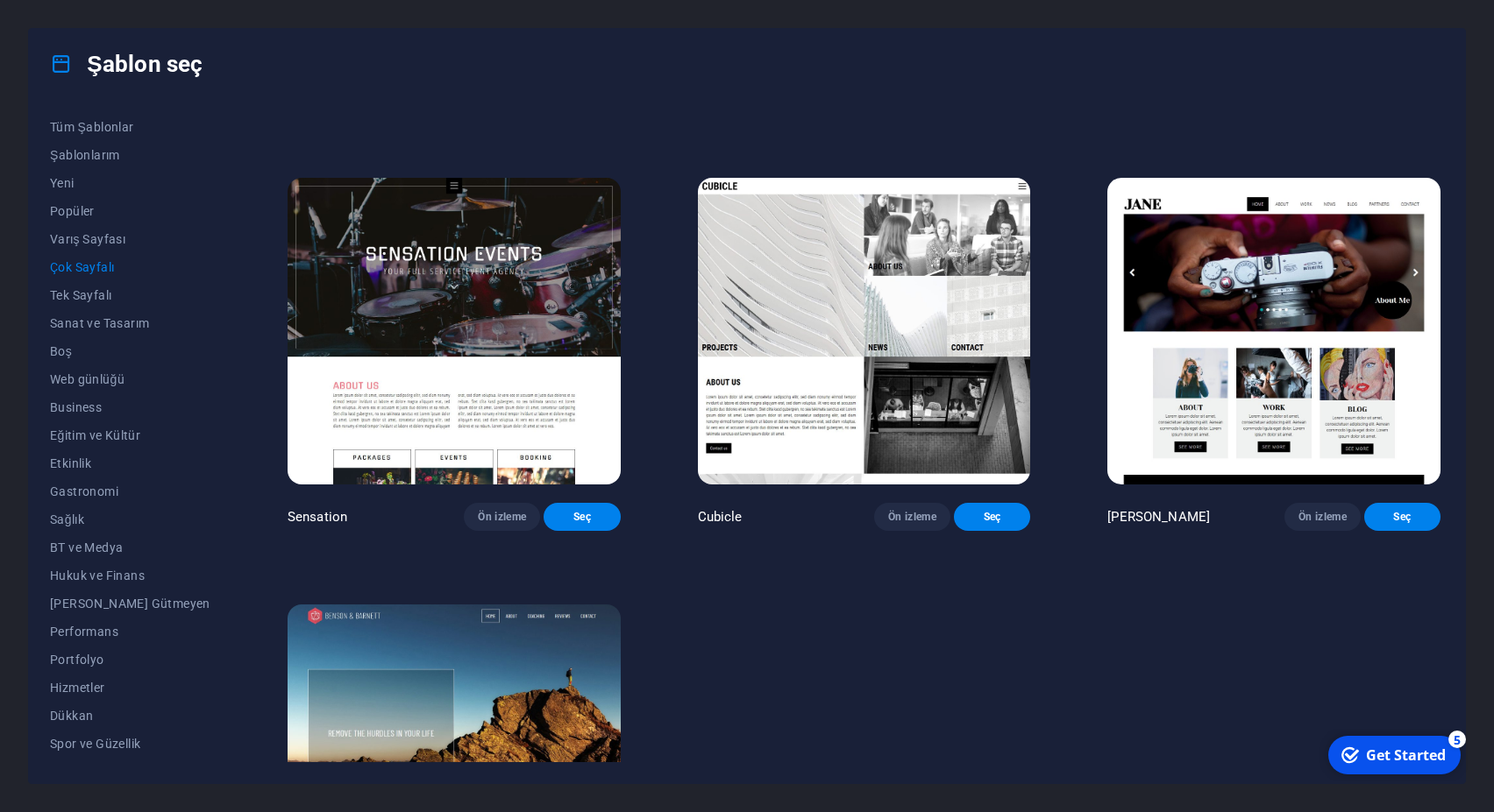
scroll to position [9354, 0]
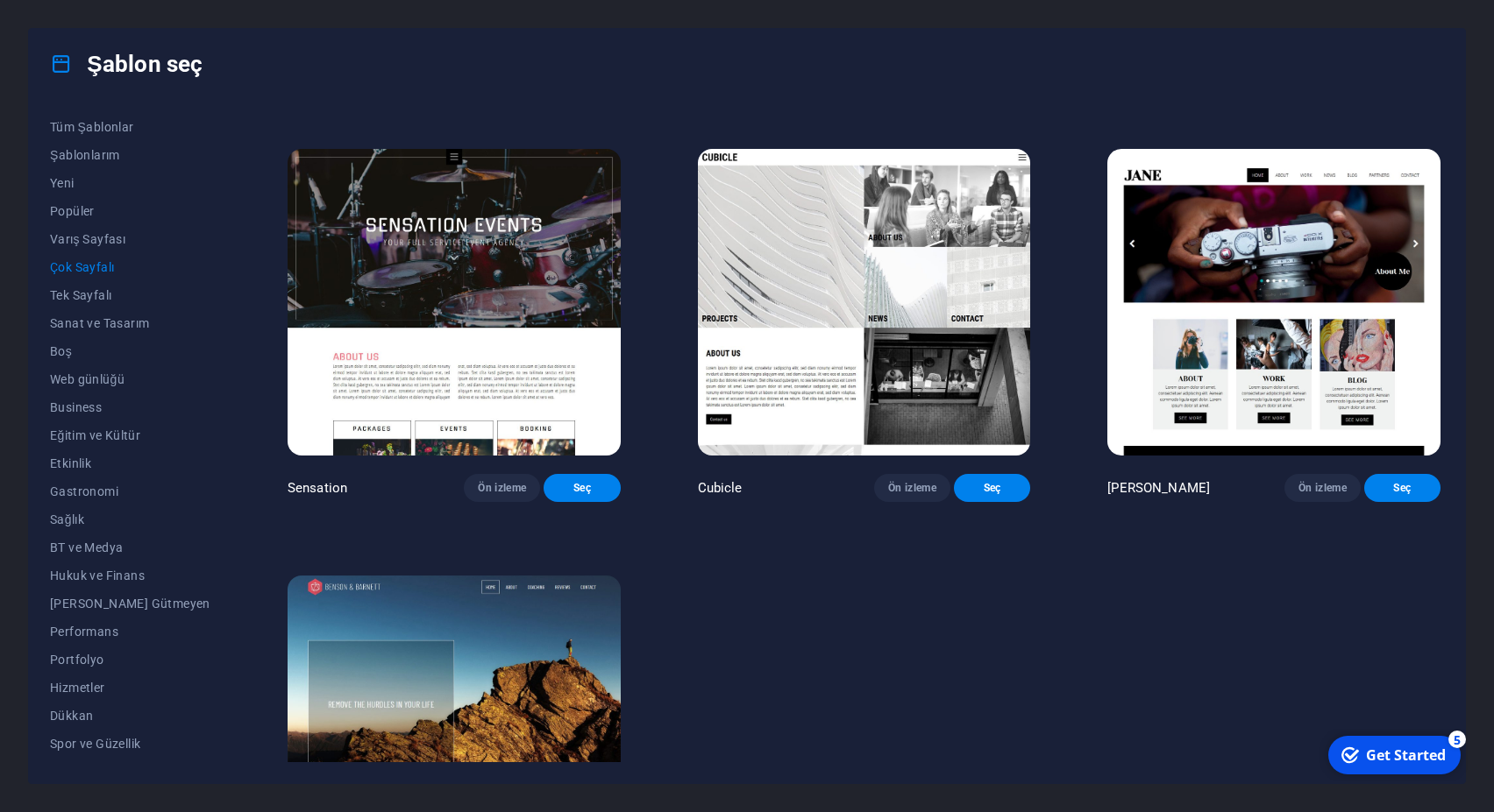
click at [1354, 371] on img at bounding box center [1273, 303] width 333 height 307
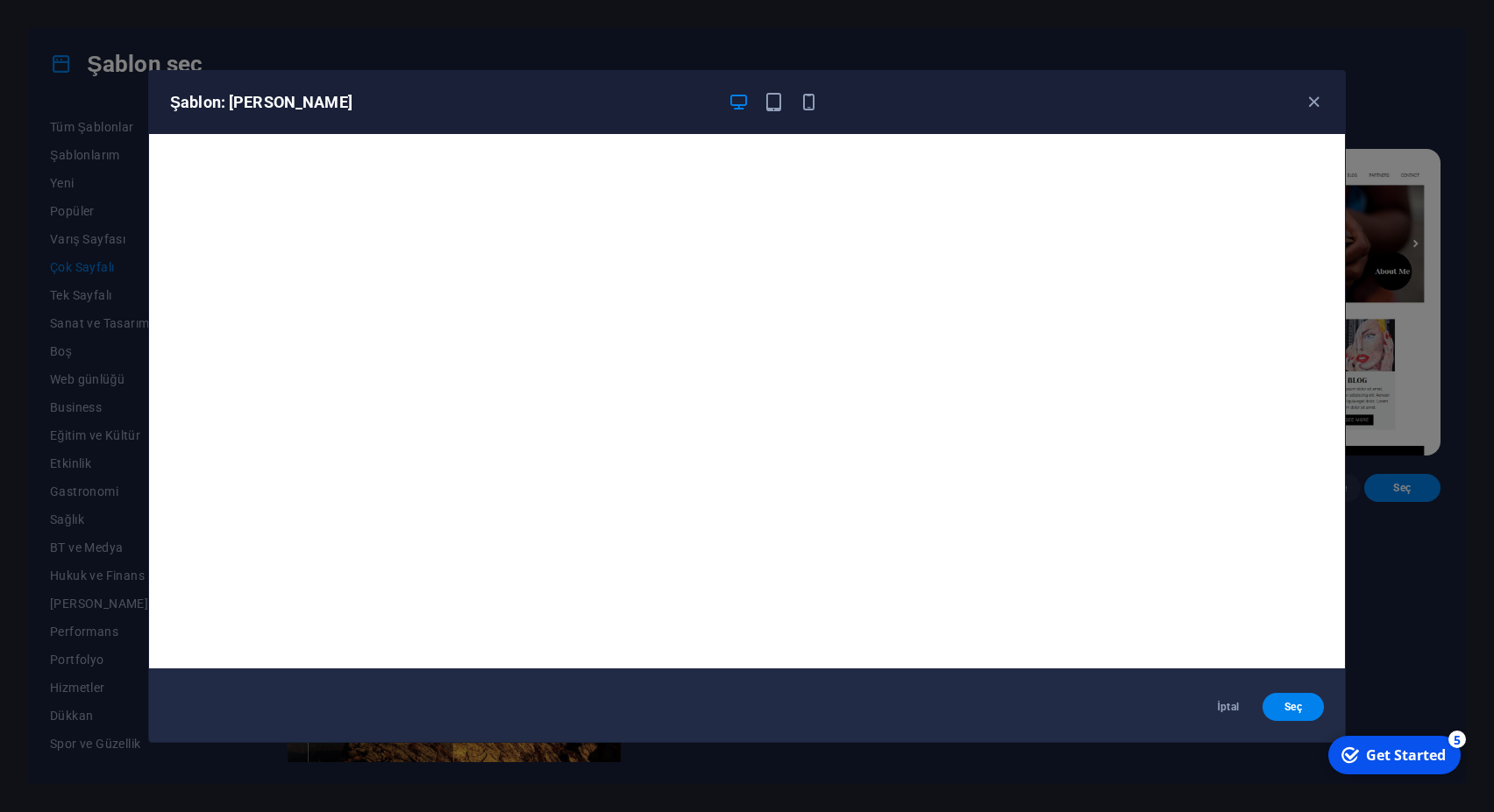
scroll to position [0, 0]
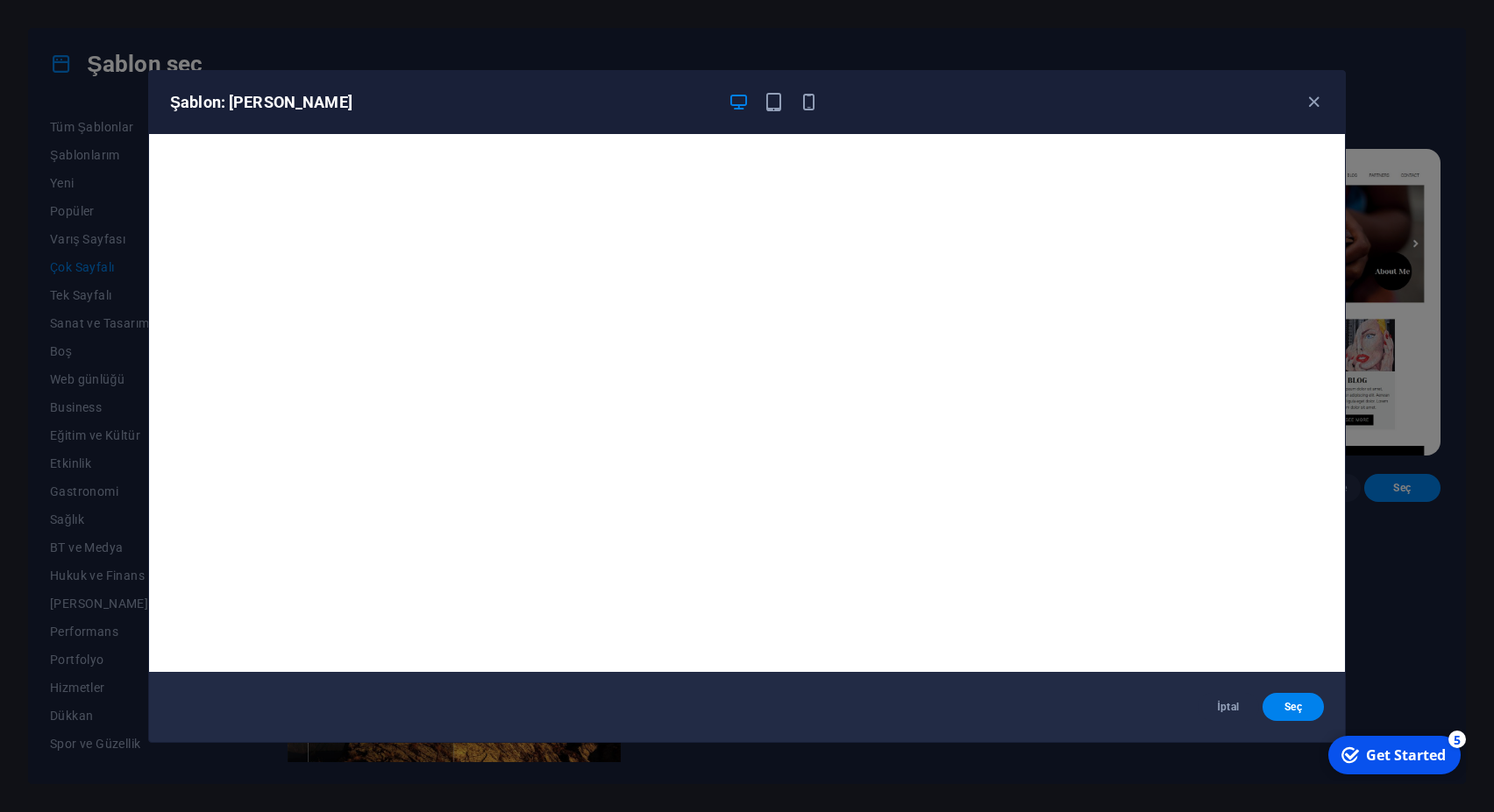
click at [1417, 190] on div "Şablon: Jane İptal Seç" at bounding box center [747, 406] width 1494 height 812
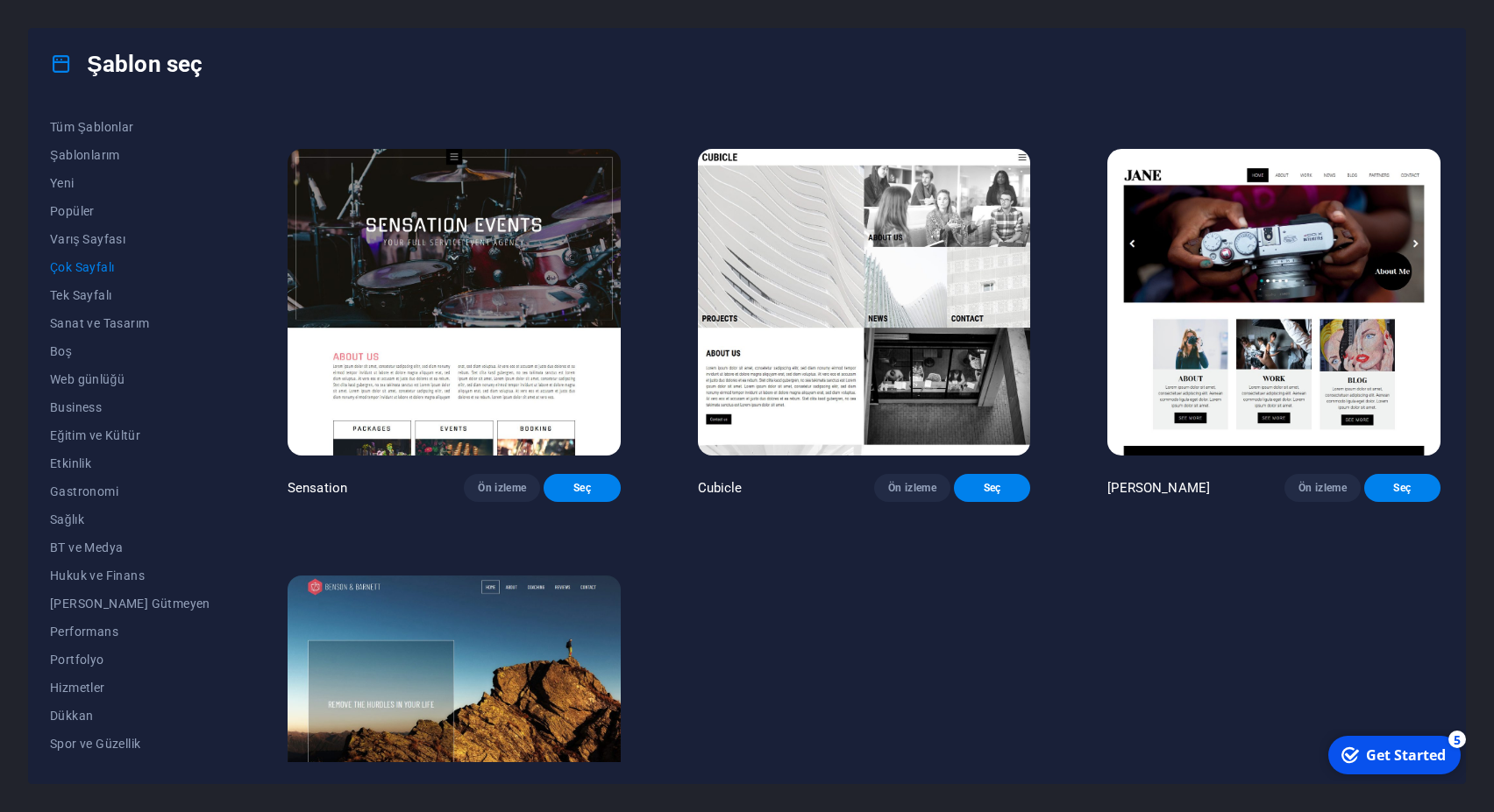
click at [863, 365] on img at bounding box center [864, 303] width 333 height 307
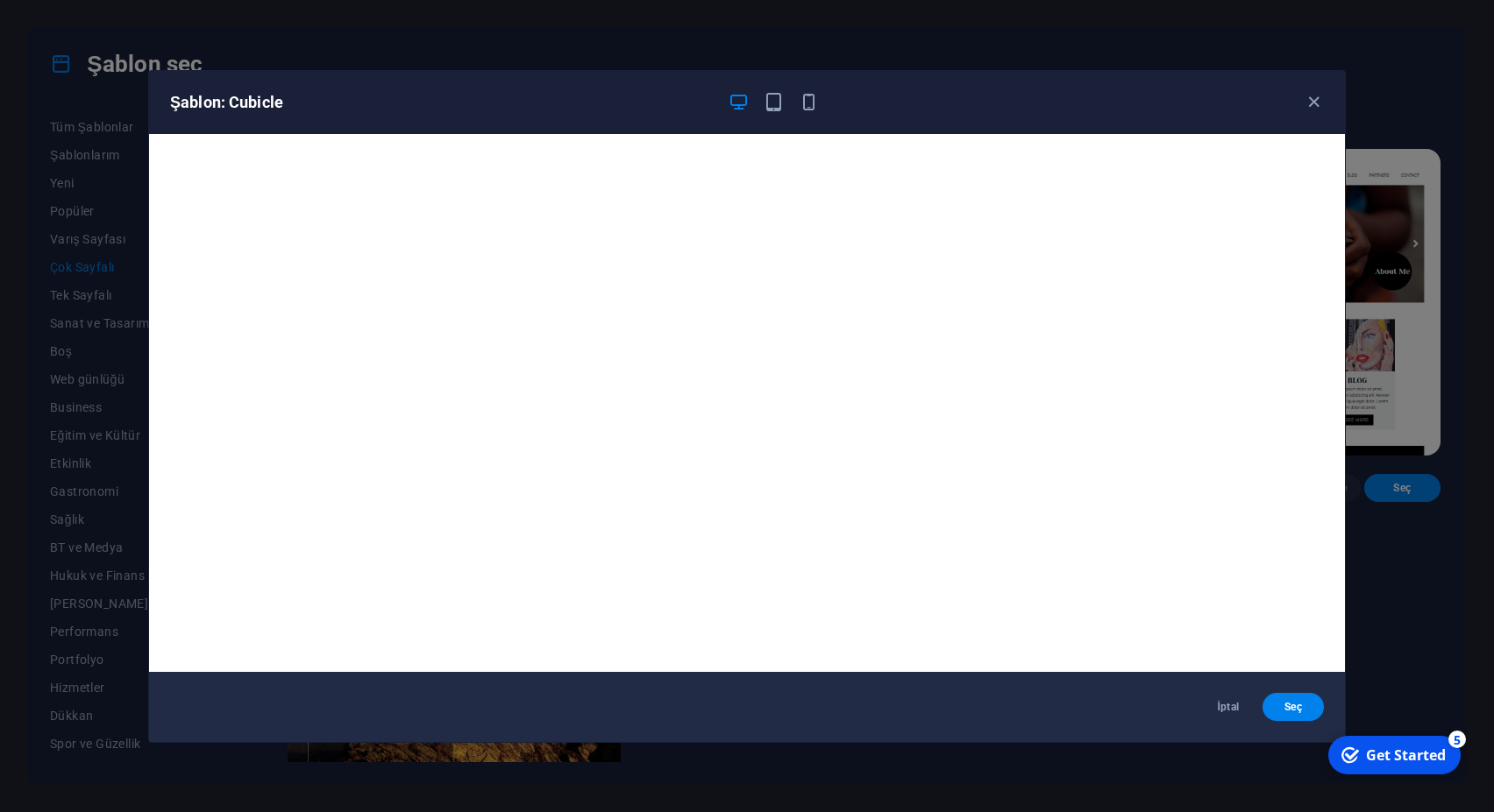
click at [1453, 359] on div "Şablon: Cubicle İptal Seç" at bounding box center [747, 406] width 1494 height 812
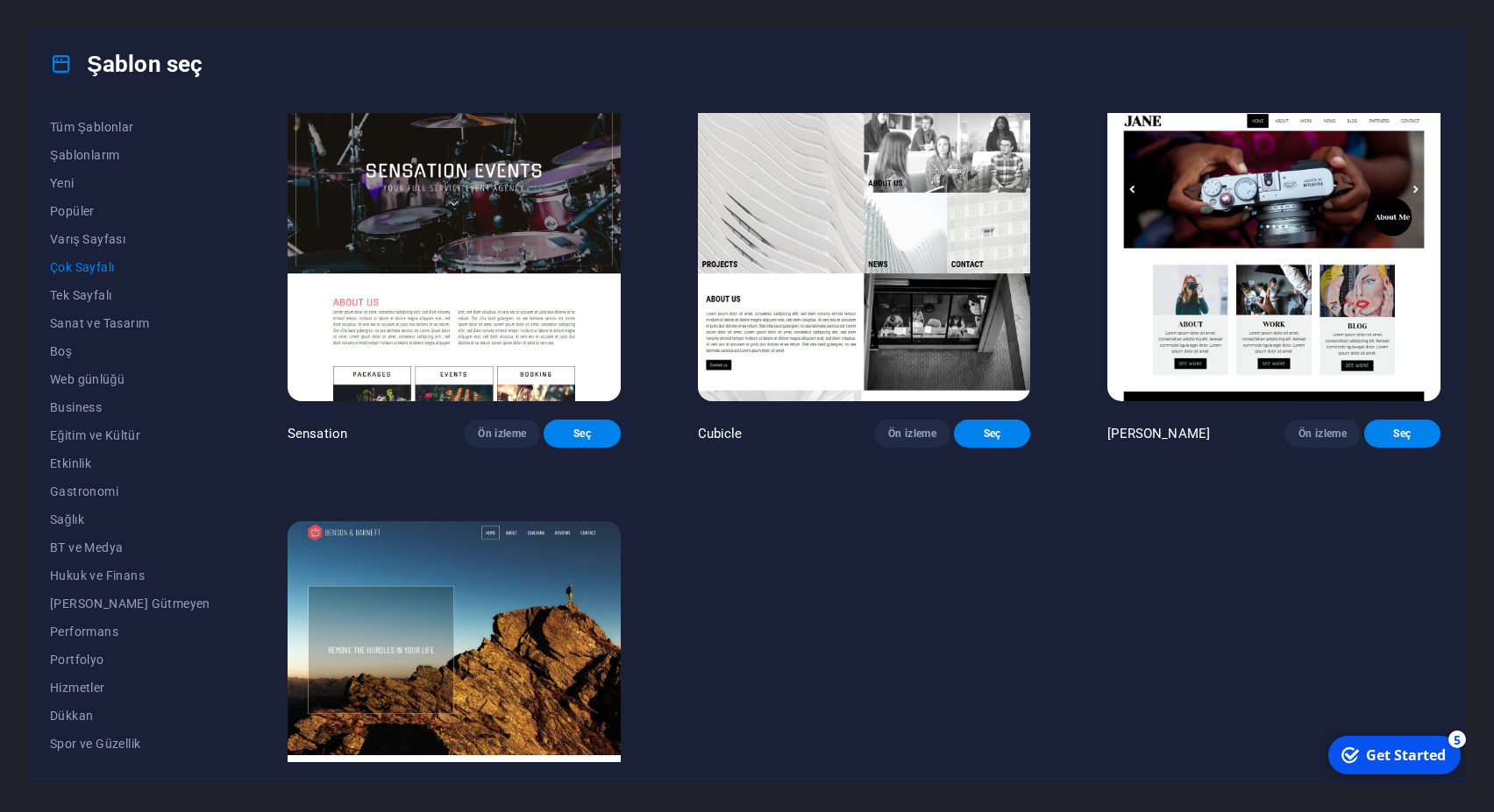
scroll to position [9433, 0]
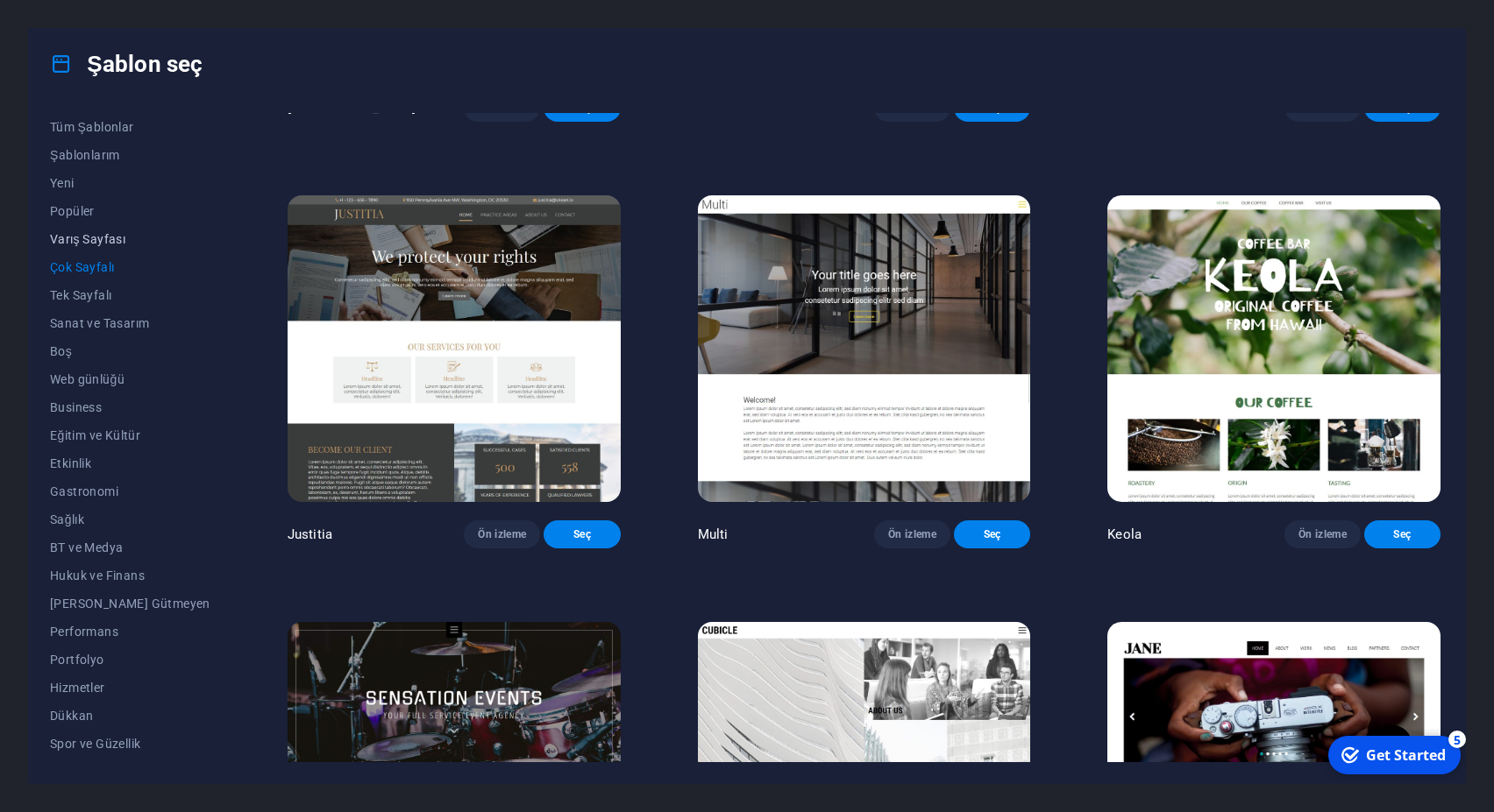
click at [89, 234] on span "Varış Sayfası" at bounding box center [131, 239] width 160 height 14
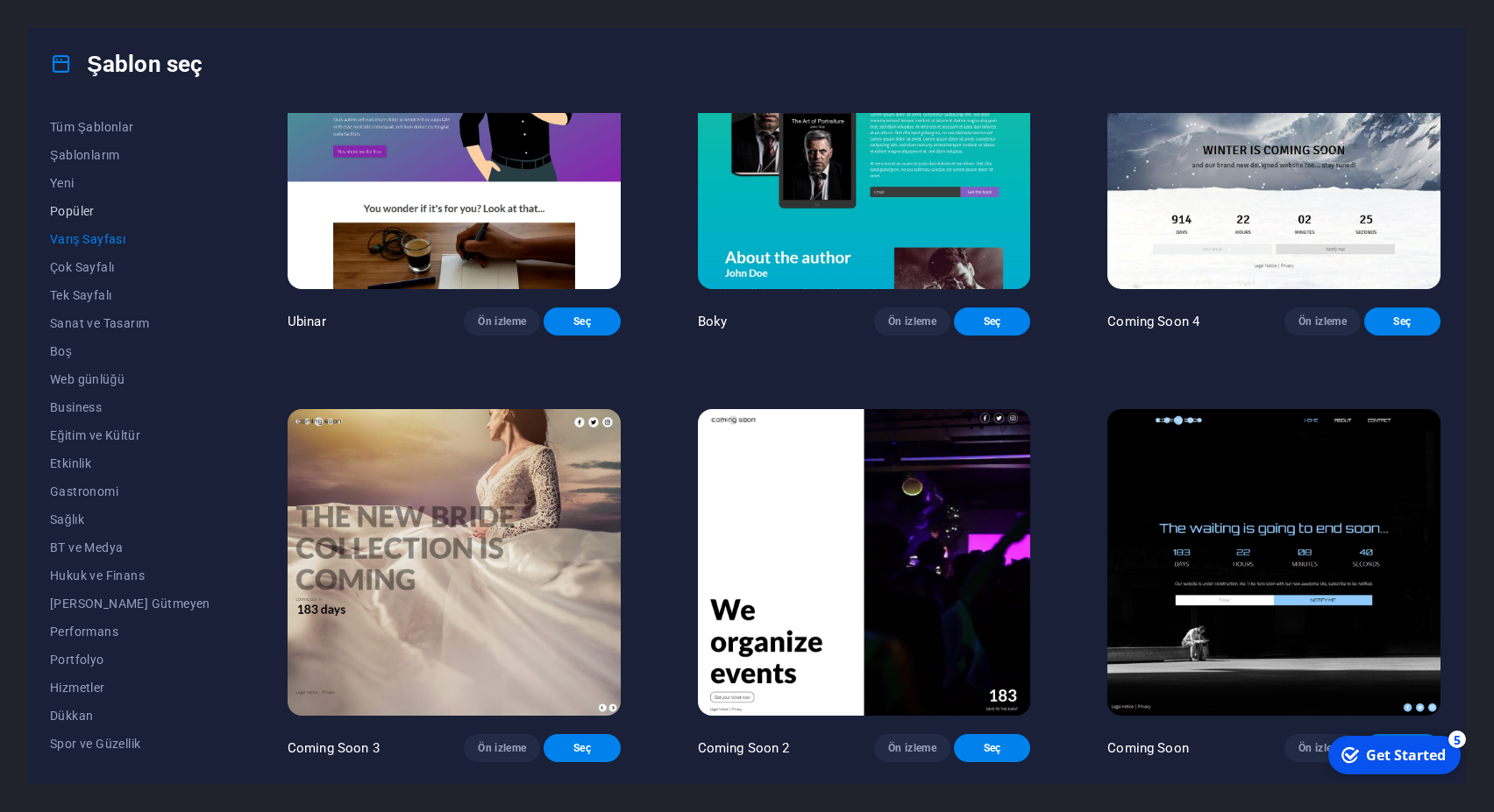
click at [74, 208] on span "Popüler" at bounding box center [131, 211] width 160 height 14
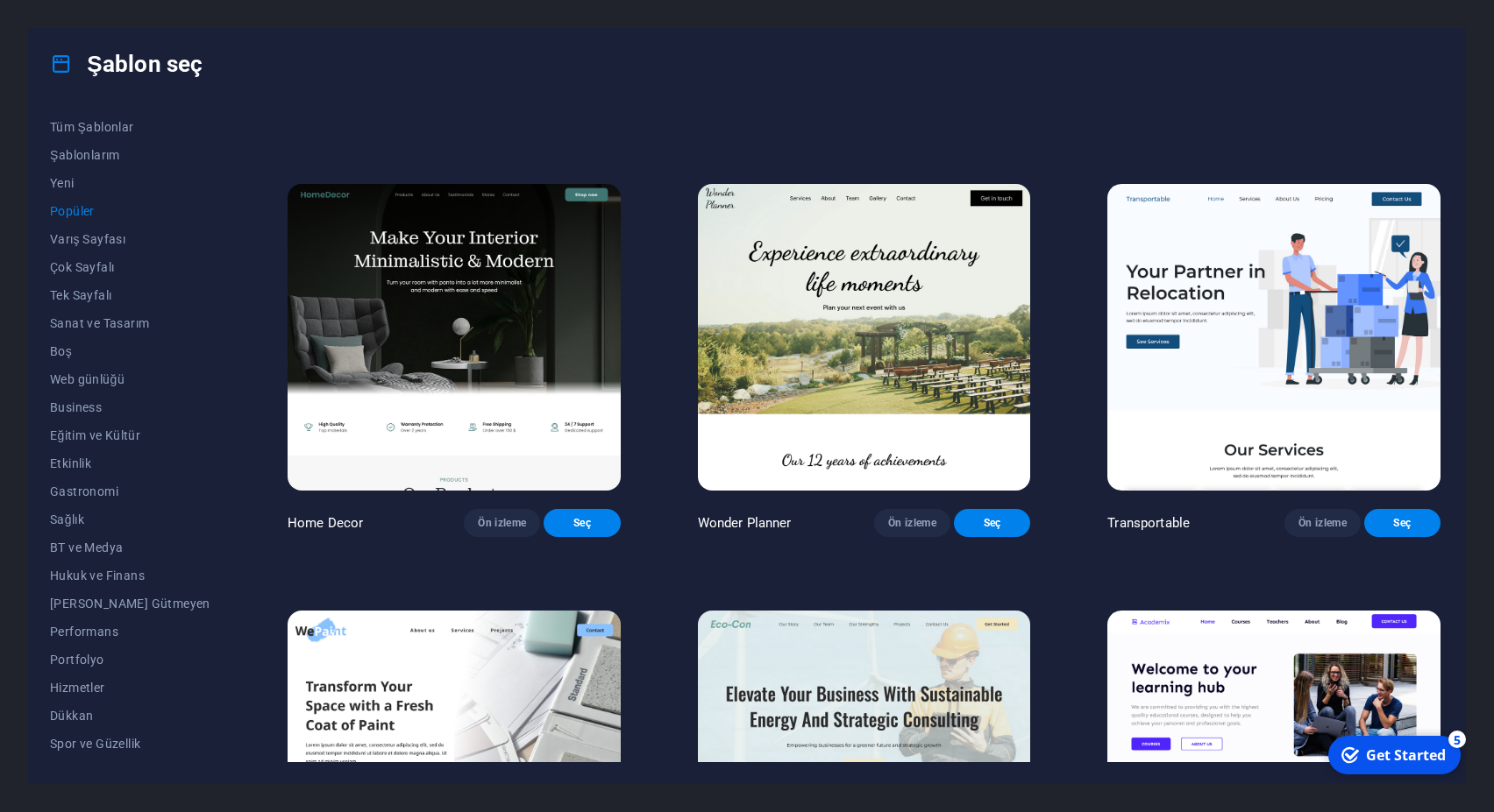
scroll to position [0, 0]
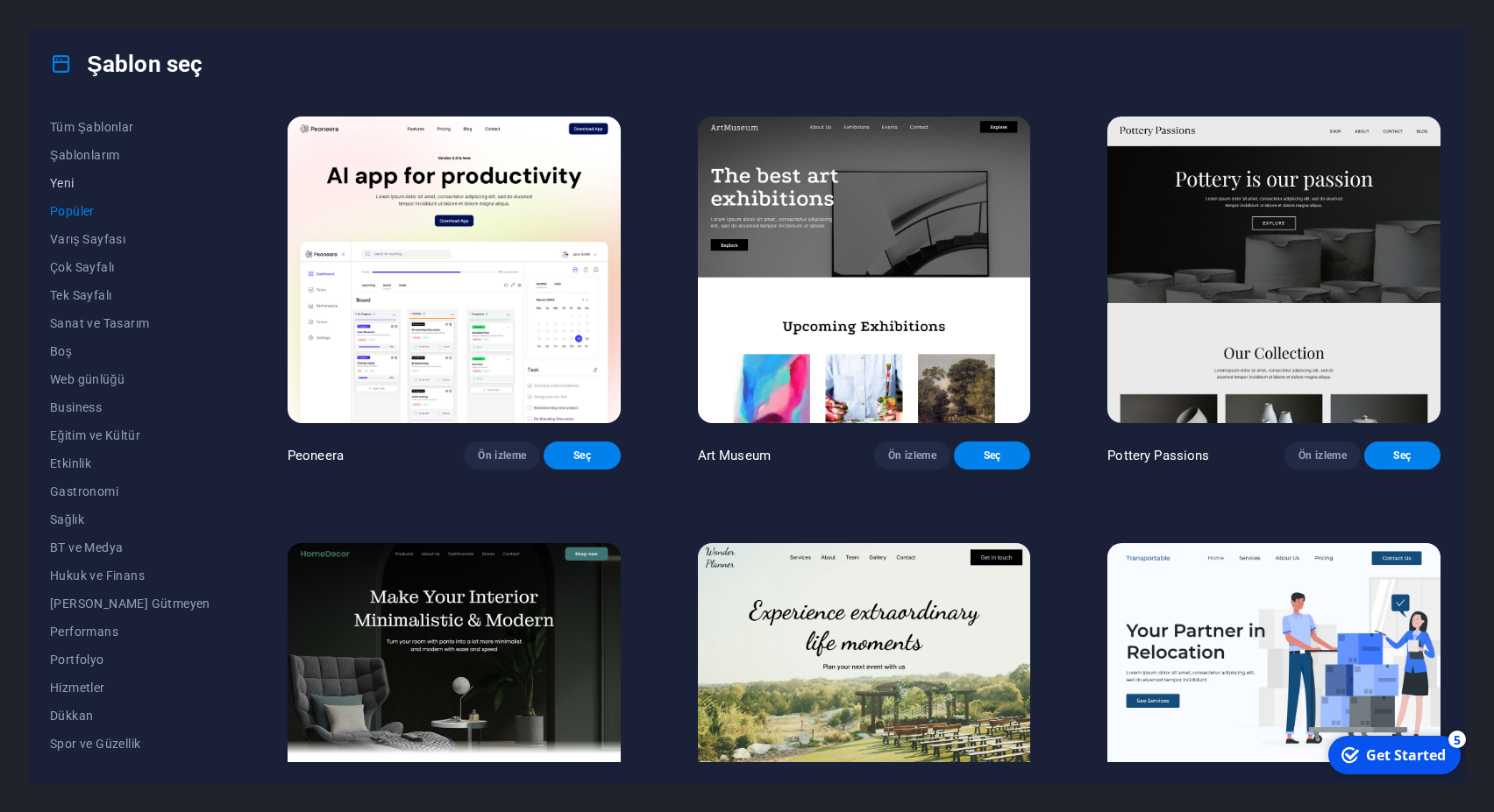
click at [63, 176] on span "Yeni" at bounding box center [131, 183] width 160 height 14
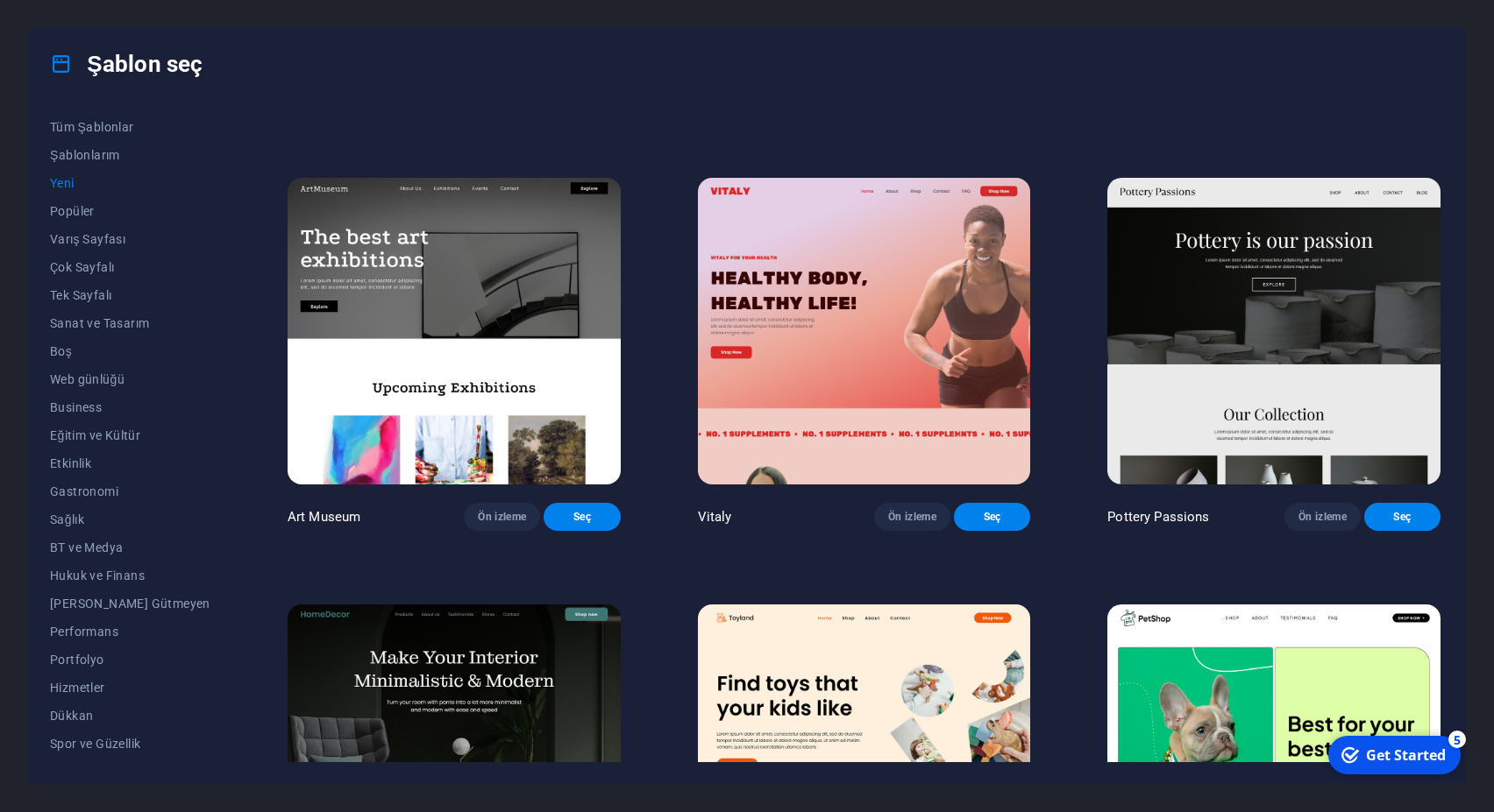
scroll to position [395, 0]
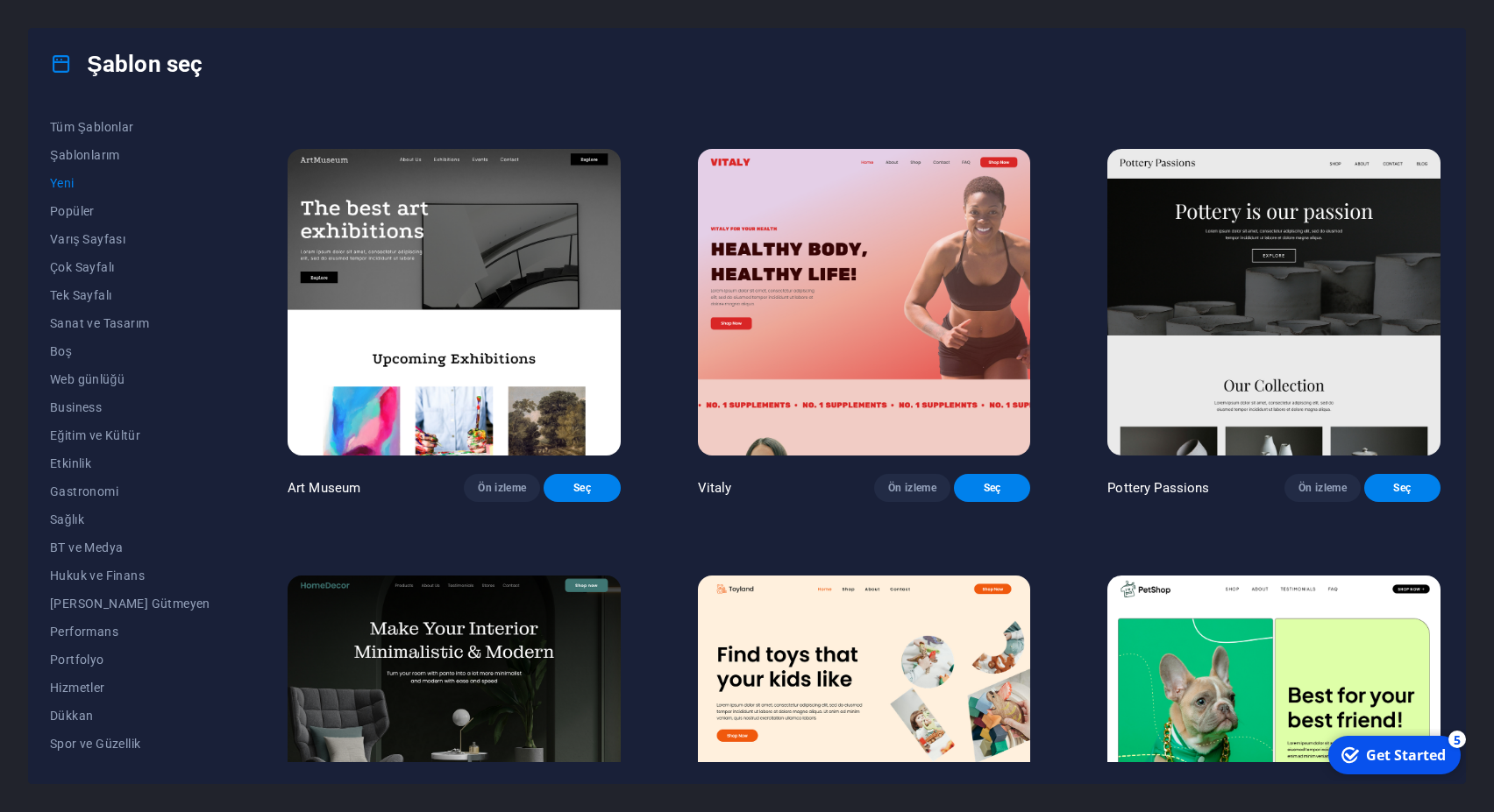
click at [893, 240] on img at bounding box center [864, 303] width 333 height 307
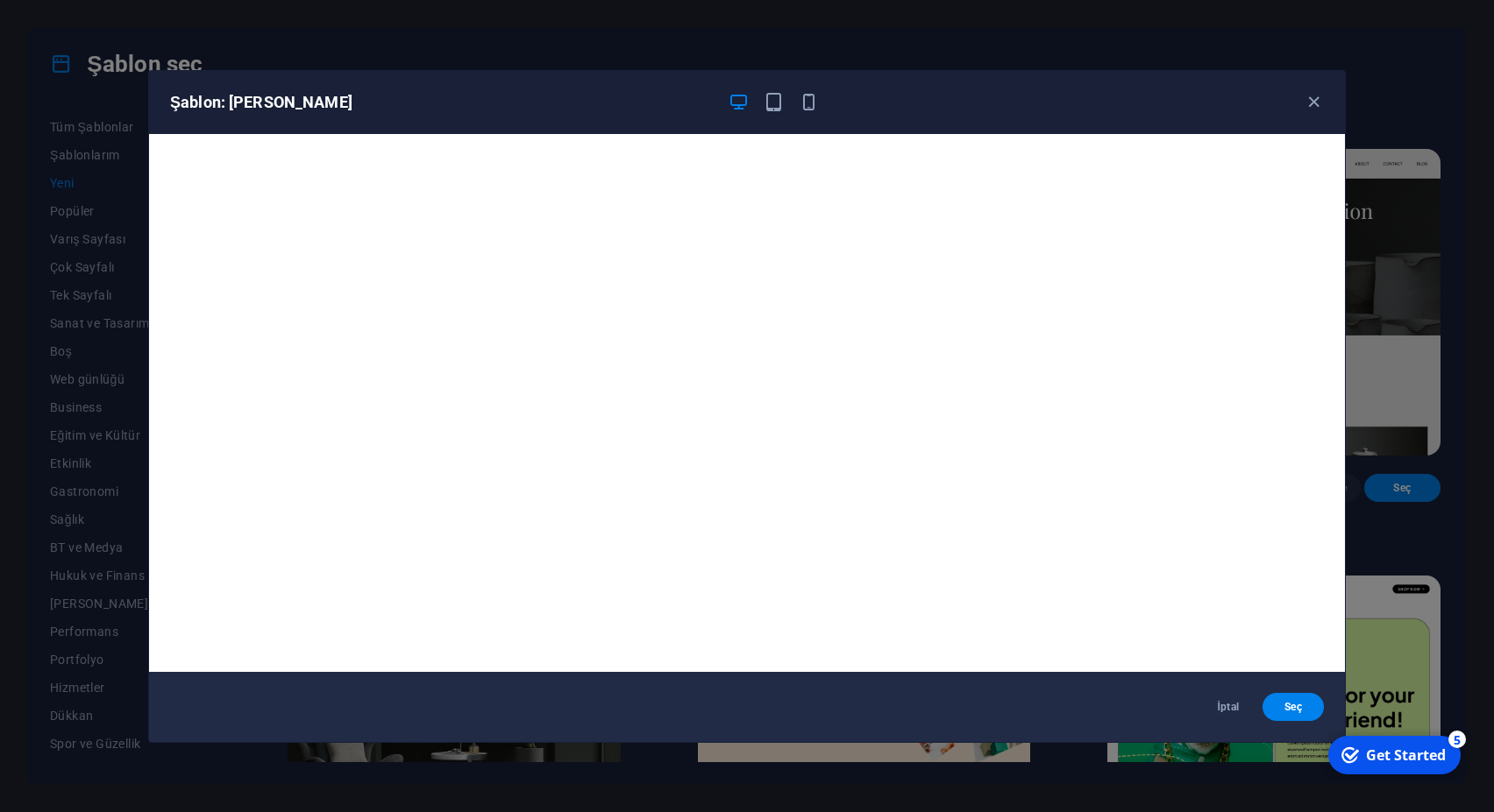
click at [1435, 352] on div "Şablon: Vitaly İptal Seç" at bounding box center [747, 406] width 1494 height 812
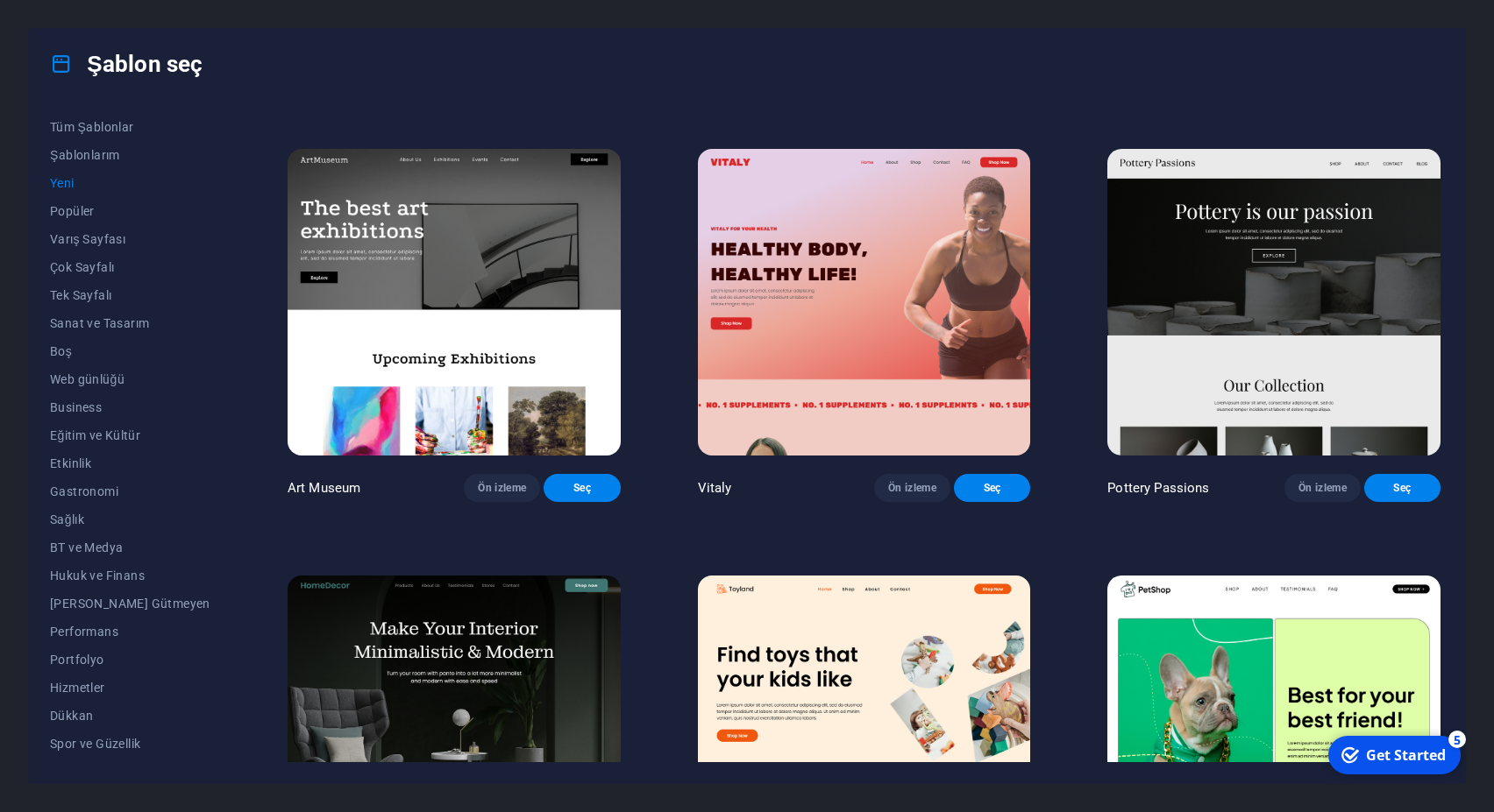
click at [1328, 312] on img at bounding box center [1273, 303] width 333 height 307
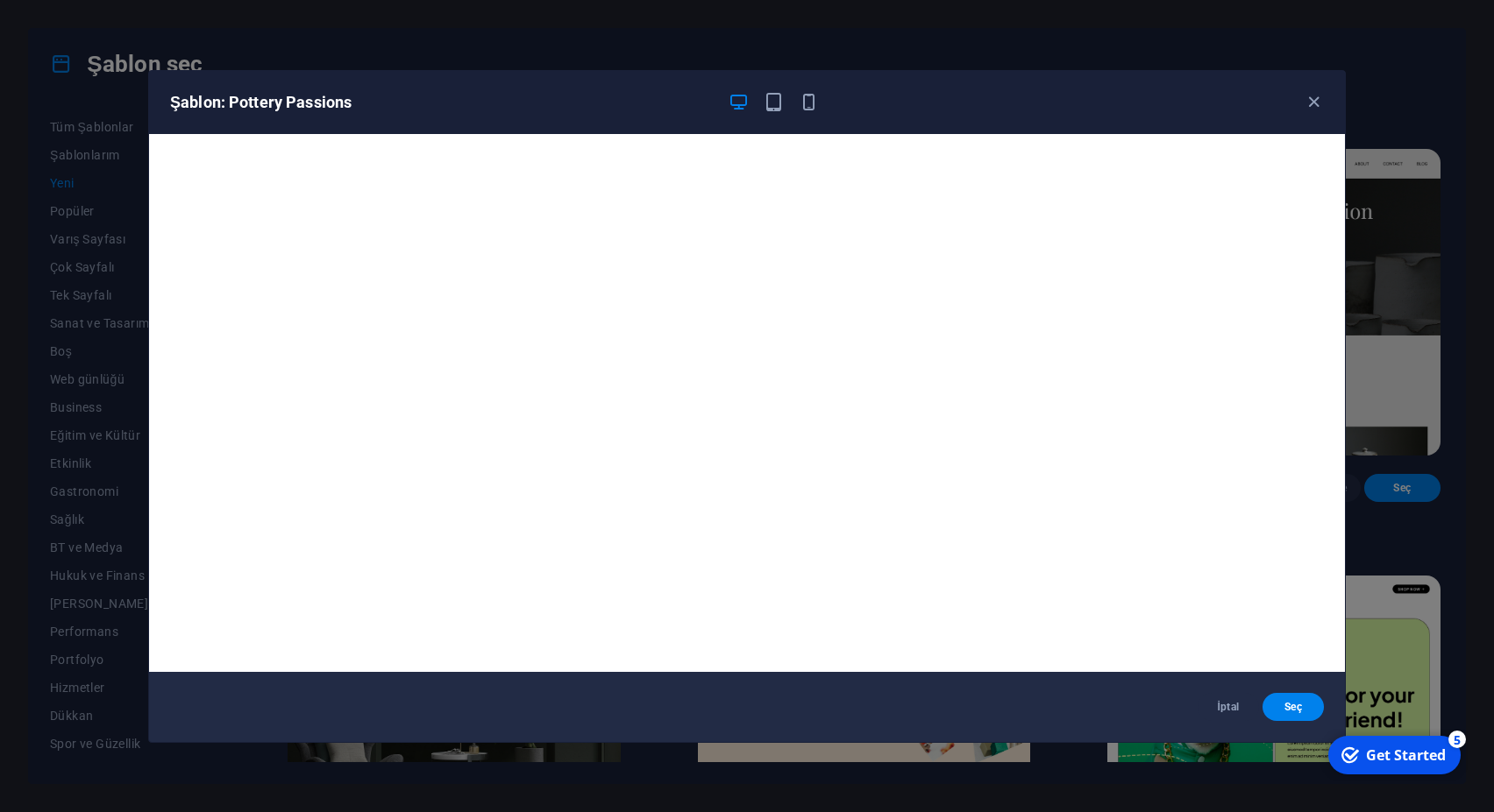
click at [1302, 107] on div "Şablon: Pottery Passions" at bounding box center [736, 102] width 1133 height 21
click at [1307, 103] on icon "button" at bounding box center [1314, 102] width 20 height 20
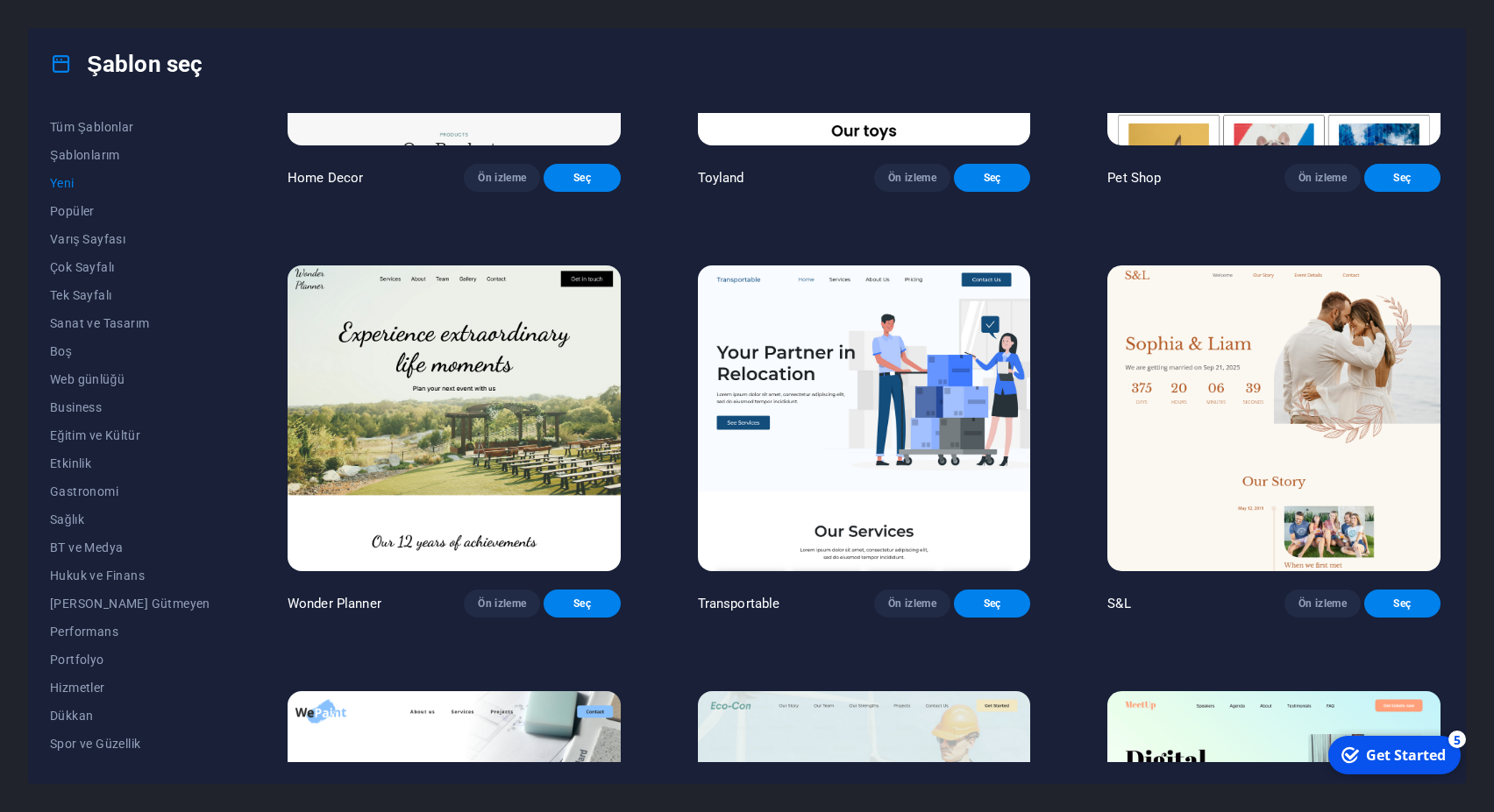
scroll to position [1262, 0]
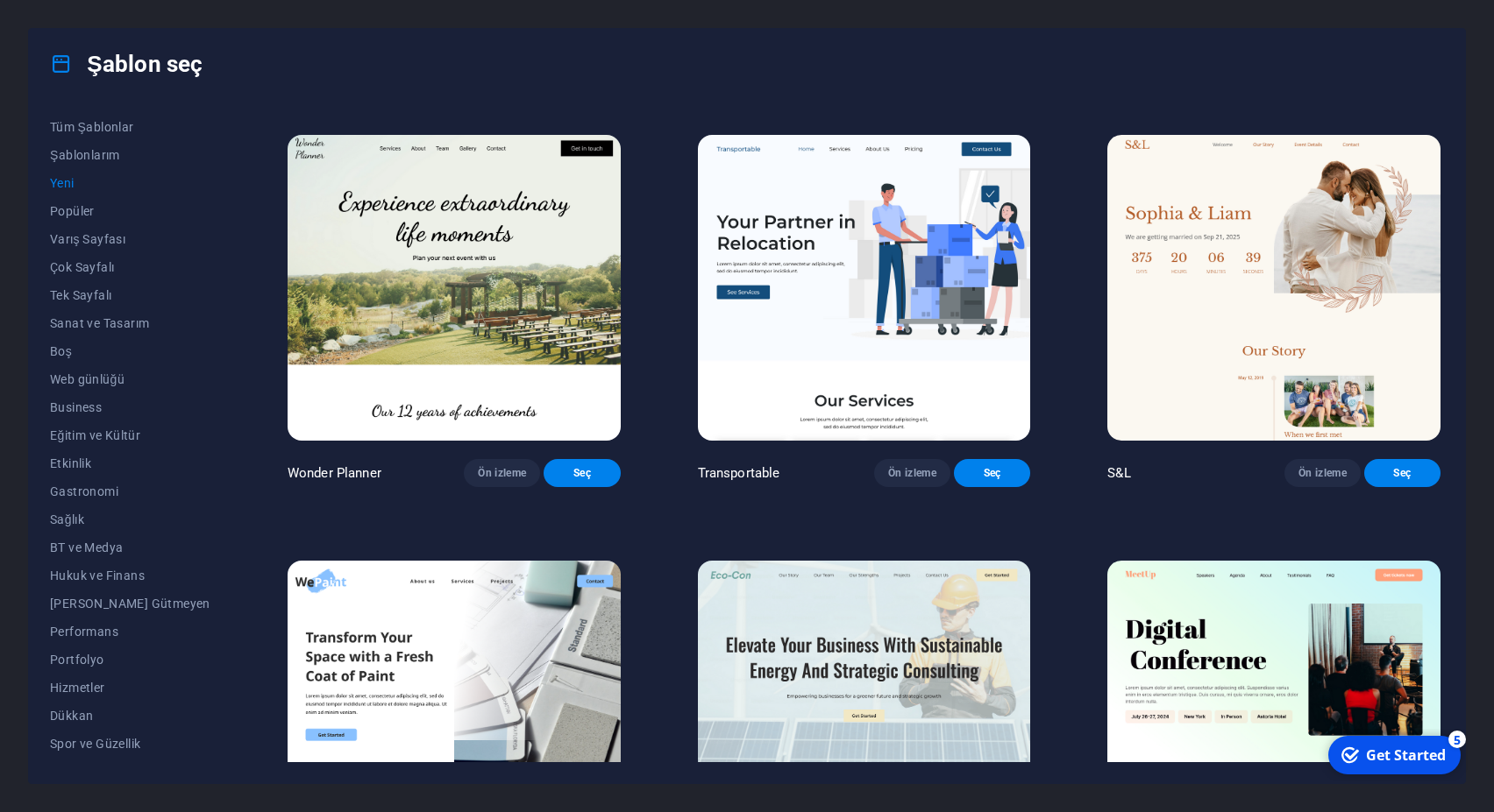
click at [416, 250] on img at bounding box center [454, 288] width 333 height 307
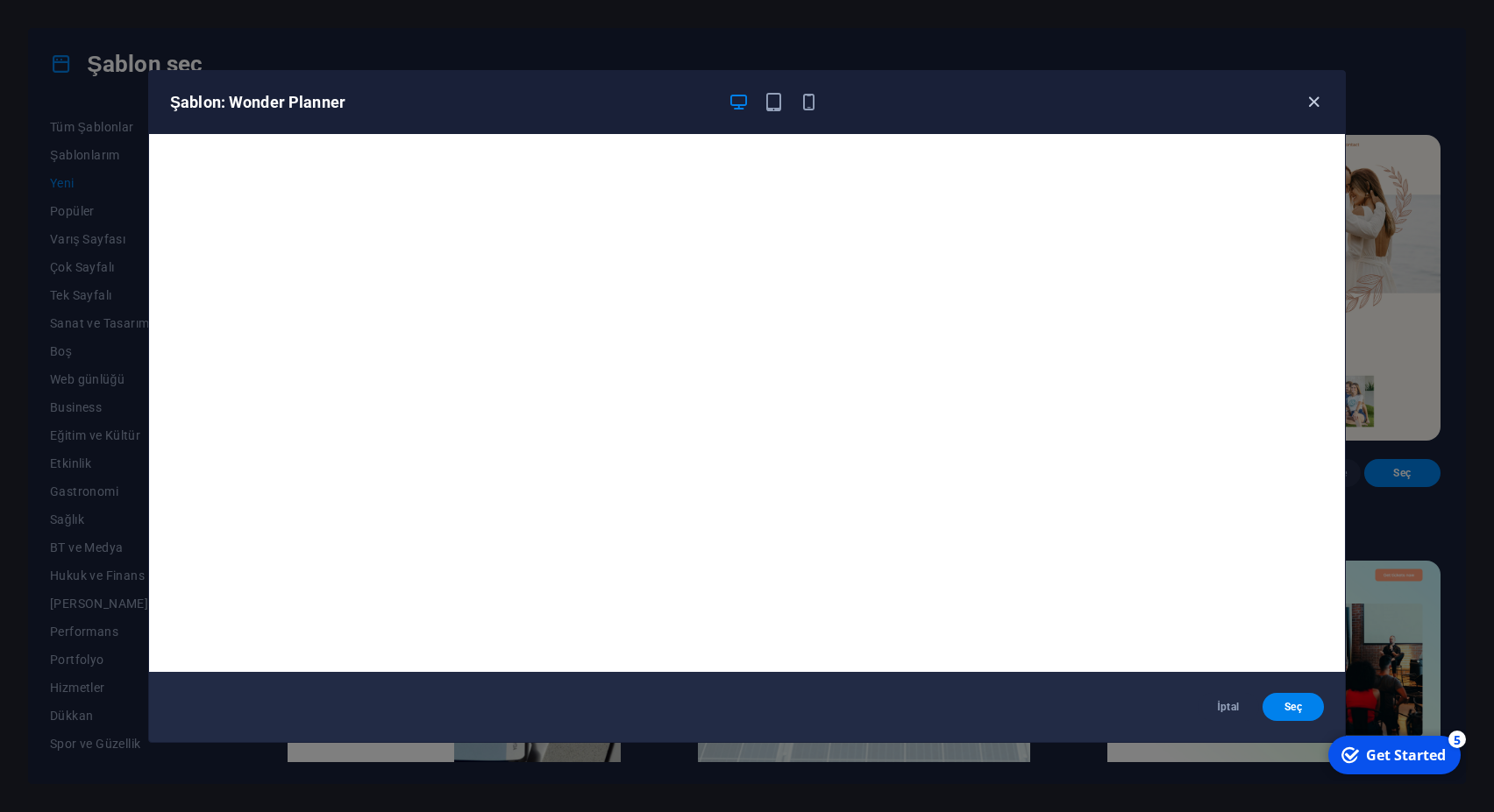
click at [1317, 104] on icon "button" at bounding box center [1314, 102] width 20 height 20
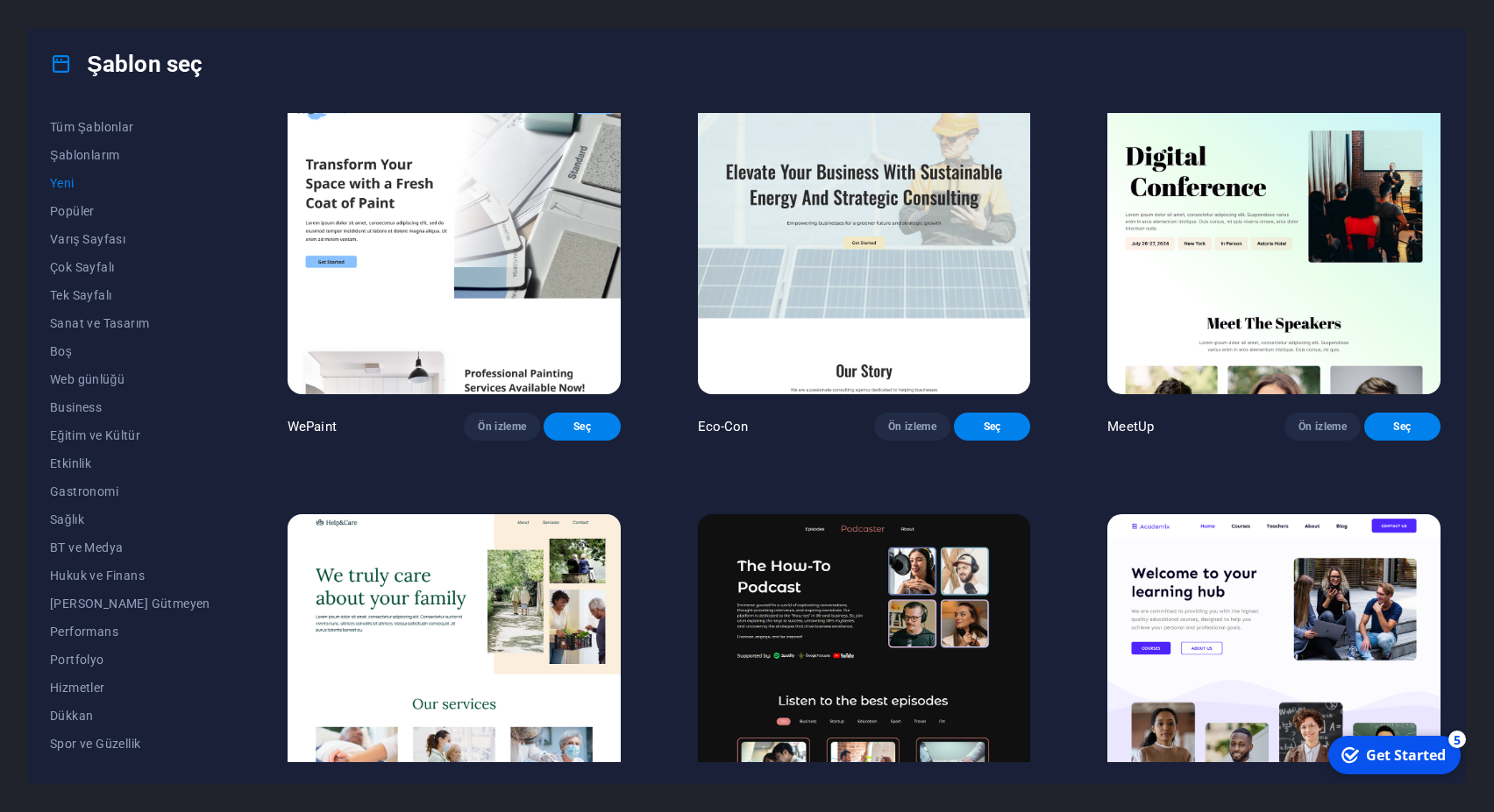
scroll to position [1858, 0]
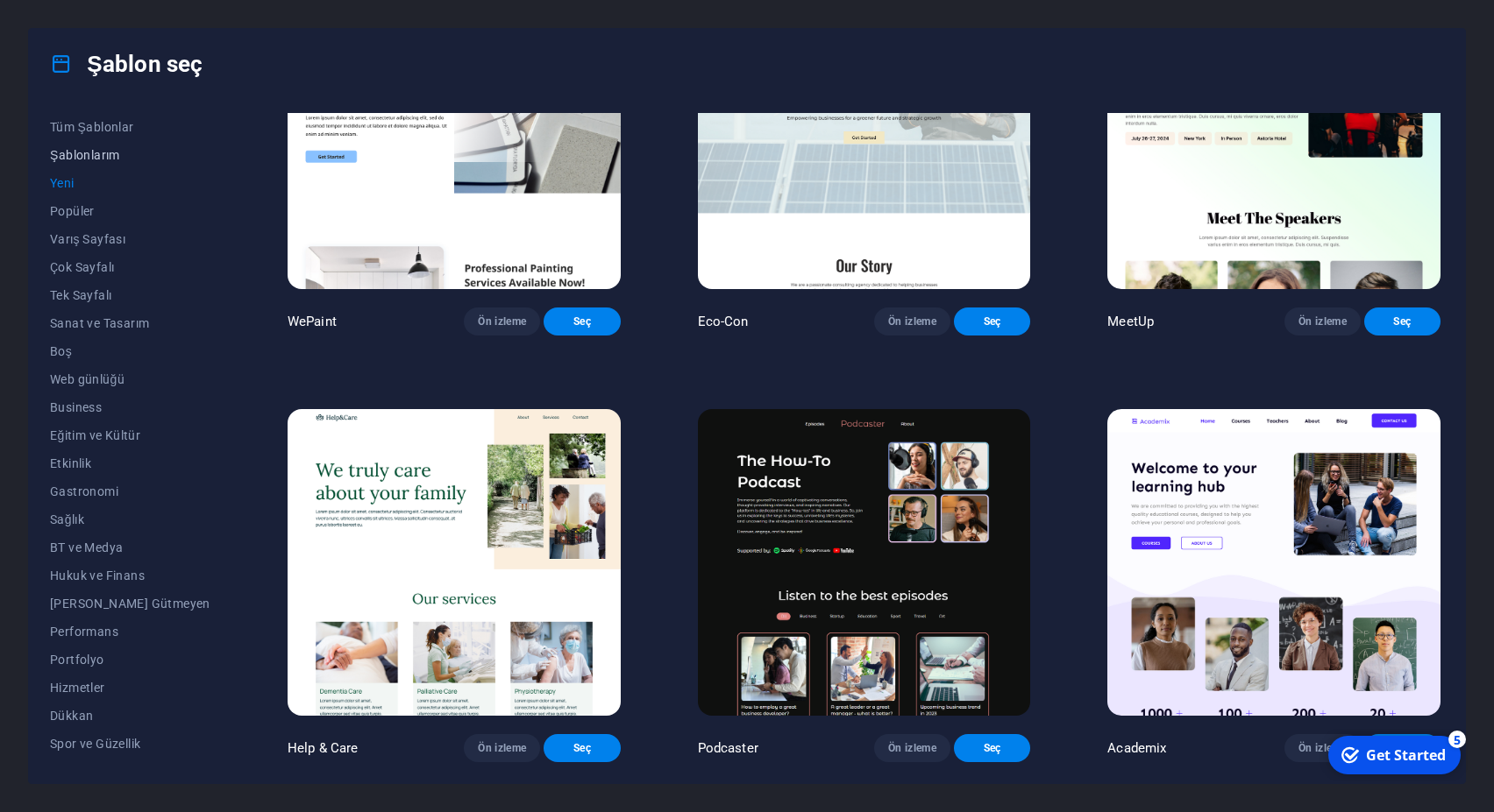
click at [88, 151] on span "Şablonlarım" at bounding box center [131, 155] width 160 height 14
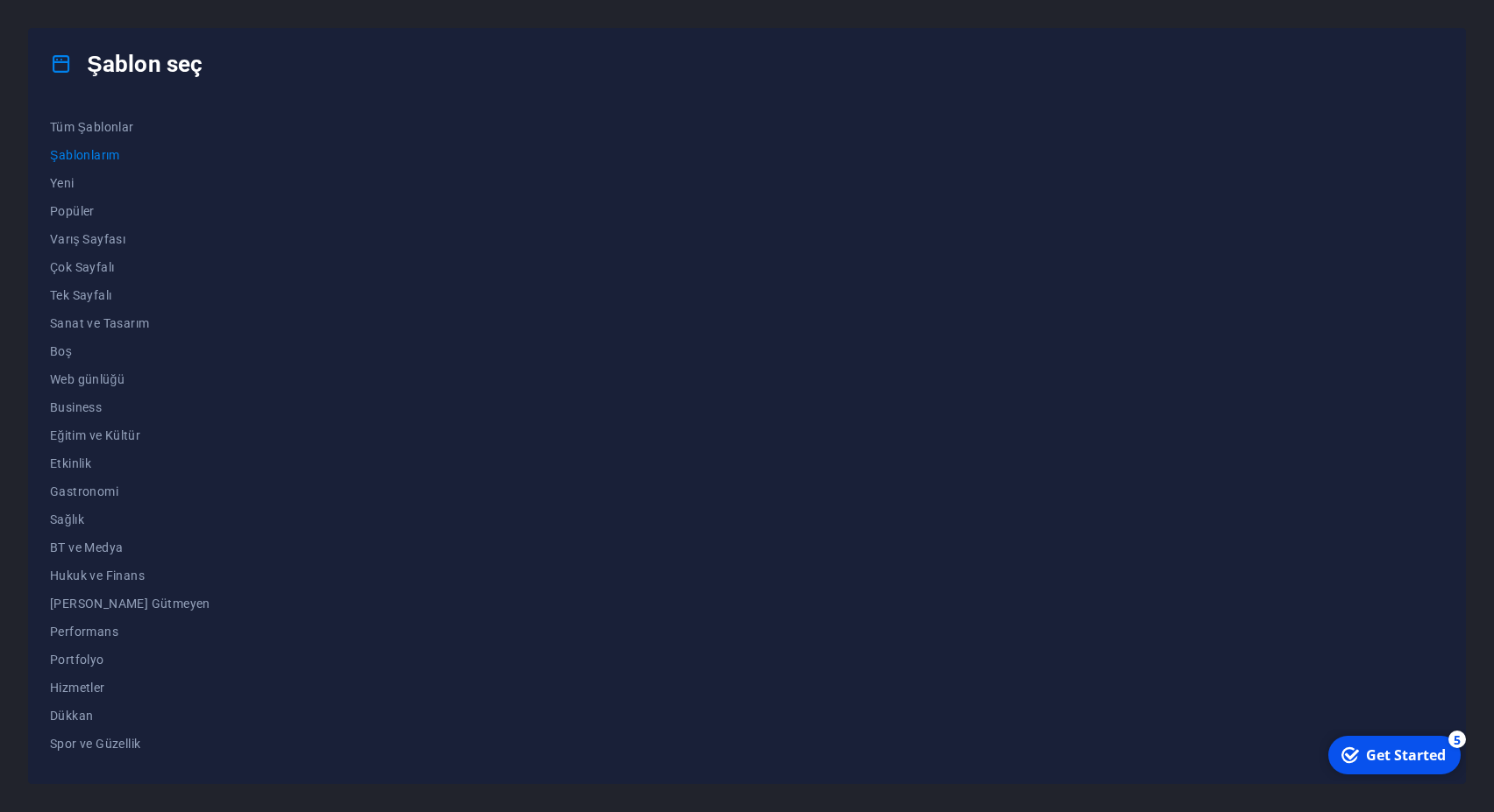
scroll to position [0, 0]
click at [87, 121] on span "Tüm Şablonlar" at bounding box center [131, 127] width 160 height 14
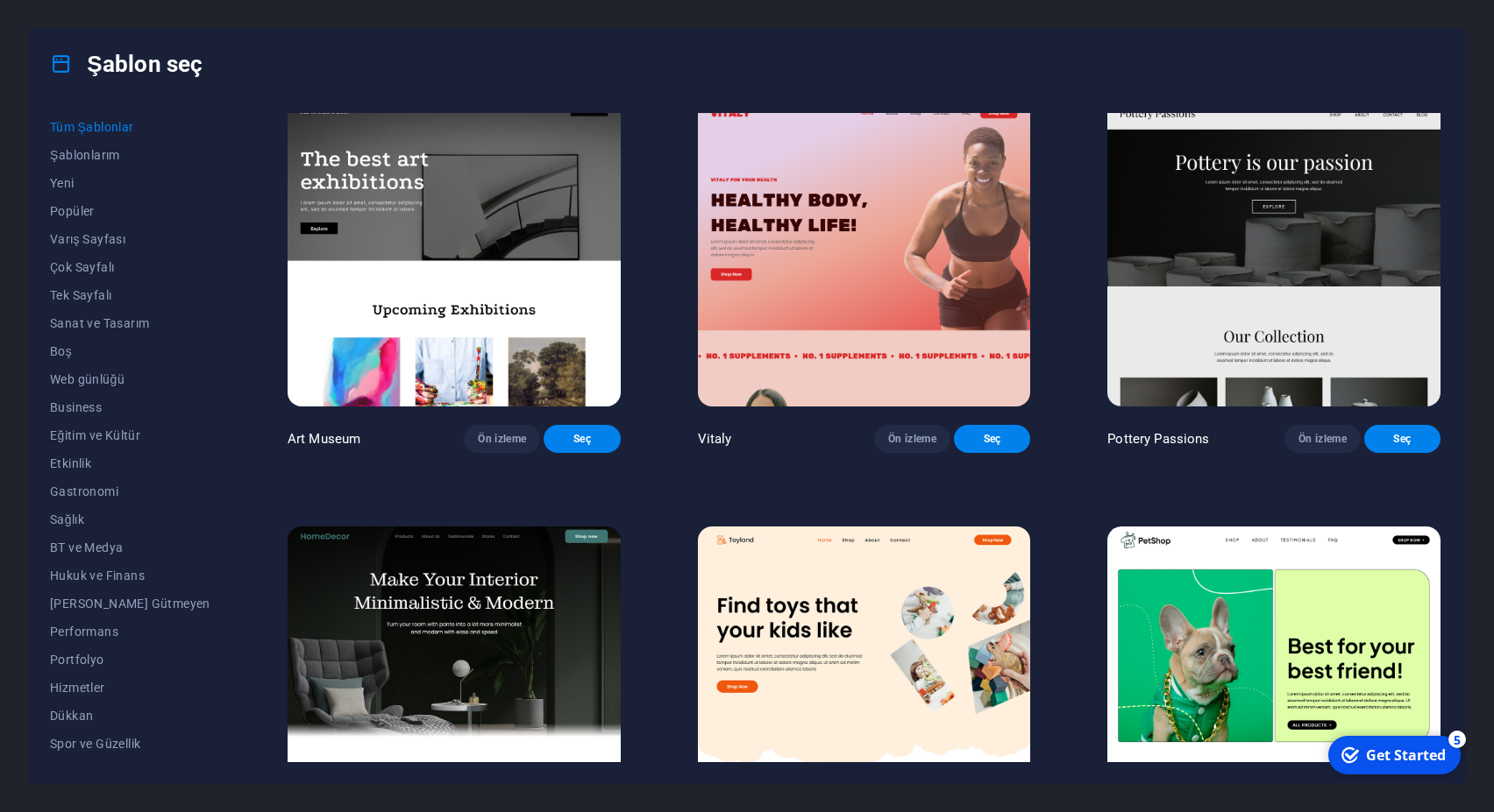
scroll to position [473, 0]
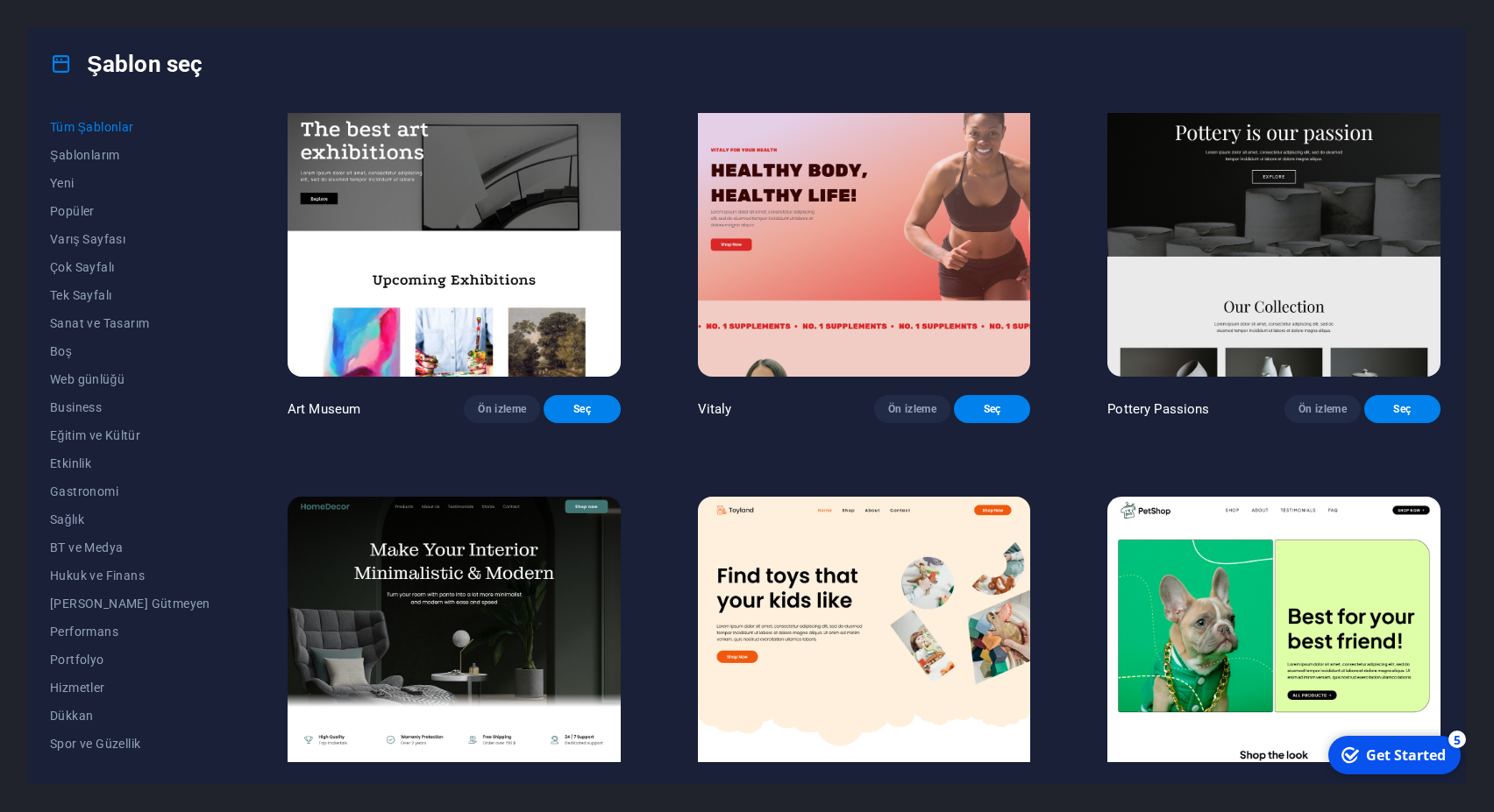
click at [1374, 762] on div "Get Started" at bounding box center [1406, 755] width 80 height 19
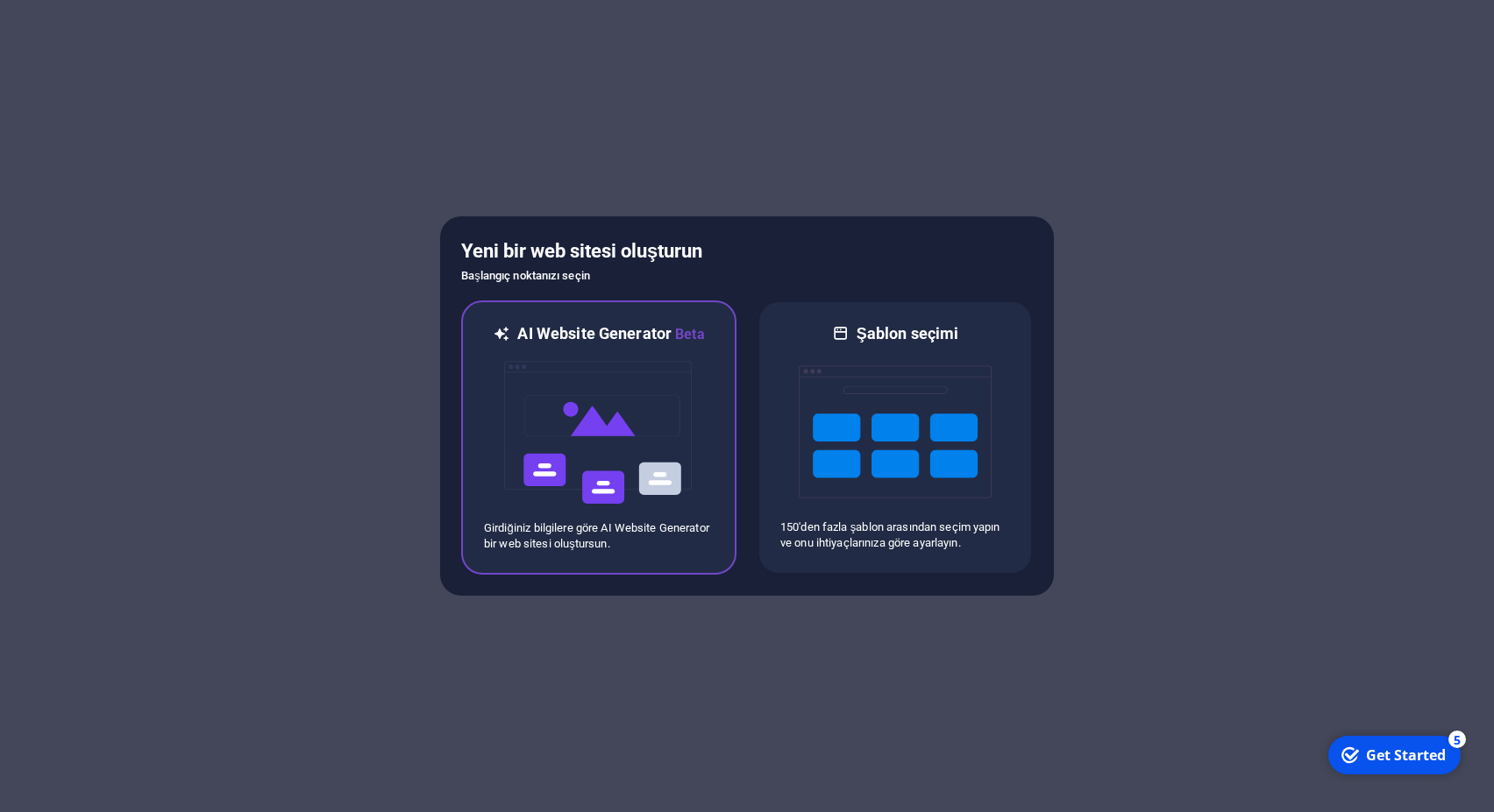
click at [542, 406] on img at bounding box center [599, 432] width 193 height 175
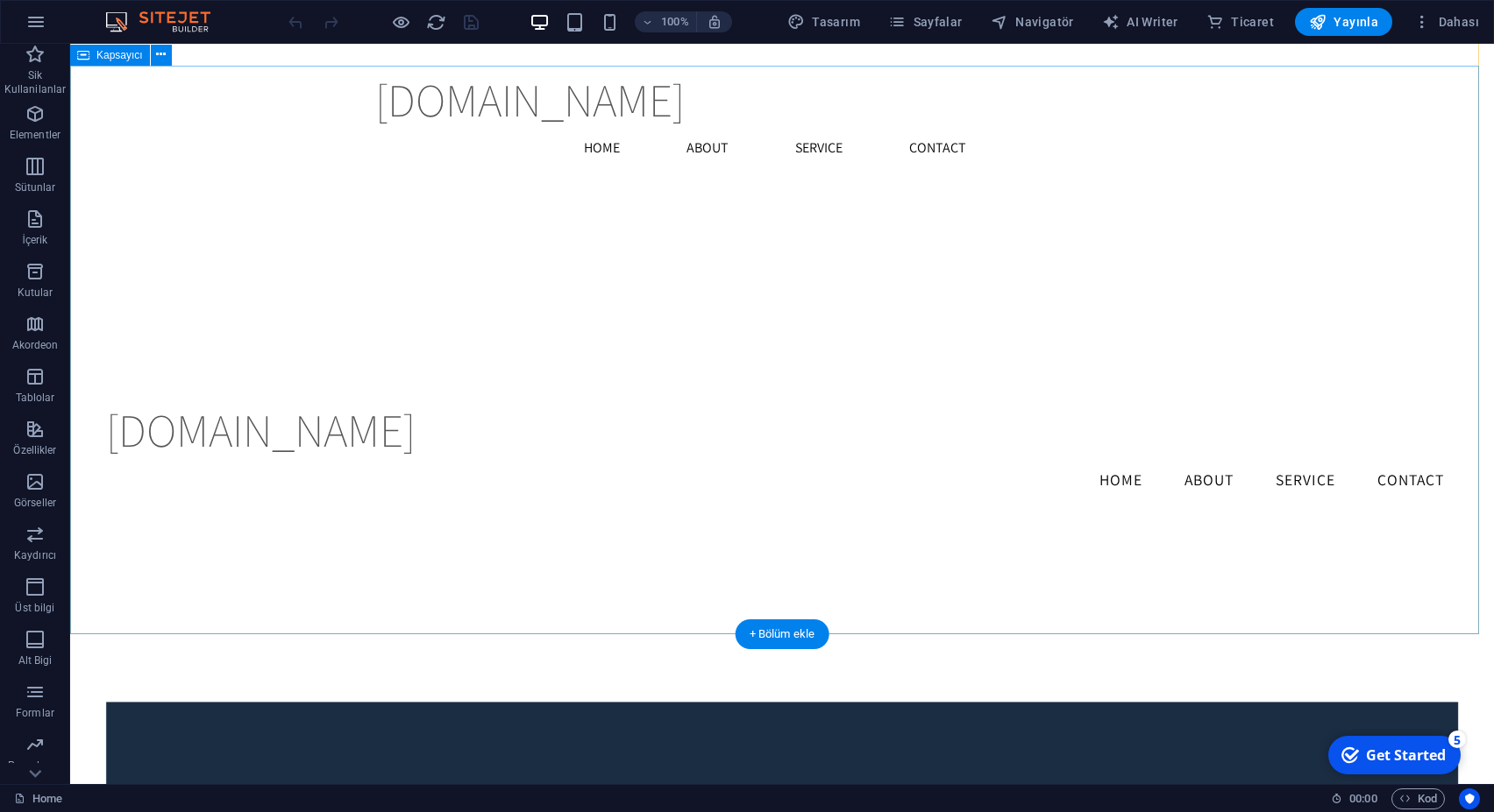
scroll to position [2771, 0]
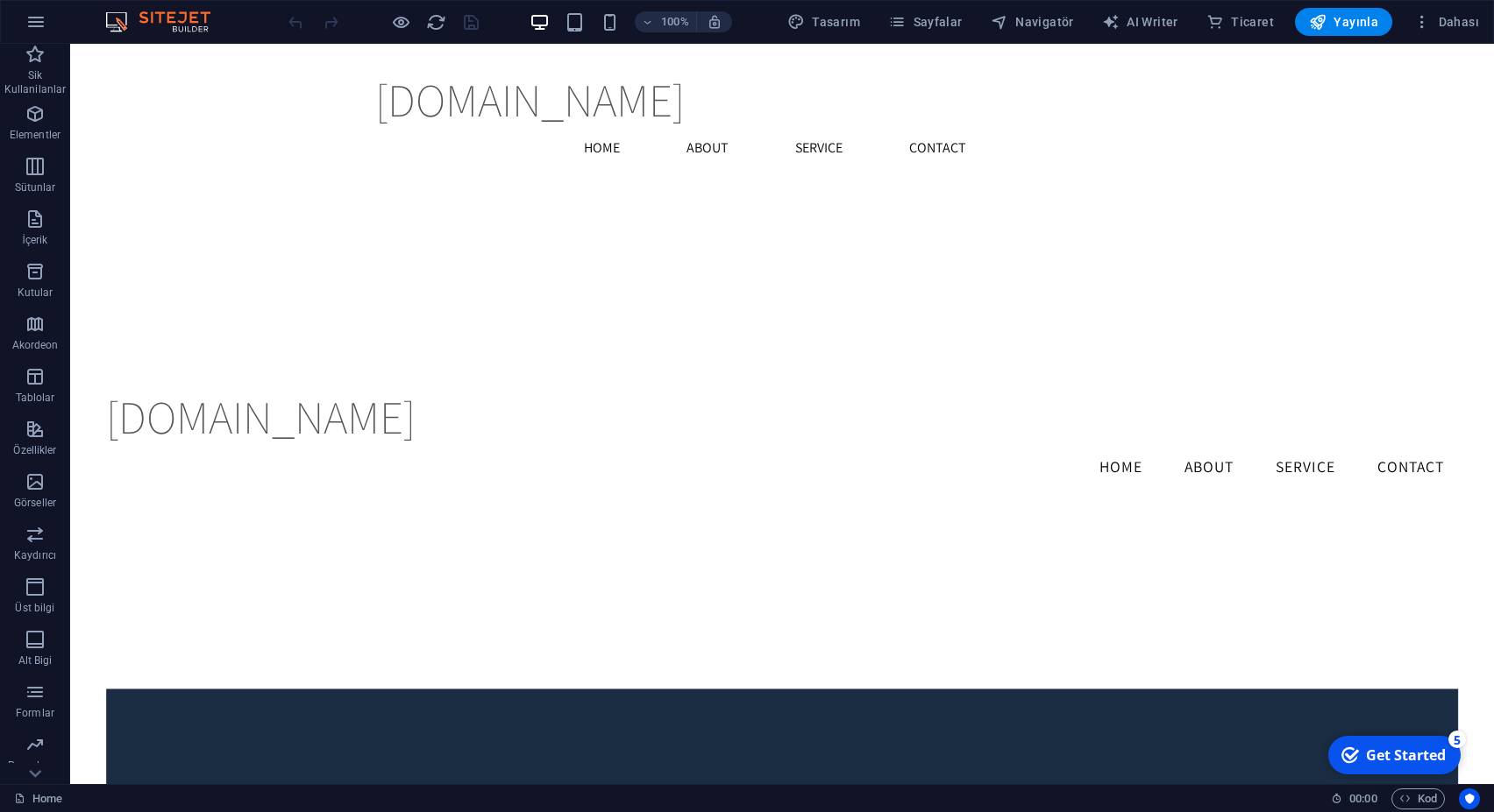
click at [1376, 760] on div "Get Started" at bounding box center [1406, 755] width 80 height 19
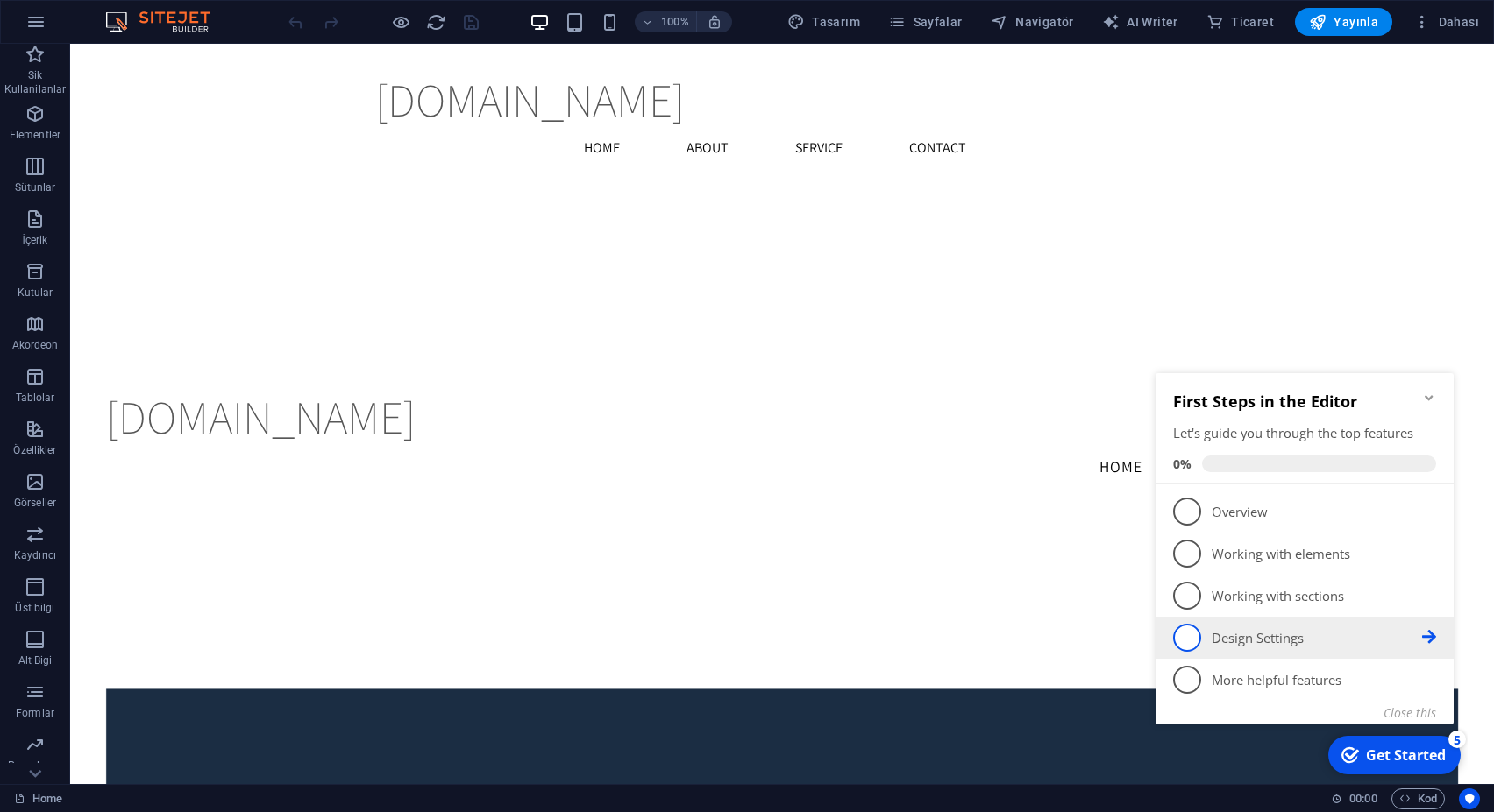
click at [1247, 642] on p "Design Settings - incomplete" at bounding box center [1317, 638] width 211 height 19
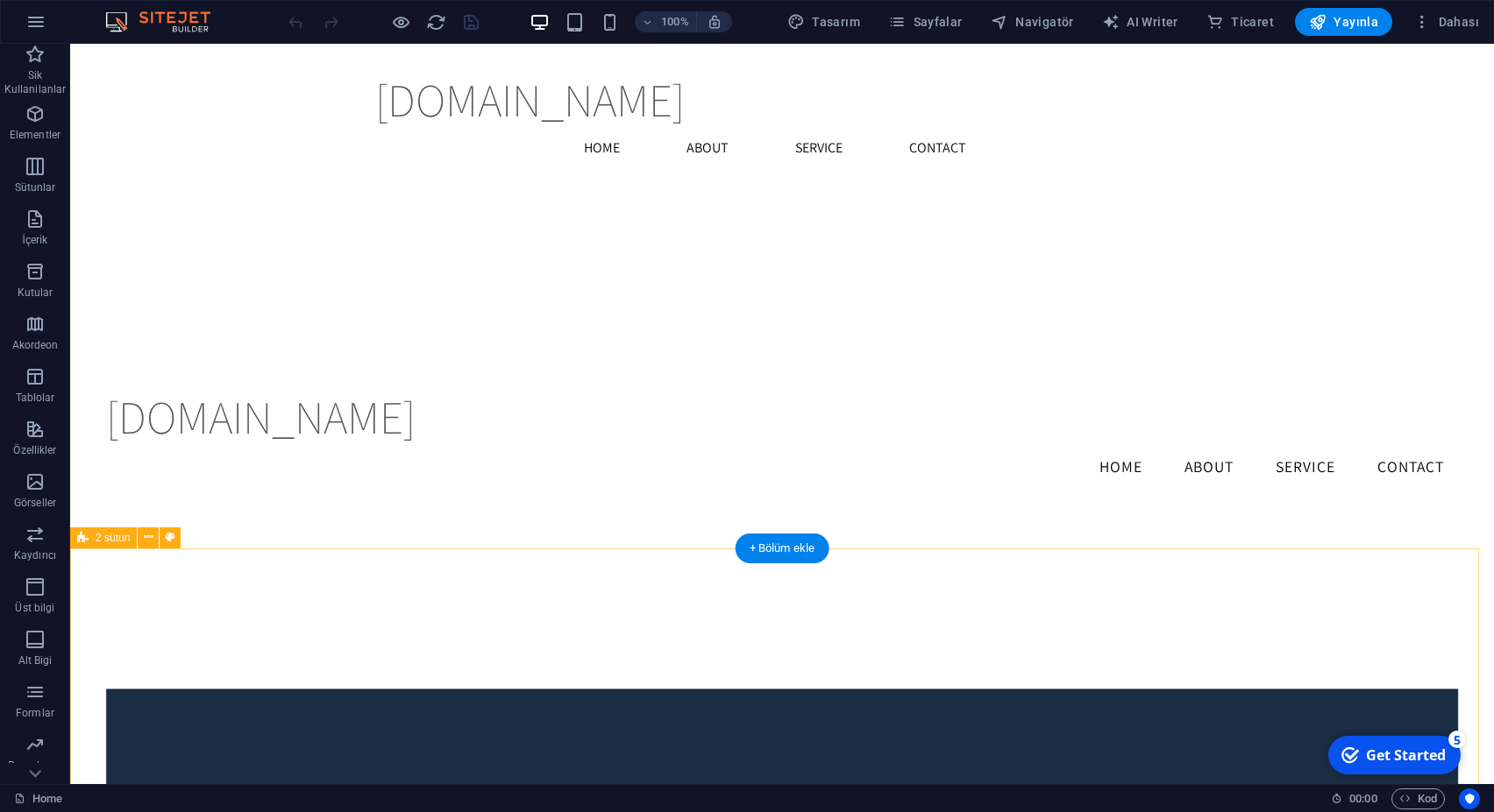
scroll to position [0, 0]
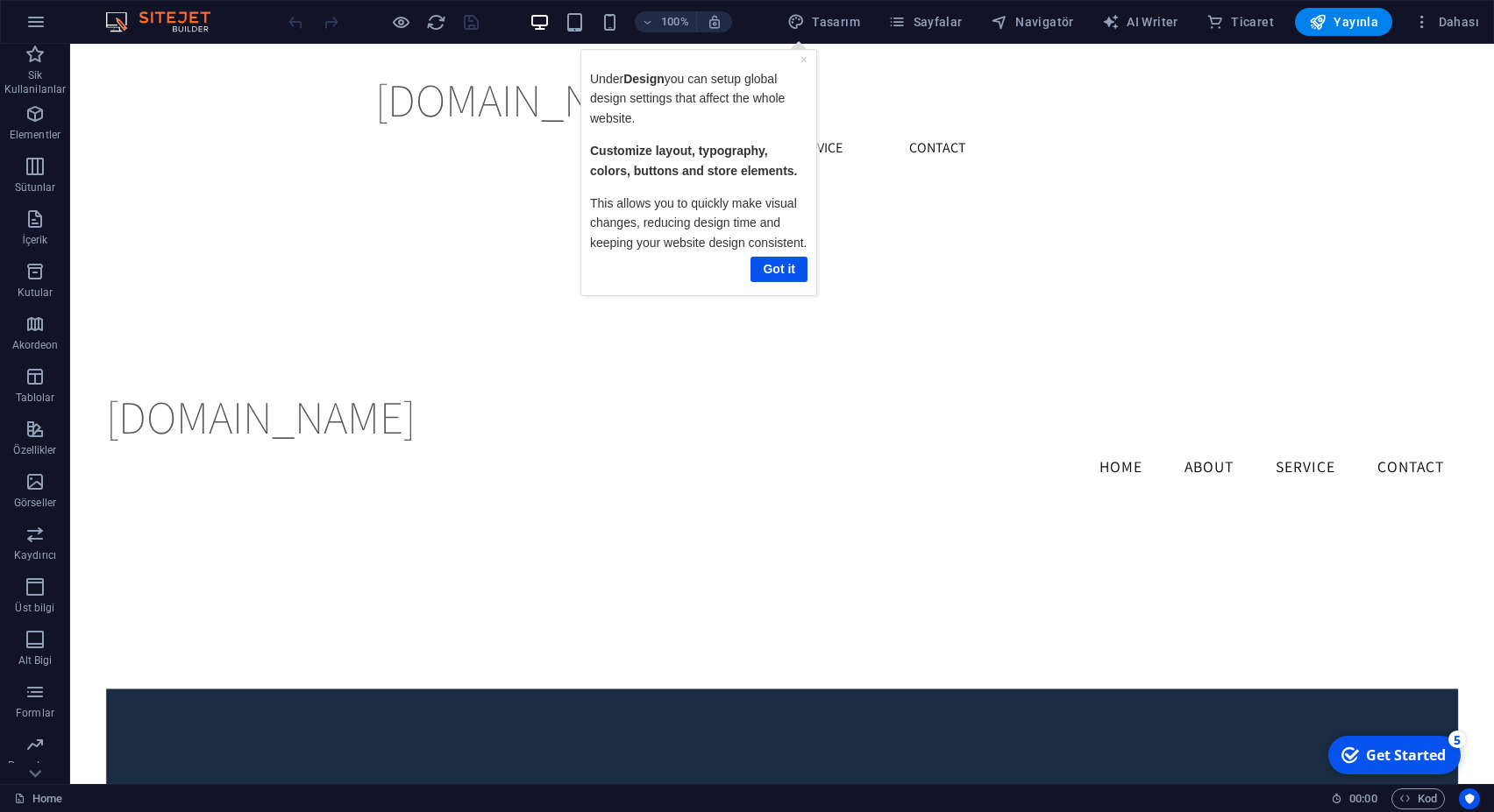
click at [762, 33] on div "100% Tasarım Sayfalar Navigatör AI Writer Ticaret Yayınla Dahası" at bounding box center [886, 22] width 1201 height 28
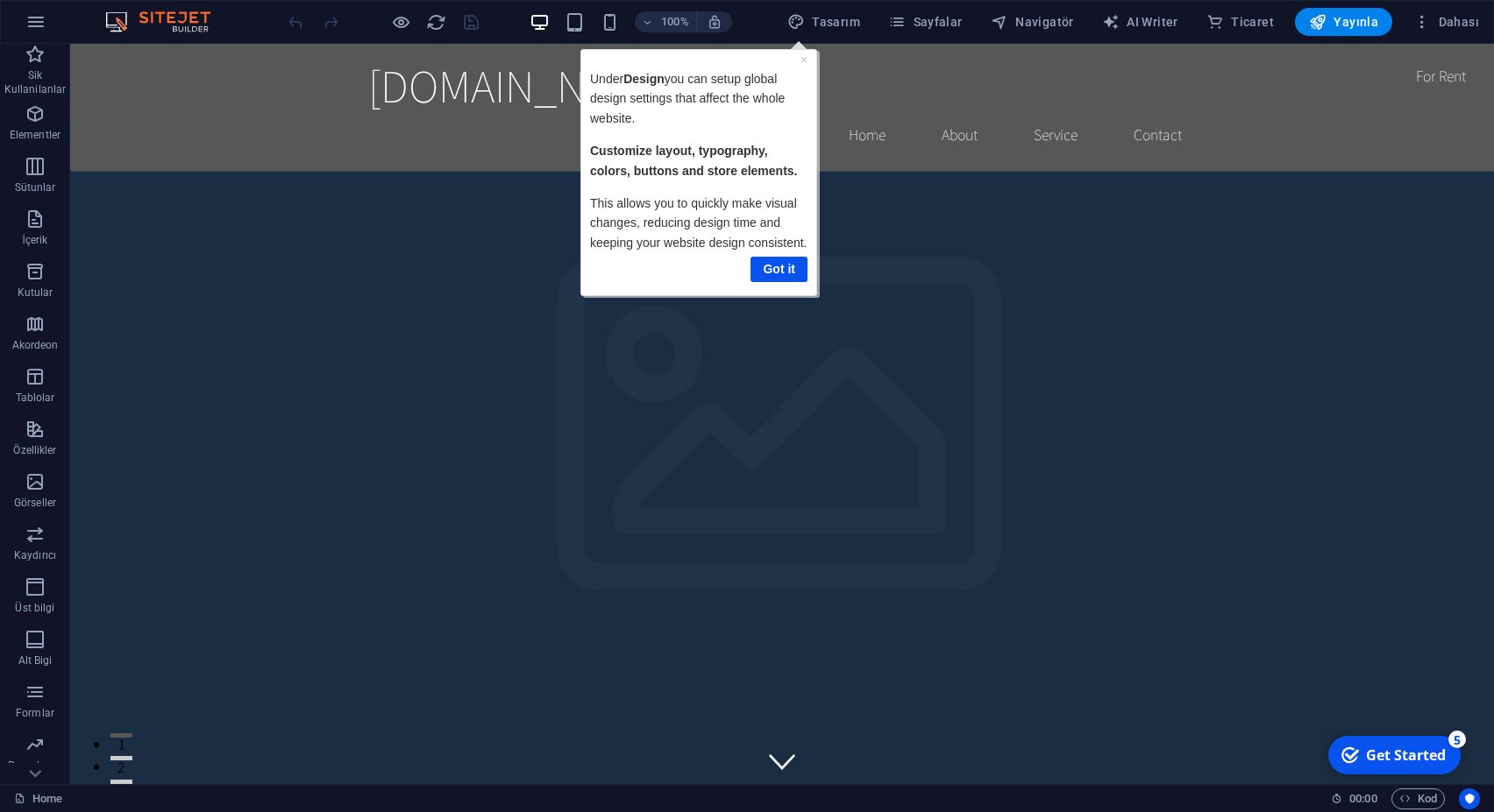
drag, startPoint x: 1493, startPoint y: 280, endPoint x: 1545, endPoint y: 64, distance: 222.2
click at [1445, 18] on span "Dahası" at bounding box center [1446, 22] width 65 height 18
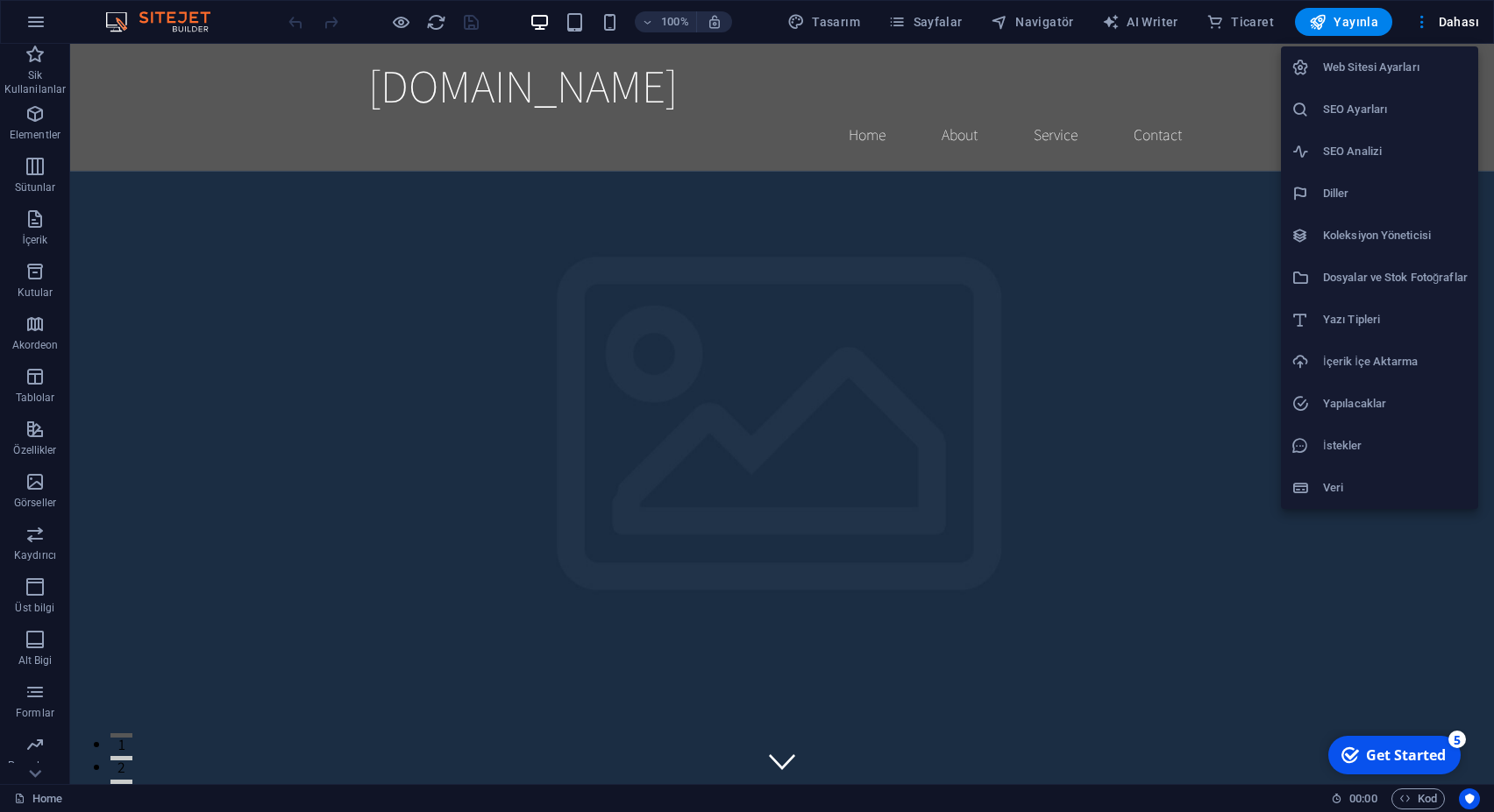
click at [1450, 51] on li "Web Sitesi Ayarları" at bounding box center [1379, 67] width 197 height 43
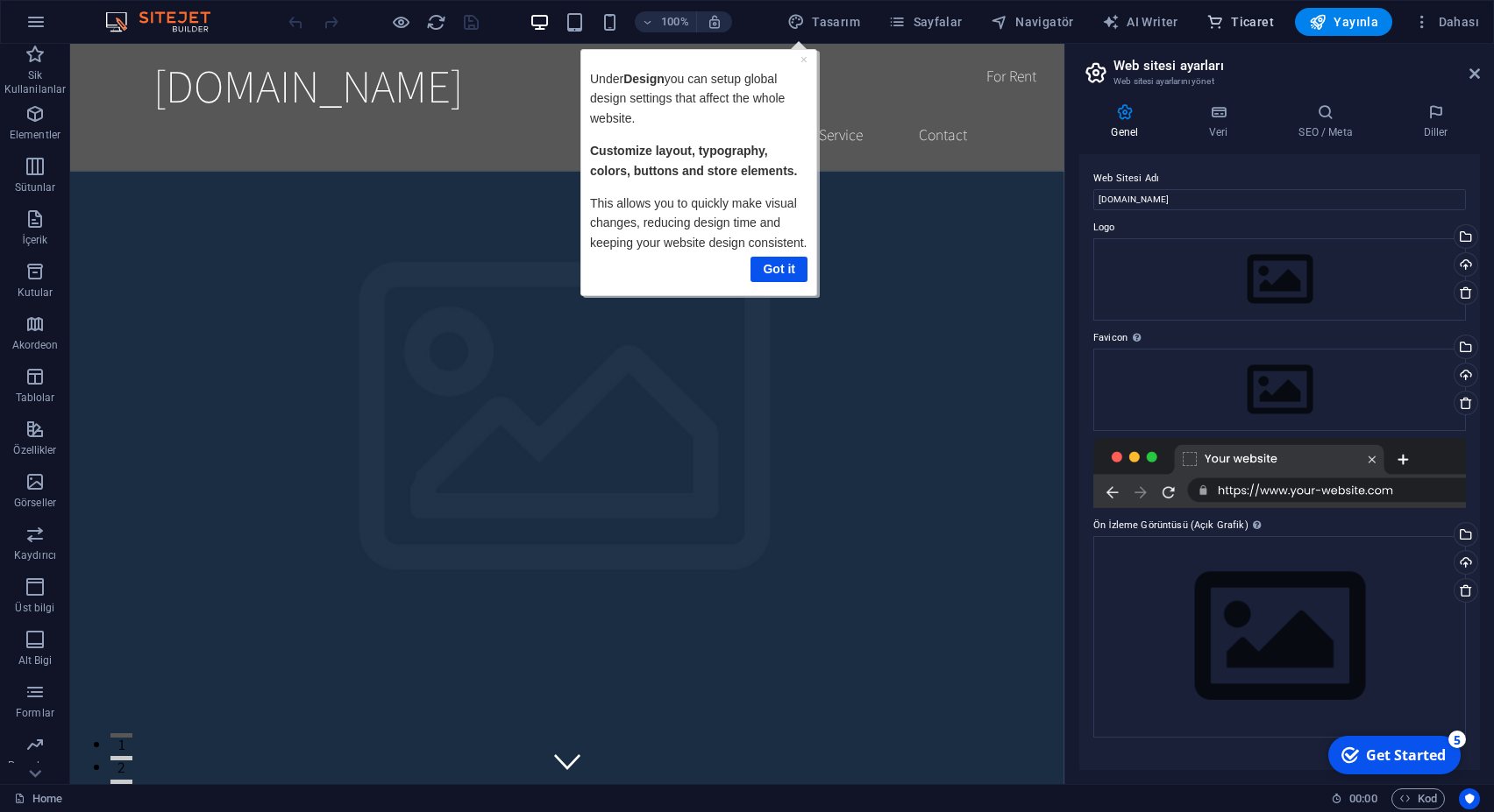
click at [1265, 26] on span "Ticaret" at bounding box center [1240, 22] width 67 height 18
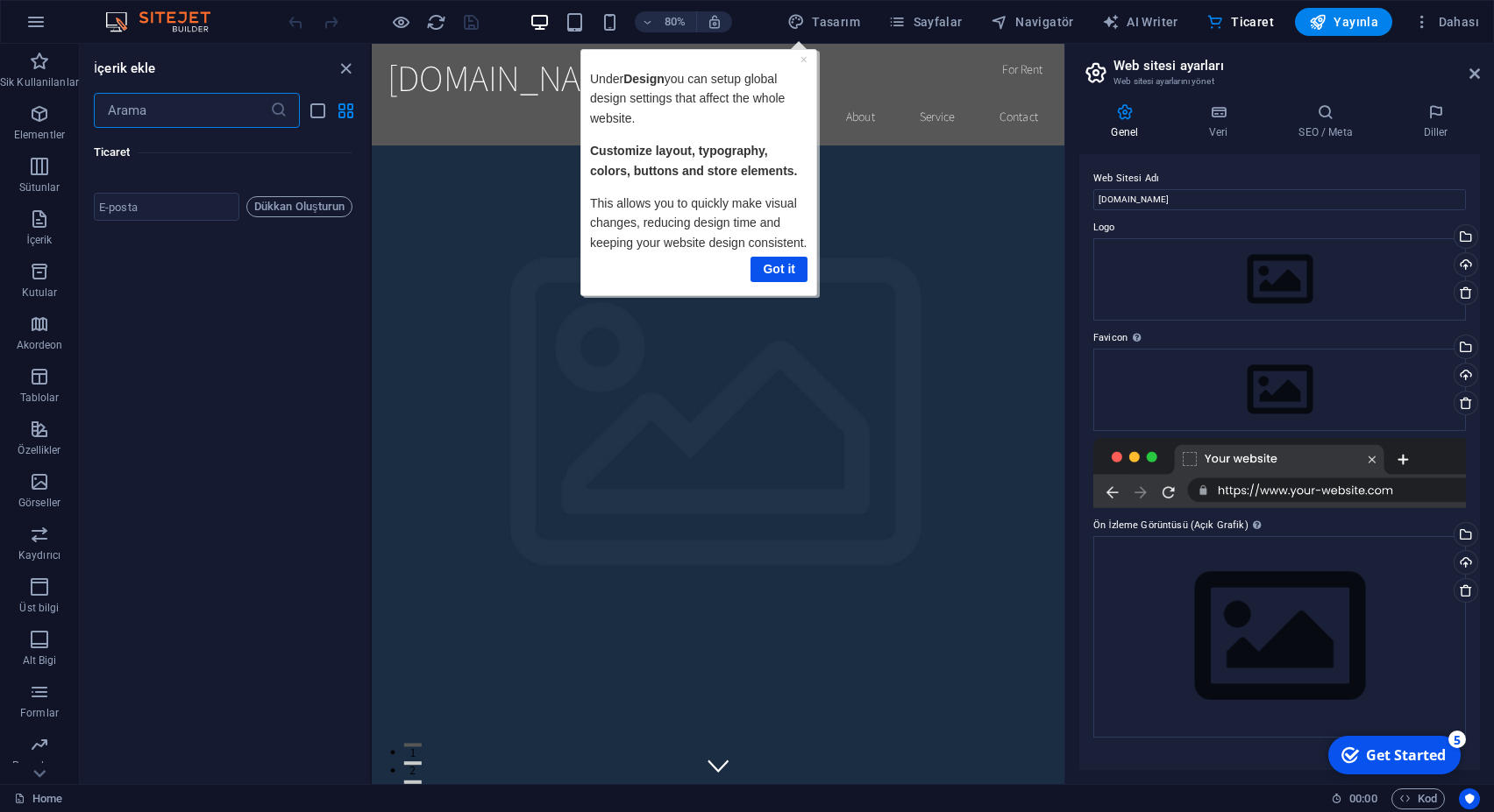
scroll to position [33921, 0]
click at [834, 19] on span "Tasarım" at bounding box center [824, 22] width 73 height 18
select select "rem"
select select "200"
select select "px"
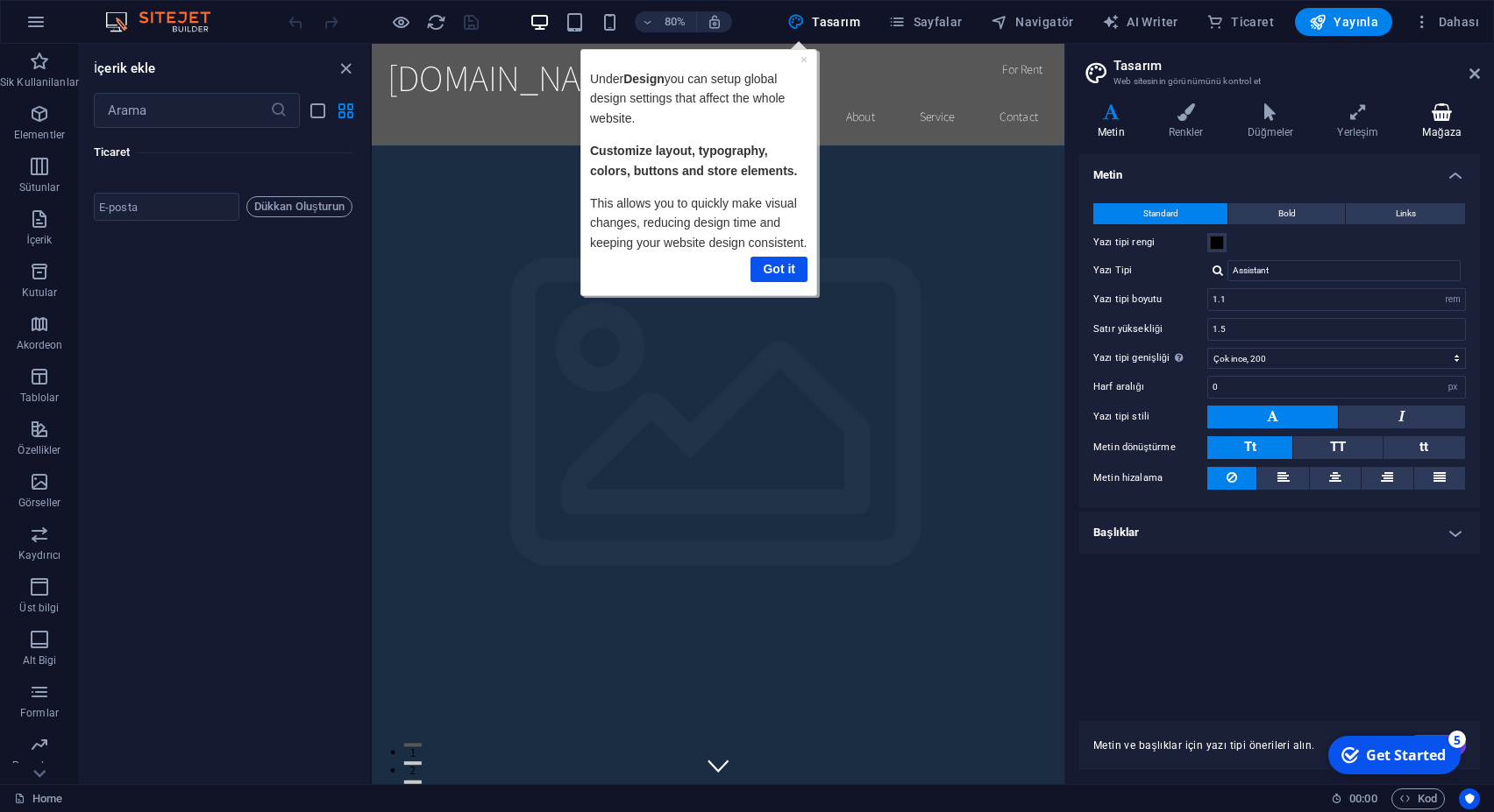
click at [1449, 126] on h4 "Mağaza" at bounding box center [1442, 122] width 75 height 37
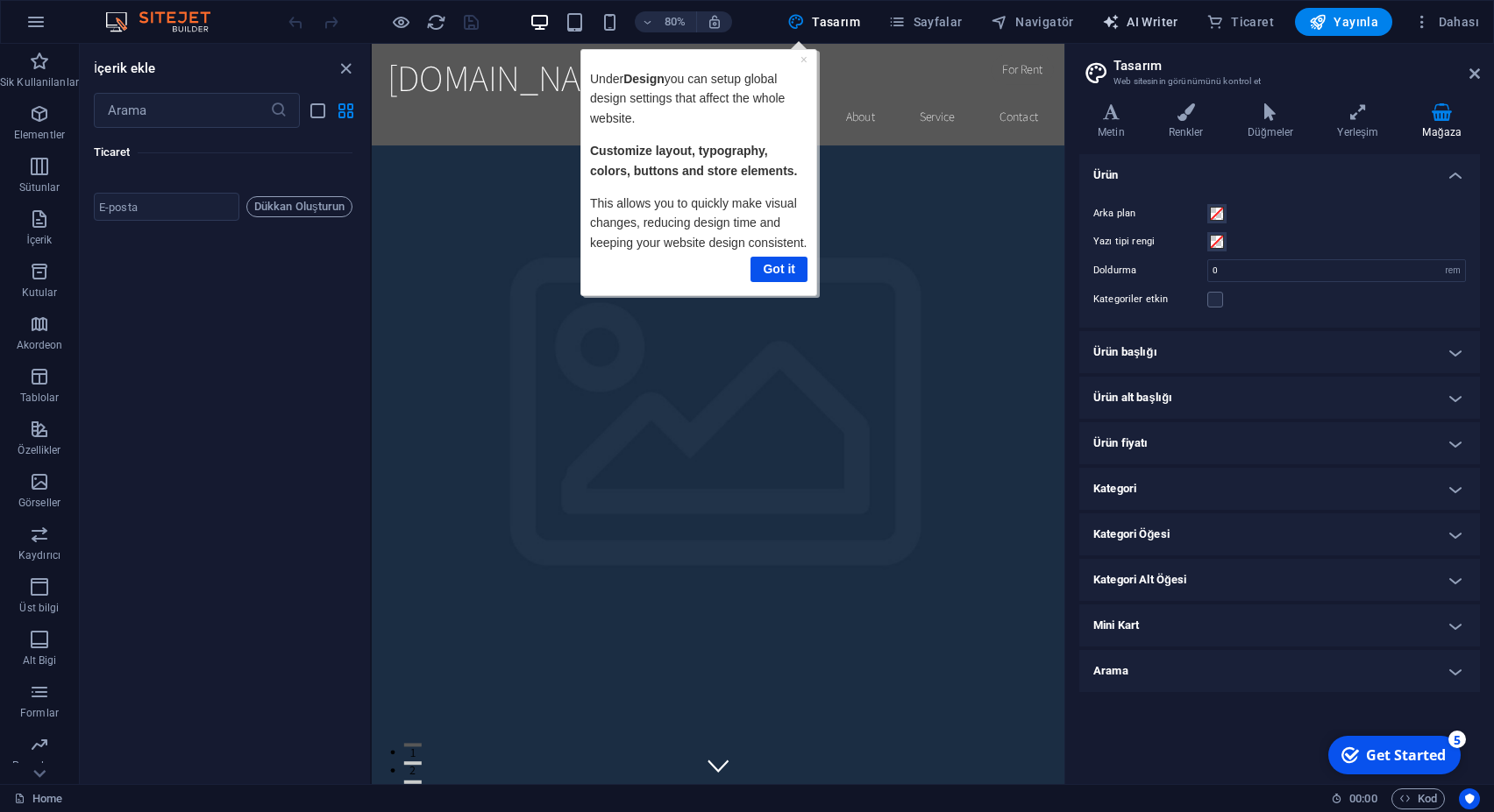
click at [1163, 27] on span "AI Writer" at bounding box center [1140, 22] width 76 height 18
select select "English"
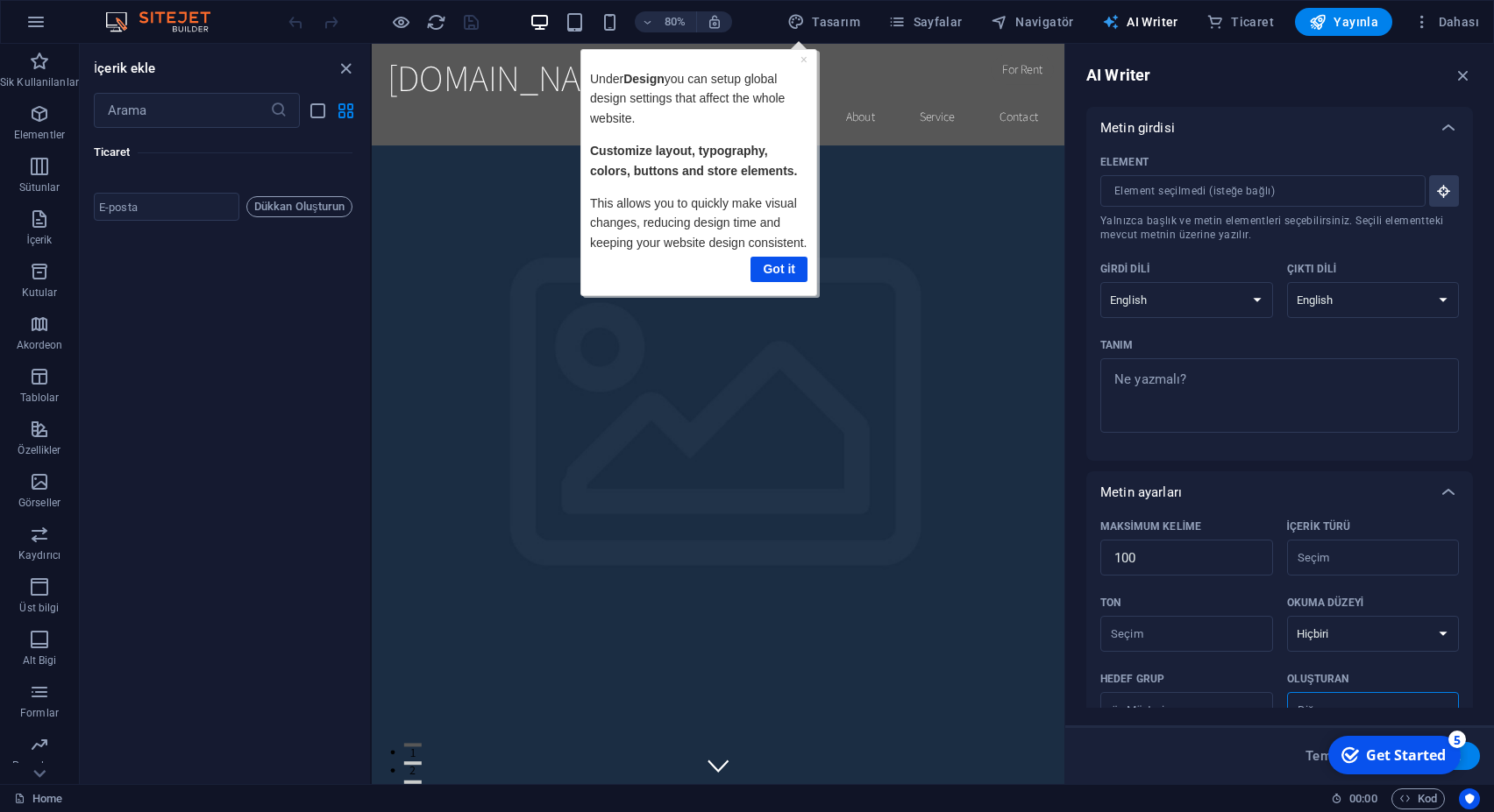
scroll to position [0, 0]
click at [1246, 181] on input "Element ​ Yalnızca başlık ve metin elementleri seçebilirsiniz. Seçili elementte…" at bounding box center [1257, 191] width 313 height 32
click at [951, 25] on span "Sayfalar" at bounding box center [925, 22] width 74 height 18
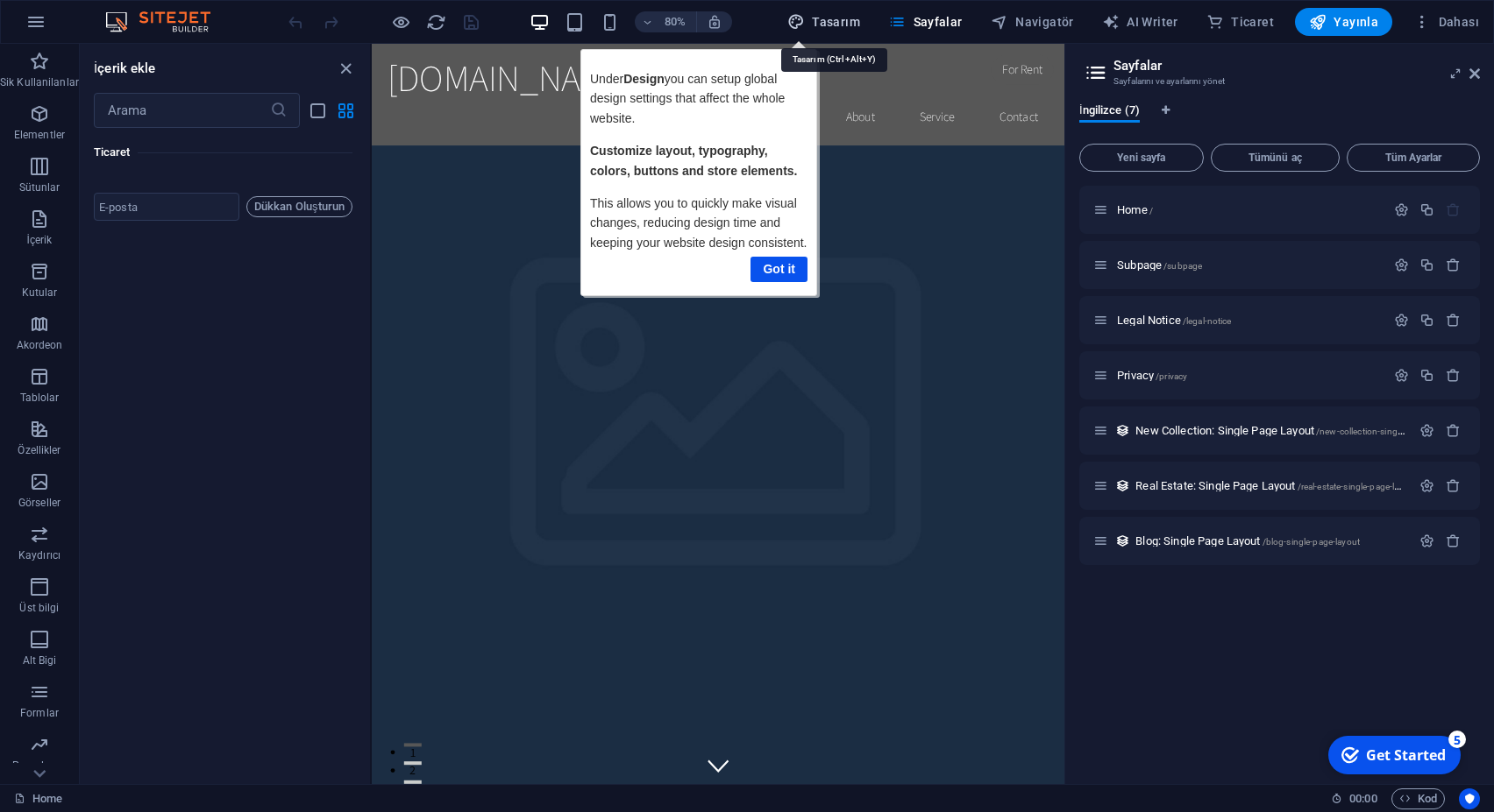
click at [856, 16] on span "Tasarım" at bounding box center [824, 22] width 73 height 18
select select "rem"
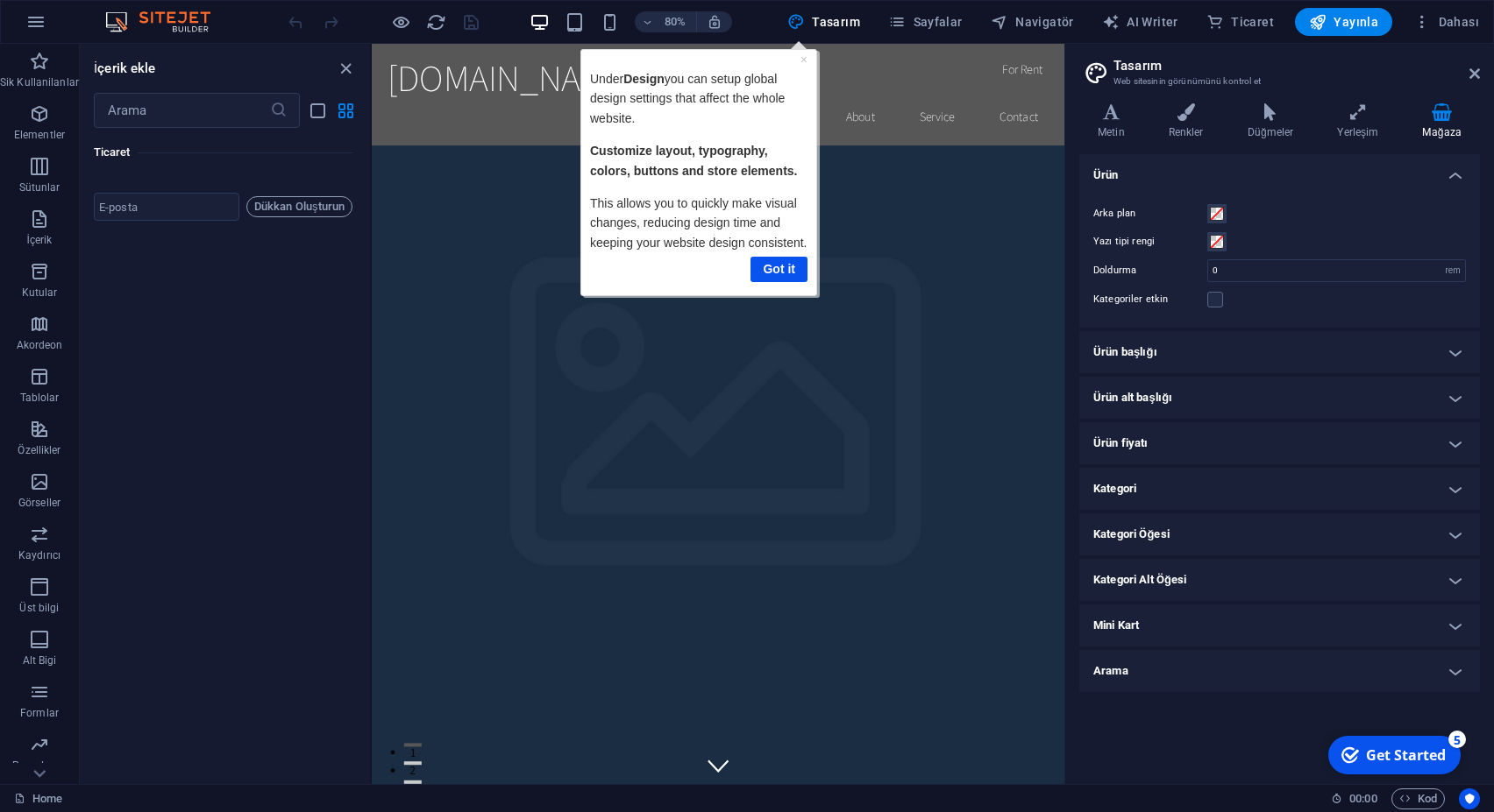
click at [153, 16] on img at bounding box center [166, 22] width 132 height 21
click at [36, 27] on icon "button" at bounding box center [36, 22] width 21 height 21
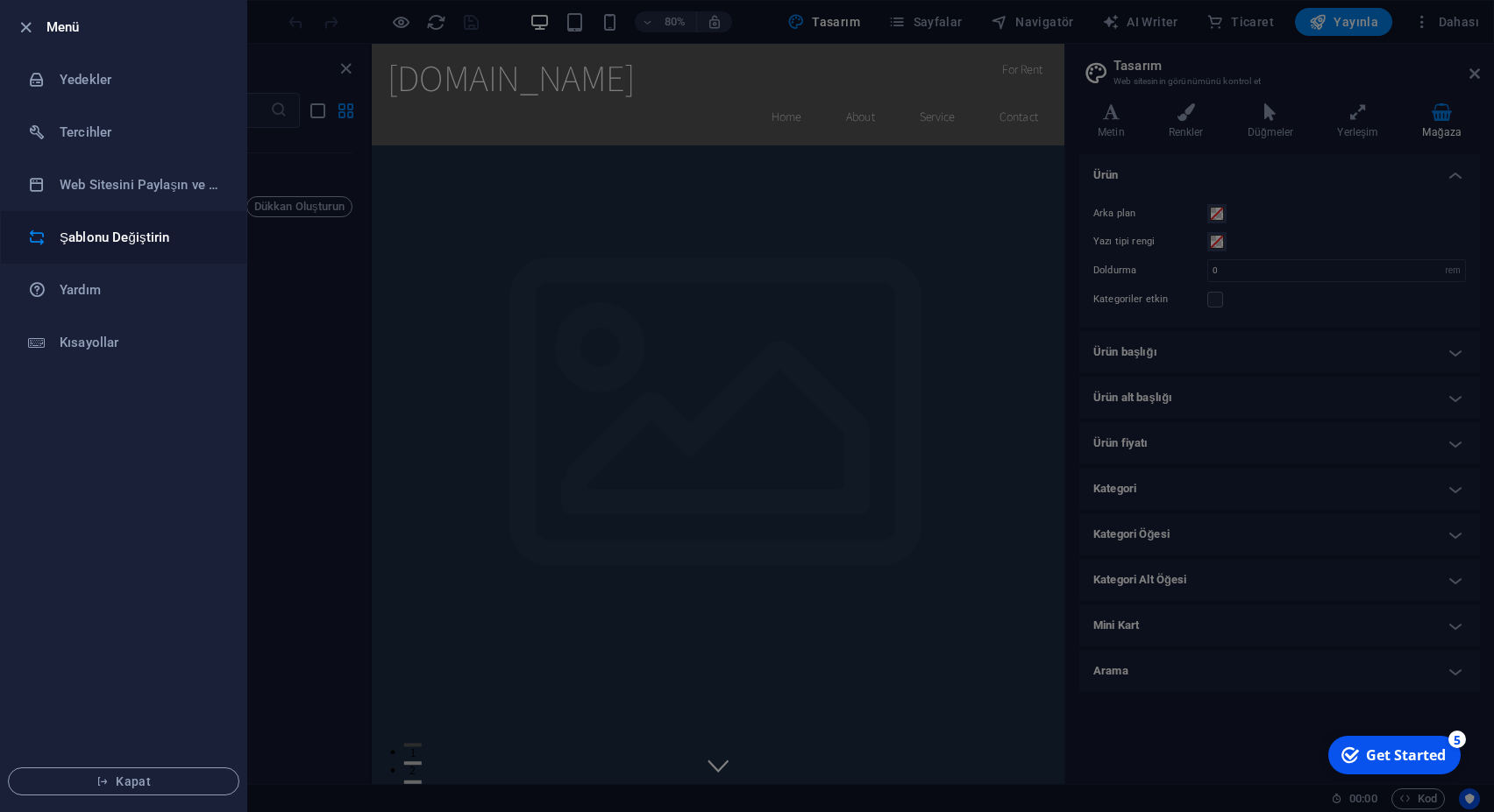
click at [130, 237] on h6 "Şablonu Değiştirin" at bounding box center [140, 236] width 162 height 21
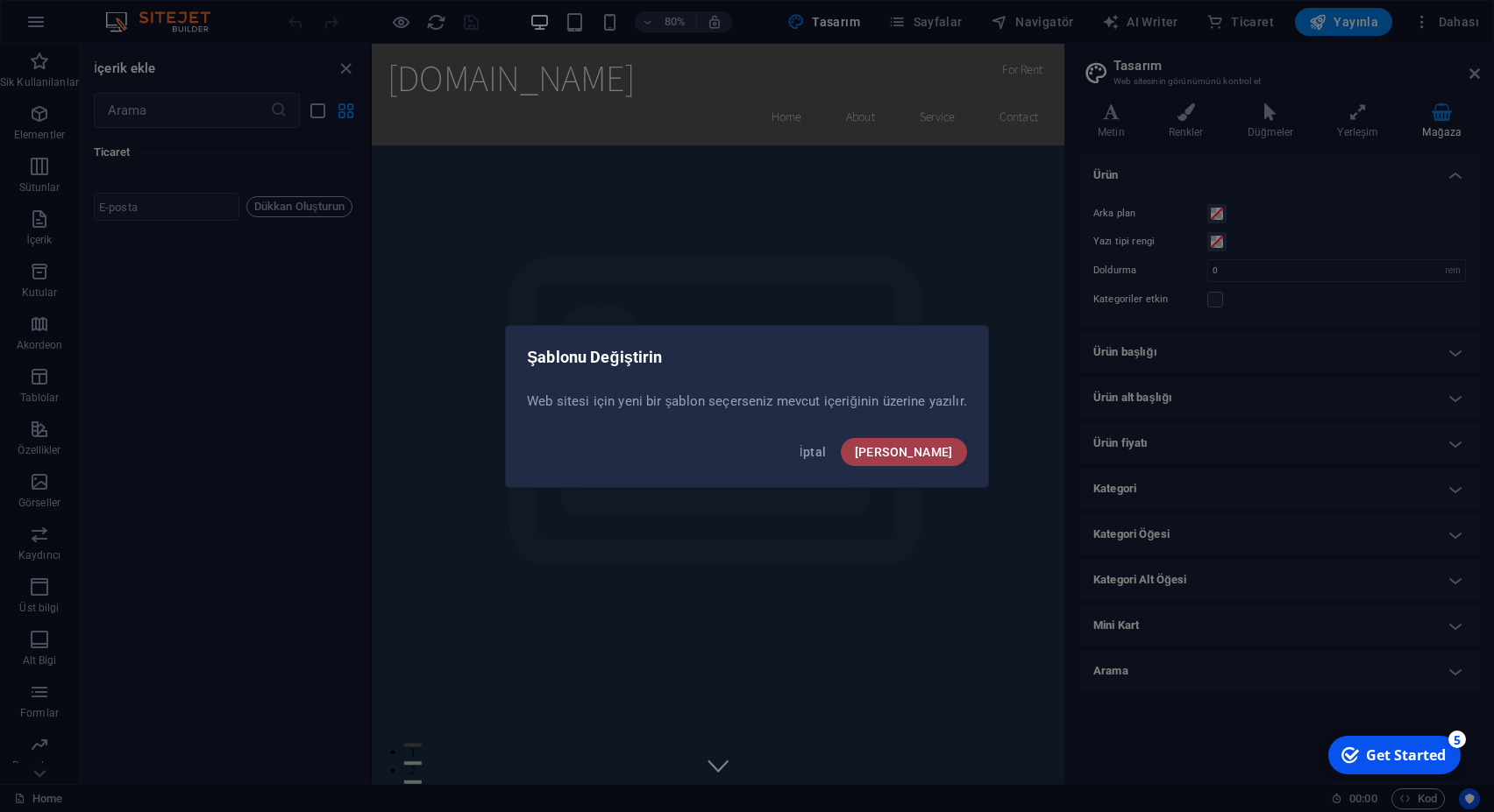
click at [944, 452] on span "Onayla" at bounding box center [903, 452] width 98 height 14
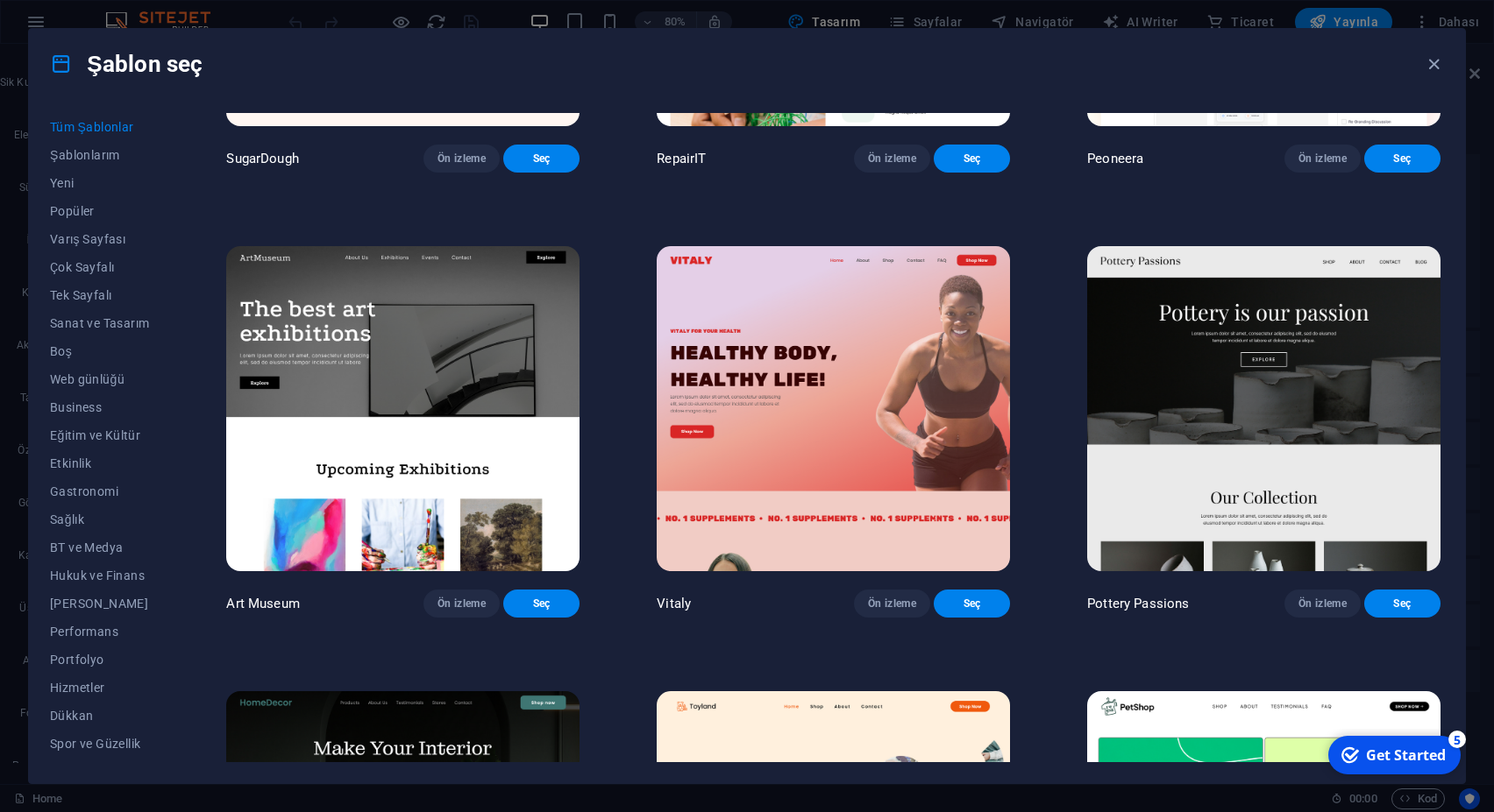
scroll to position [710, 0]
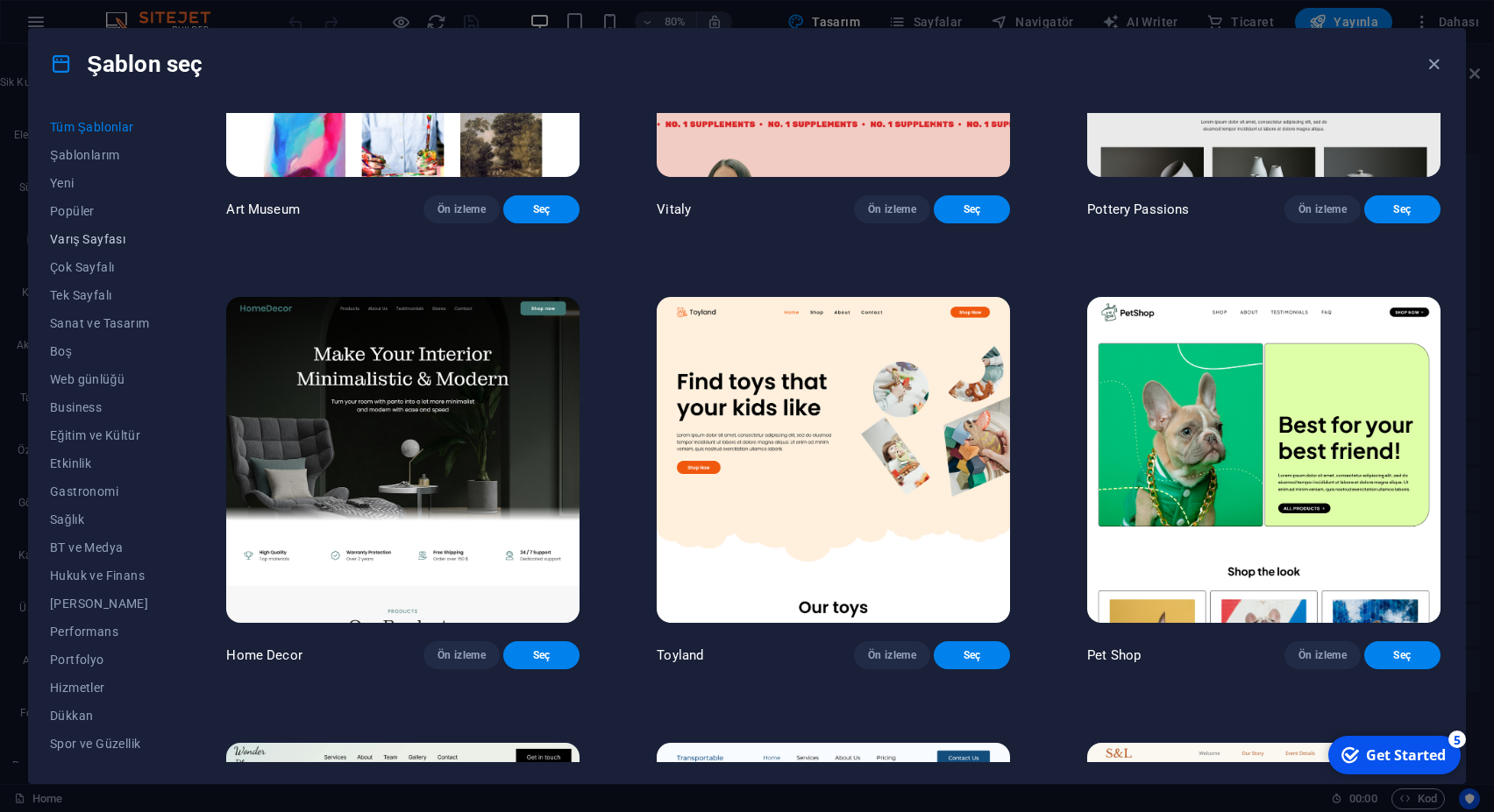
click at [107, 245] on span "Varış Sayfası" at bounding box center [100, 239] width 99 height 14
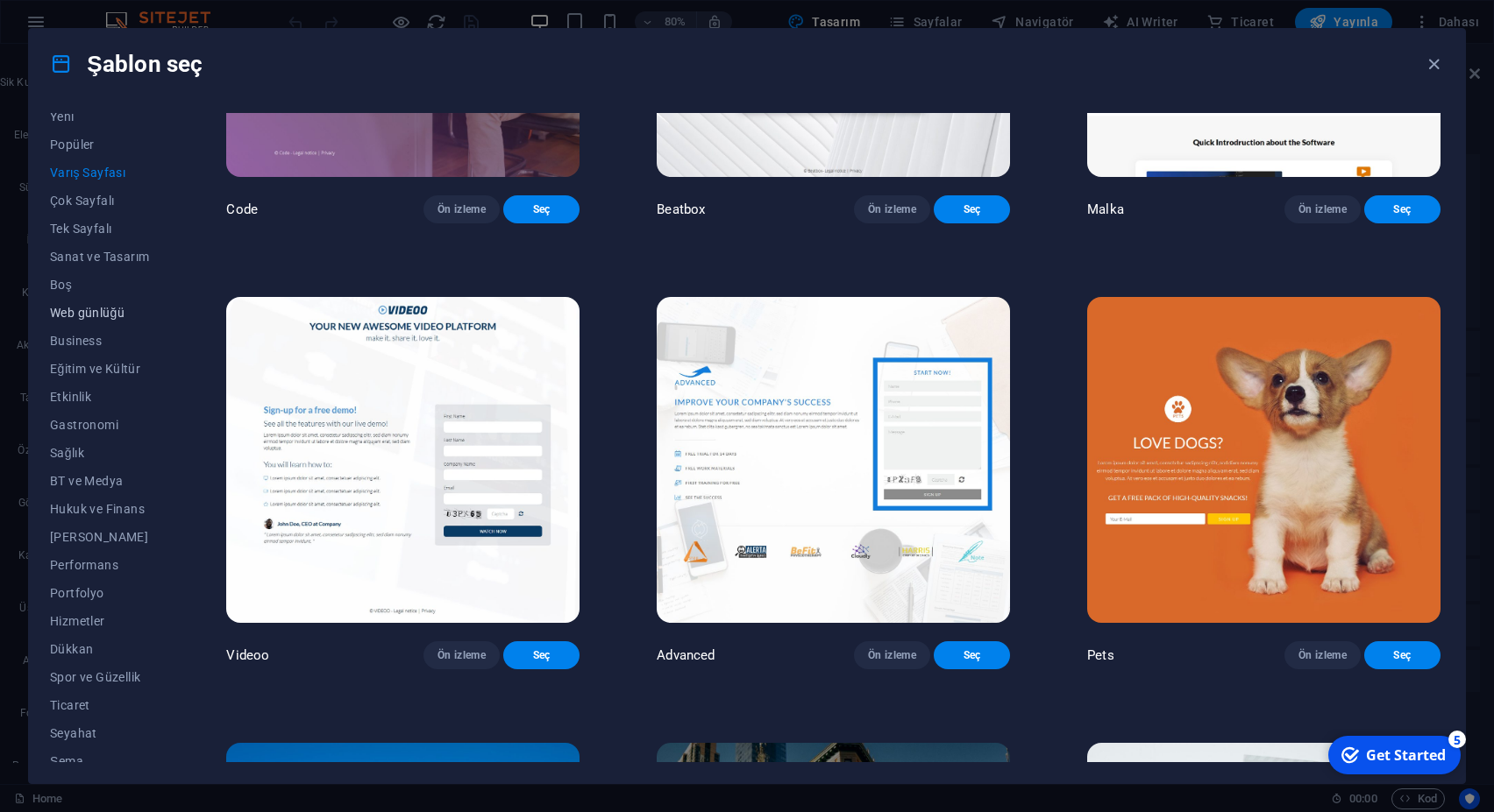
scroll to position [80, 0]
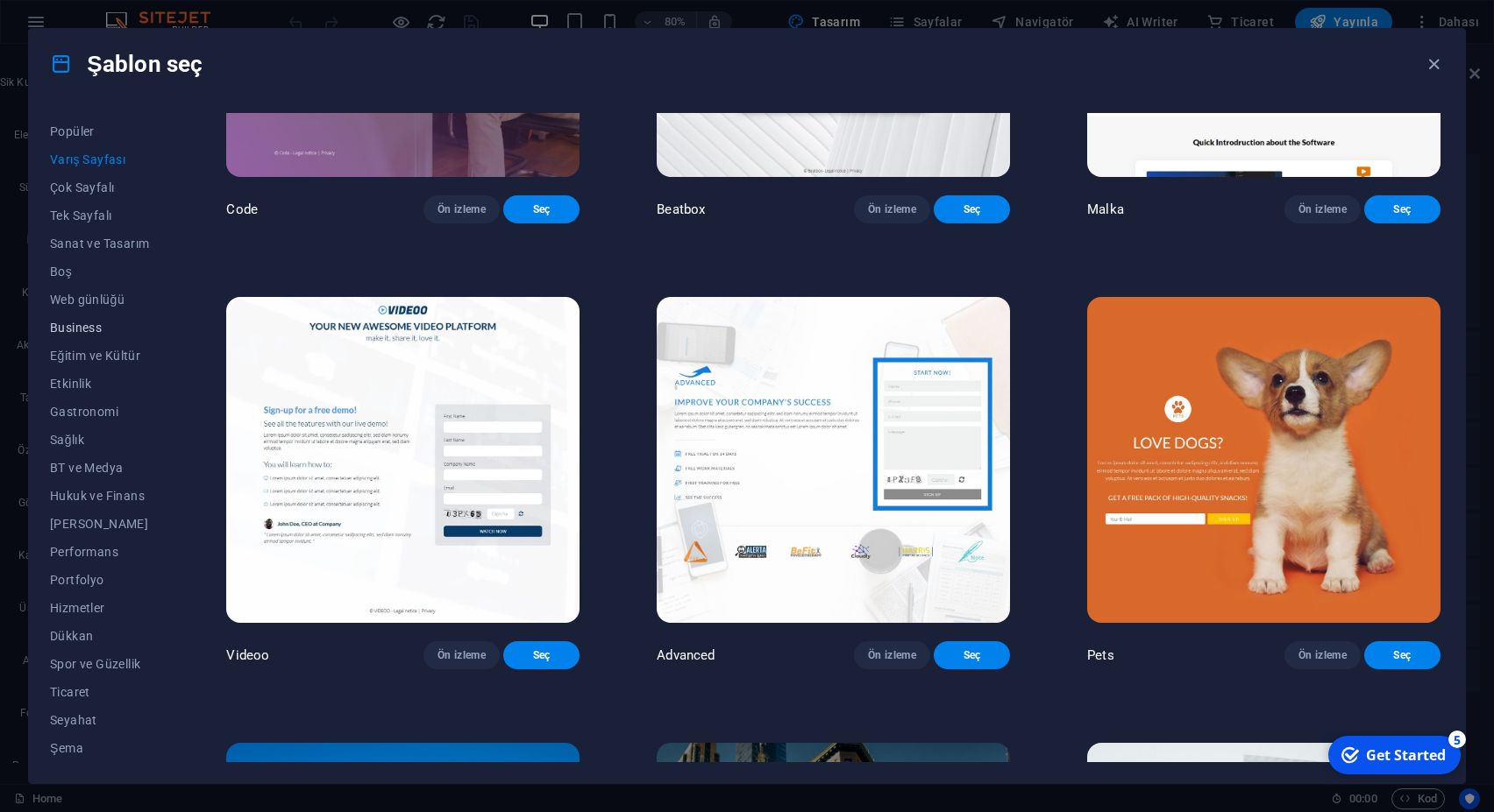
click at [69, 341] on button "Business" at bounding box center [100, 327] width 99 height 28
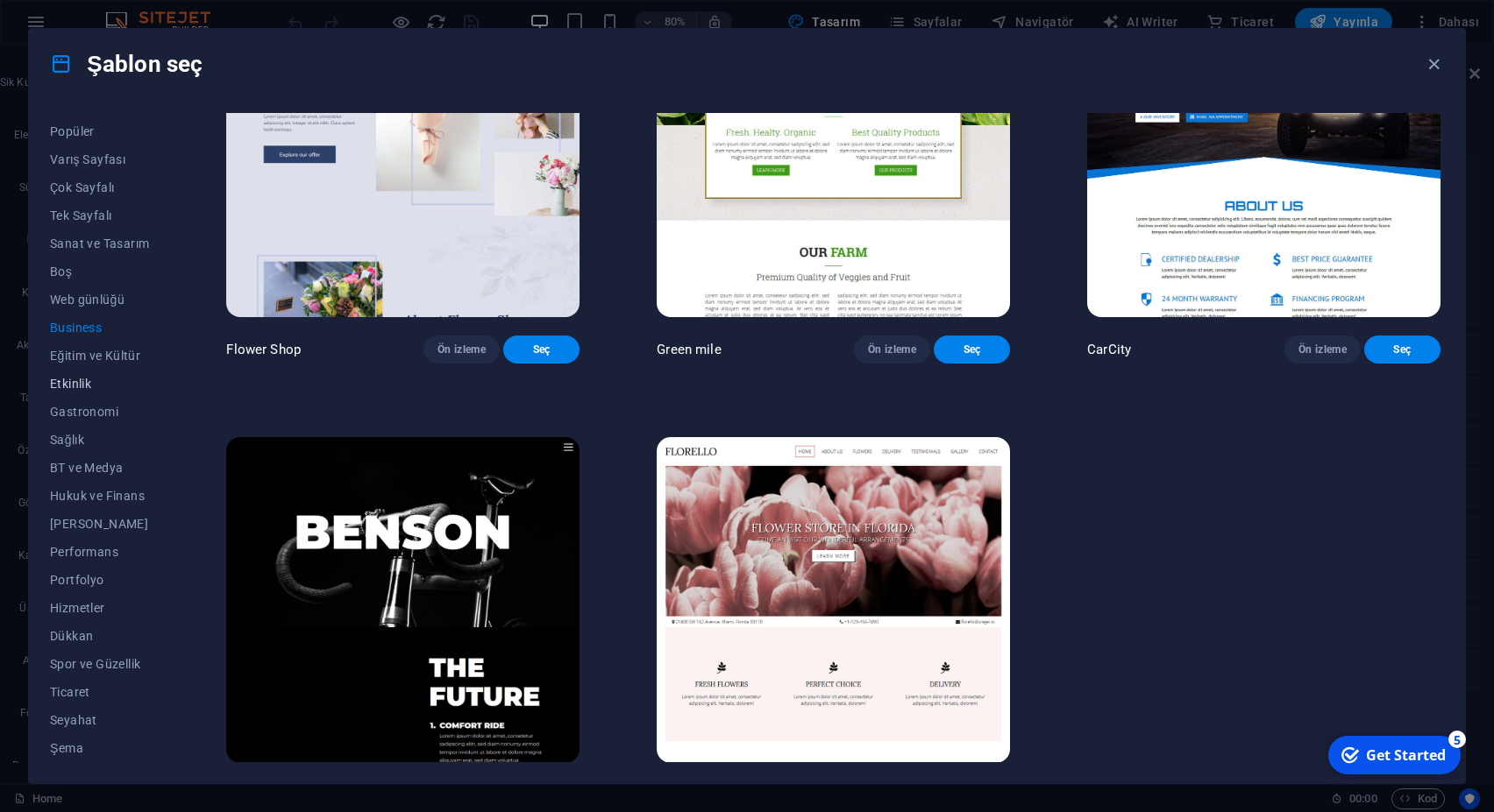
click at [76, 380] on span "Etkinlik" at bounding box center [100, 384] width 99 height 14
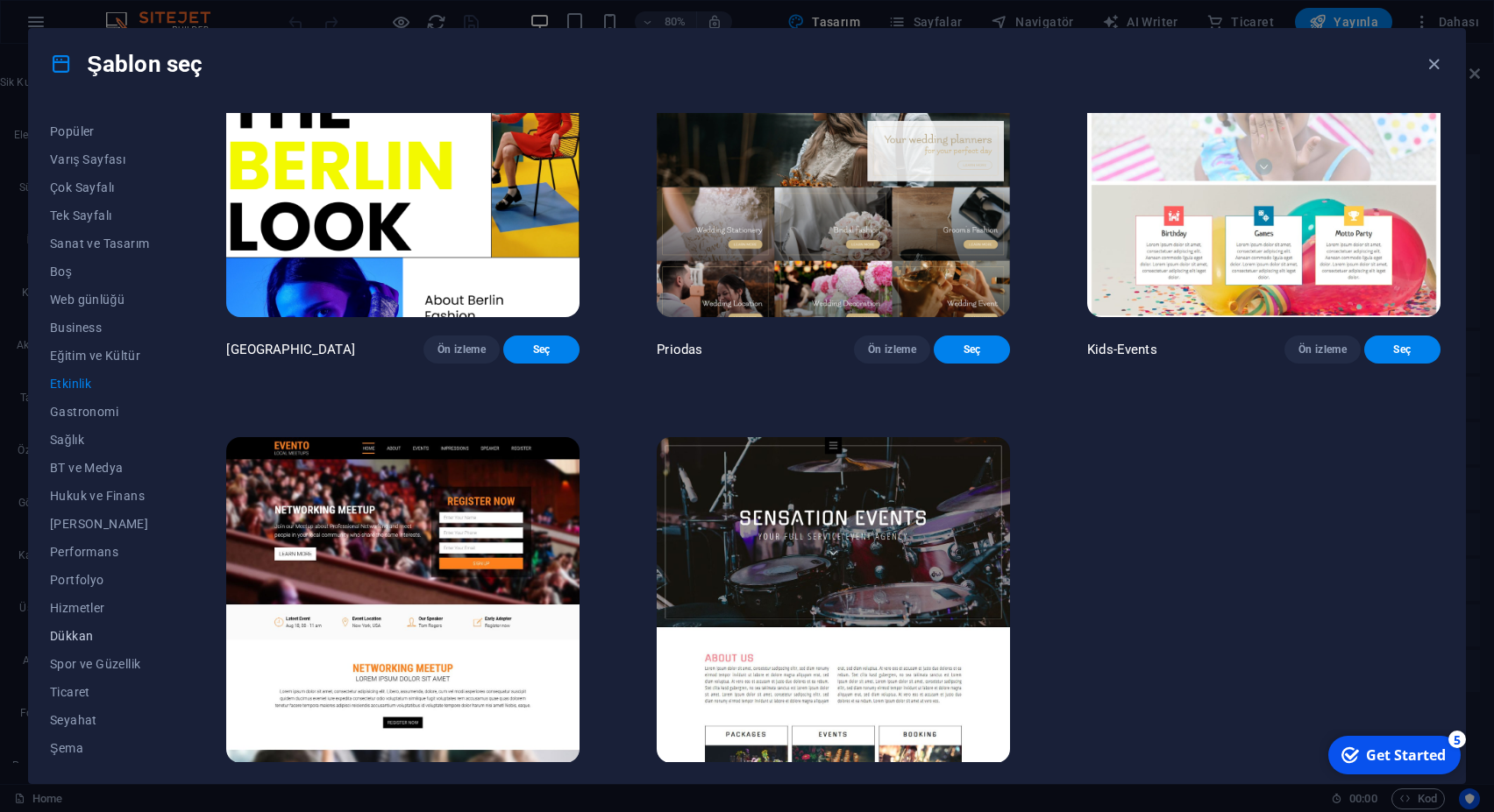
click at [82, 635] on span "Dükkan" at bounding box center [100, 636] width 99 height 14
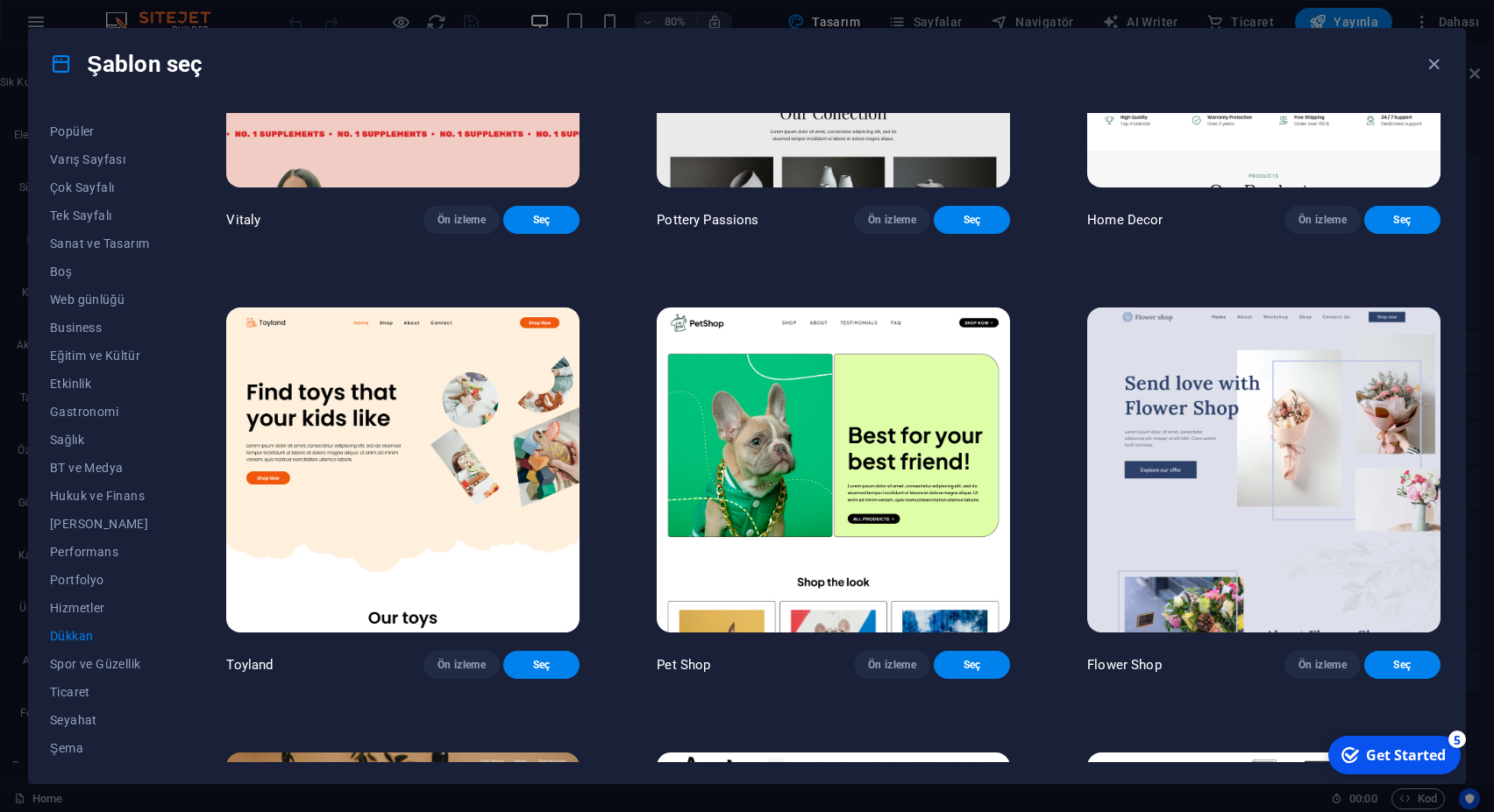
scroll to position [0, 0]
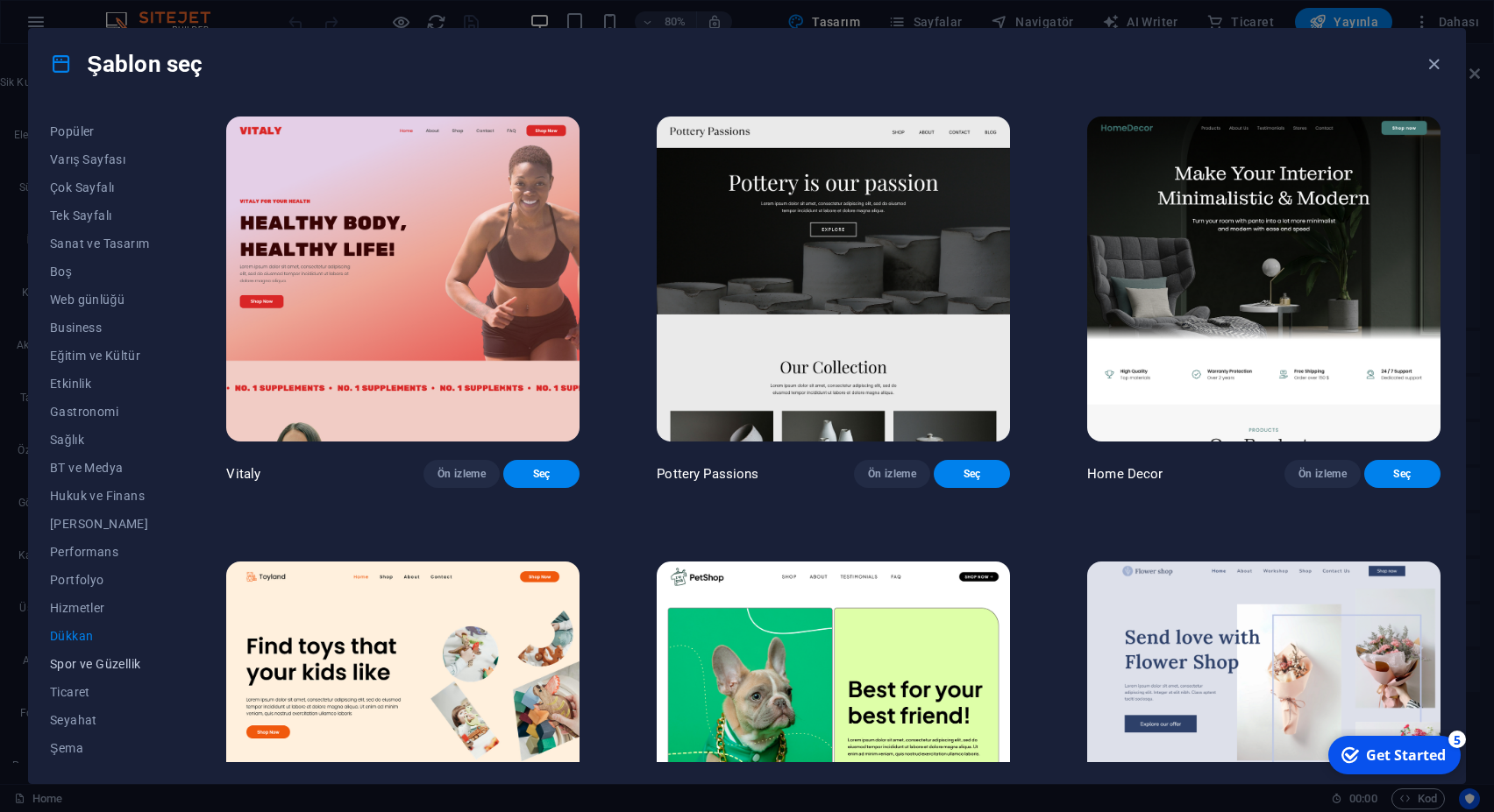
click at [85, 661] on span "Spor ve Güzellik" at bounding box center [100, 665] width 99 height 14
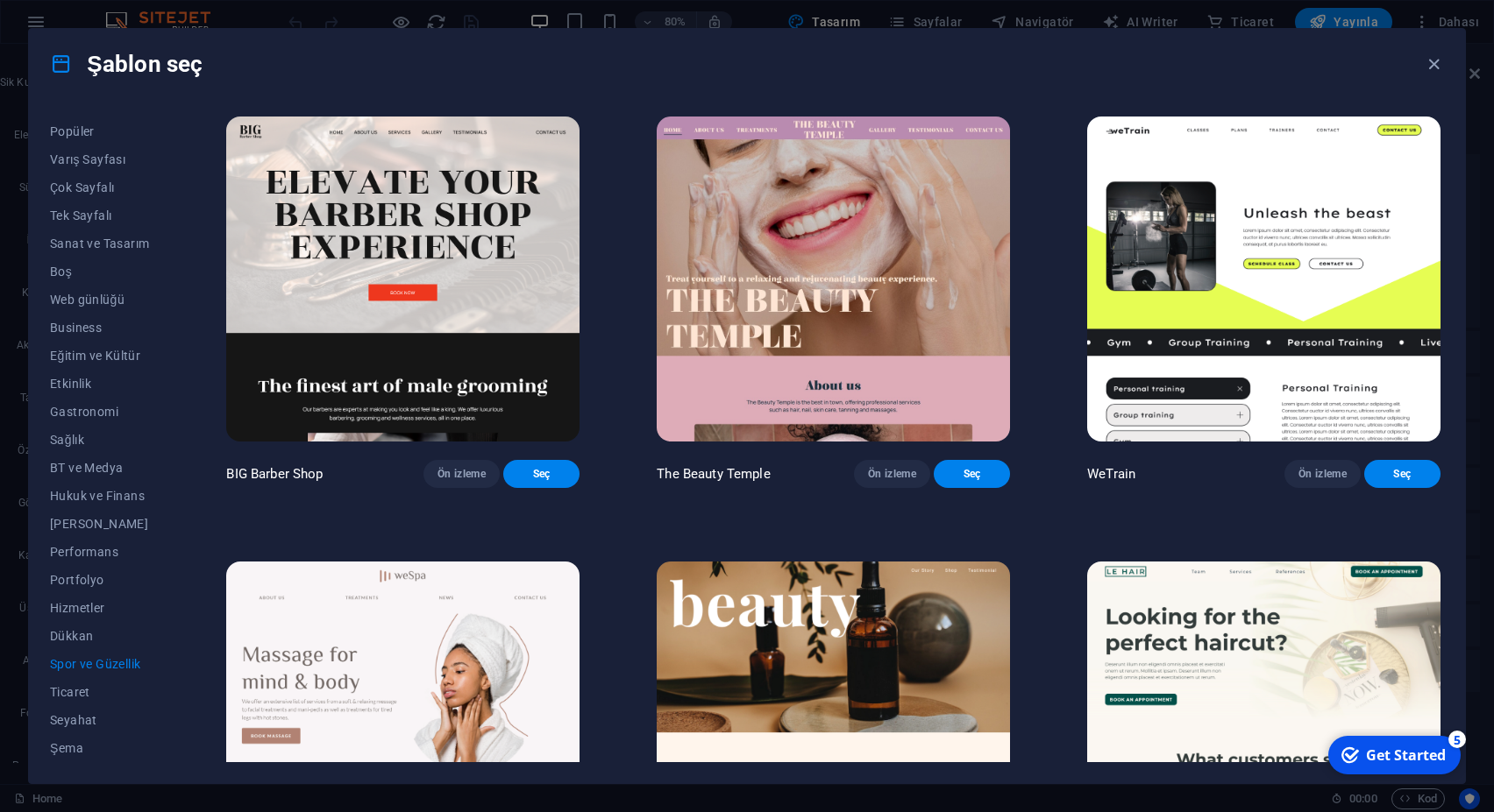
click at [822, 196] on img at bounding box center [833, 279] width 353 height 325
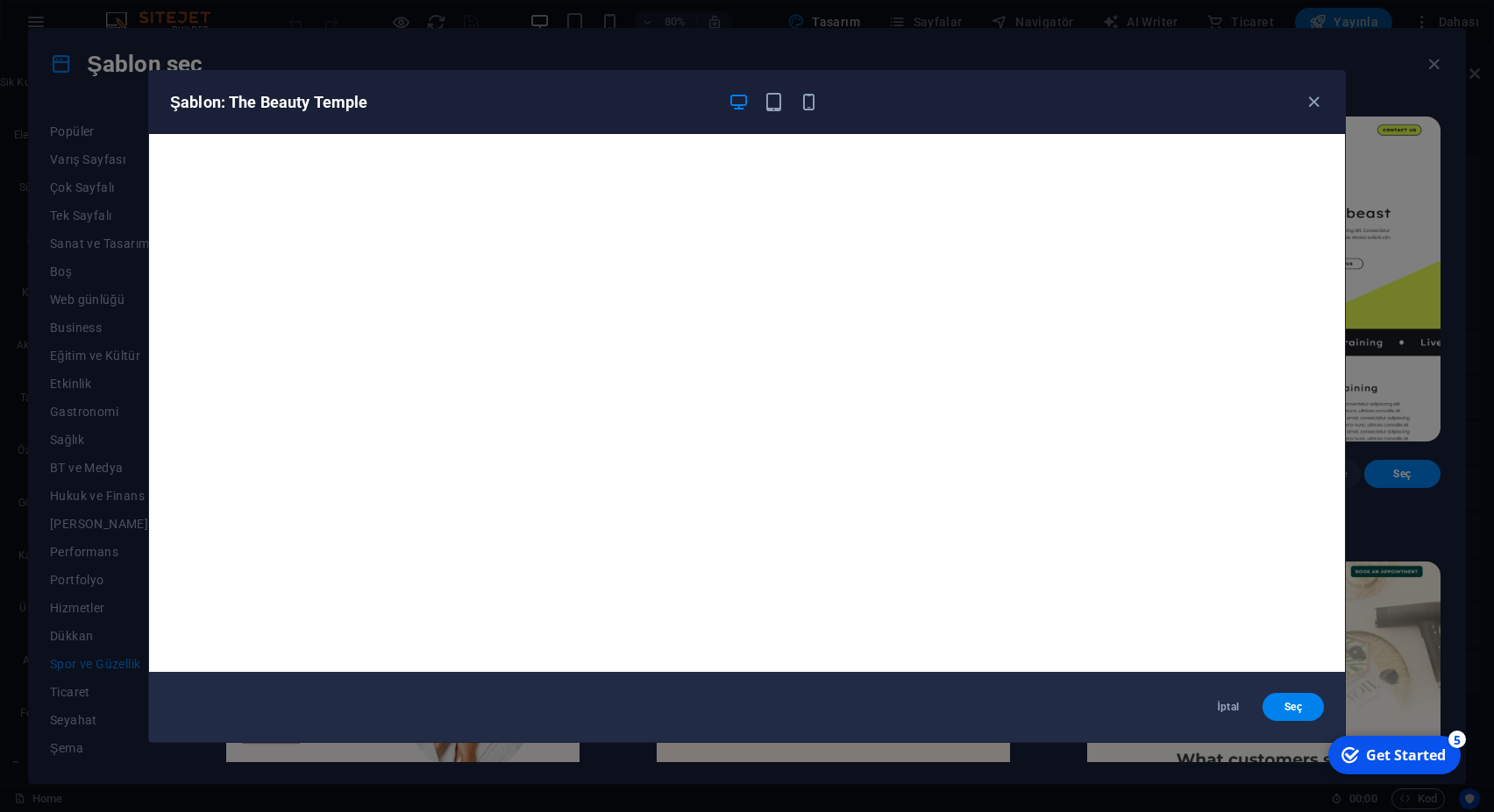
click at [1458, 373] on div "Şablon: The Beauty Temple İptal Seç" at bounding box center [747, 406] width 1494 height 812
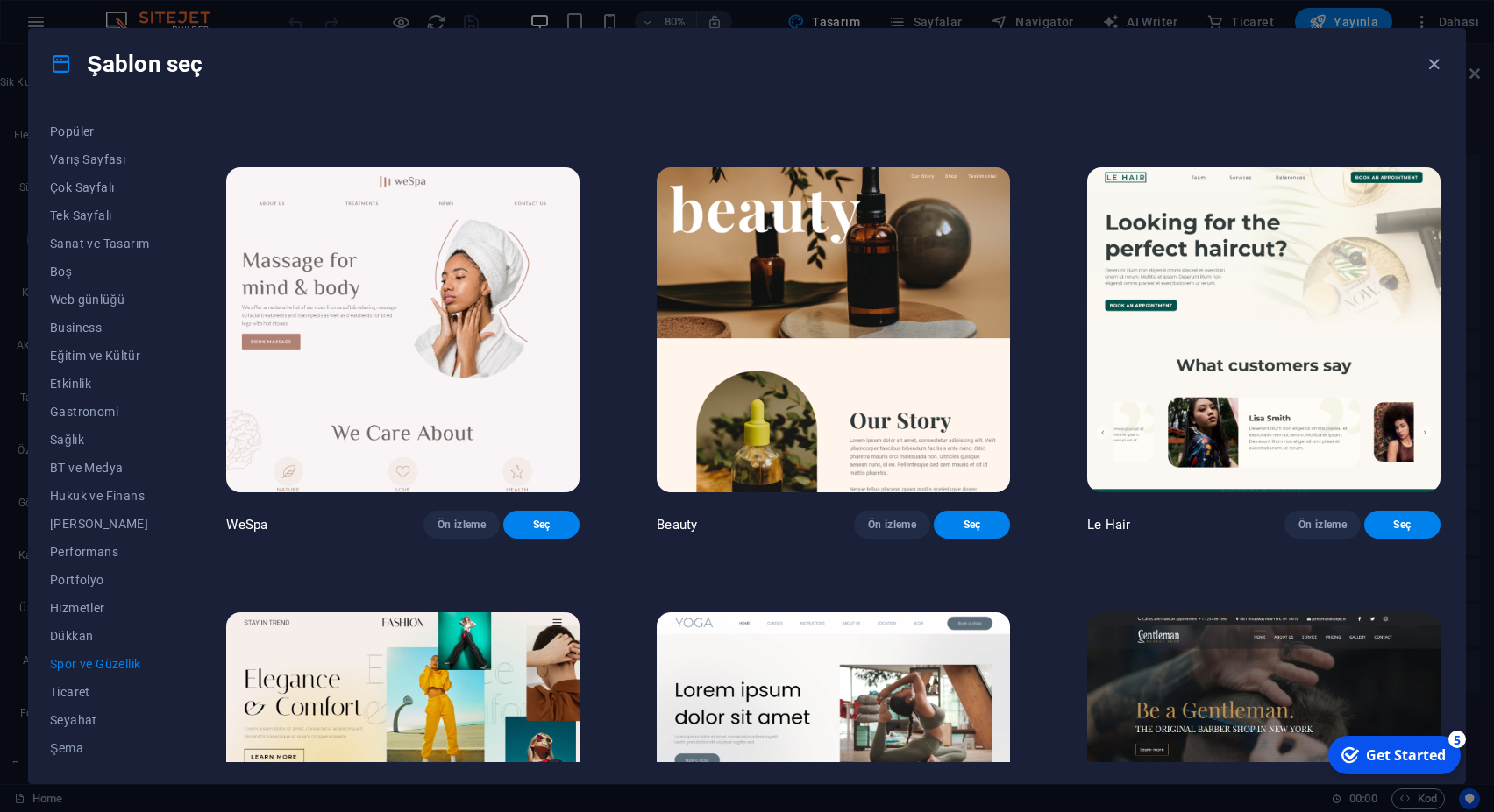
scroll to position [710, 0]
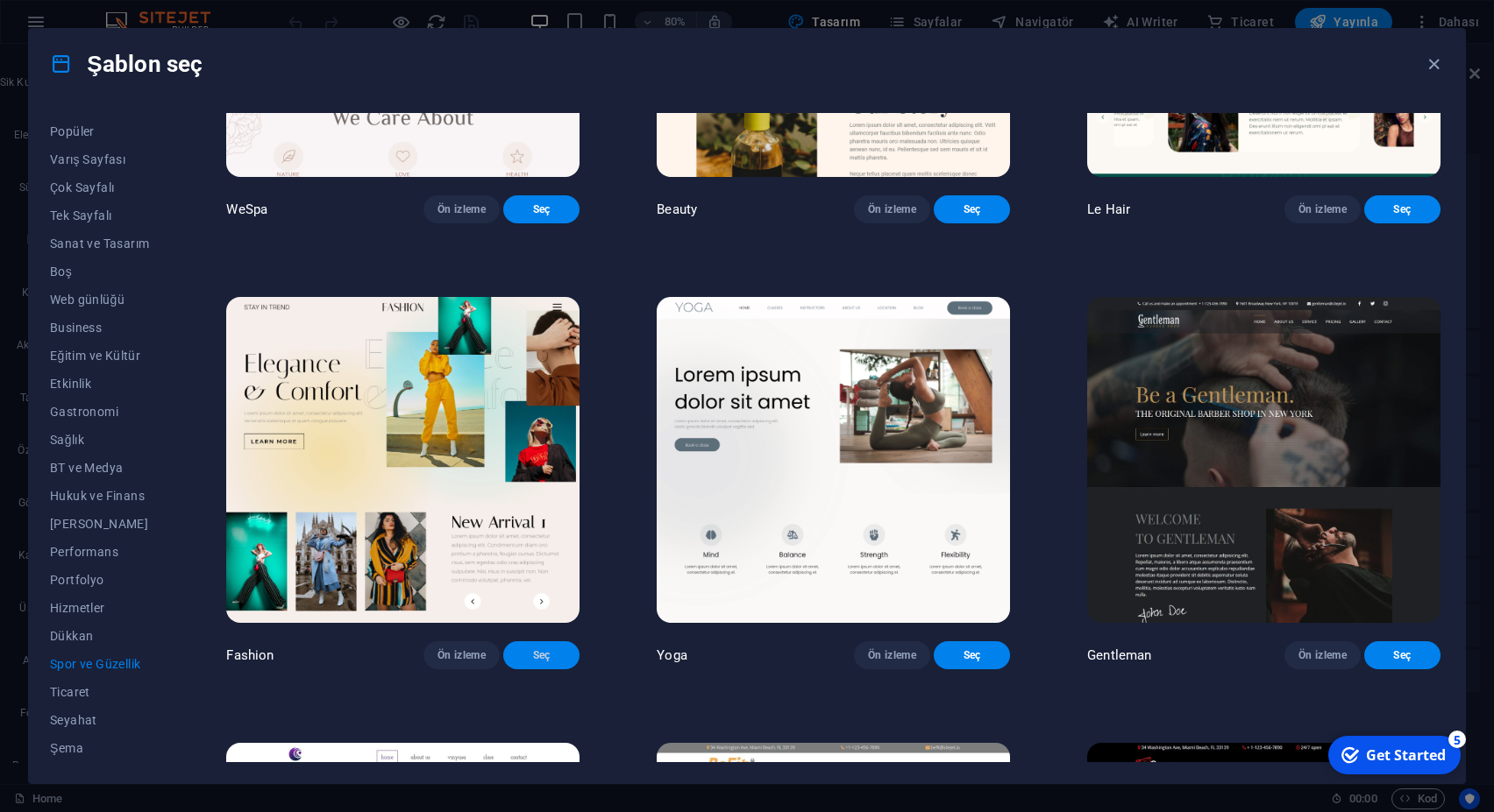
click at [564, 649] on span "Seç" at bounding box center [541, 656] width 48 height 14
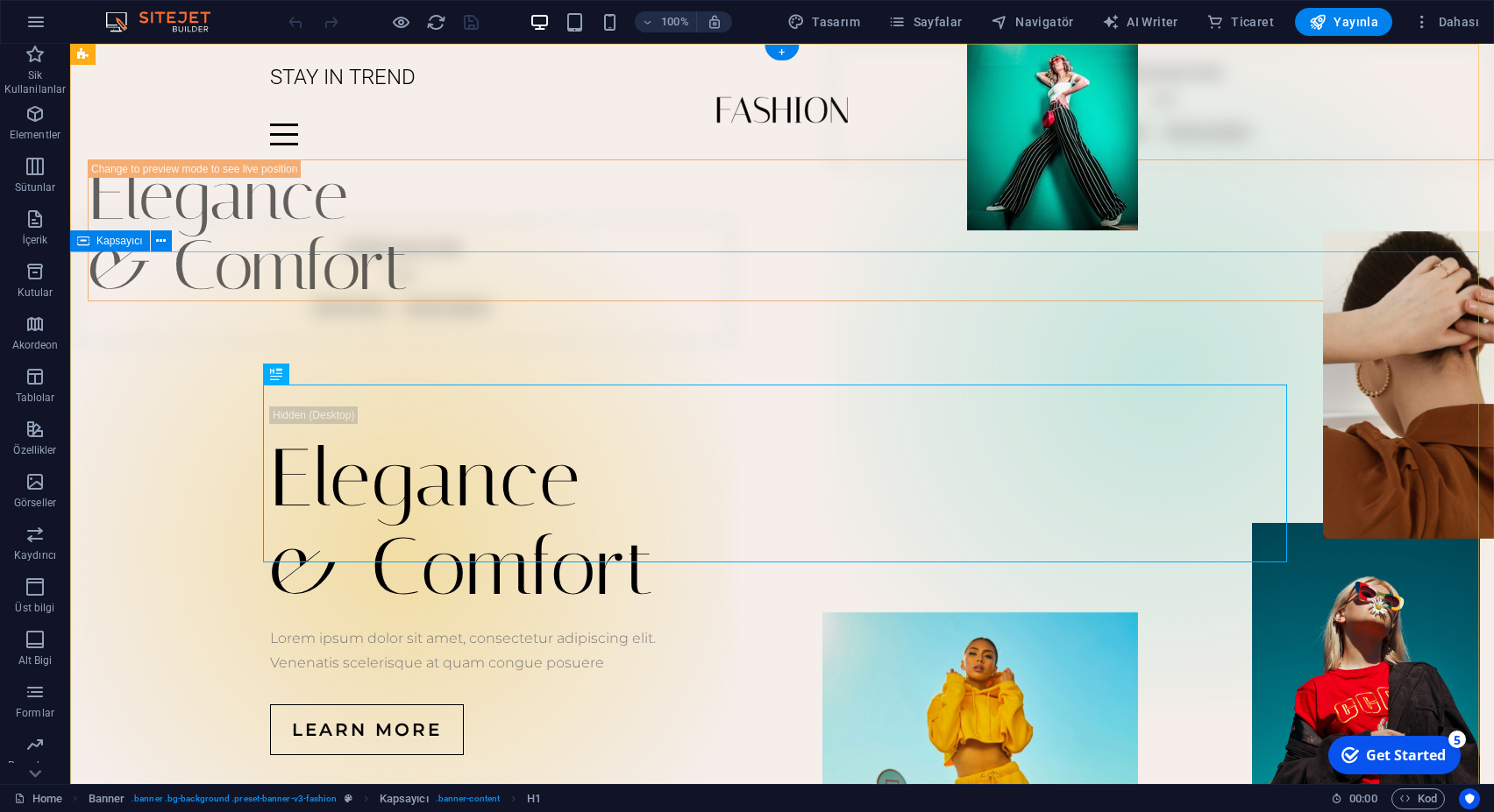
click at [476, 303] on div "Elegance & Comfort Lorem ipsum dolor sit amet, consectetur adipiscing elit. Ven…" at bounding box center [782, 581] width 1424 height 559
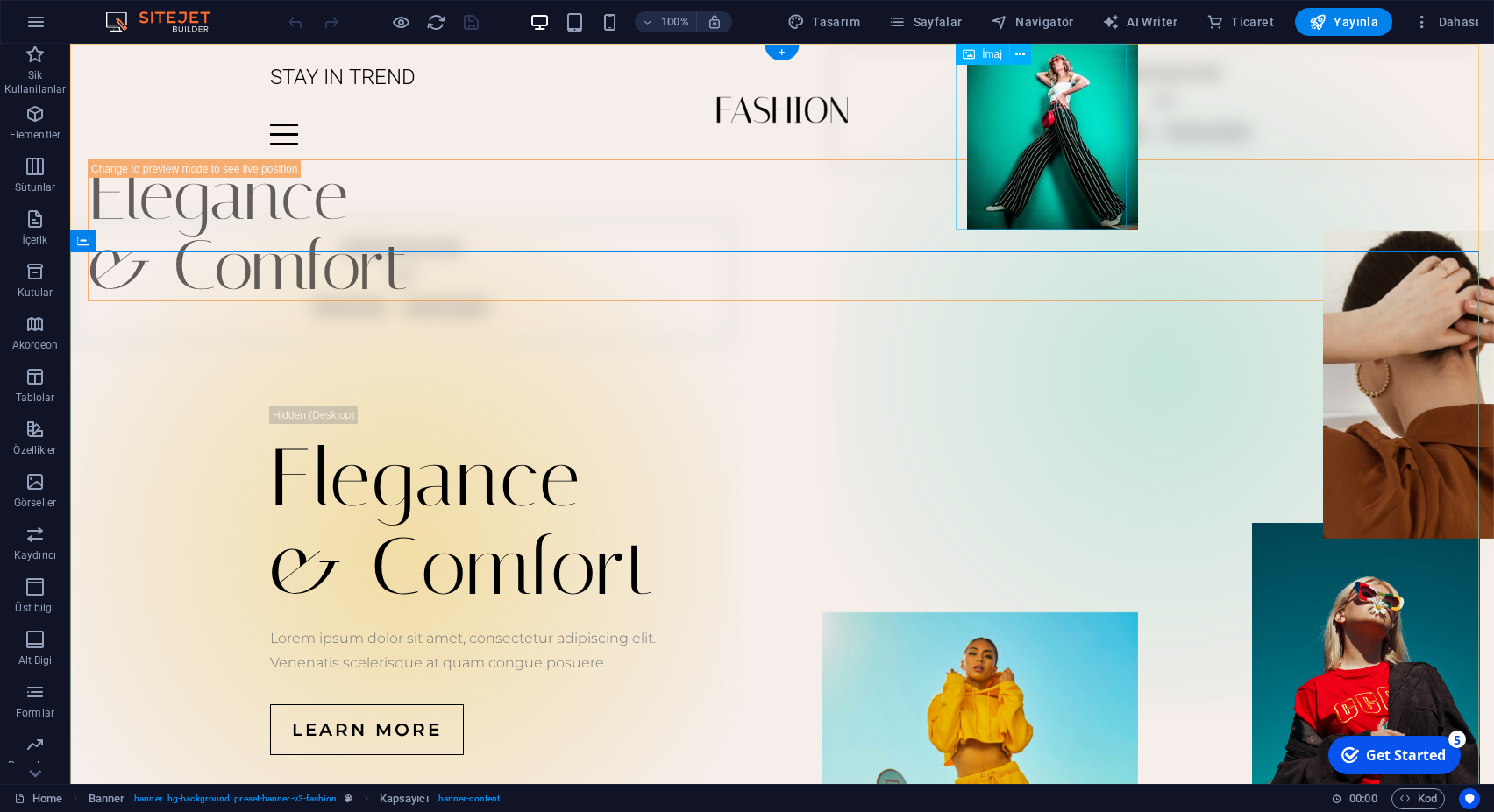
click at [1065, 160] on figure at bounding box center [1052, 136] width 171 height 187
click at [1010, 186] on figure at bounding box center [1052, 136] width 171 height 187
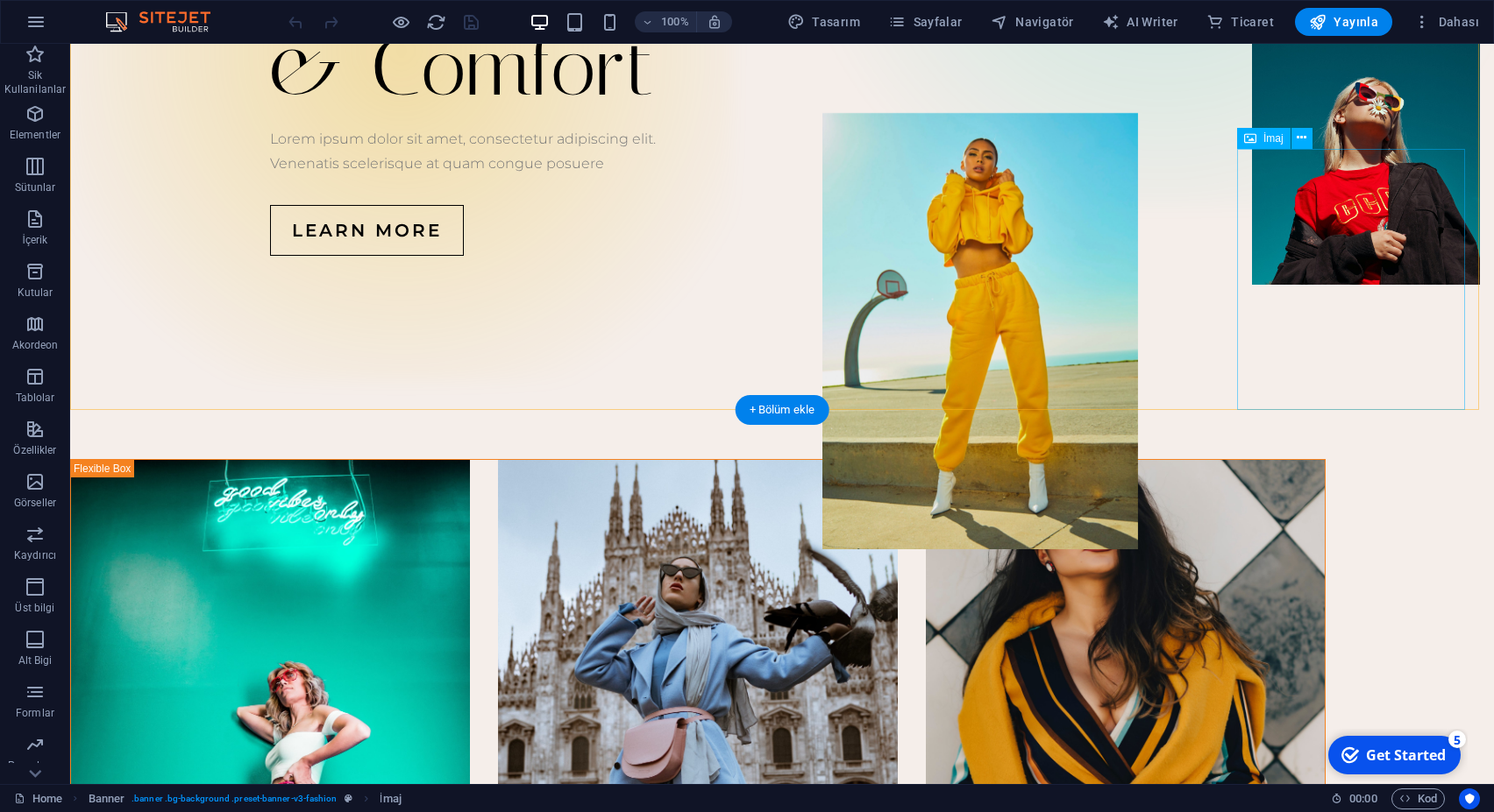
scroll to position [536, 0]
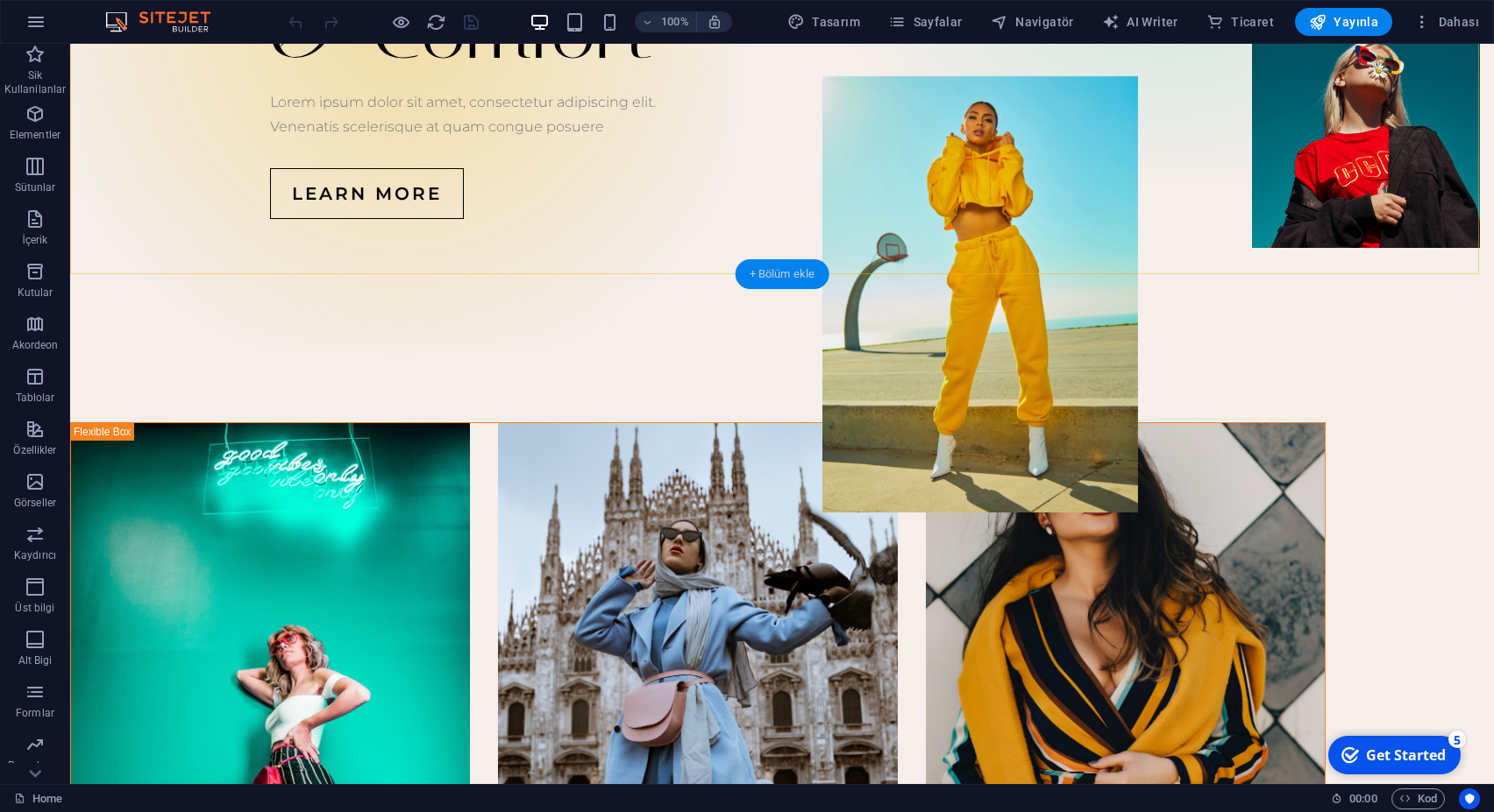
click at [779, 276] on div "+ Bölüm ekle" at bounding box center [782, 274] width 94 height 30
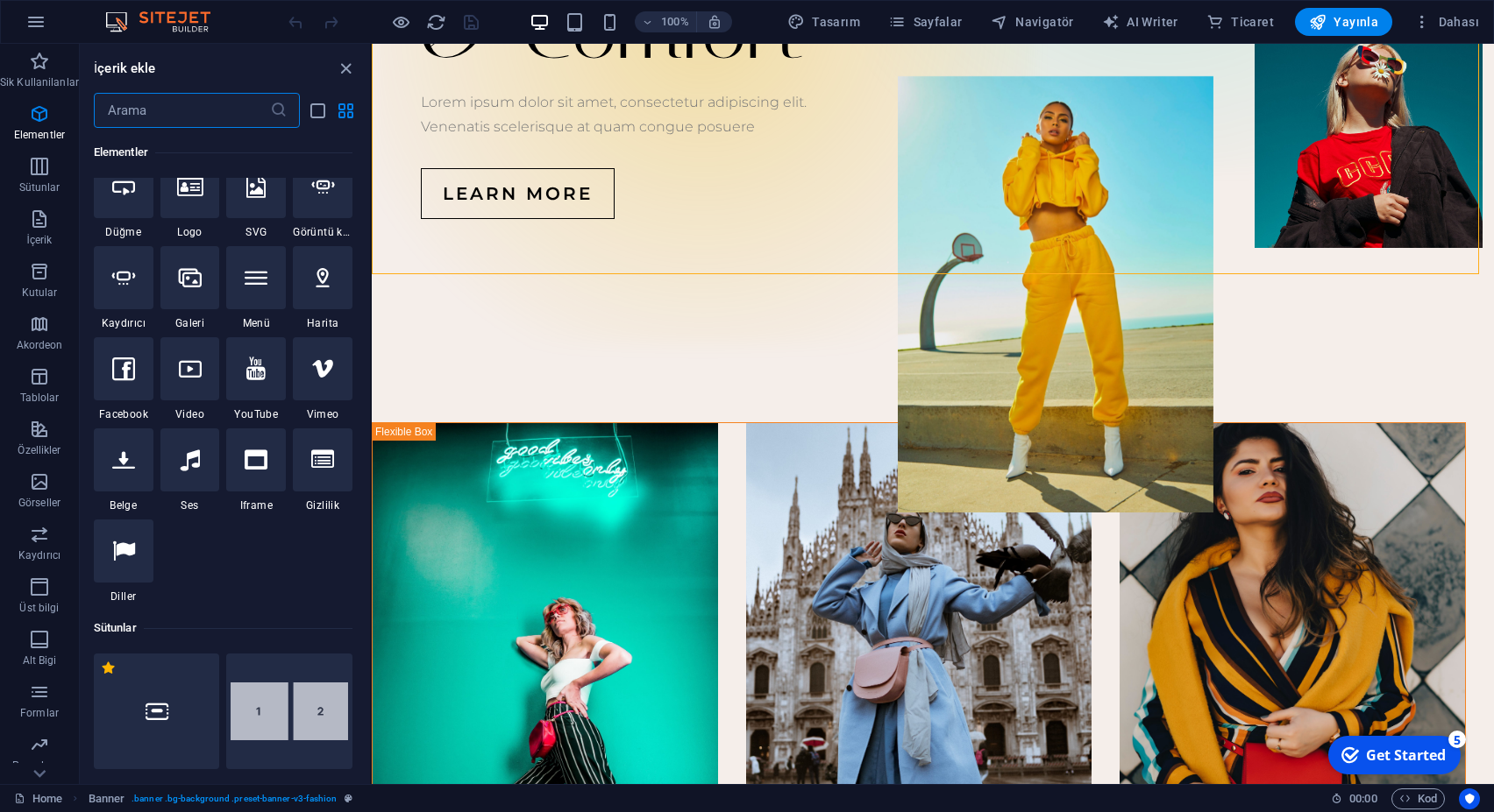
scroll to position [318, 0]
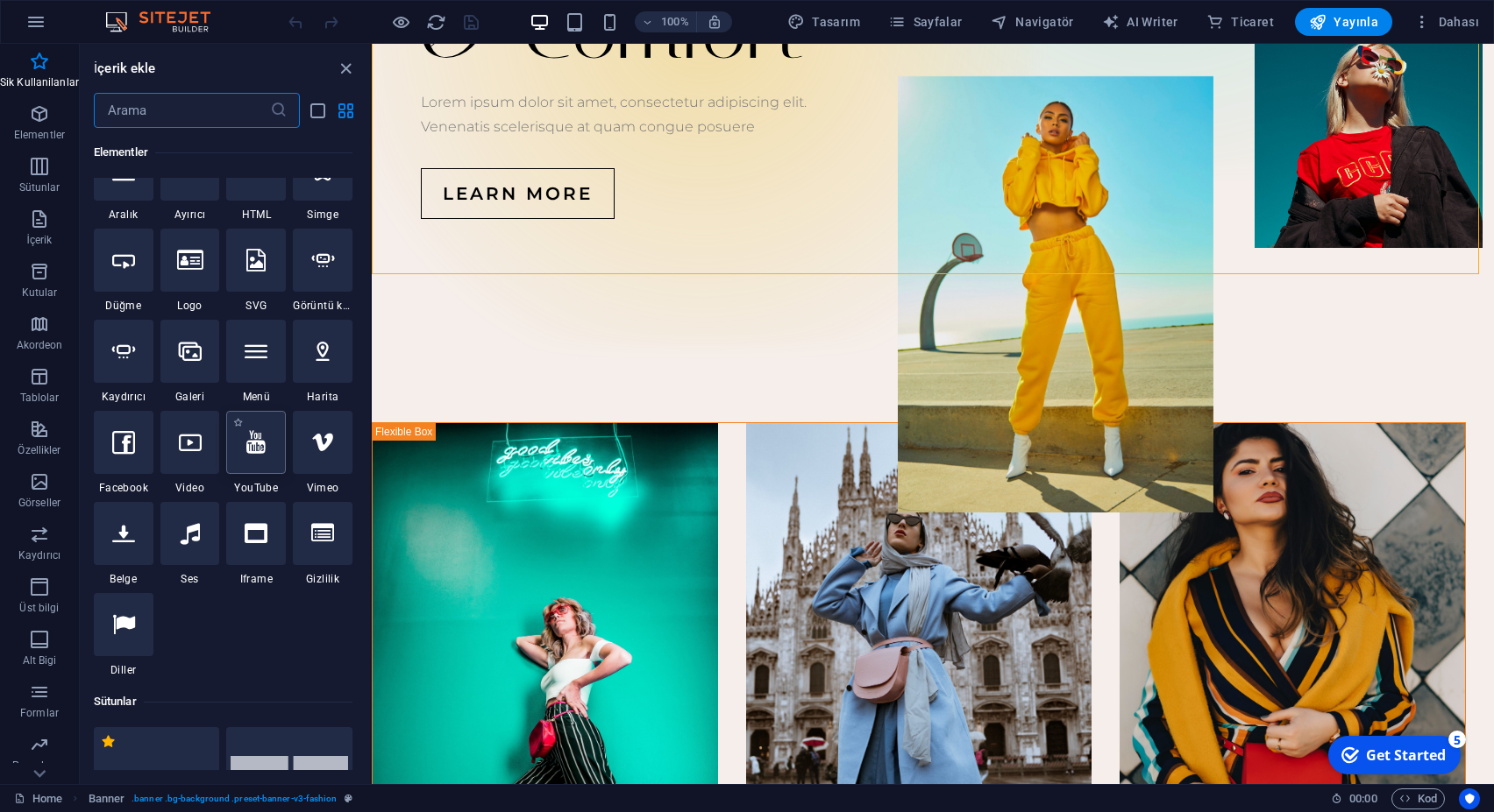
click at [246, 454] on icon at bounding box center [255, 442] width 19 height 23
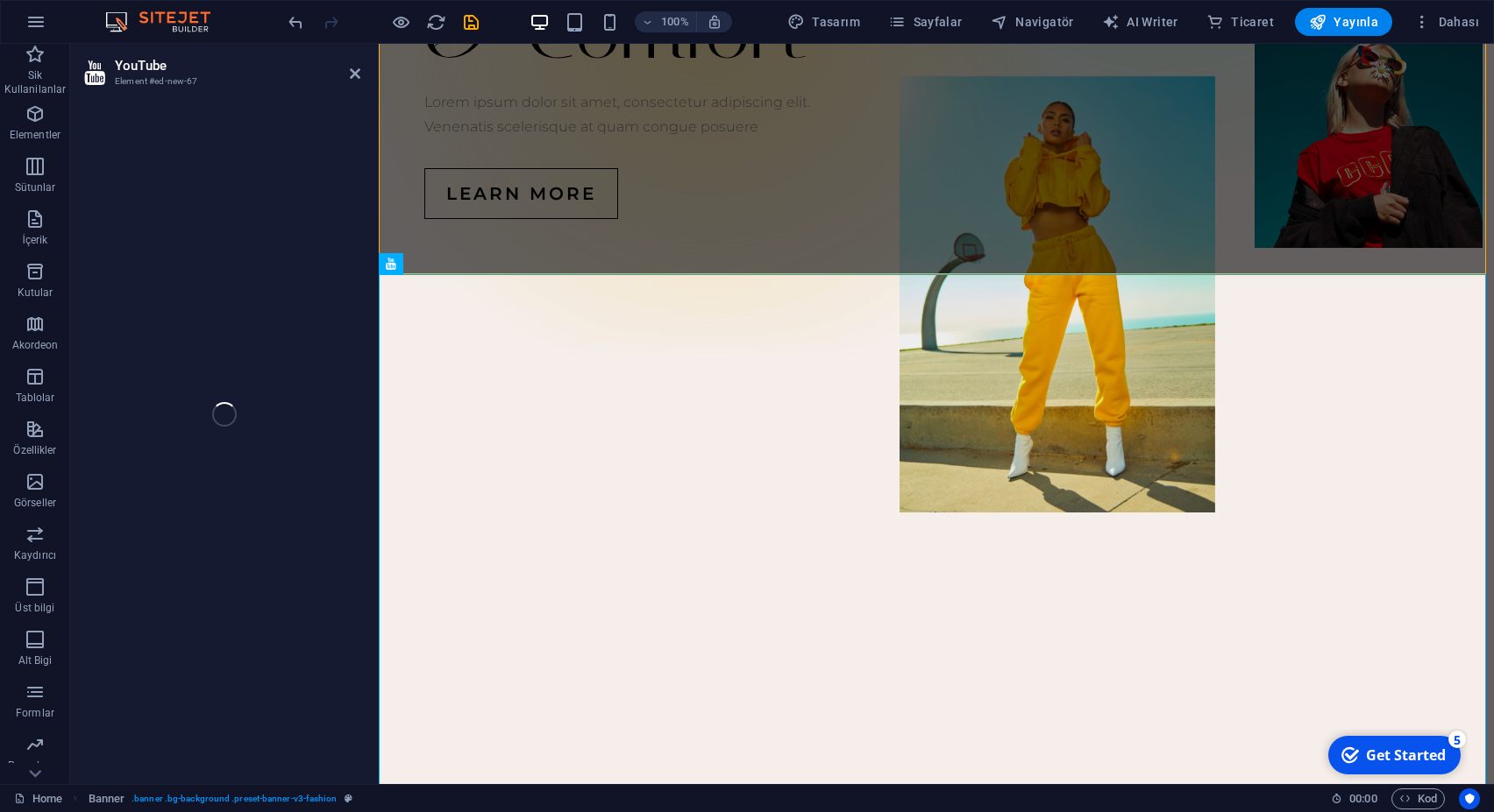
select select "ar16_9"
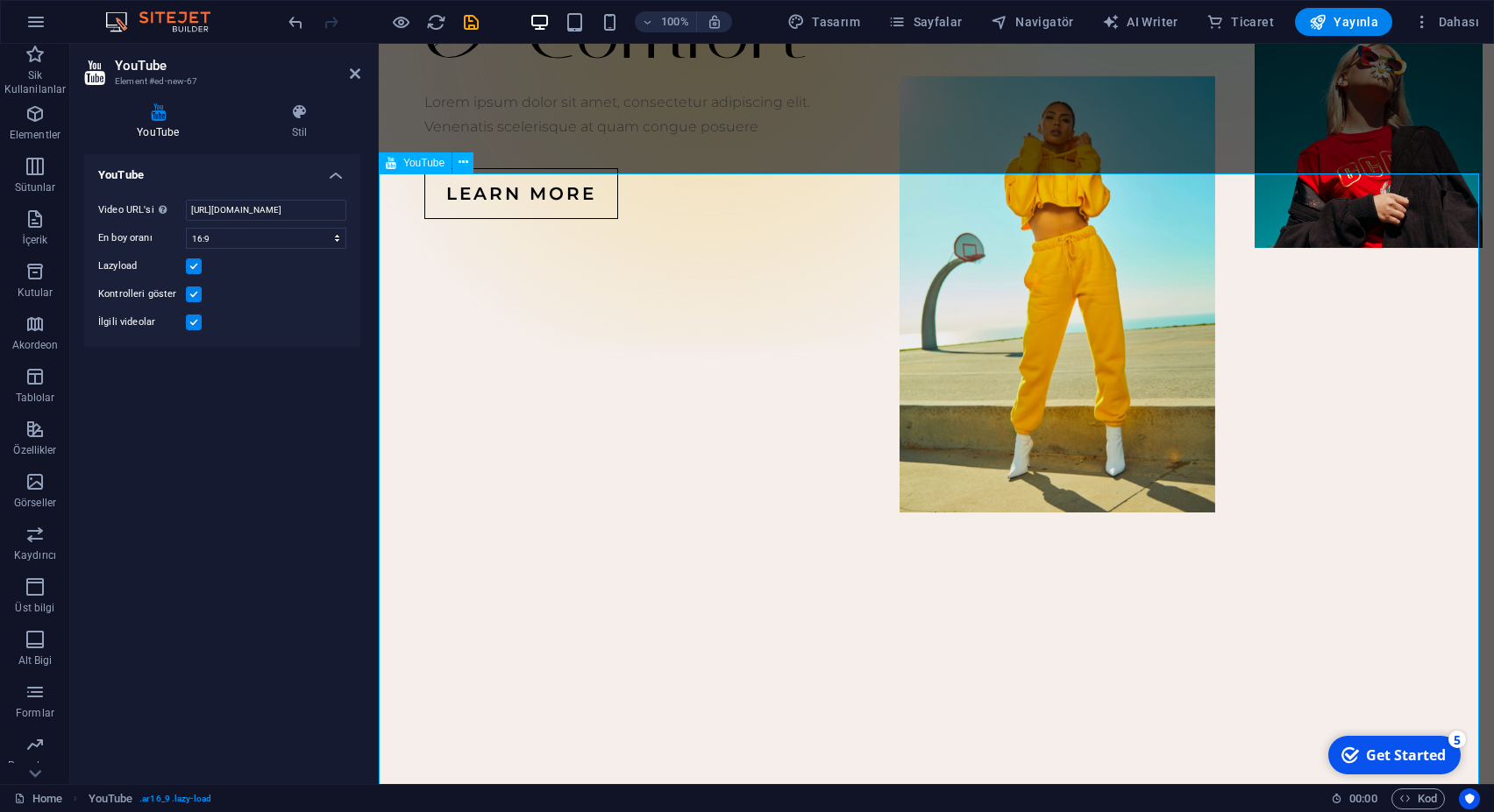
scroll to position [715, 0]
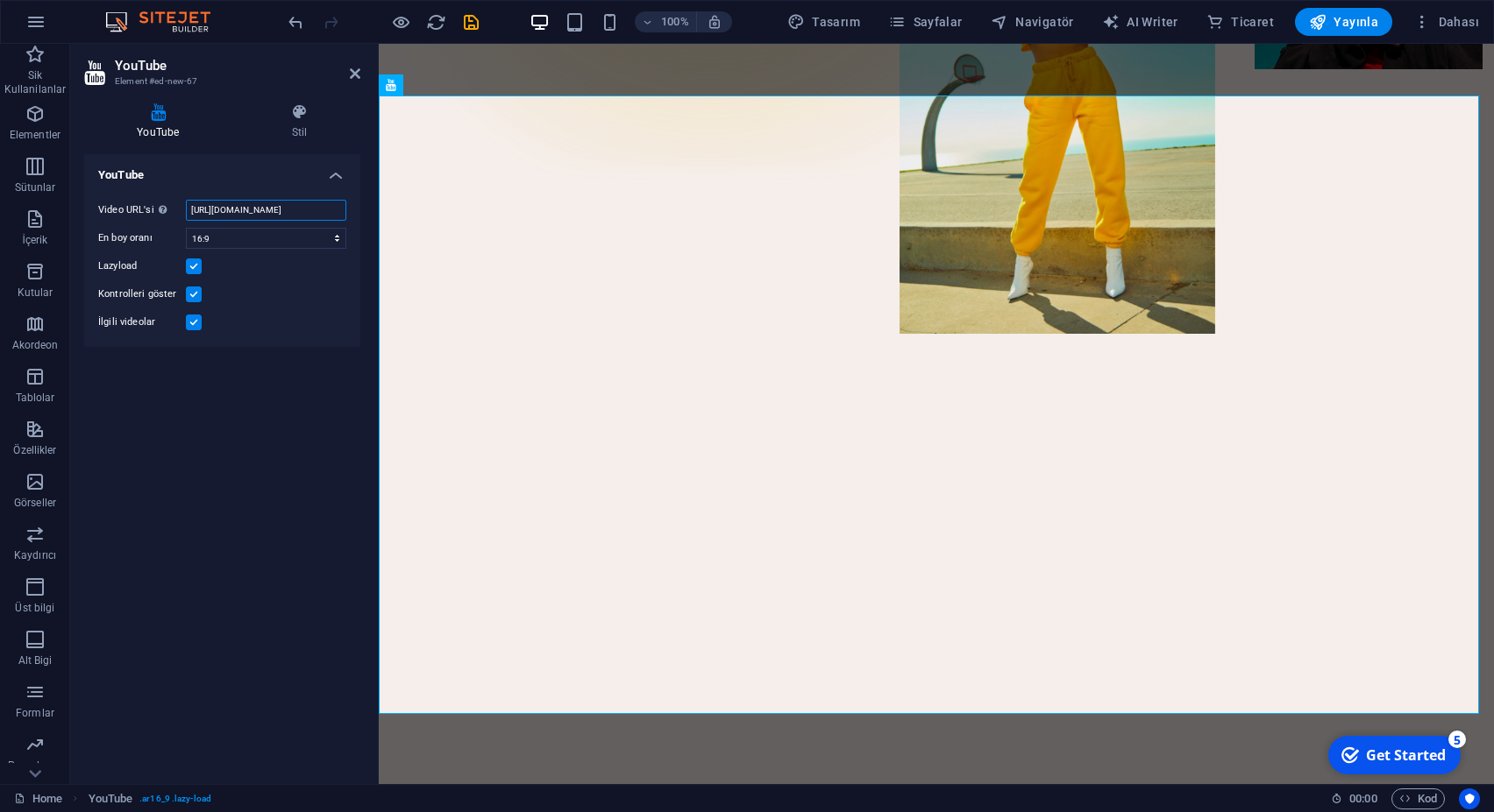
click at [260, 211] on input "[URL][DOMAIN_NAME]" at bounding box center [266, 210] width 160 height 21
paste input "gz5qbOZemOk"
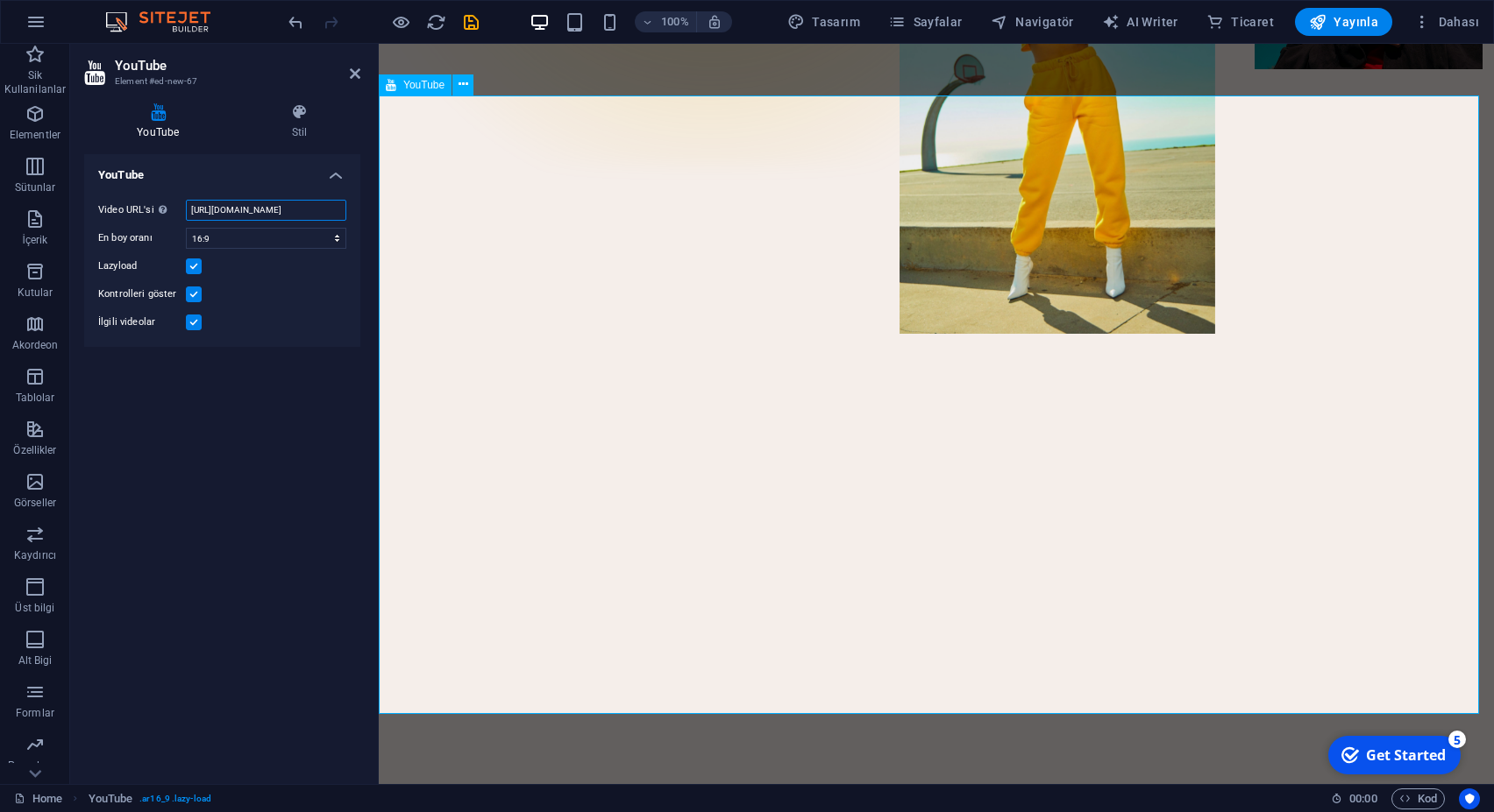
type input "[URL][DOMAIN_NAME]"
click at [931, 398] on div at bounding box center [936, 459] width 1115 height 627
click at [936, 406] on div at bounding box center [936, 459] width 1115 height 627
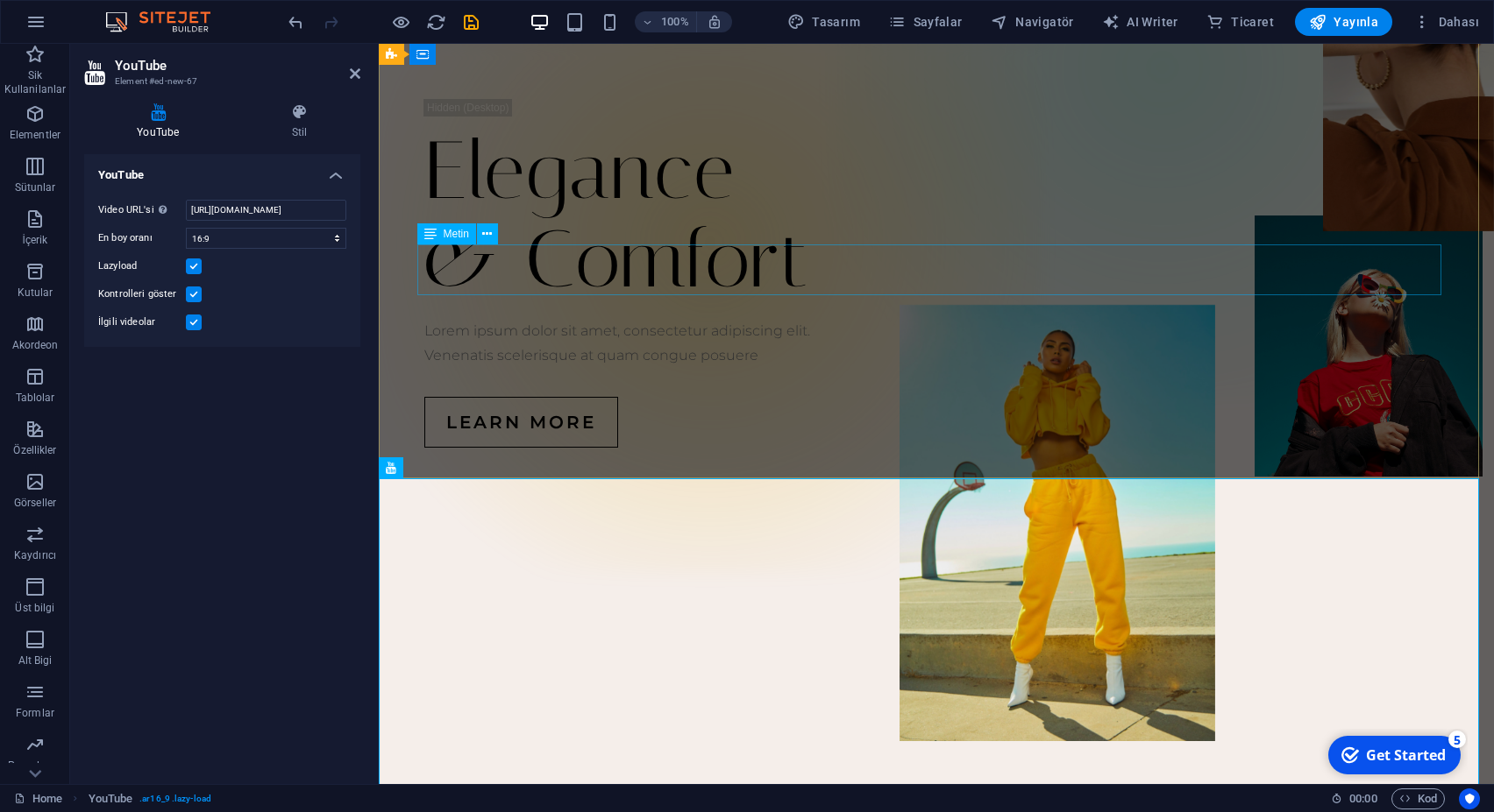
scroll to position [268, 0]
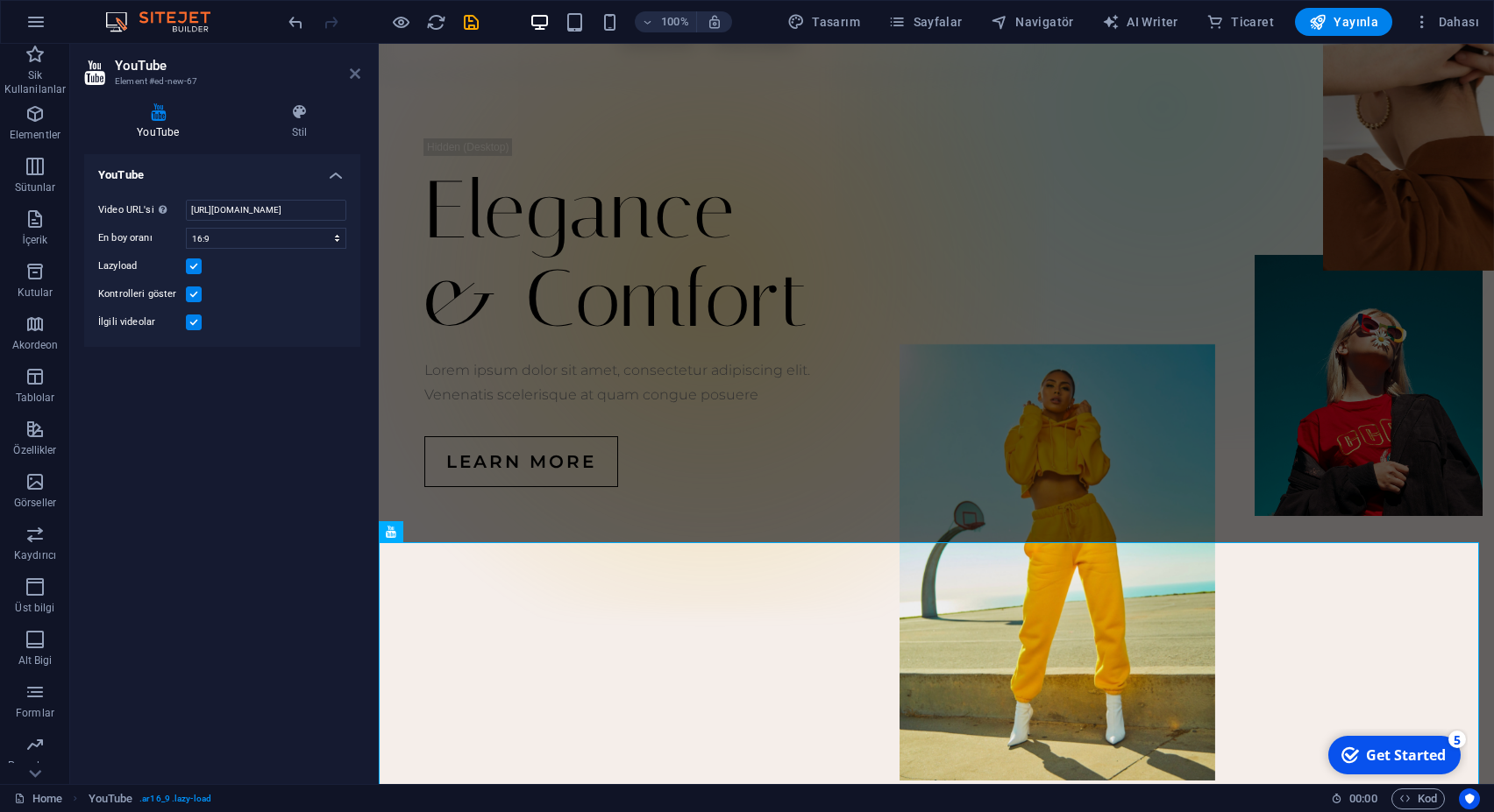
click at [358, 72] on icon at bounding box center [355, 73] width 11 height 14
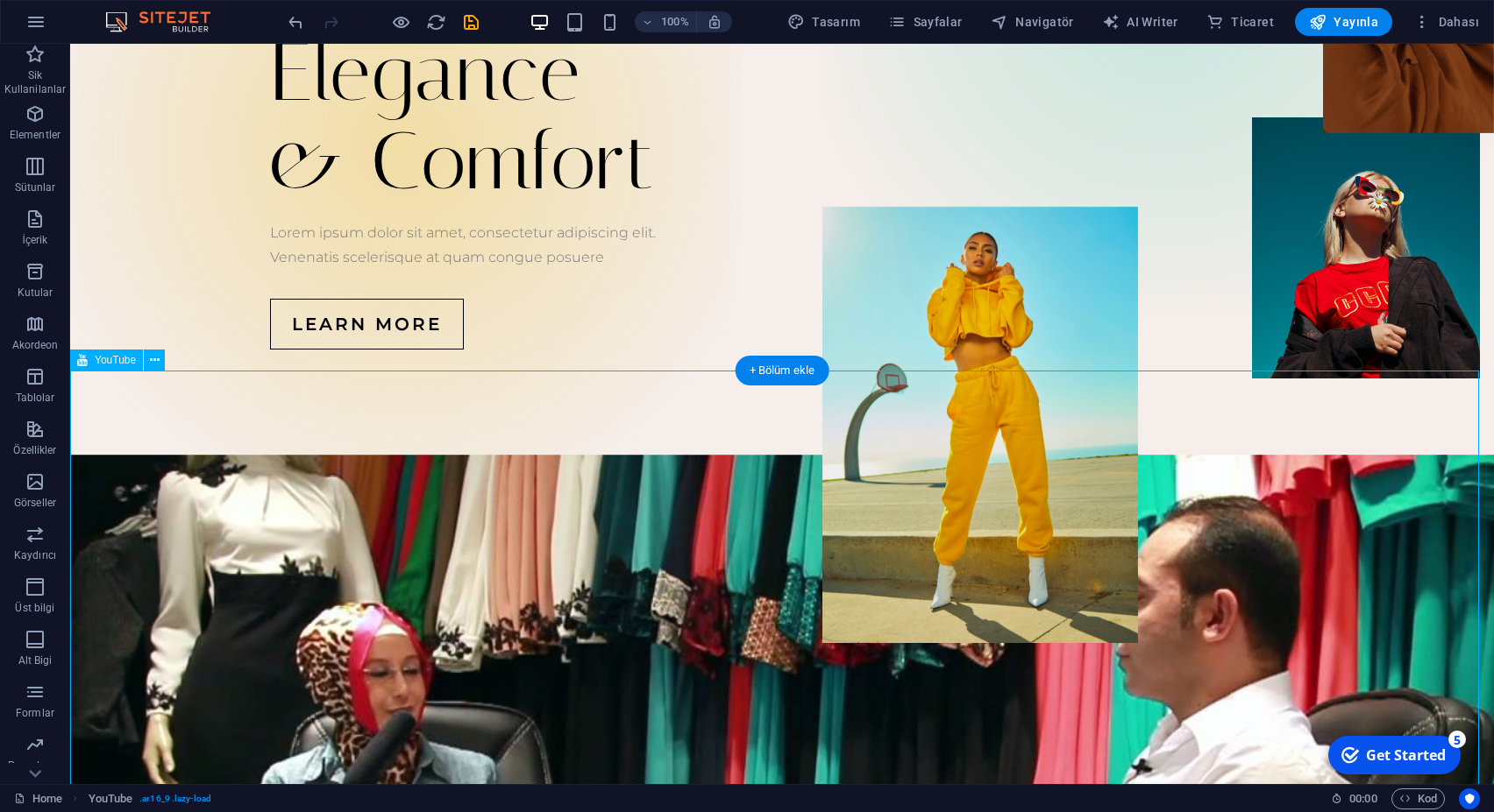
scroll to position [447, 0]
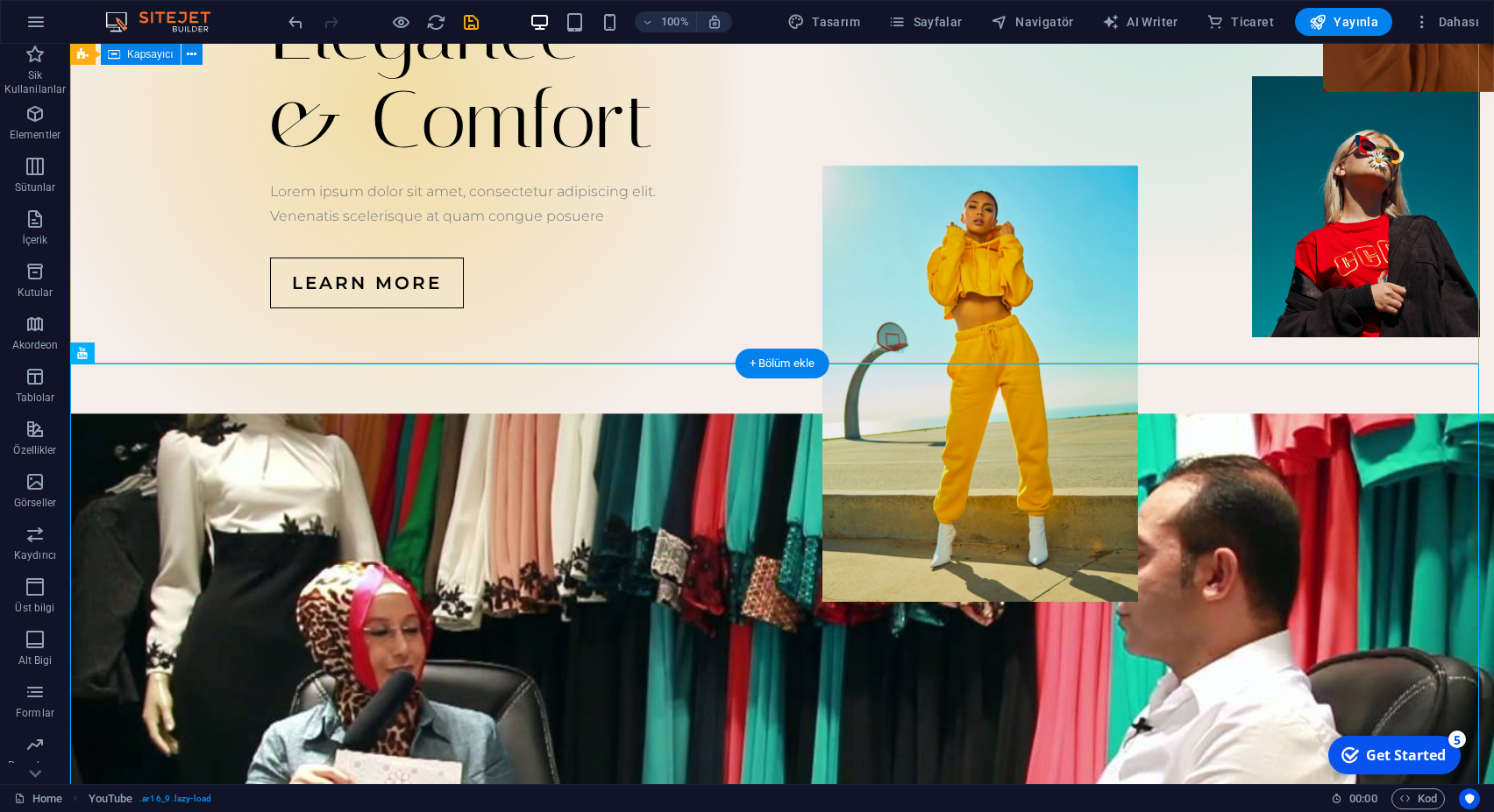
click at [1129, 282] on div "Elegance & Comfort Lorem ipsum dolor sit amet, consectetur adipiscing elit. Ven…" at bounding box center [782, 134] width 1424 height 559
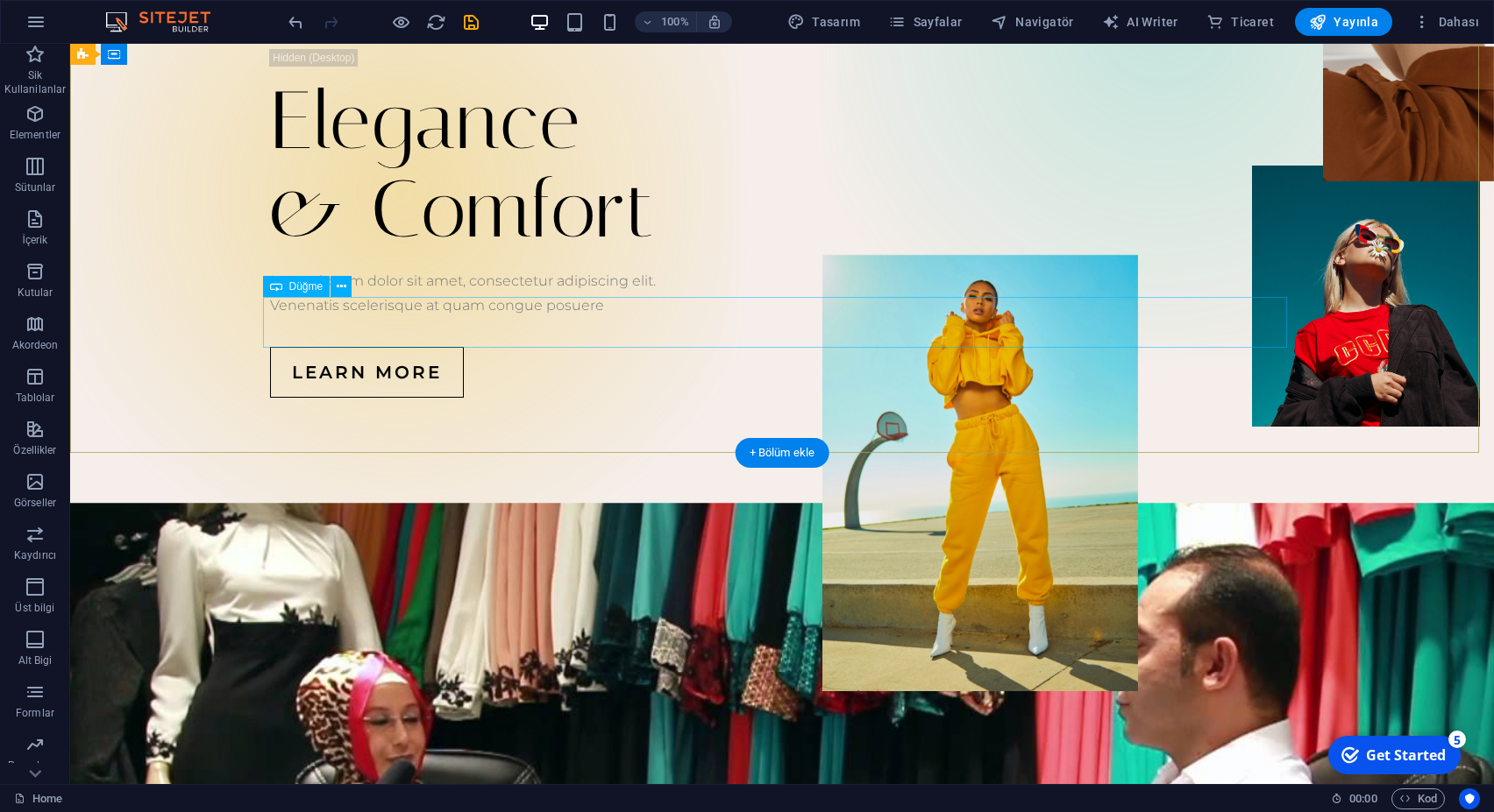
scroll to position [0, 0]
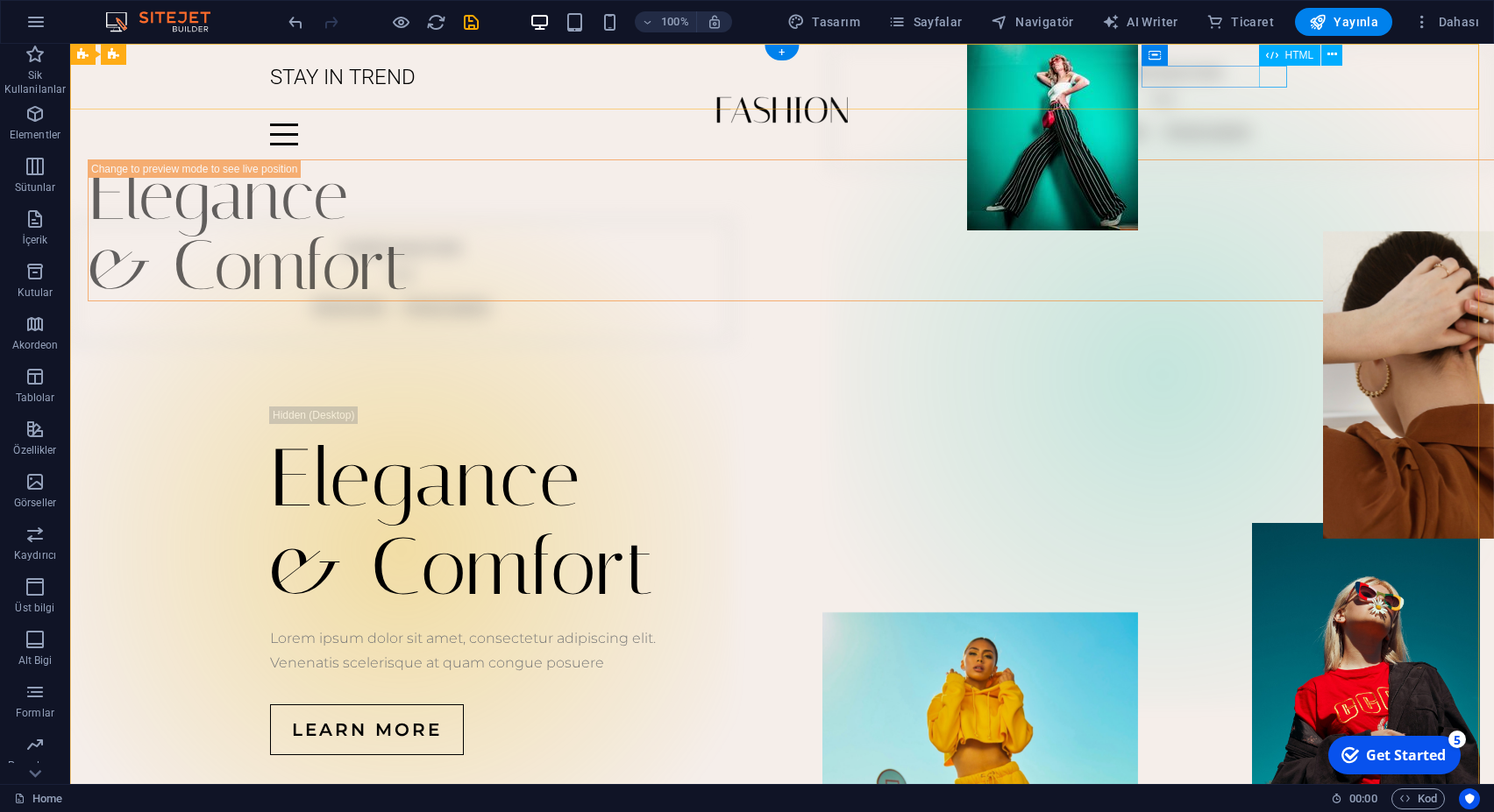
click at [1266, 124] on div at bounding box center [782, 135] width 1024 height 22
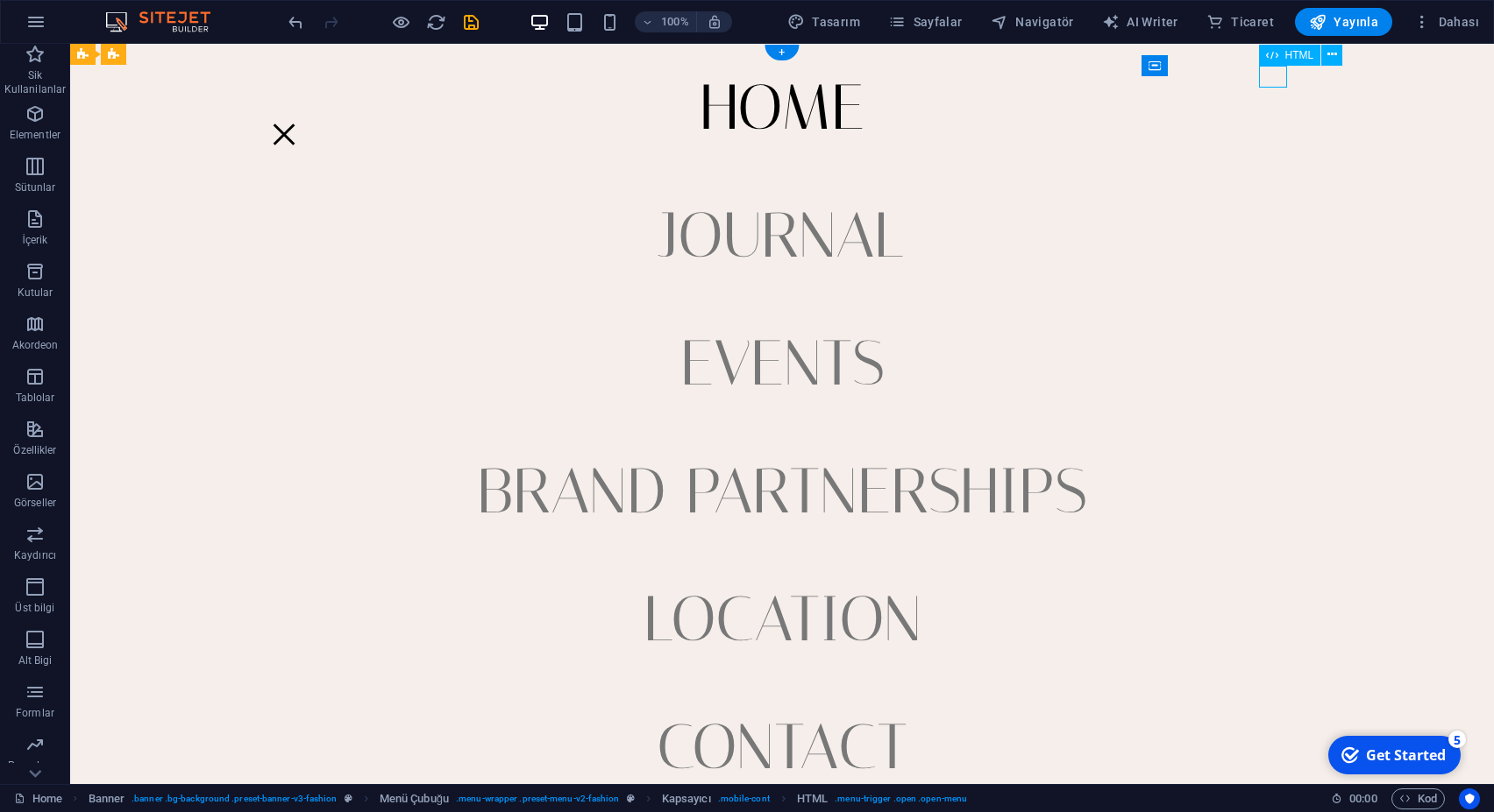
click at [298, 124] on div at bounding box center [284, 135] width 28 height 22
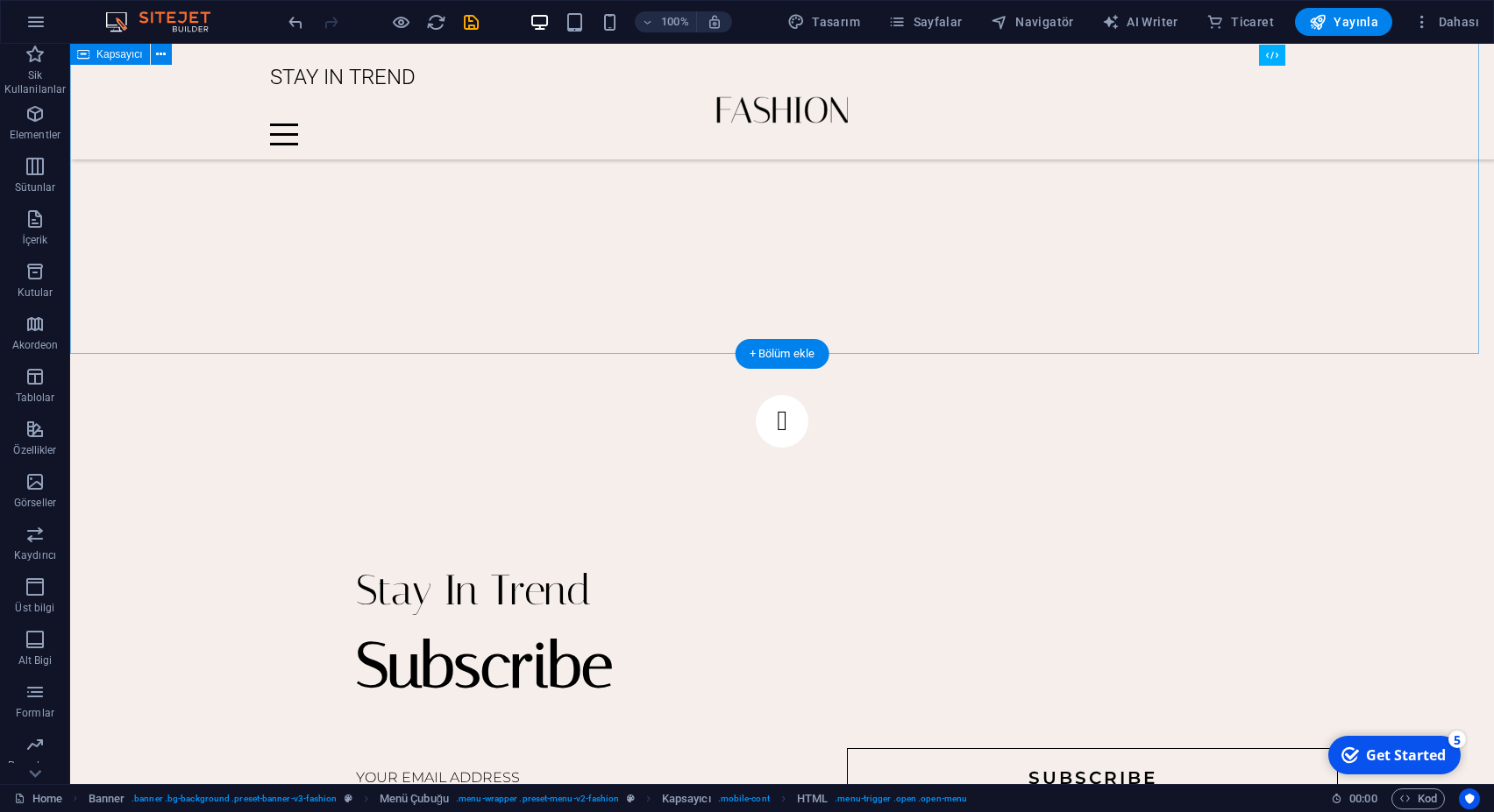
scroll to position [3307, 0]
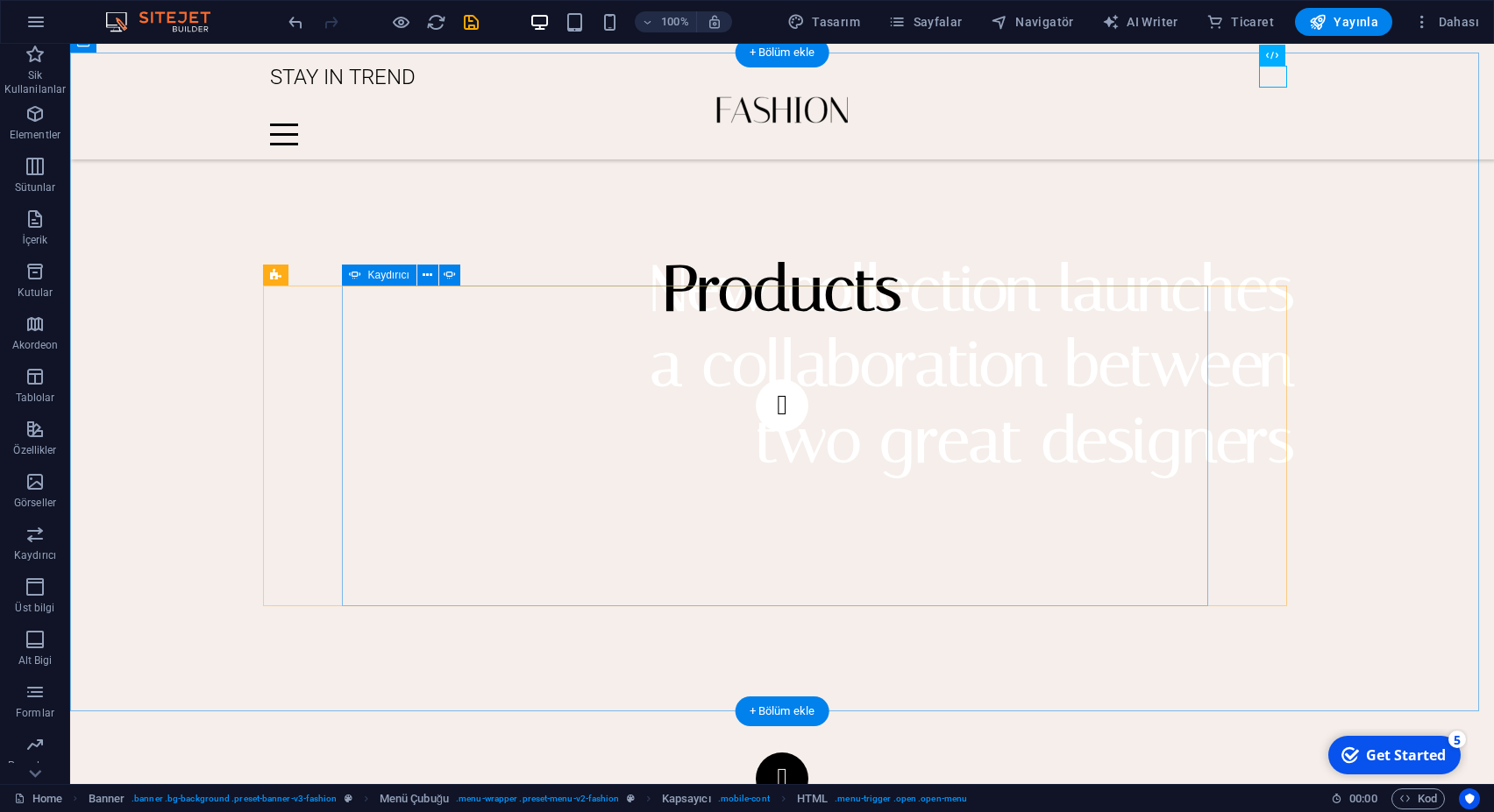
click at [808, 753] on button "button" at bounding box center [782, 778] width 52 height 52
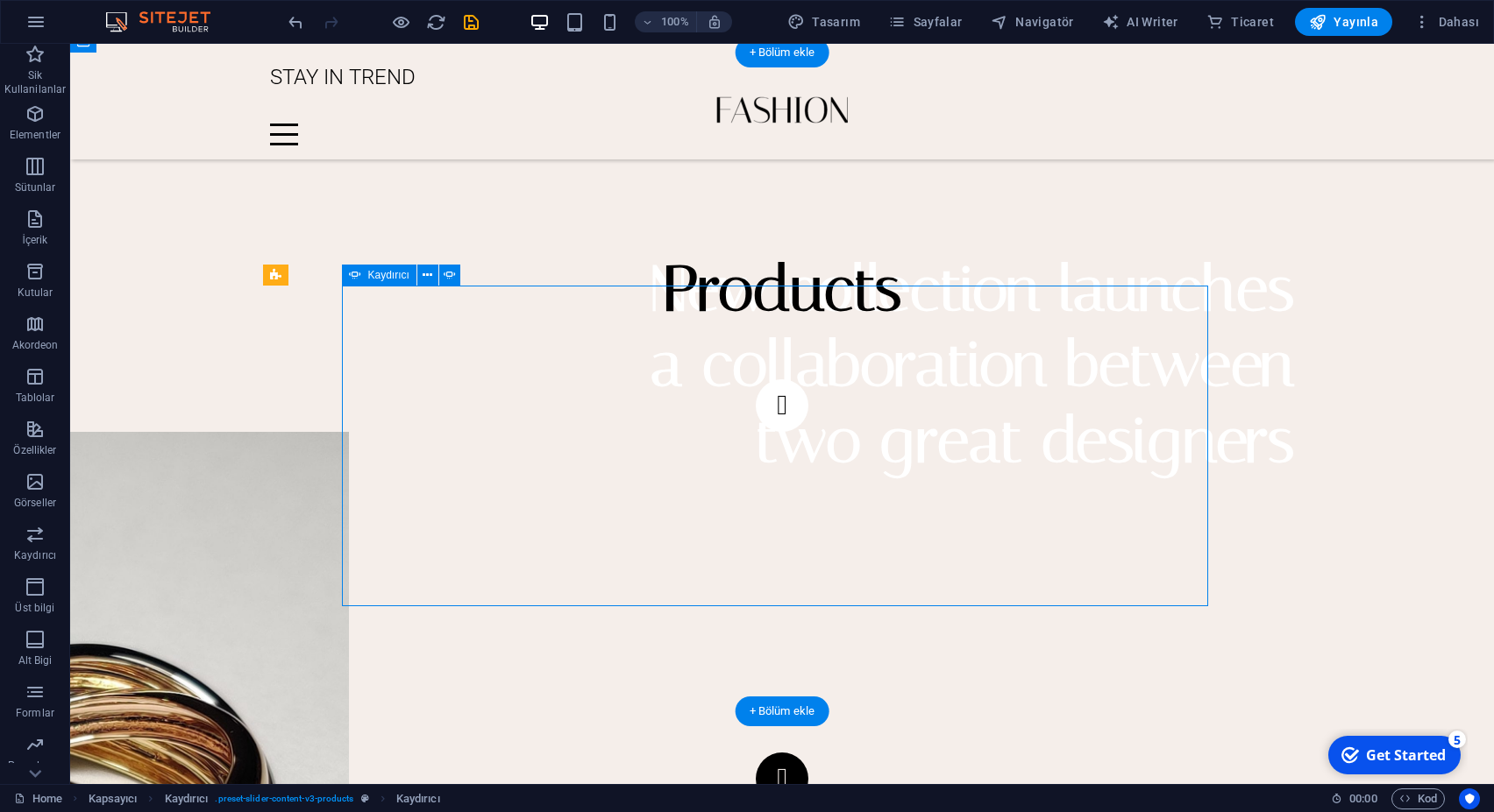
click at [808, 753] on button "button" at bounding box center [782, 778] width 52 height 52
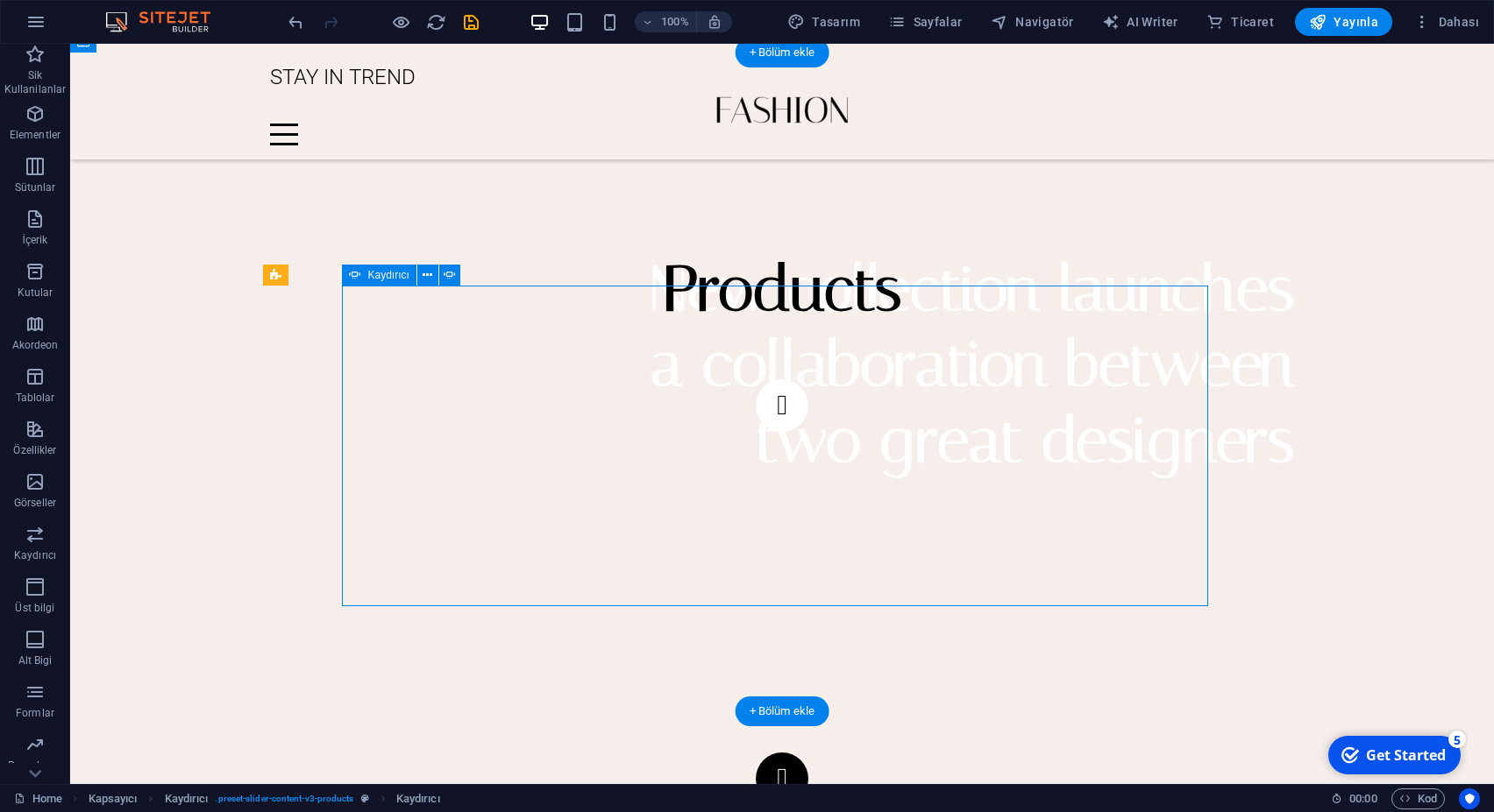
click at [808, 753] on button "button" at bounding box center [782, 778] width 52 height 52
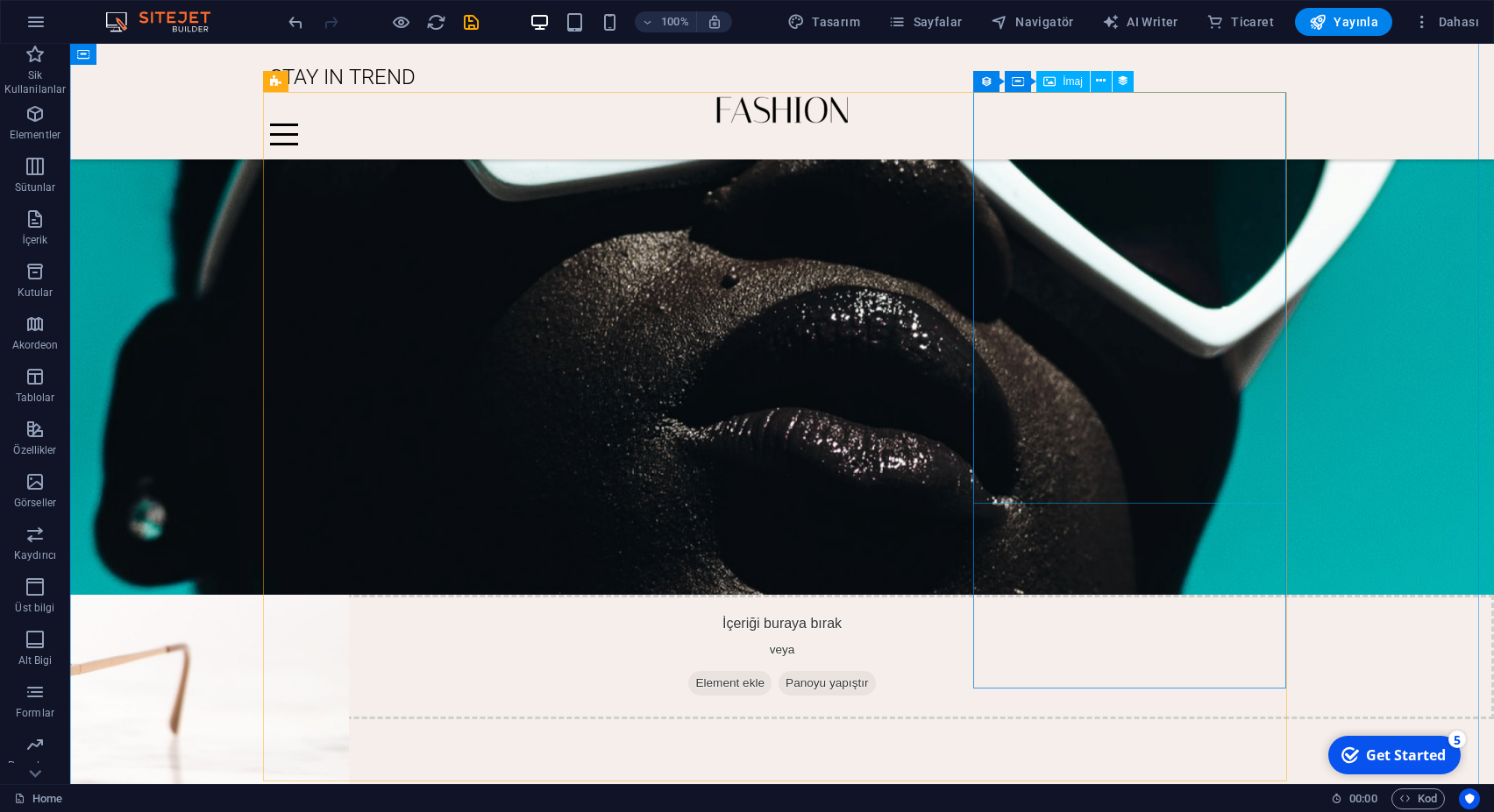
scroll to position [4827, 0]
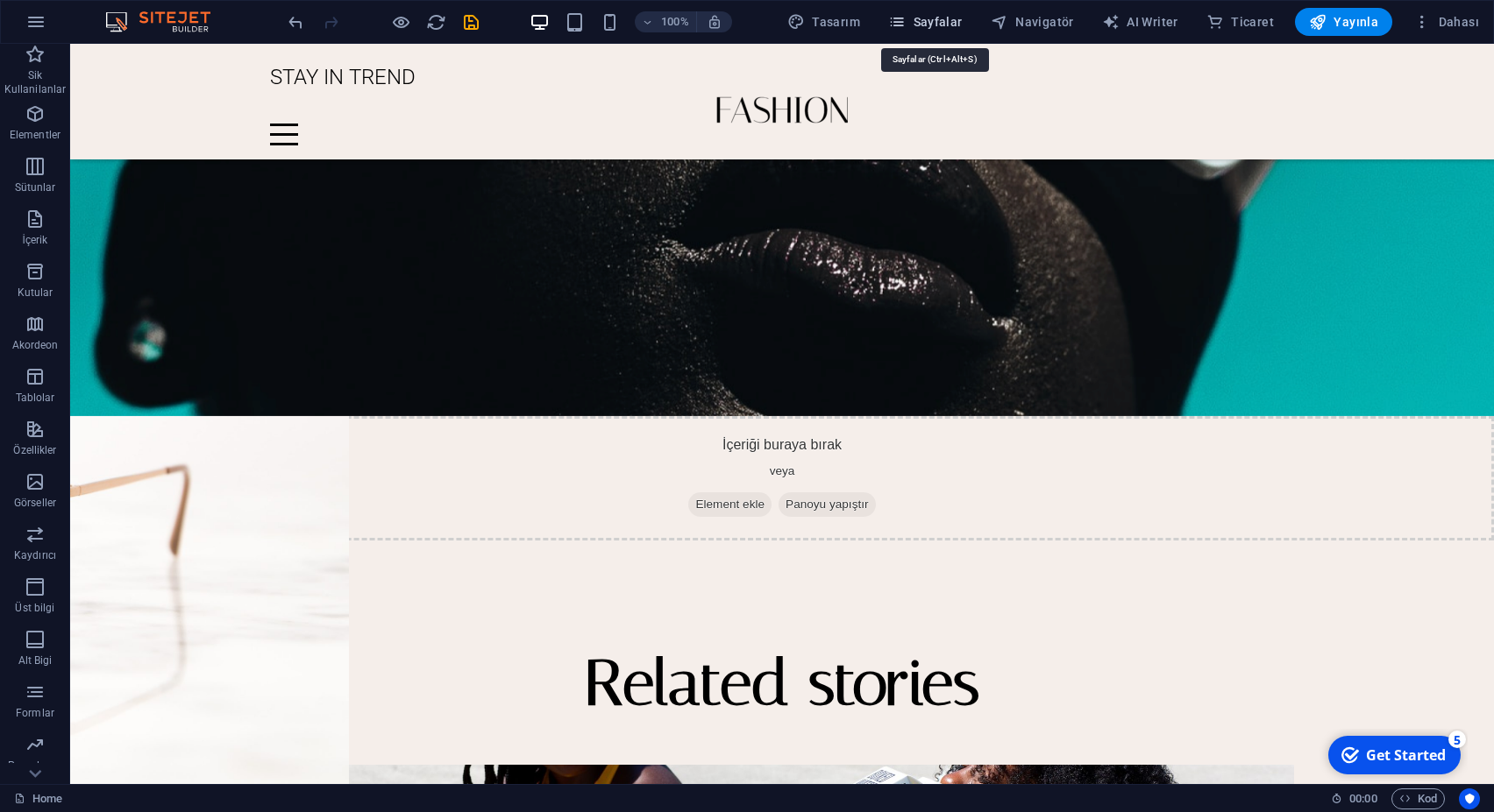
click at [947, 25] on span "Sayfalar" at bounding box center [925, 22] width 74 height 18
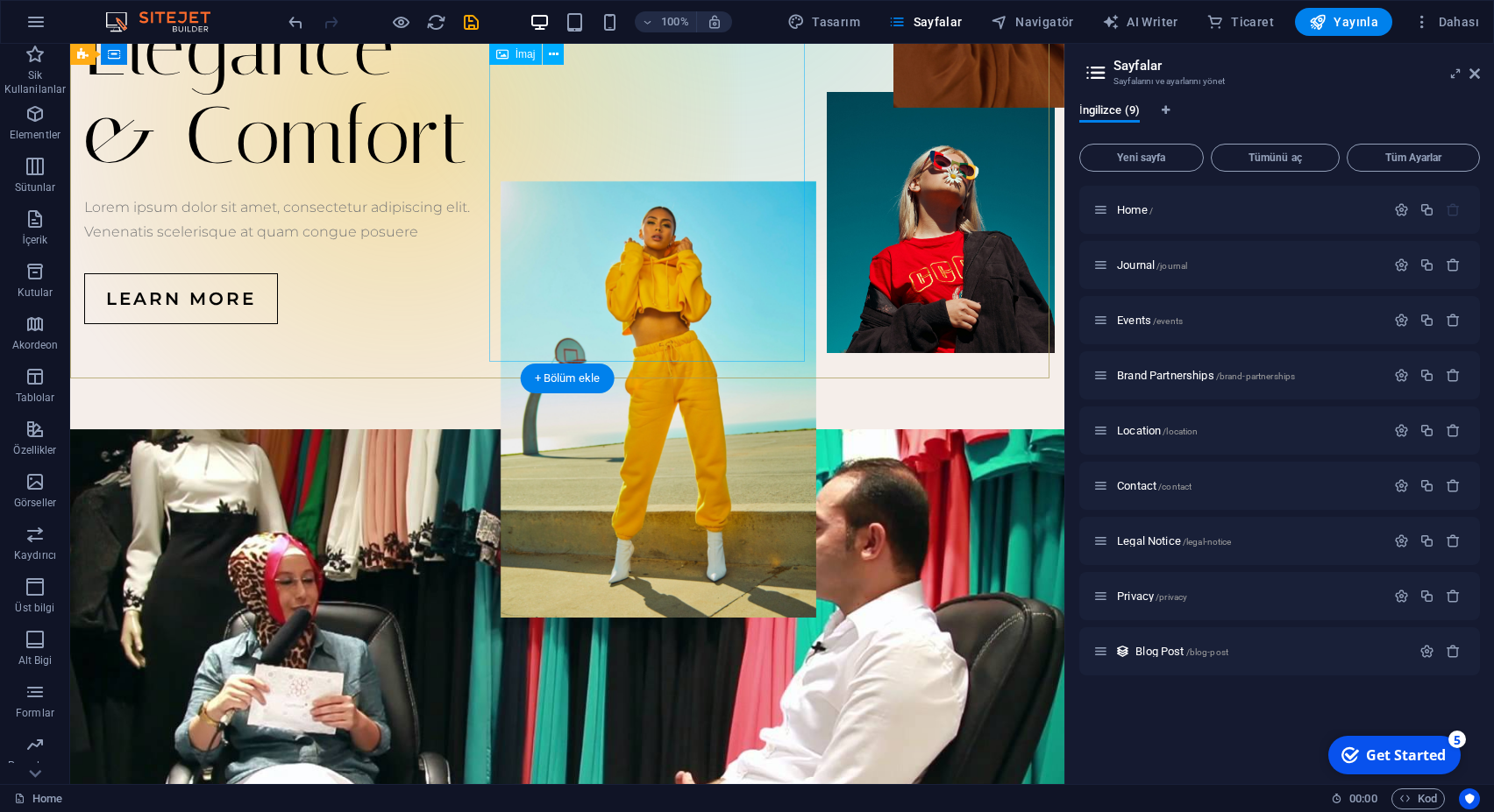
scroll to position [0, 0]
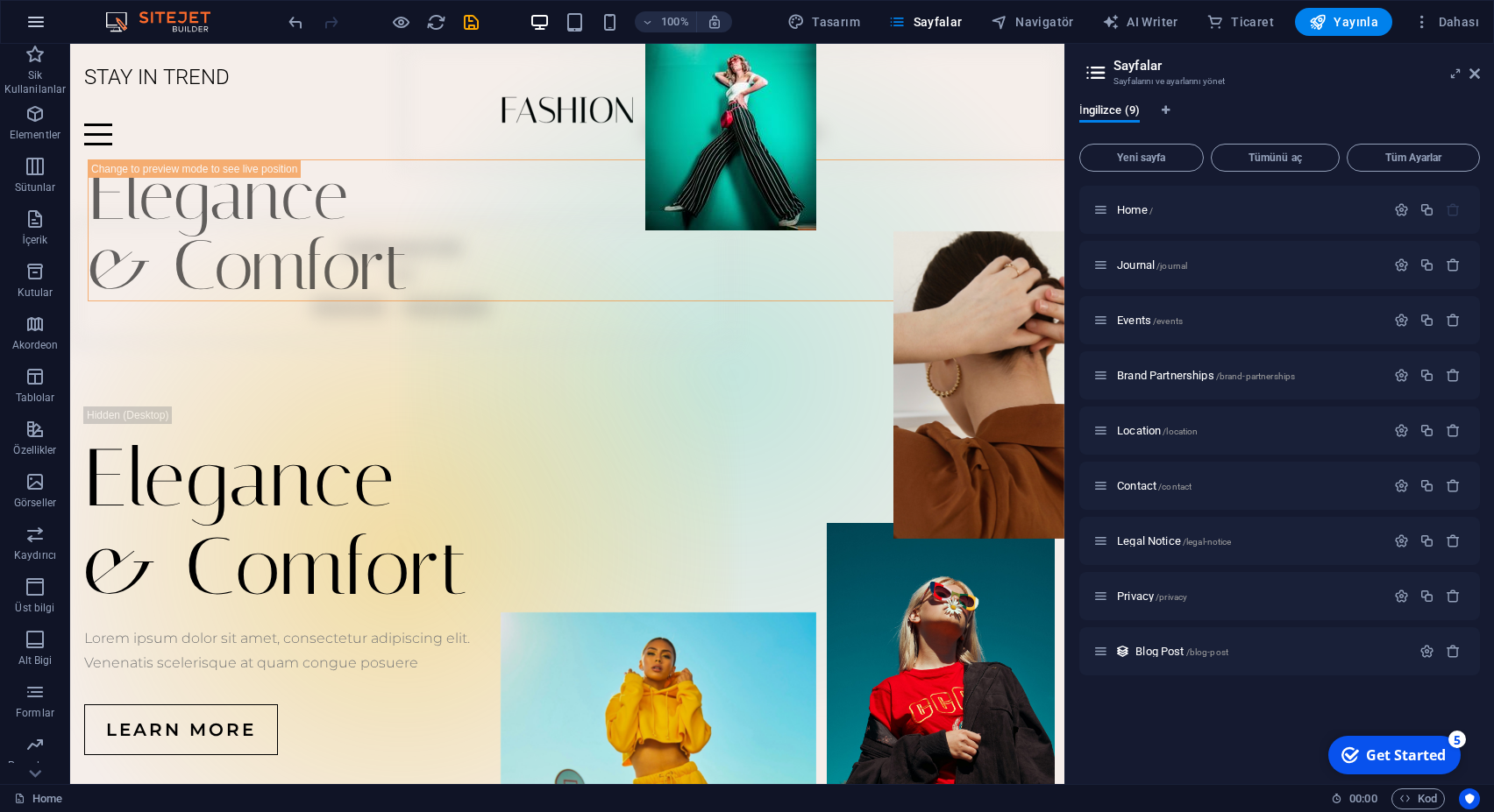
click at [35, 21] on icon "button" at bounding box center [36, 22] width 21 height 21
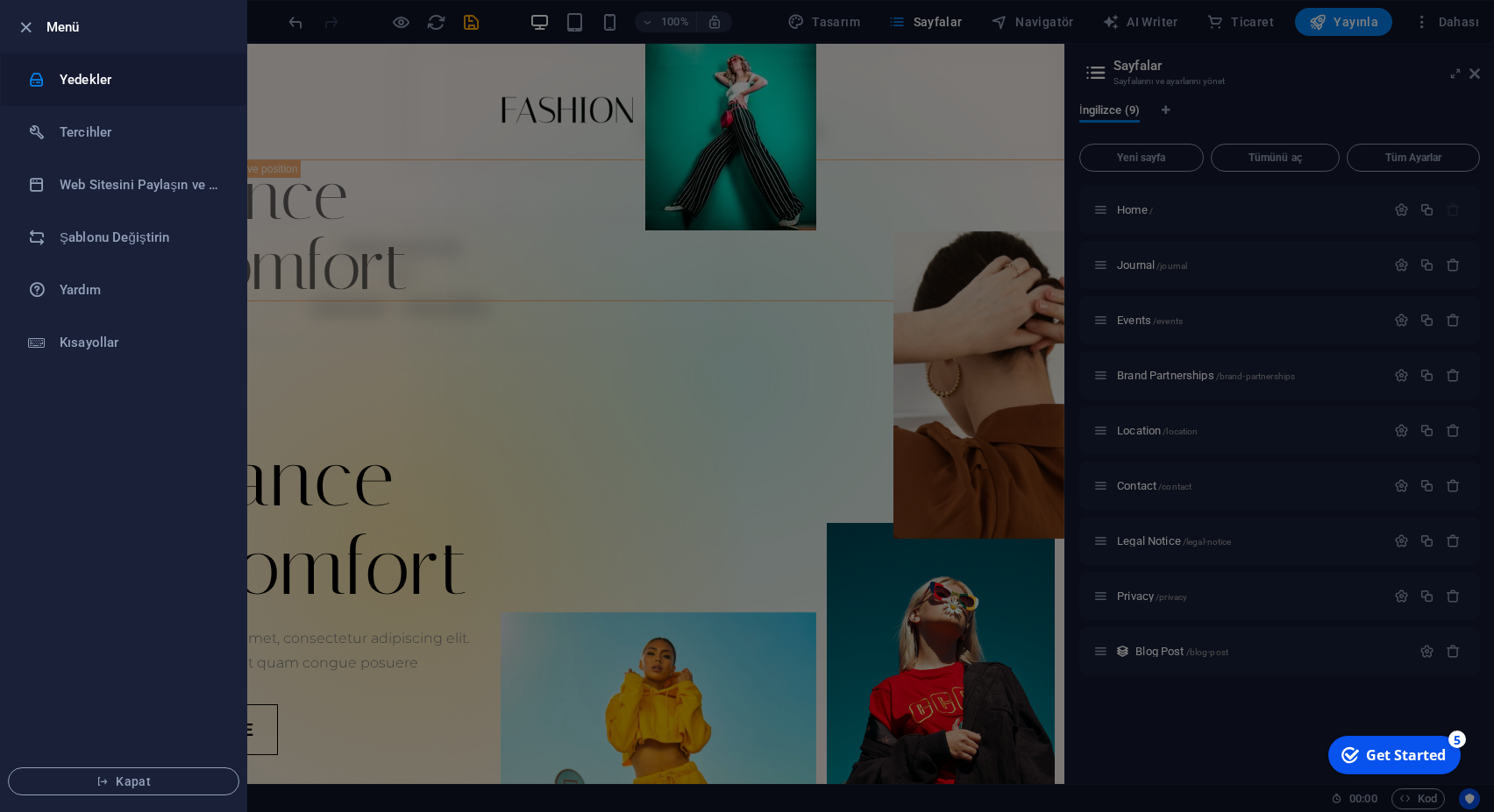
click at [86, 88] on h6 "Yedekler" at bounding box center [140, 79] width 162 height 21
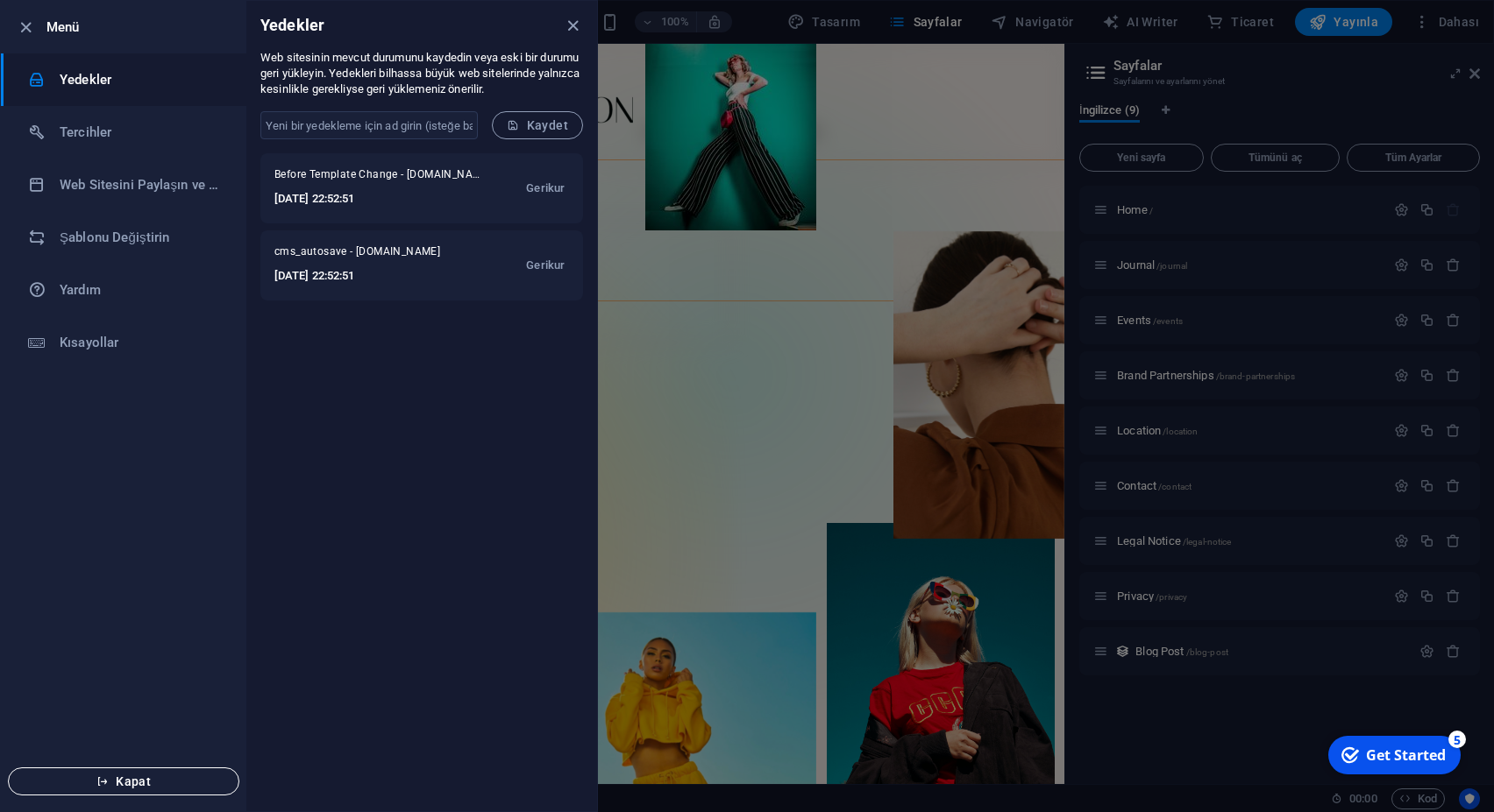
click at [126, 775] on span "Kapat" at bounding box center [124, 781] width 202 height 14
